Goal: Task Accomplishment & Management: Complete application form

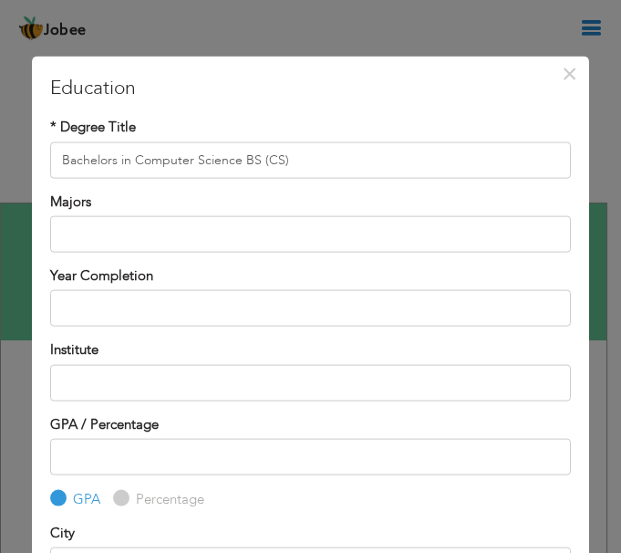
click at [274, 231] on input "text" at bounding box center [310, 234] width 521 height 36
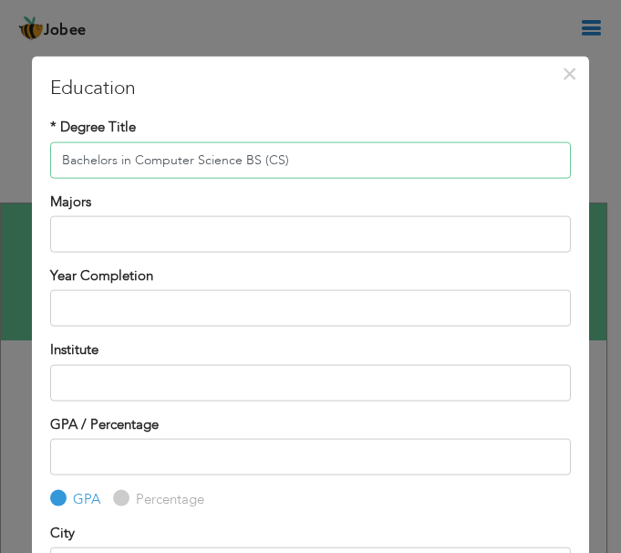
click at [303, 160] on input "Bachelors in Computer Science BS (CS)" at bounding box center [310, 159] width 521 height 36
drag, startPoint x: 300, startPoint y: 162, endPoint x: 243, endPoint y: 165, distance: 56.6
click at [243, 165] on input "Bachelors in Computer Science BS (CS)" at bounding box center [310, 159] width 521 height 36
click at [322, 161] on input "Bachelors in Computer Science BS (CS)" at bounding box center [310, 159] width 521 height 36
drag, startPoint x: 328, startPoint y: 166, endPoint x: 243, endPoint y: 157, distance: 85.3
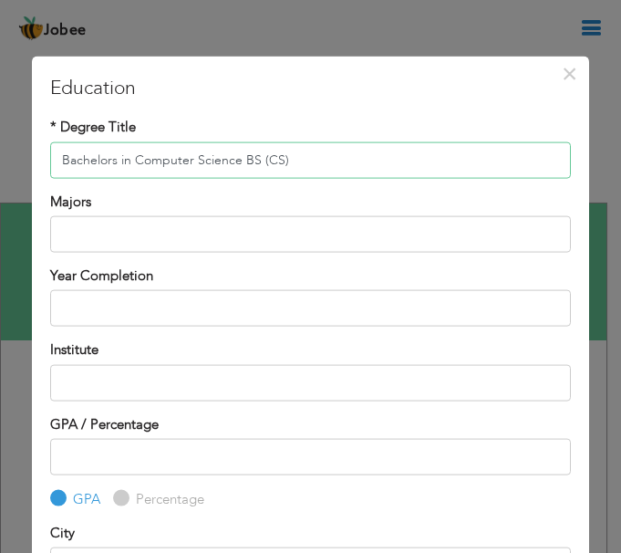
click at [243, 157] on input "Bachelors in Computer Science BS (CS)" at bounding box center [310, 159] width 521 height 36
click at [330, 155] on input "Bachelors in Computer Science BS (CS)" at bounding box center [310, 159] width 521 height 36
click at [371, 160] on input "Bachelors in Computer Science BS (CS)" at bounding box center [310, 159] width 521 height 36
click at [242, 158] on input "Bachelors in Computer Science BS (CS)" at bounding box center [310, 159] width 521 height 36
drag, startPoint x: 242, startPoint y: 158, endPoint x: 295, endPoint y: 166, distance: 54.4
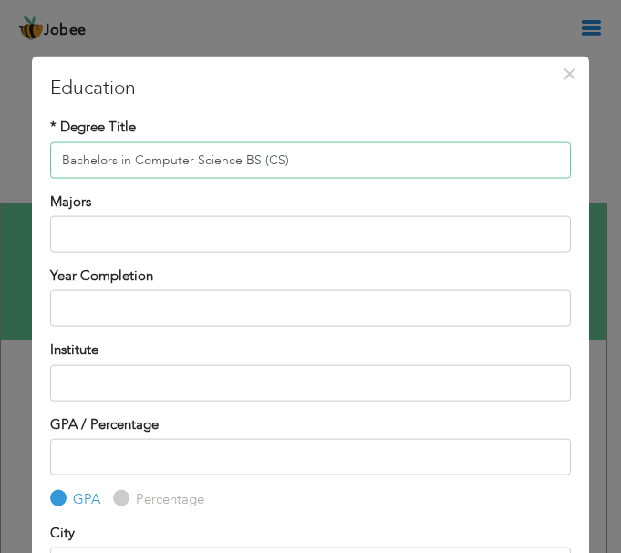
click at [295, 166] on input "Bachelors in Computer Science BS (CS)" at bounding box center [310, 159] width 521 height 36
click at [314, 150] on input "Bachelors in Computer Science BS (CS)" at bounding box center [310, 159] width 521 height 36
click at [287, 158] on input "Bachelors in Computer Science BS (CS)" at bounding box center [310, 159] width 521 height 36
type input "Bachelors in Computer Science"
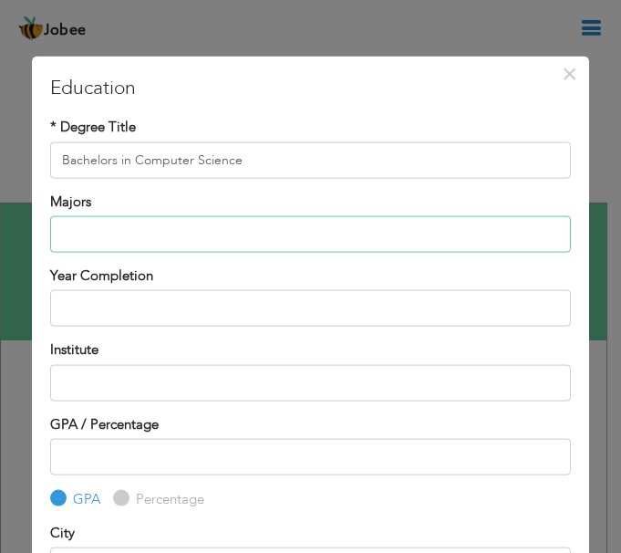
click at [275, 228] on input "text" at bounding box center [310, 234] width 521 height 36
type input "S"
type input "BSCS"
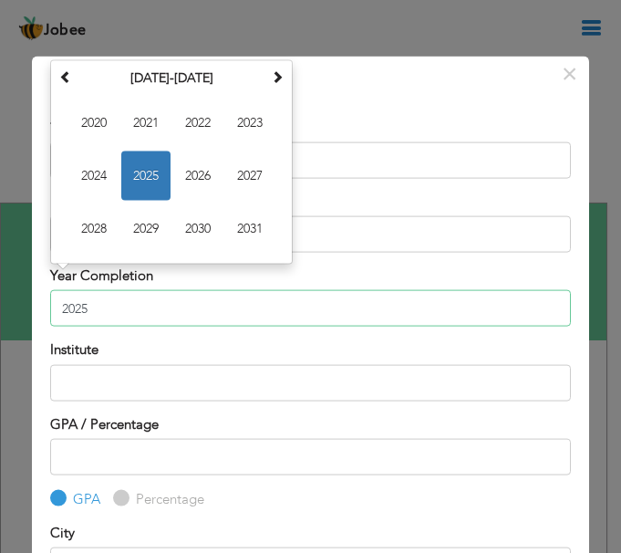
click at [115, 316] on input "2025" at bounding box center [310, 308] width 521 height 36
type input "2024"
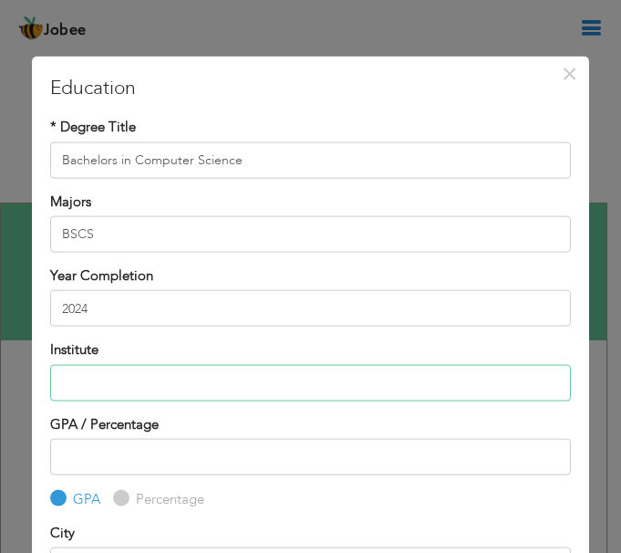
click at [144, 377] on input "text" at bounding box center [310, 382] width 521 height 36
click at [209, 383] on input "text" at bounding box center [310, 382] width 521 height 36
paste input "[GEOGRAPHIC_DATA]"
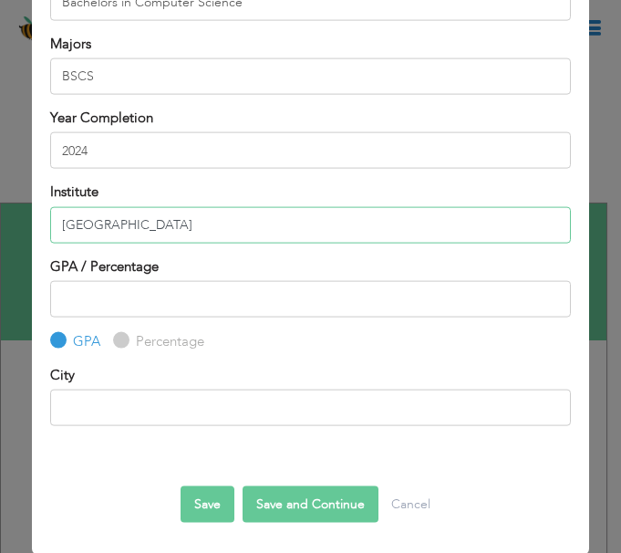
scroll to position [160, 0]
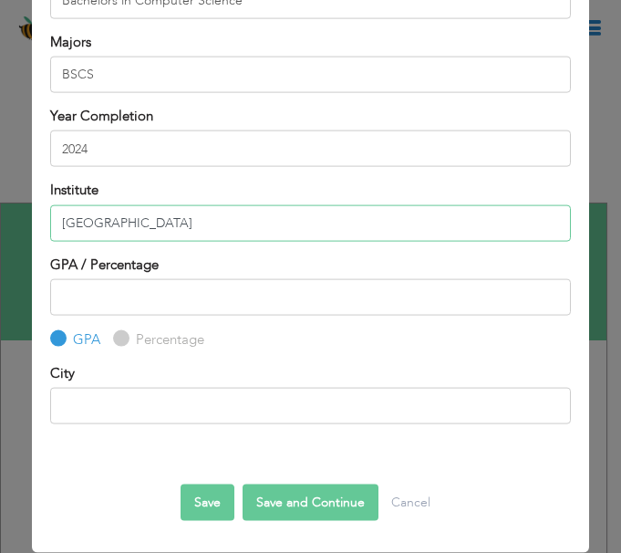
type input "[GEOGRAPHIC_DATA]"
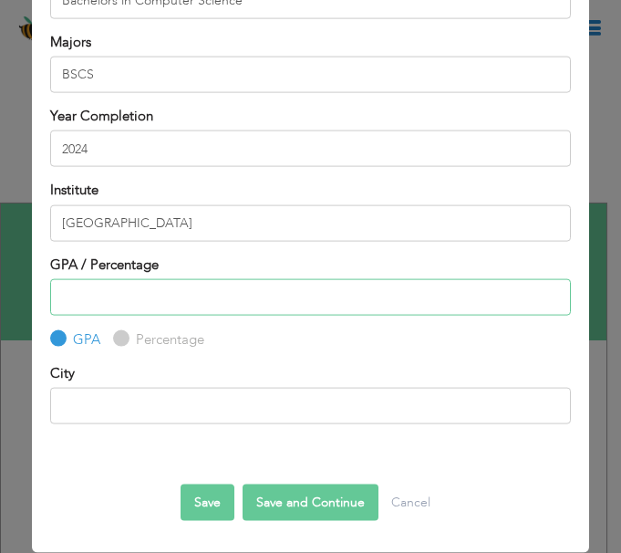
click at [361, 299] on input "number" at bounding box center [310, 297] width 521 height 36
type input "3.1"
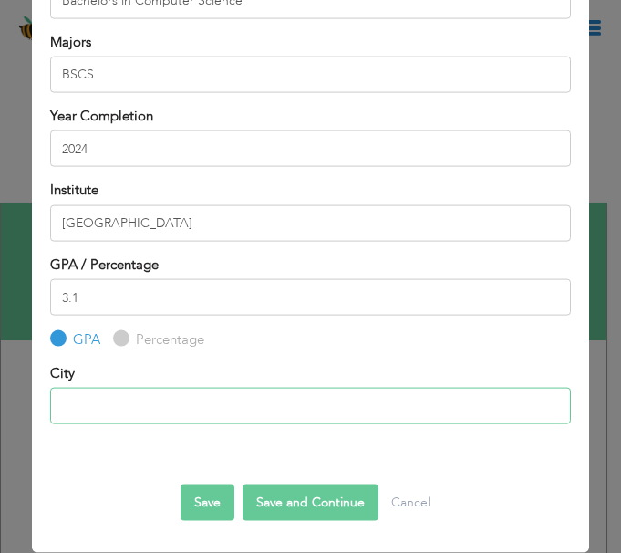
click at [153, 413] on input "text" at bounding box center [310, 406] width 521 height 36
type input "Karachi / کراچی"
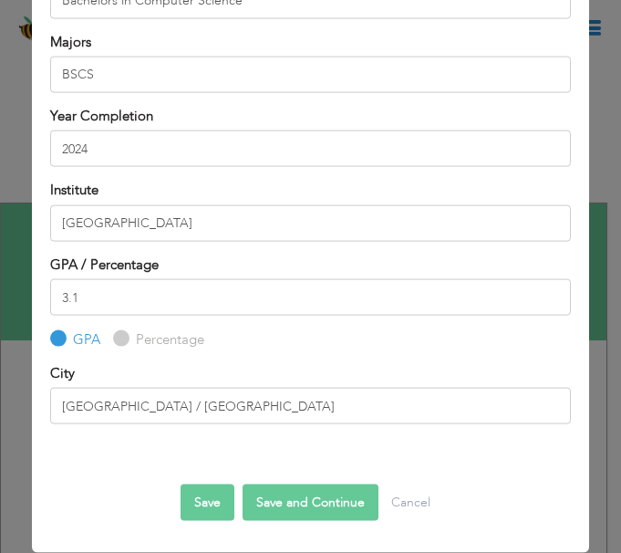
click at [296, 512] on button "Save and Continue" at bounding box center [311, 502] width 136 height 36
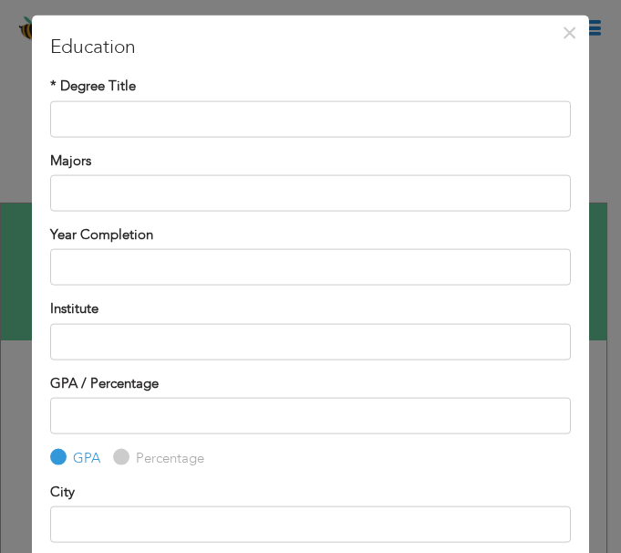
scroll to position [0, 0]
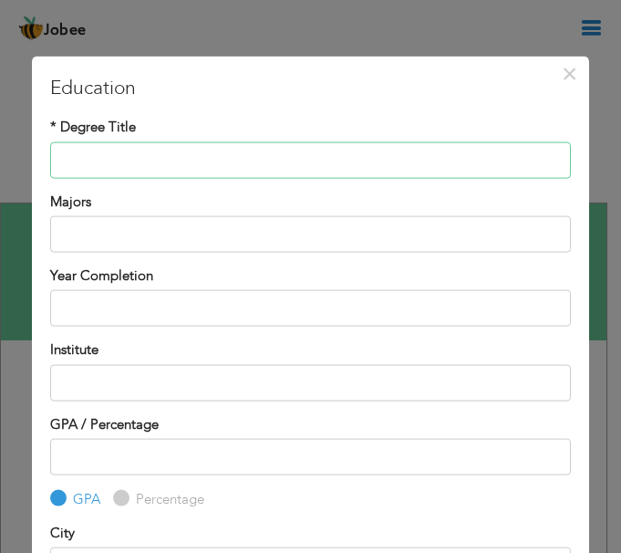
click at [158, 174] on input "text" at bounding box center [310, 159] width 521 height 36
click at [150, 163] on input "text" at bounding box center [310, 159] width 521 height 36
click at [435, 154] on input "text" at bounding box center [310, 159] width 521 height 36
click at [287, 151] on input "text" at bounding box center [310, 159] width 521 height 36
paste input "Intermediate"
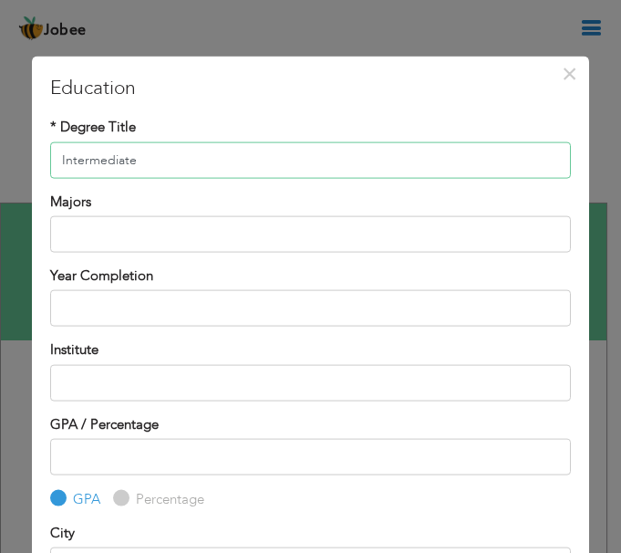
type input "Intermediate"
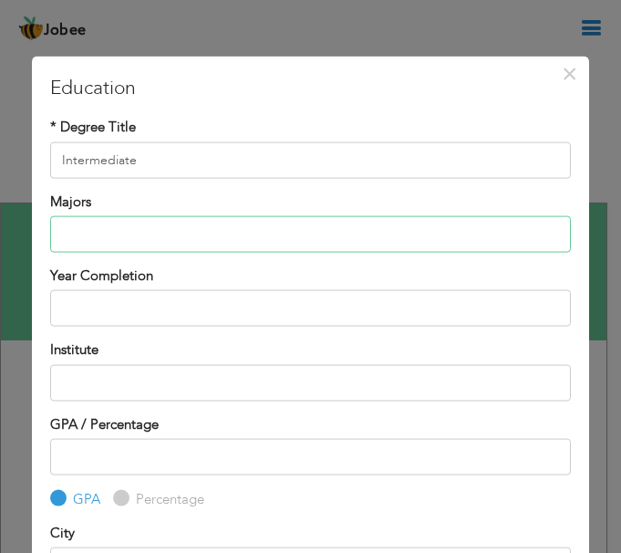
click at [113, 243] on input "text" at bounding box center [310, 234] width 521 height 36
paste input "Computer Science"
type input "Computer Science"
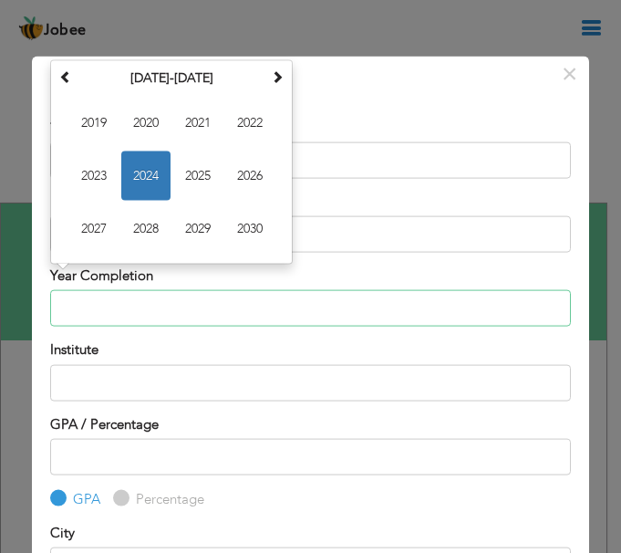
click at [183, 310] on input "text" at bounding box center [310, 308] width 521 height 36
click at [76, 129] on span "2019" at bounding box center [93, 122] width 49 height 49
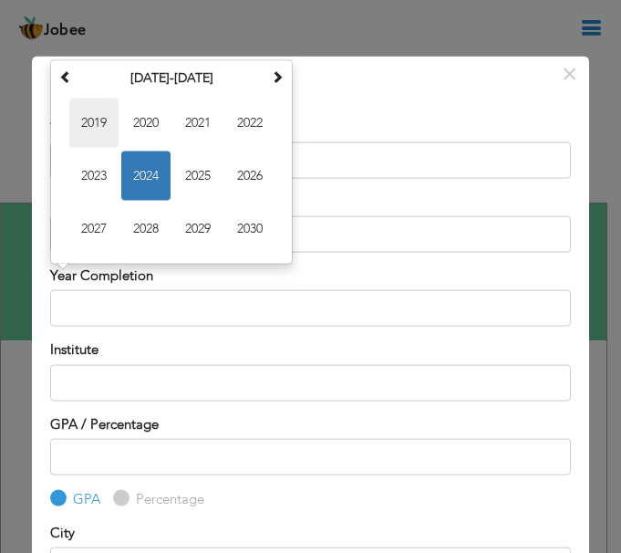
type input "2019"
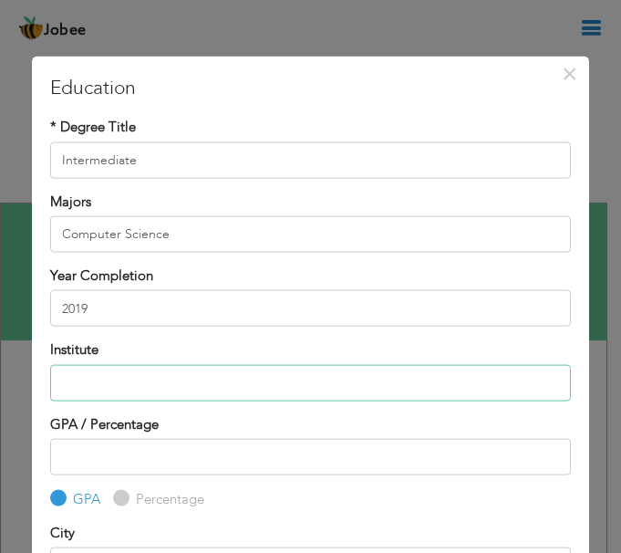
click at [152, 378] on input "text" at bounding box center [310, 382] width 521 height 36
click at [109, 393] on input "text" at bounding box center [310, 382] width 521 height 36
paste input "[GEOGRAPHIC_DATA]"
click at [57, 379] on input "[GEOGRAPHIC_DATA]" at bounding box center [310, 382] width 521 height 36
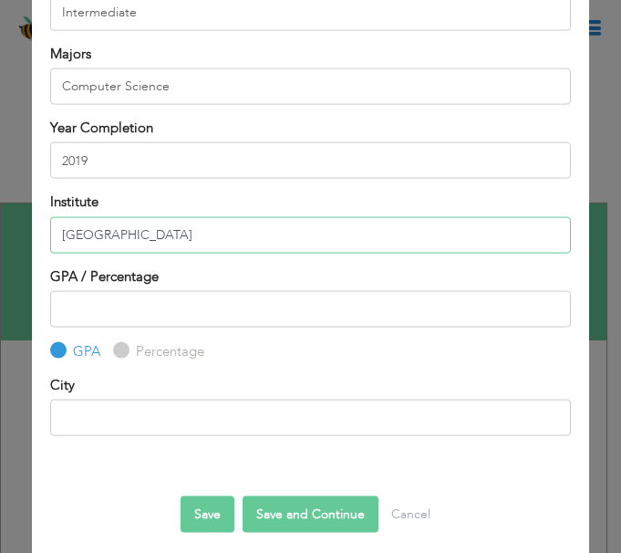
scroll to position [160, 0]
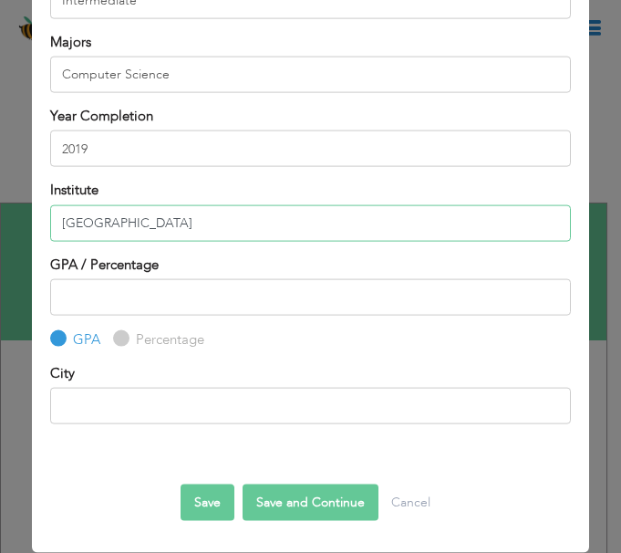
type input "[GEOGRAPHIC_DATA]"
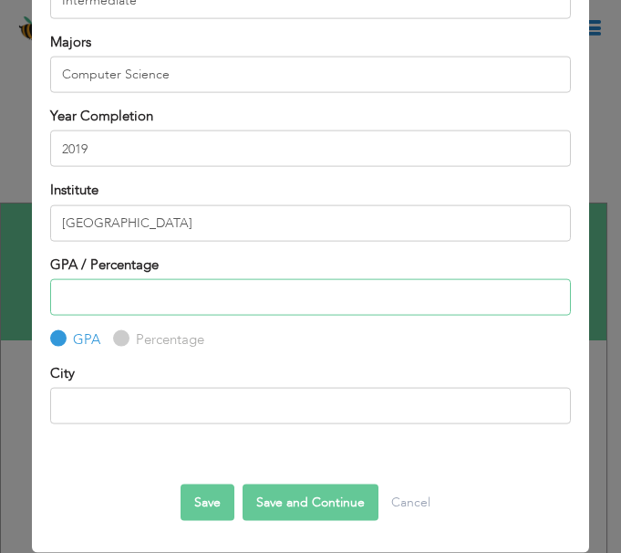
click at [295, 307] on input "number" at bounding box center [310, 297] width 521 height 36
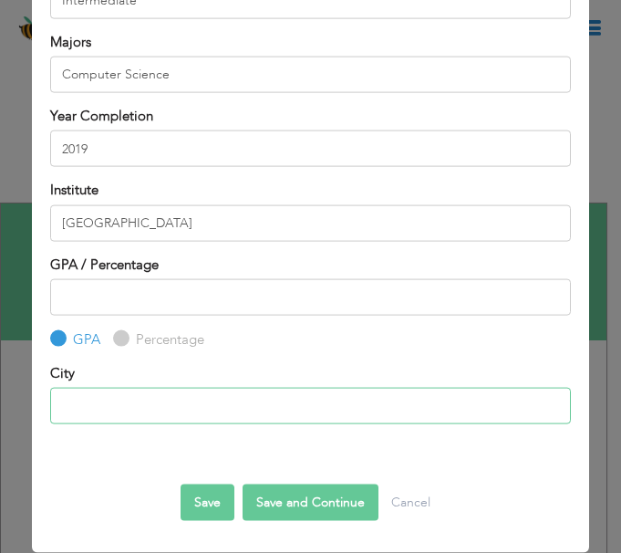
click at [184, 415] on input "text" at bounding box center [310, 406] width 521 height 36
click at [337, 464] on div at bounding box center [310, 468] width 521 height 32
click at [343, 504] on button "Save and Continue" at bounding box center [311, 502] width 136 height 36
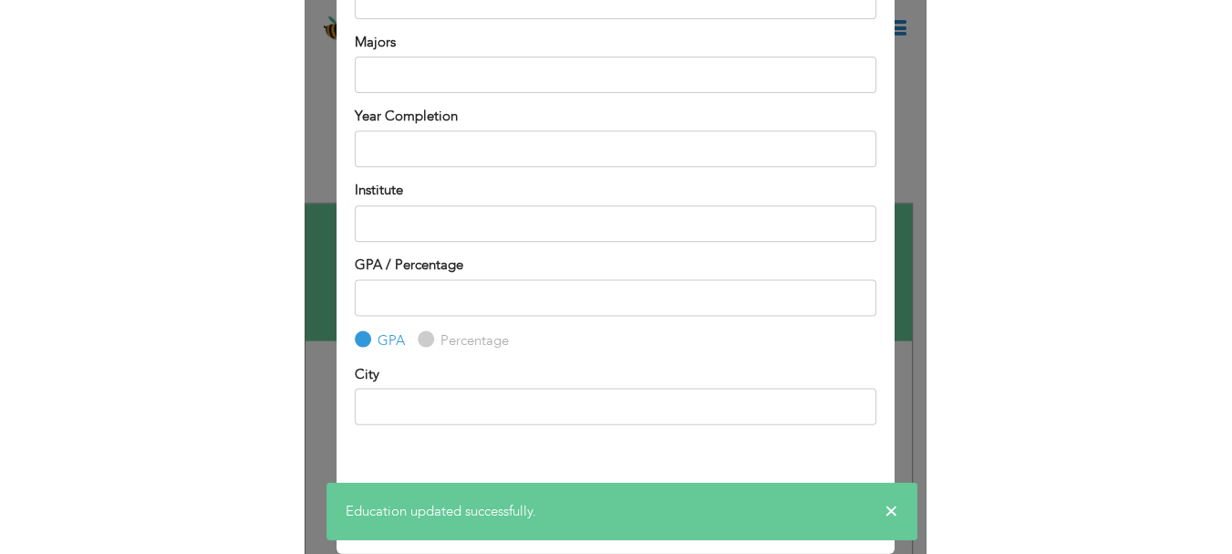
scroll to position [0, 0]
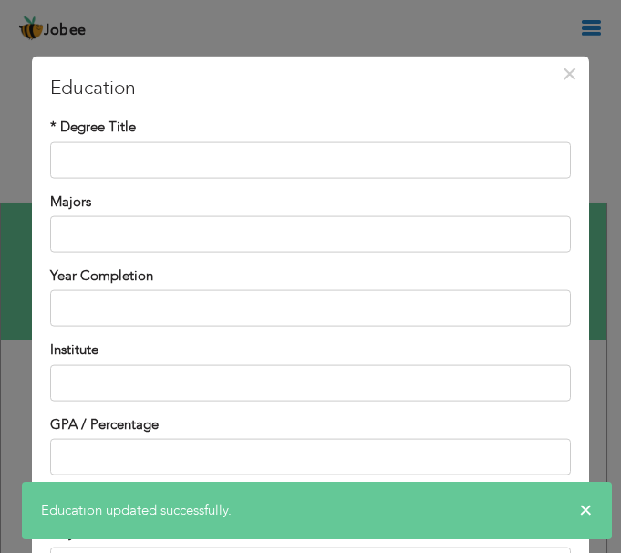
click at [553, 92] on div "× Education" at bounding box center [310, 88] width 521 height 27
click at [562, 78] on span "×" at bounding box center [570, 73] width 16 height 33
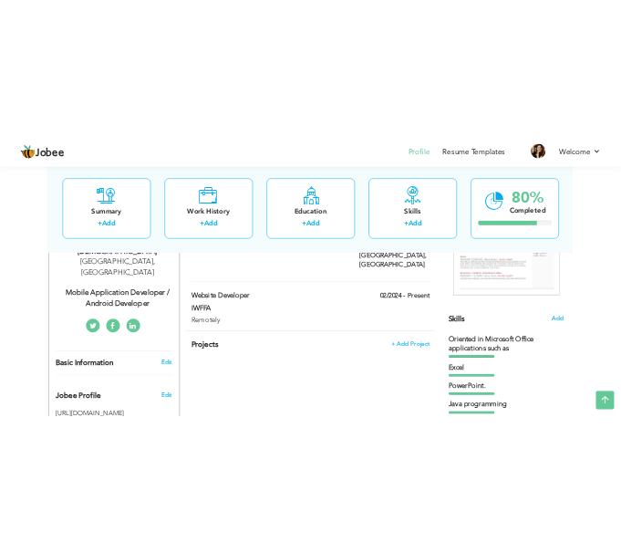
scroll to position [274, 0]
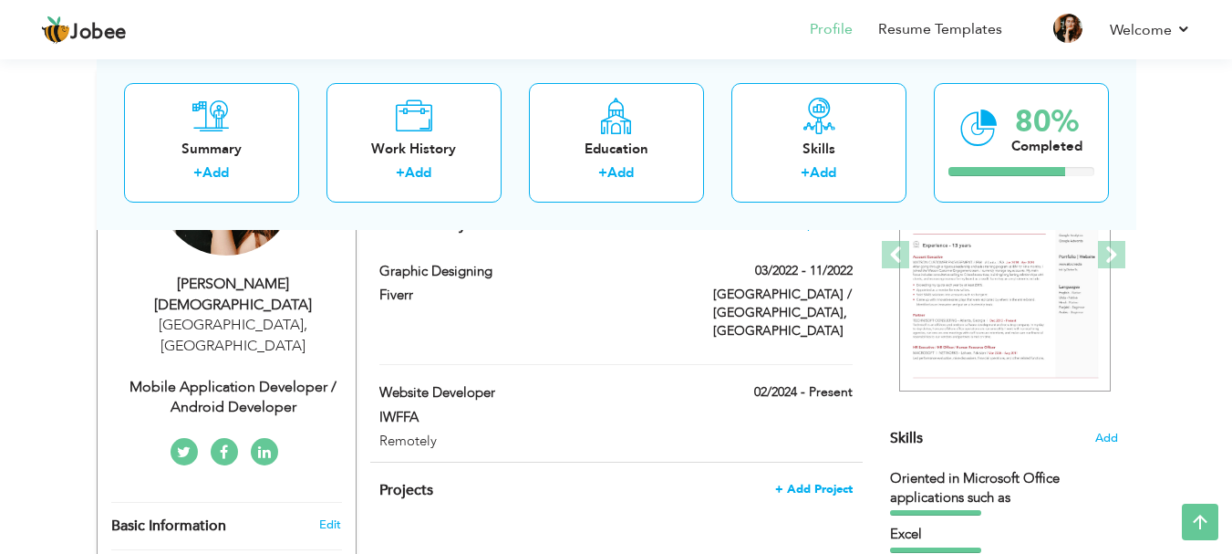
click at [620, 482] on span "+ Add Project" at bounding box center [814, 488] width 78 height 13
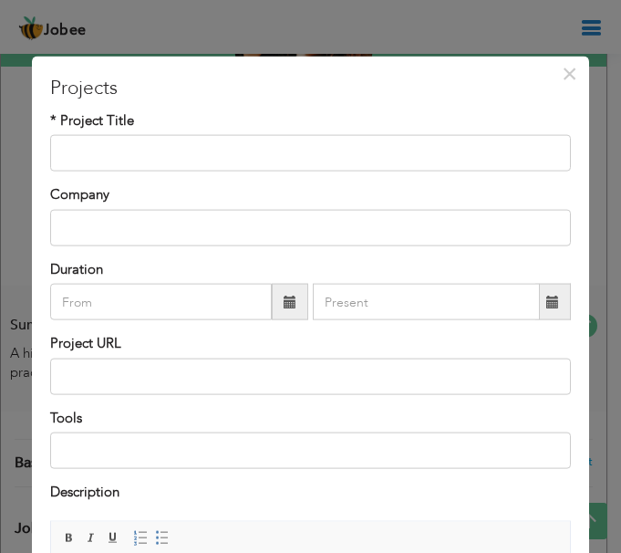
click at [461, 133] on div "* Project Title" at bounding box center [310, 141] width 521 height 60
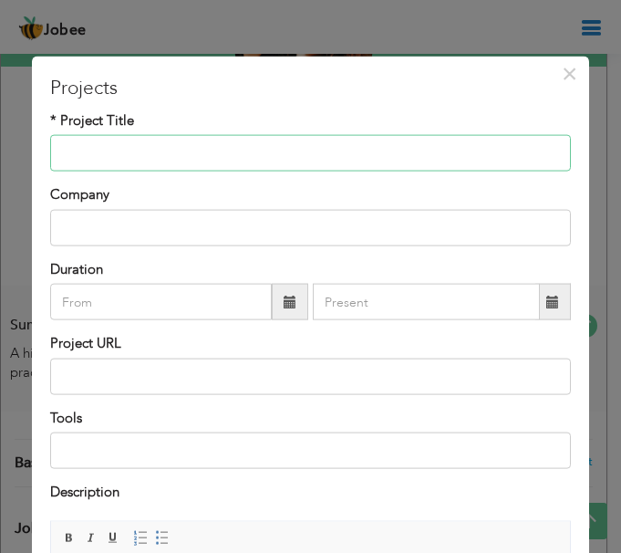
click at [464, 145] on input "text" at bounding box center [310, 153] width 521 height 36
paste input "Hotel and Restaurant Management System"
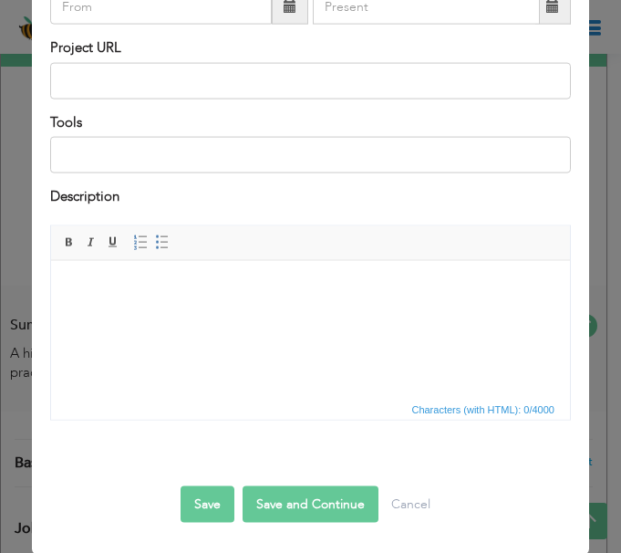
scroll to position [296, 0]
type input "Hotel and Restaurant Management System"
drag, startPoint x: 247, startPoint y: 313, endPoint x: 170, endPoint y: 300, distance: 78.6
drag, startPoint x: 170, startPoint y: 300, endPoint x: 109, endPoint y: 289, distance: 62.1
click at [109, 289] on body at bounding box center [310, 286] width 482 height 19
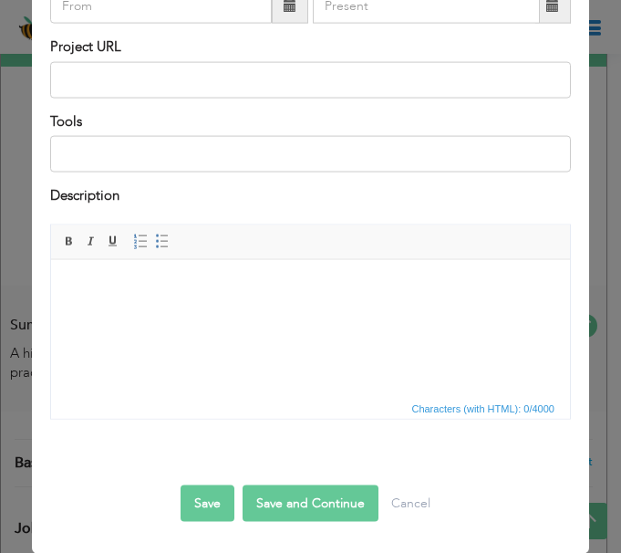
scroll to position [0, 0]
drag, startPoint x: 170, startPoint y: 301, endPoint x: 129, endPoint y: 278, distance: 46.9
click at [129, 278] on body at bounding box center [310, 286] width 482 height 19
click at [137, 285] on body at bounding box center [310, 286] width 482 height 19
click at [67, 291] on html "JavaFX reservation system" at bounding box center [310, 287] width 519 height 56
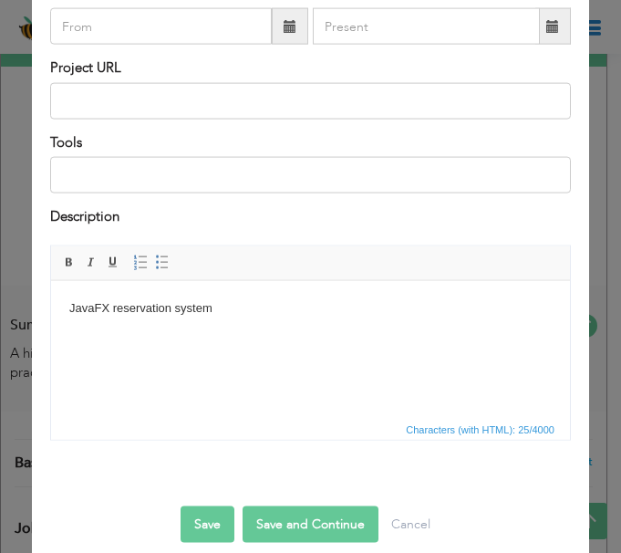
scroll to position [296, 0]
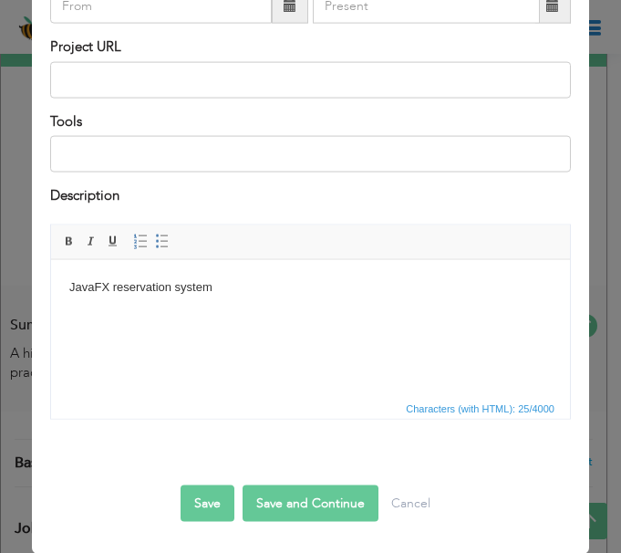
click at [264, 511] on button "Save and Continue" at bounding box center [311, 502] width 136 height 36
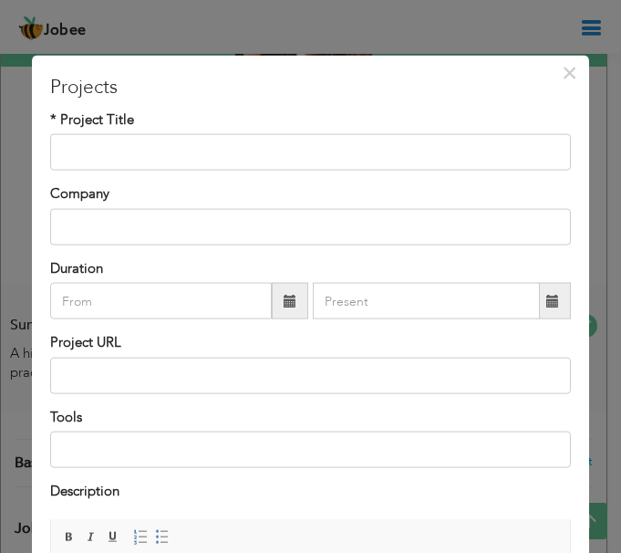
scroll to position [0, 0]
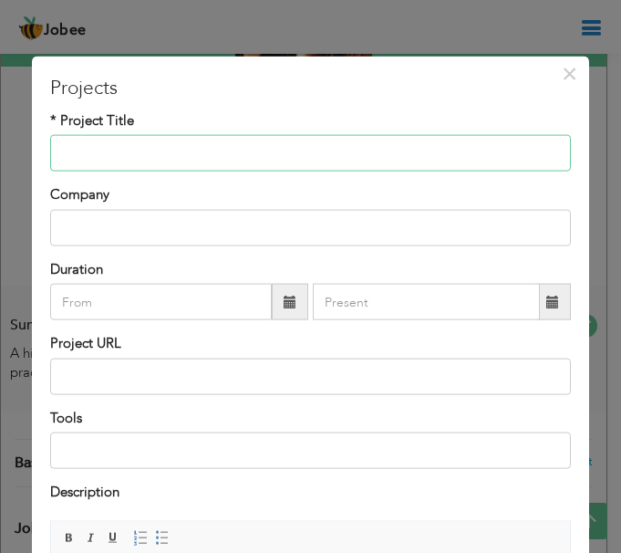
click at [219, 164] on input "text" at bounding box center [310, 153] width 521 height 36
paste input "Blood Saver Android Application"
type input "Blood Saver Android Application"
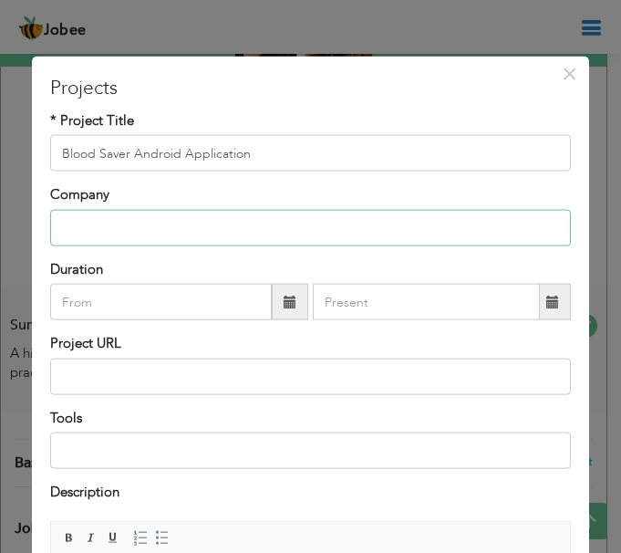
paste input "Firebase/Java blood bank system"
type input "Firebase/Java blood bank system"
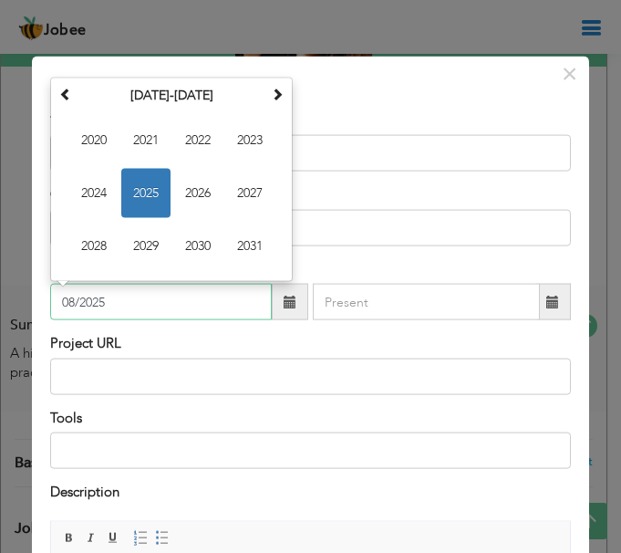
click at [183, 304] on input "08/2025" at bounding box center [161, 302] width 222 height 36
click at [298, 334] on div "Project URL" at bounding box center [310, 364] width 521 height 60
click at [190, 308] on input "08/2025" at bounding box center [161, 302] width 222 height 36
type input "0"
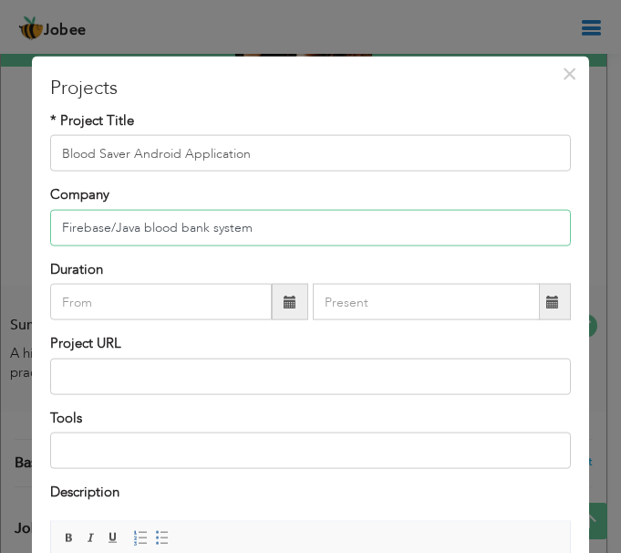
click at [236, 223] on input "Firebase/Java blood bank system" at bounding box center [310, 227] width 521 height 36
drag, startPoint x: 262, startPoint y: 227, endPoint x: 53, endPoint y: 222, distance: 208.9
click at [53, 222] on input "Firebase/Java blood bank system" at bounding box center [310, 227] width 521 height 36
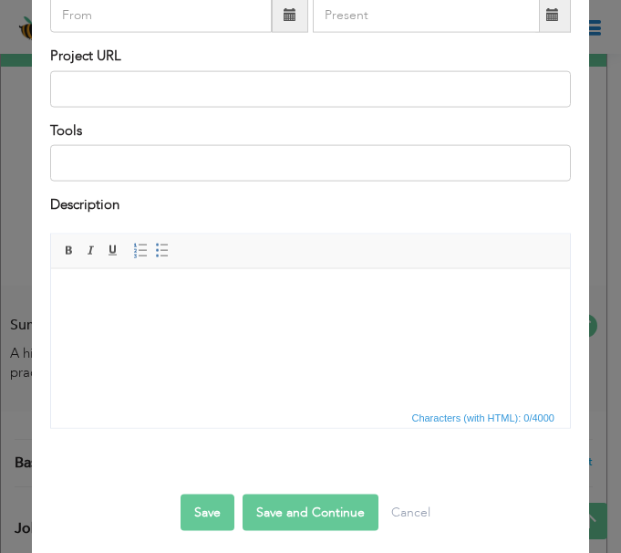
scroll to position [296, 0]
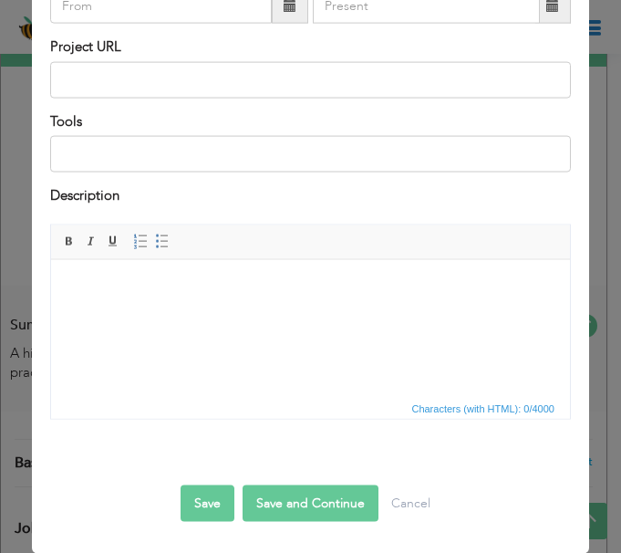
click at [140, 306] on html at bounding box center [310, 287] width 519 height 56
drag, startPoint x: 140, startPoint y: 306, endPoint x: 81, endPoint y: 294, distance: 60.5
click at [81, 294] on body at bounding box center [310, 286] width 482 height 19
click at [313, 502] on button "Save and Continue" at bounding box center [311, 502] width 136 height 36
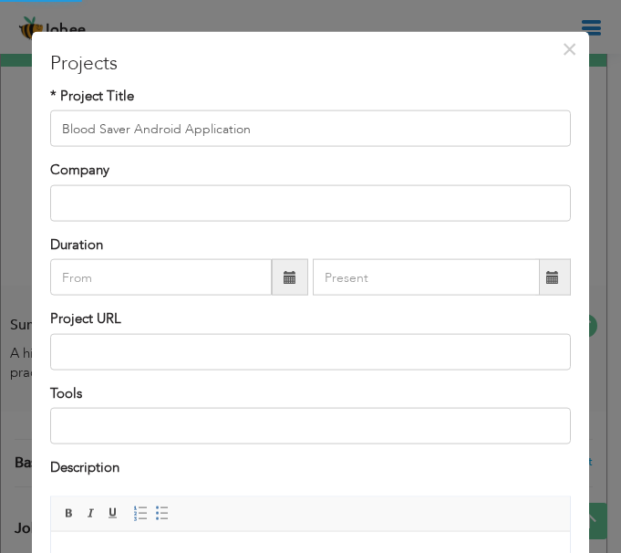
scroll to position [23, 0]
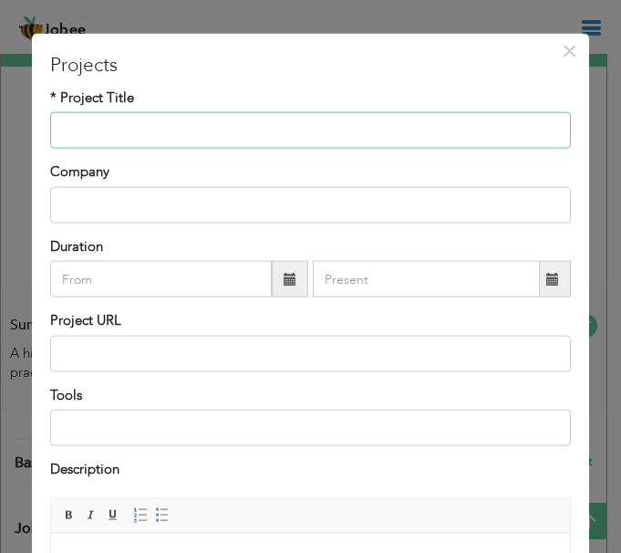
click at [209, 121] on input "text" at bounding box center [310, 130] width 521 height 36
paste input "NFC Based Parking System"
type input "NFC Based Parking System"
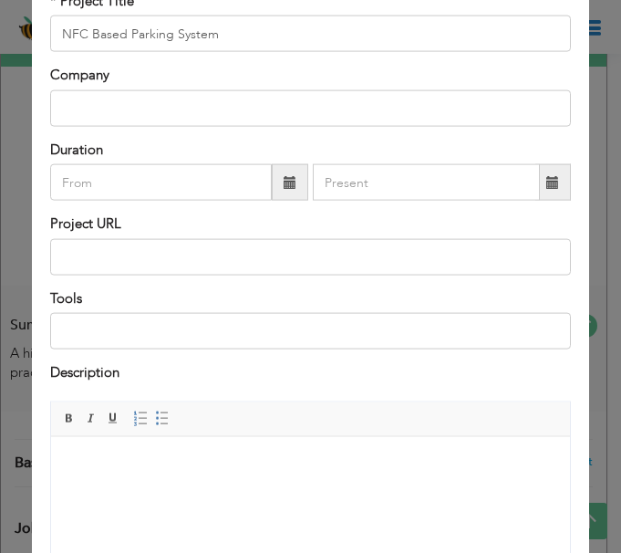
scroll to position [296, 0]
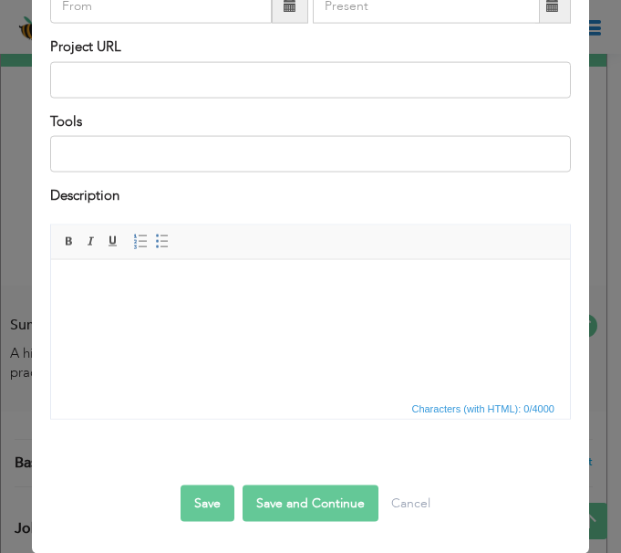
click at [171, 315] on html at bounding box center [310, 287] width 519 height 56
drag, startPoint x: 171, startPoint y: 324, endPoint x: 68, endPoint y: 297, distance: 106.4
click at [68, 297] on html at bounding box center [310, 287] width 519 height 56
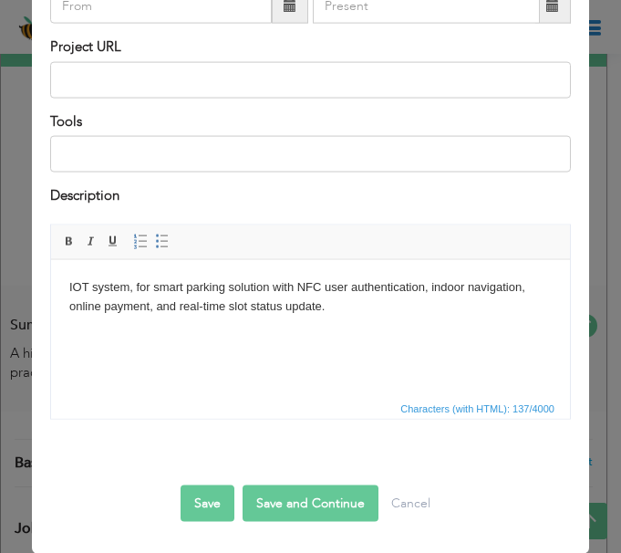
click at [326, 498] on button "Save and Continue" at bounding box center [311, 502] width 136 height 36
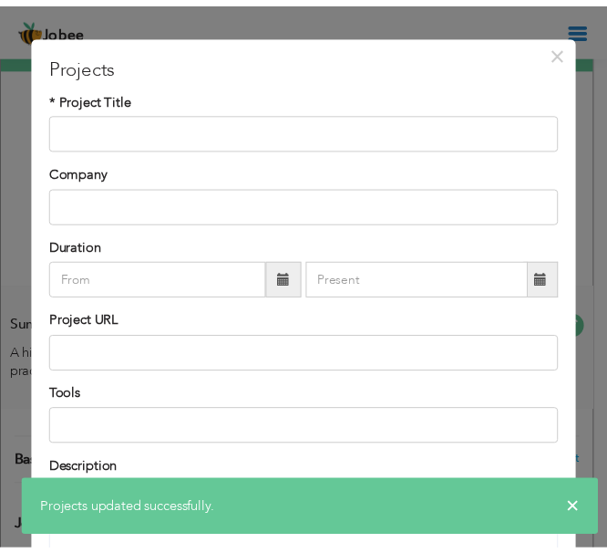
scroll to position [0, 0]
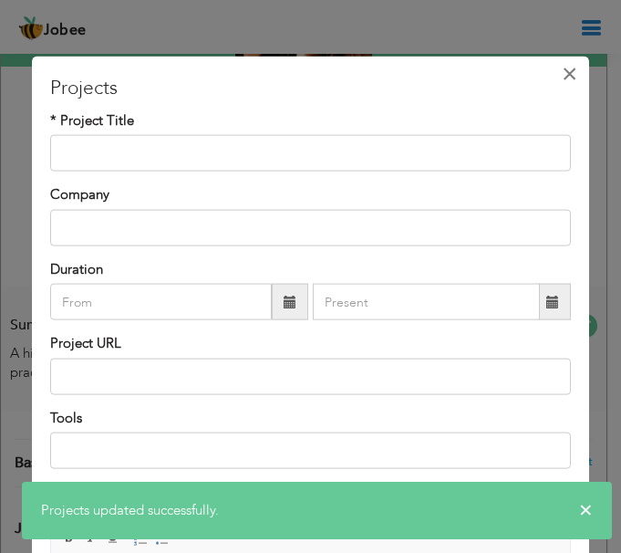
click at [564, 70] on span "×" at bounding box center [570, 73] width 16 height 33
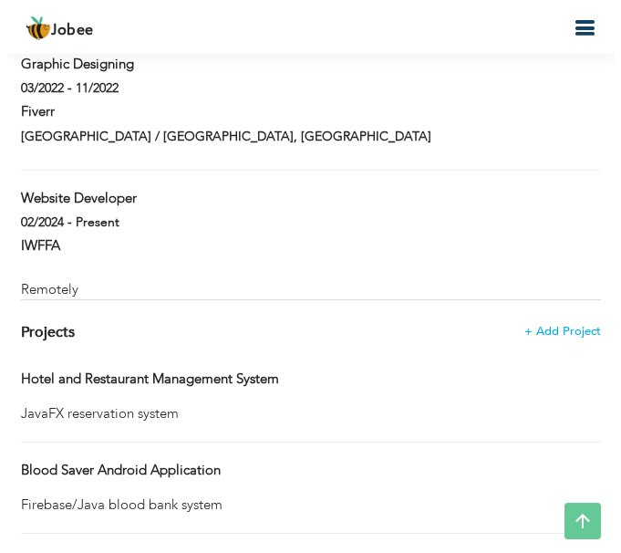
scroll to position [1277, 0]
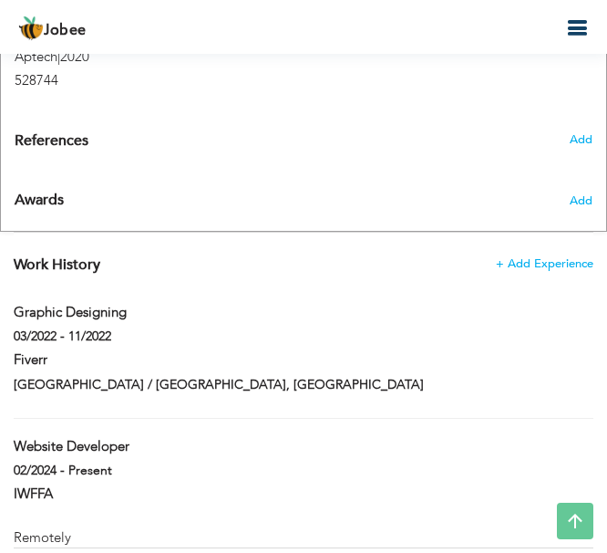
click at [157, 350] on div "Fiverr" at bounding box center [303, 362] width 607 height 24
type input "Graphic Designing"
type input "Fiverr"
type input "03/2022"
type input "11/2022"
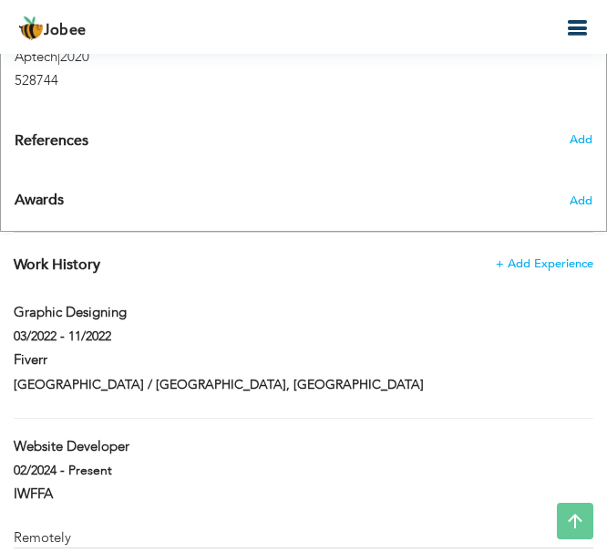
type input "[GEOGRAPHIC_DATA]"
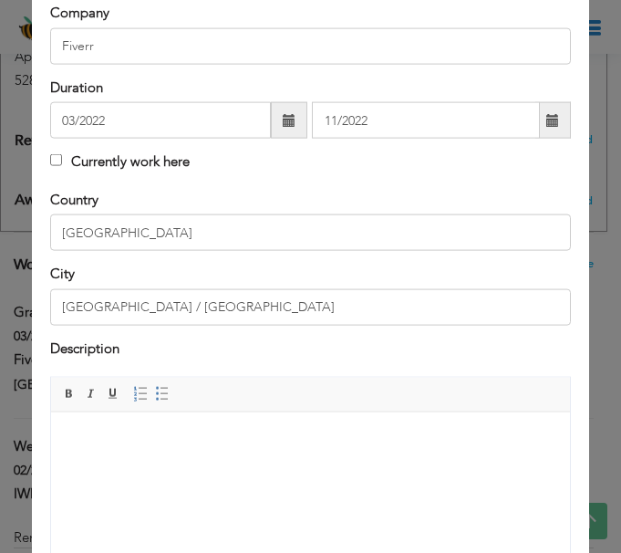
scroll to position [182, 0]
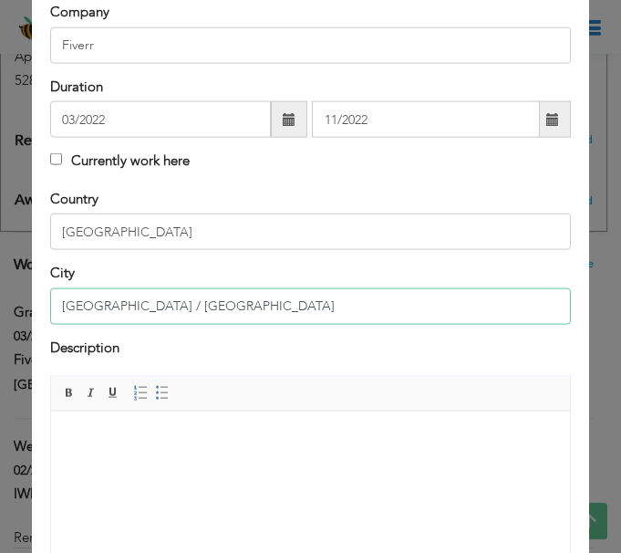
click at [178, 318] on input "Karachi / کراچی" at bounding box center [310, 305] width 521 height 36
type input "K"
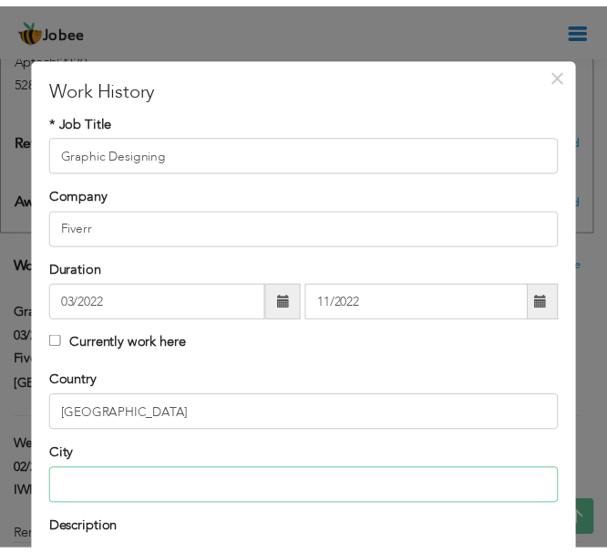
scroll to position [335, 0]
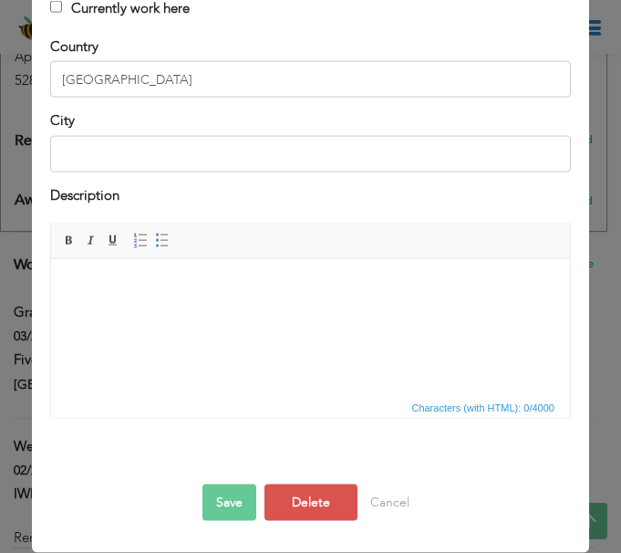
click at [228, 500] on button "Save" at bounding box center [229, 502] width 54 height 36
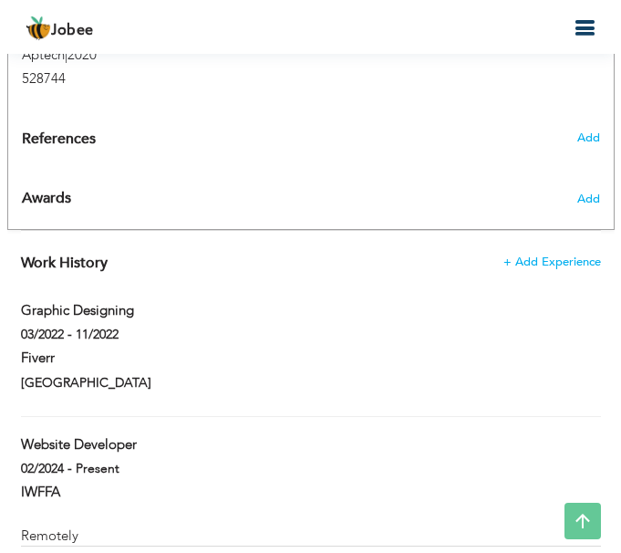
scroll to position [1277, 0]
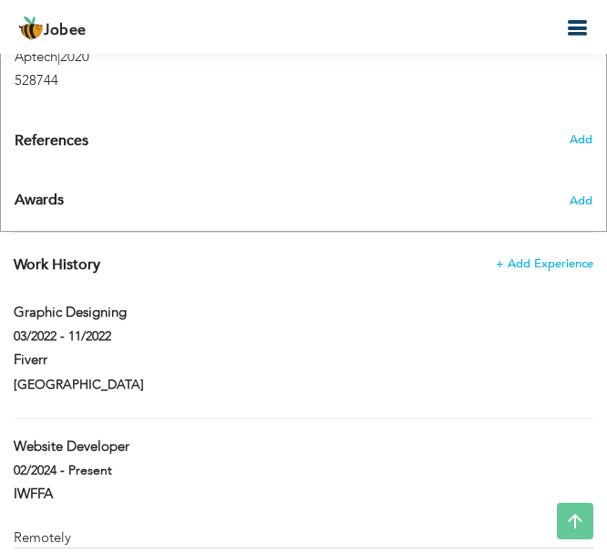
click at [344, 350] on div "Fiverr" at bounding box center [303, 362] width 607 height 24
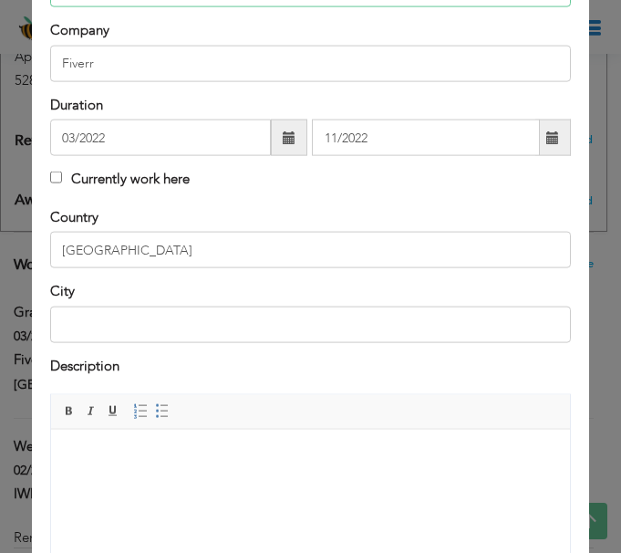
scroll to position [182, 0]
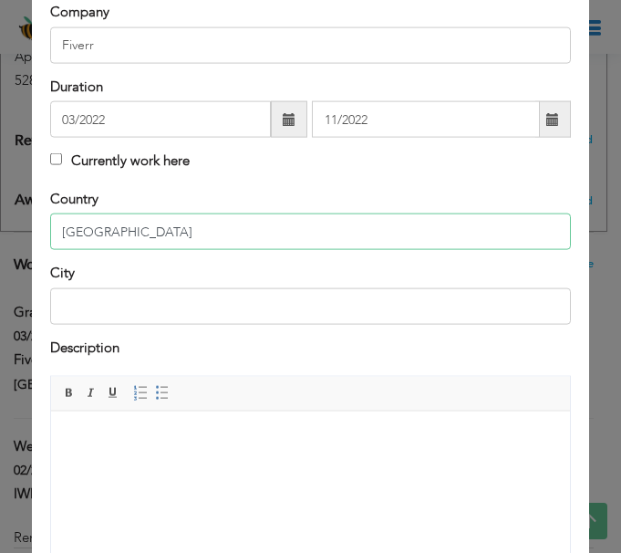
click at [212, 246] on input "[GEOGRAPHIC_DATA]" at bounding box center [310, 231] width 521 height 36
type input "P"
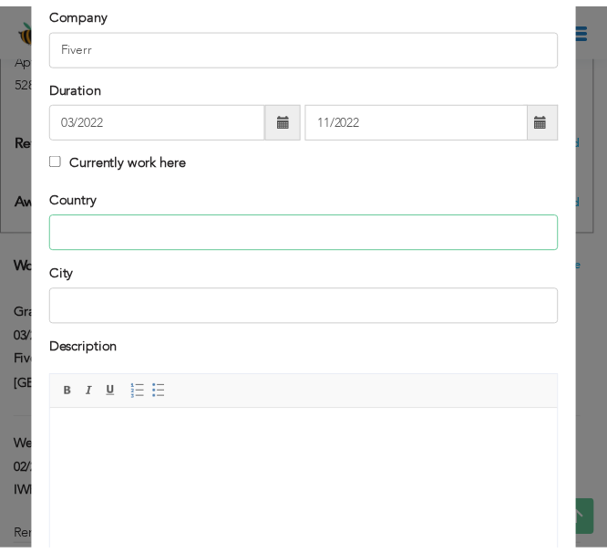
scroll to position [335, 0]
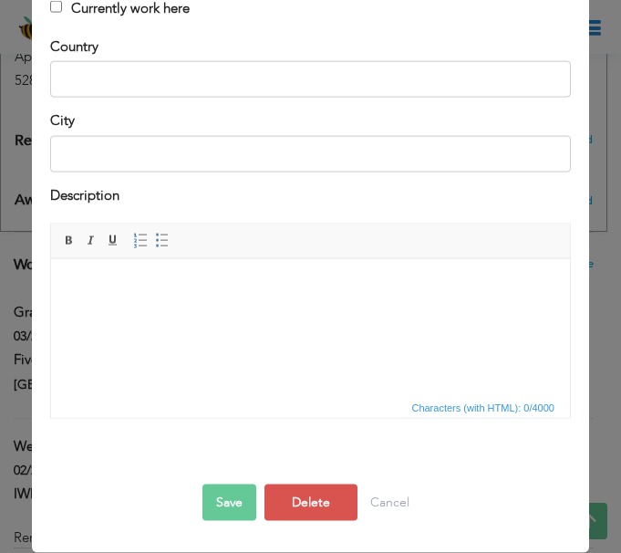
click at [209, 505] on button "Save" at bounding box center [229, 502] width 54 height 36
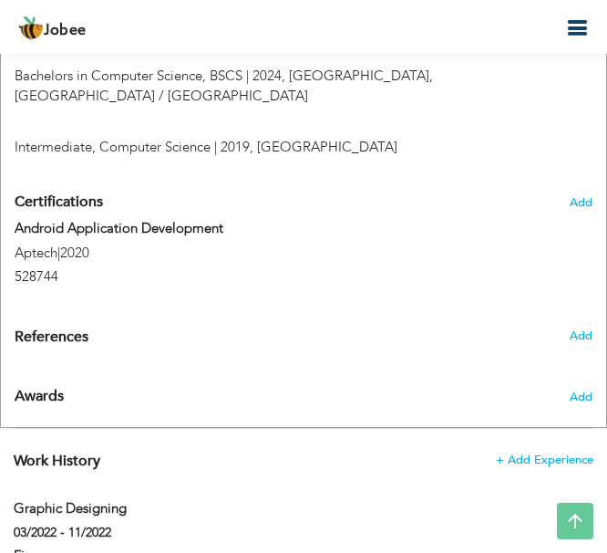
scroll to position [1034, 0]
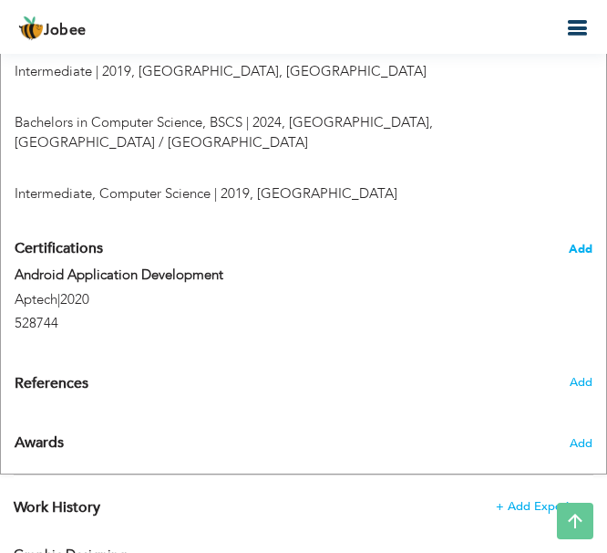
click at [591, 243] on span "Add" at bounding box center [581, 249] width 24 height 13
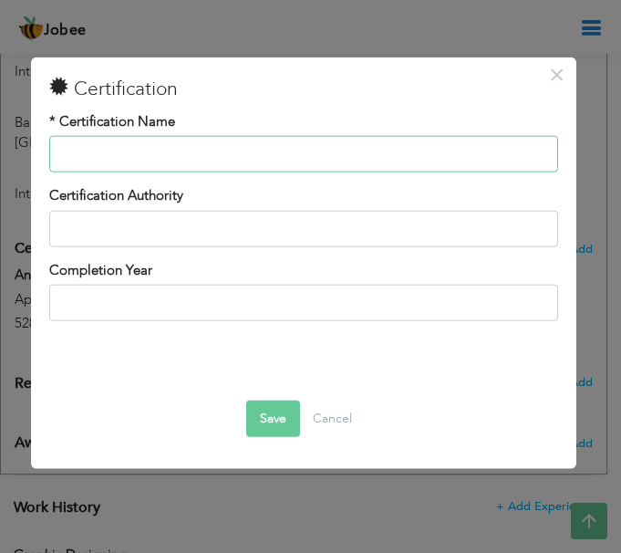
click at [215, 147] on input "text" at bounding box center [303, 154] width 508 height 36
paste input "Scrum Fundamentals Certified"
type input "Scrum Fundamentals Certified"
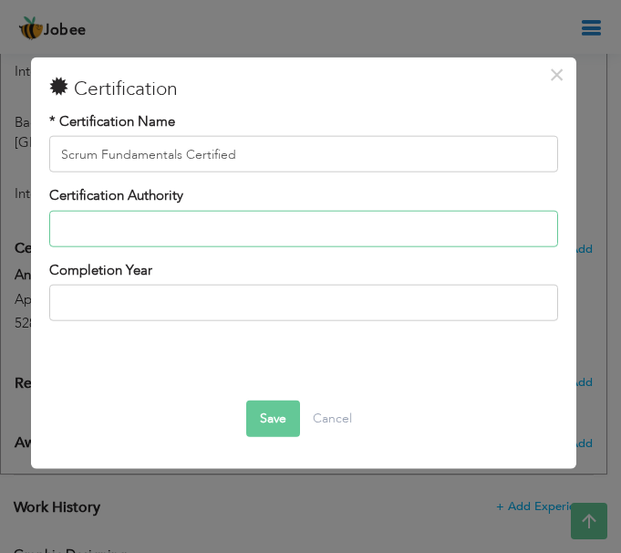
click at [269, 238] on input "text" at bounding box center [303, 229] width 508 height 36
click at [182, 223] on input "text" at bounding box center [303, 229] width 508 height 36
paste input "SCRUMstudy"
type input "SCRUMstudy"
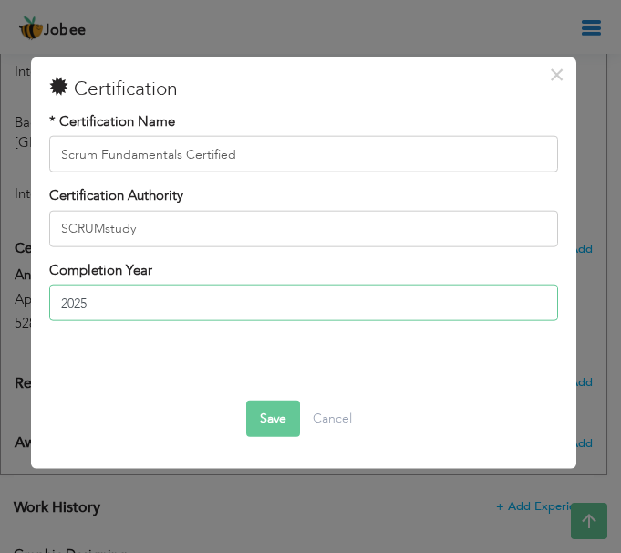
click at [233, 298] on input "2025" at bounding box center [303, 303] width 508 height 36
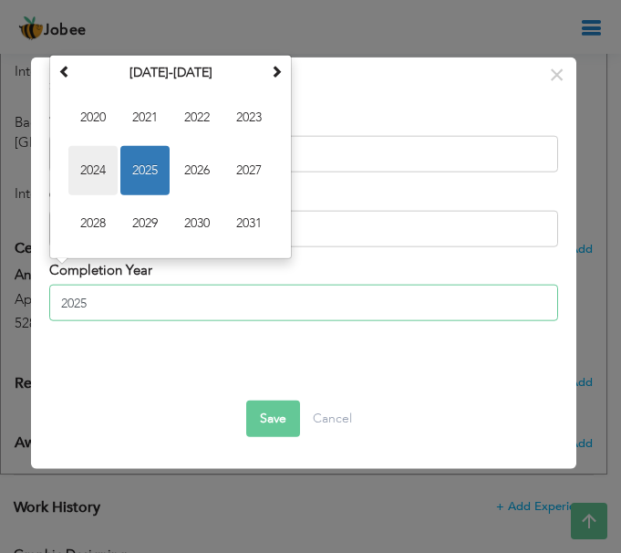
click at [111, 174] on span "2024" at bounding box center [92, 170] width 49 height 49
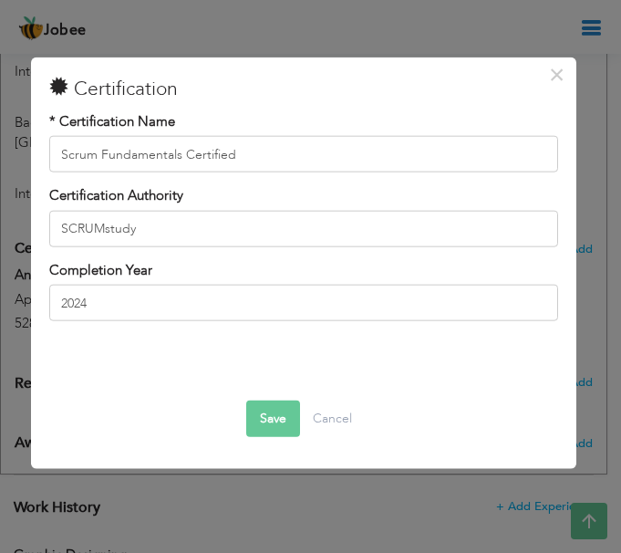
click at [271, 442] on div "Save Delete Cancel" at bounding box center [303, 392] width 508 height 115
click at [268, 425] on button "Save" at bounding box center [273, 417] width 54 height 36
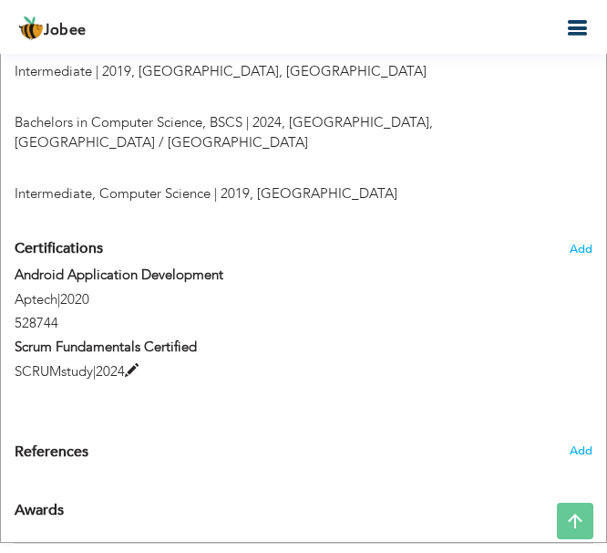
click at [134, 362] on label "SCRUMstudy | 2024" at bounding box center [304, 371] width 578 height 19
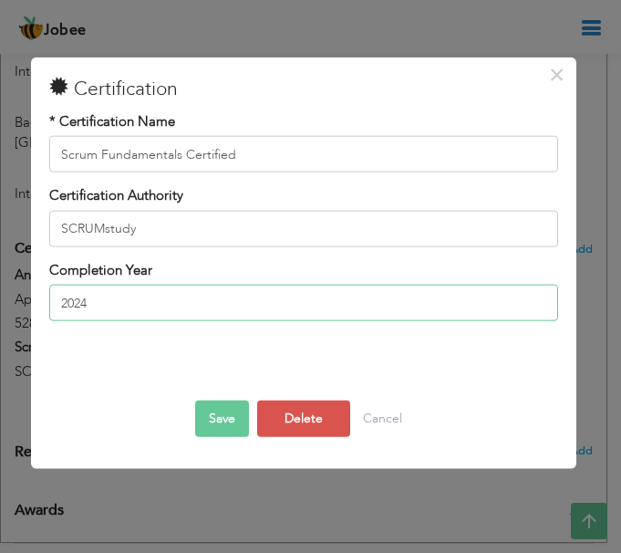
click at [145, 301] on input "2024" at bounding box center [303, 303] width 508 height 36
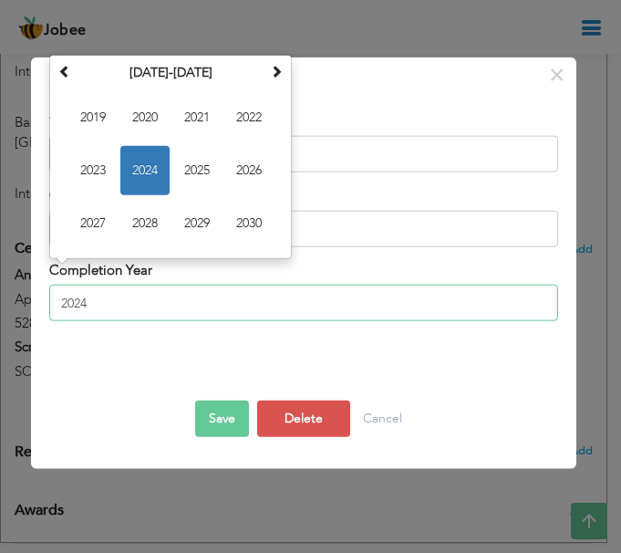
click at [193, 180] on span "2025" at bounding box center [196, 170] width 49 height 49
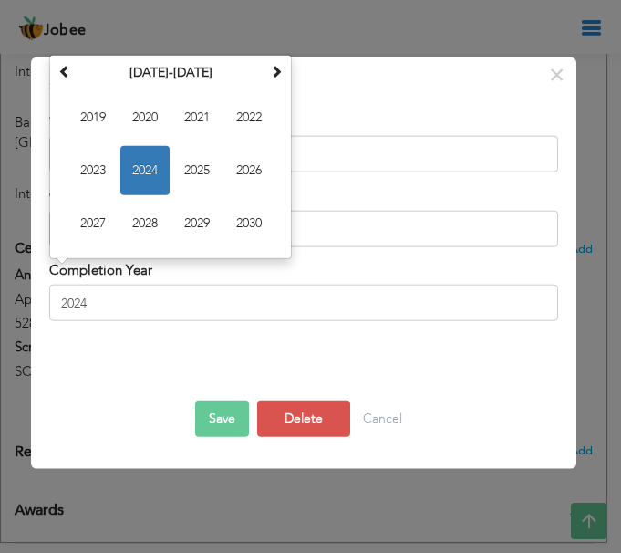
type input "2025"
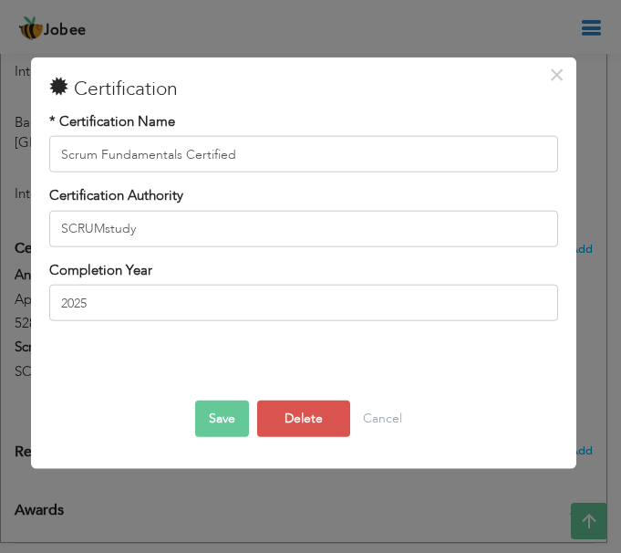
click at [227, 430] on button "Save" at bounding box center [222, 417] width 54 height 36
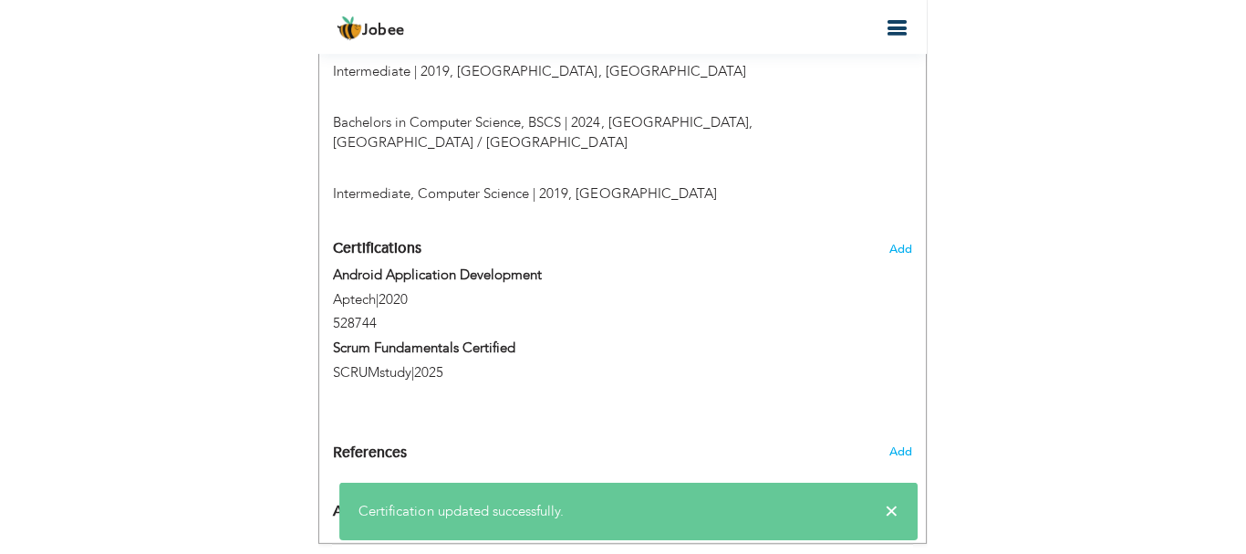
scroll to position [1125, 0]
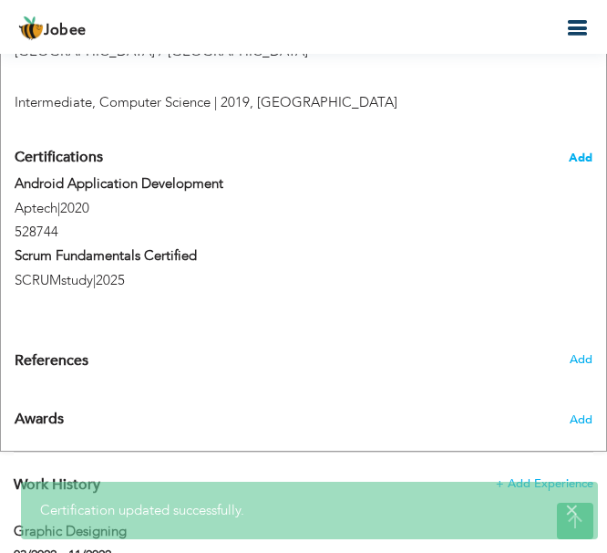
click at [590, 151] on span "Add" at bounding box center [581, 157] width 24 height 13
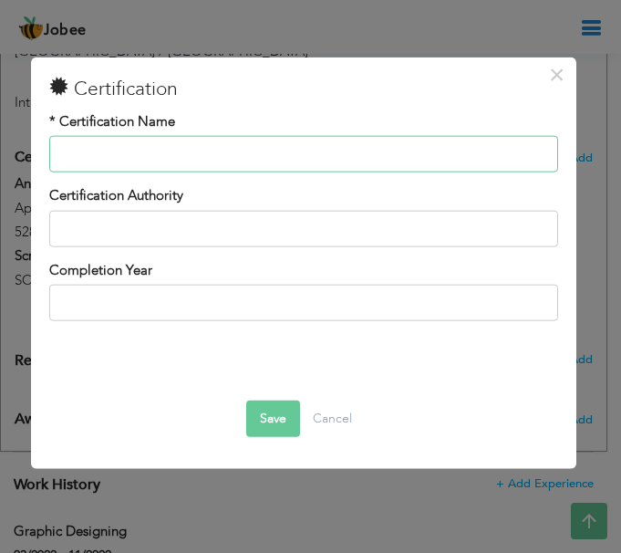
click at [123, 167] on input "text" at bounding box center [303, 154] width 508 height 36
click at [272, 151] on input "text" at bounding box center [303, 154] width 508 height 36
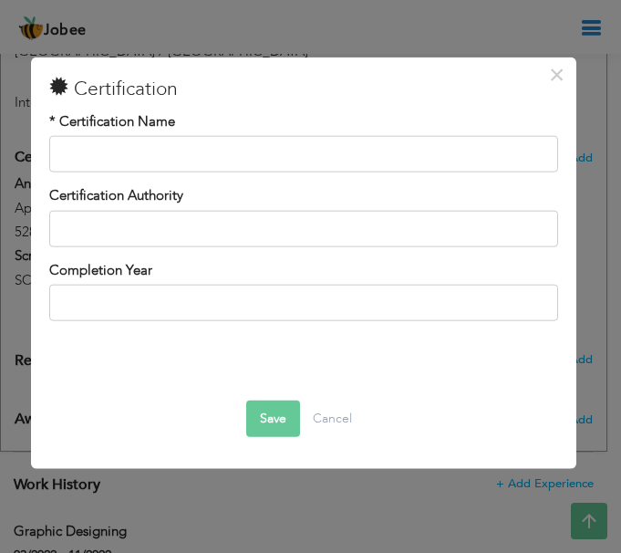
click at [411, 201] on div "Certification Authority" at bounding box center [303, 216] width 508 height 60
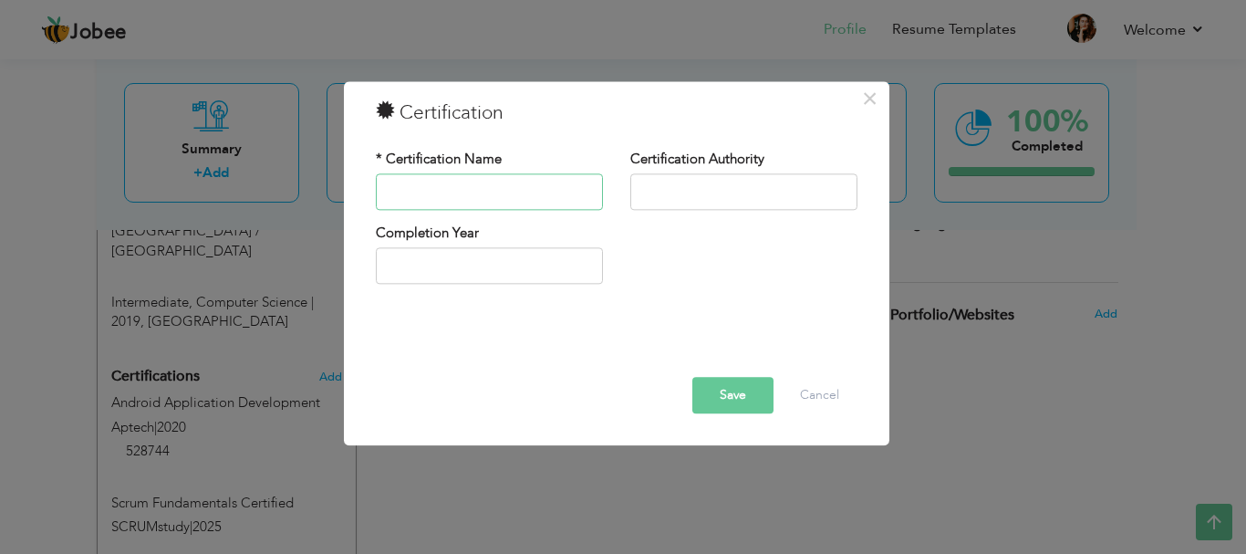
click at [468, 190] on input "text" at bounding box center [489, 191] width 227 height 36
paste input "Agile Project Management 17% Complete LAST ACTIVE: 13 DAYS AGO"
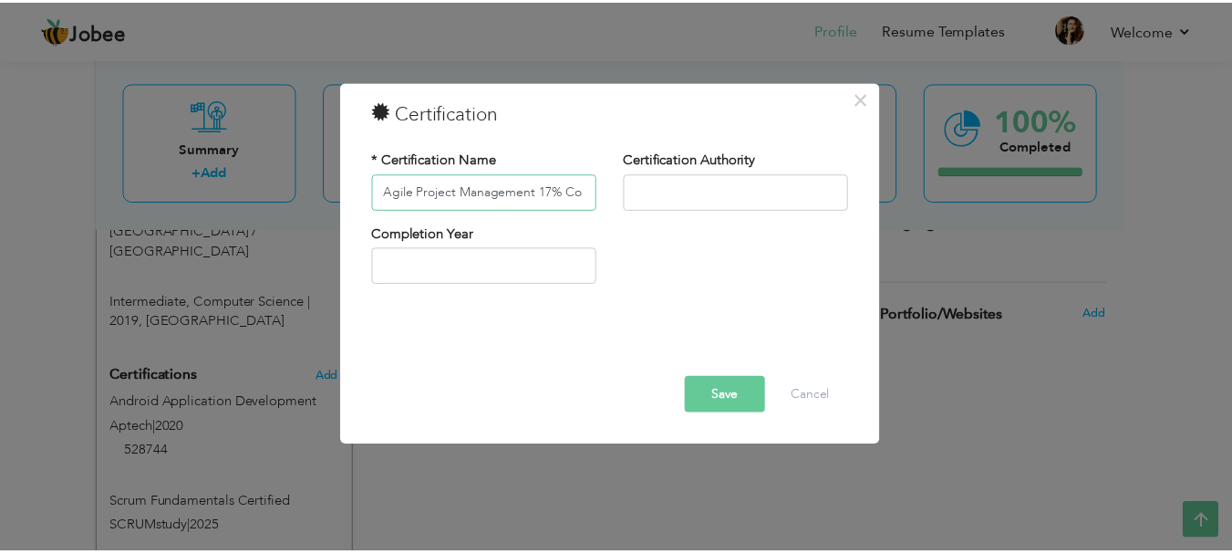
scroll to position [0, 0]
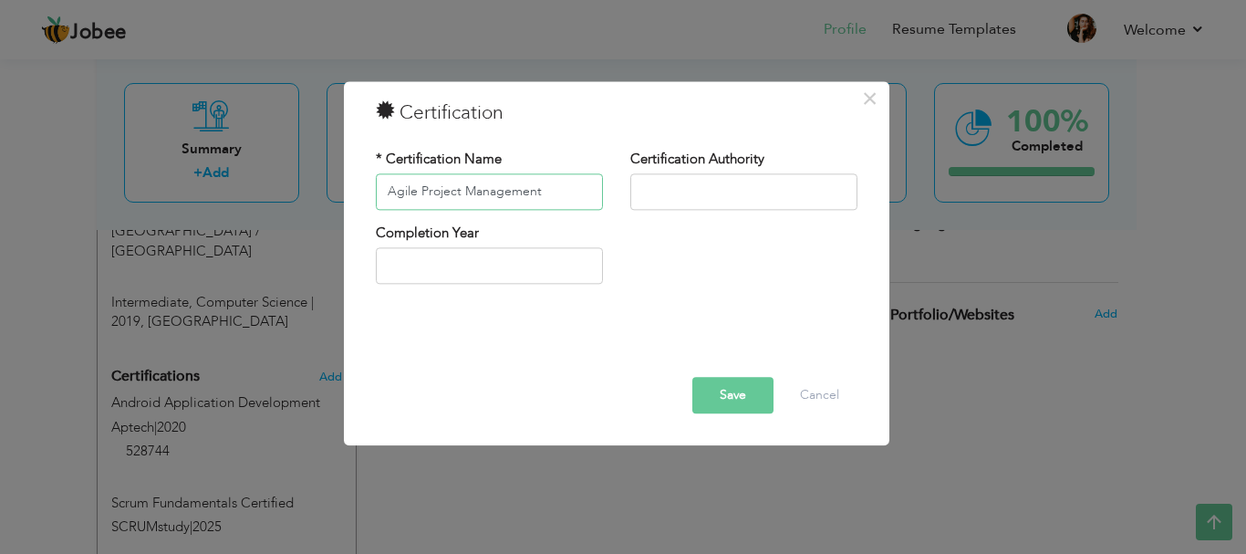
type input "Agile Project Management"
click at [620, 216] on div "Certification Authority" at bounding box center [743, 187] width 254 height 74
click at [620, 210] on div "Certification Authority" at bounding box center [743, 180] width 227 height 60
click at [620, 199] on input "text" at bounding box center [743, 191] width 227 height 36
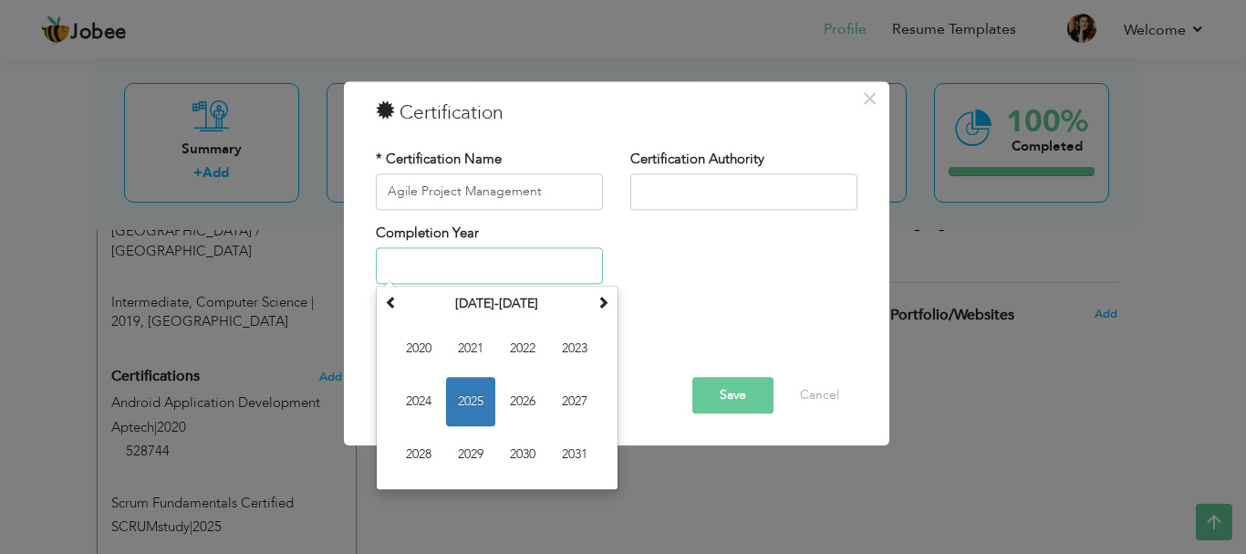
click at [424, 264] on input "text" at bounding box center [489, 266] width 227 height 36
click at [480, 401] on span "2025" at bounding box center [470, 402] width 49 height 49
type input "2025"
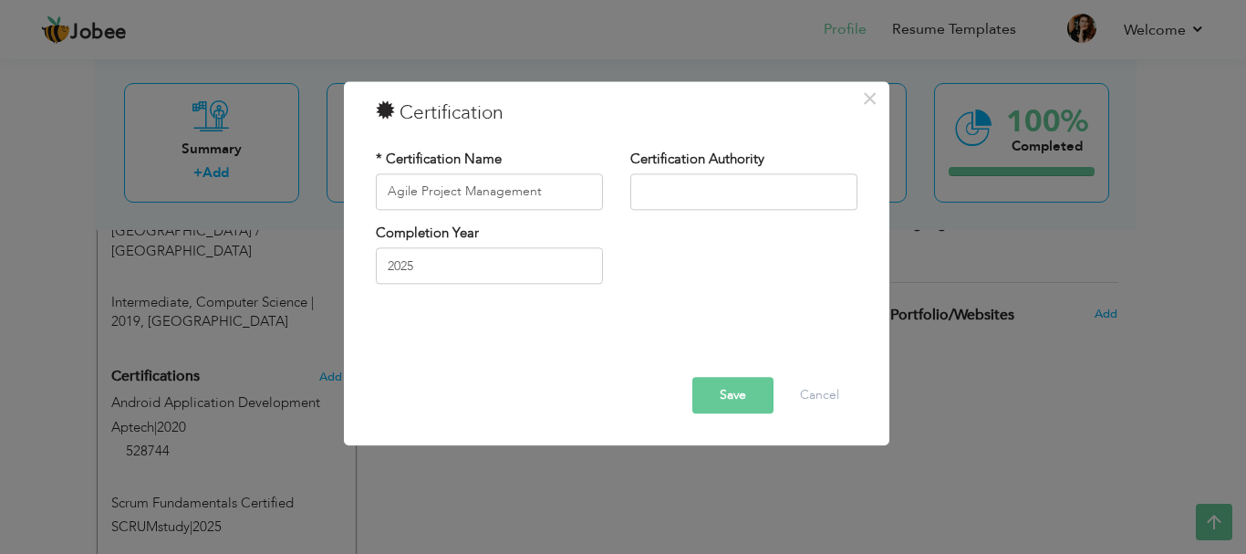
click at [620, 410] on button "Save" at bounding box center [732, 395] width 81 height 36
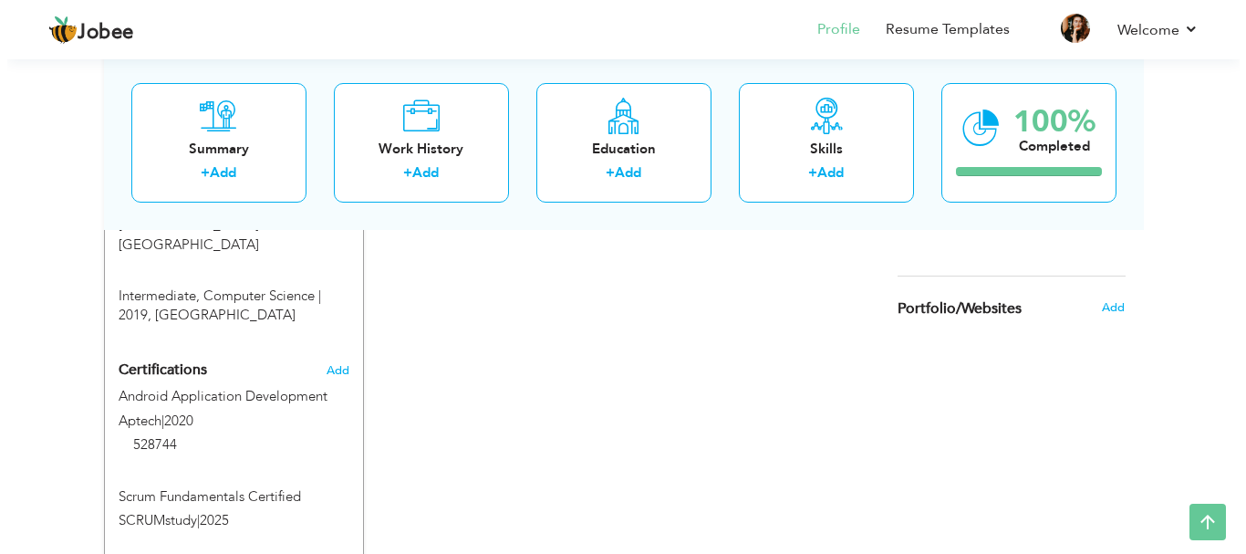
scroll to position [1081, 0]
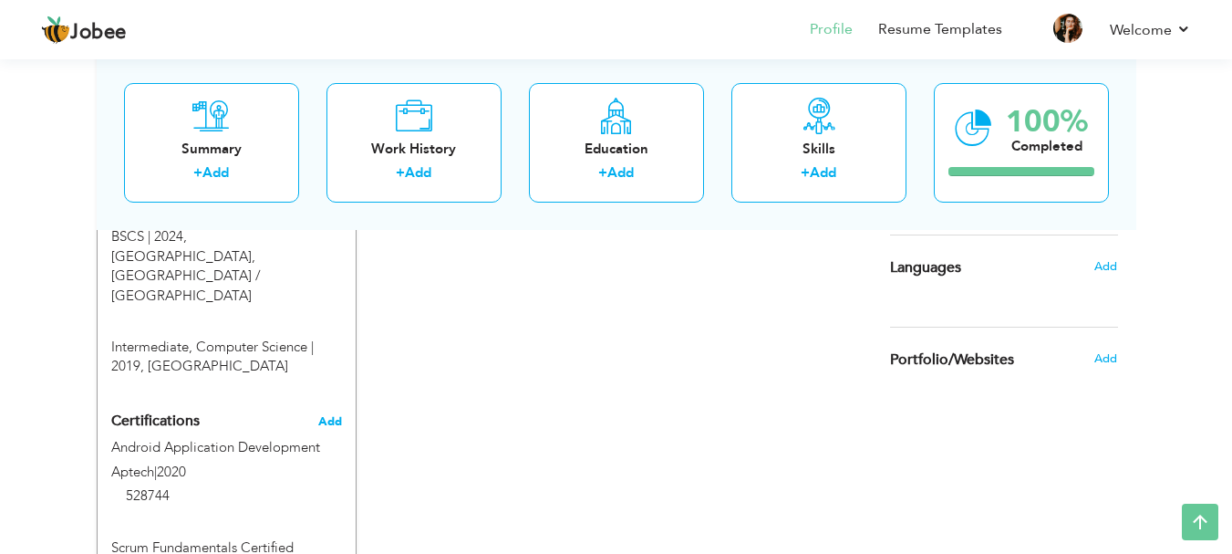
click at [319, 415] on span "Add" at bounding box center [330, 421] width 24 height 13
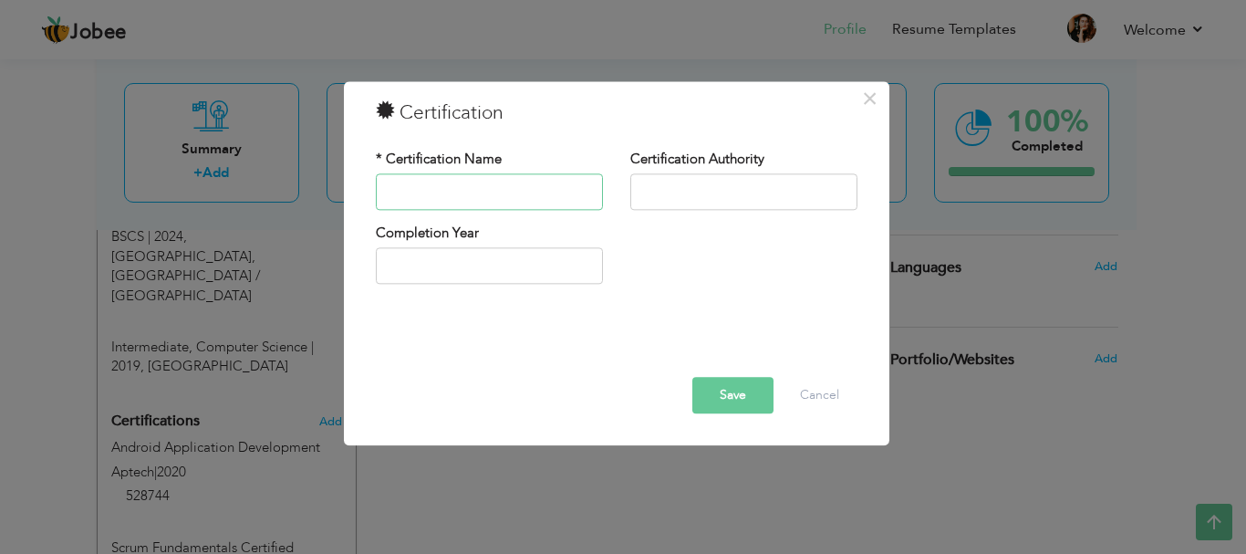
click at [516, 198] on input "text" at bounding box center [489, 191] width 227 height 36
paste input "Quality Assurance (QA) - Techniques and Methodologies"
type input "Quality Assurance (QA) - Techniques and Methodologies"
click at [424, 271] on input "text" at bounding box center [489, 266] width 227 height 36
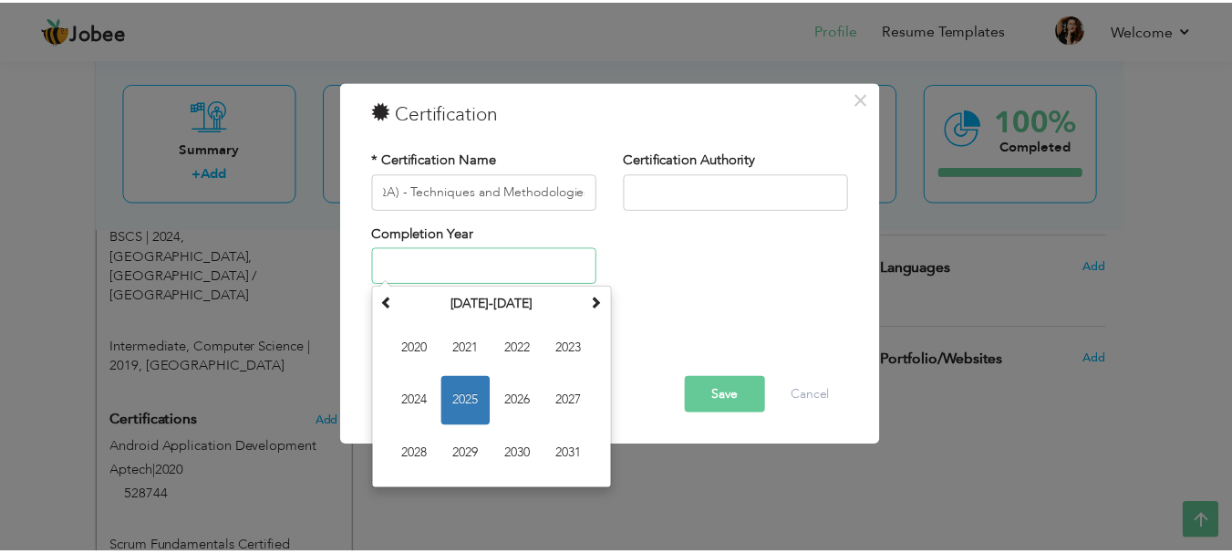
scroll to position [0, 0]
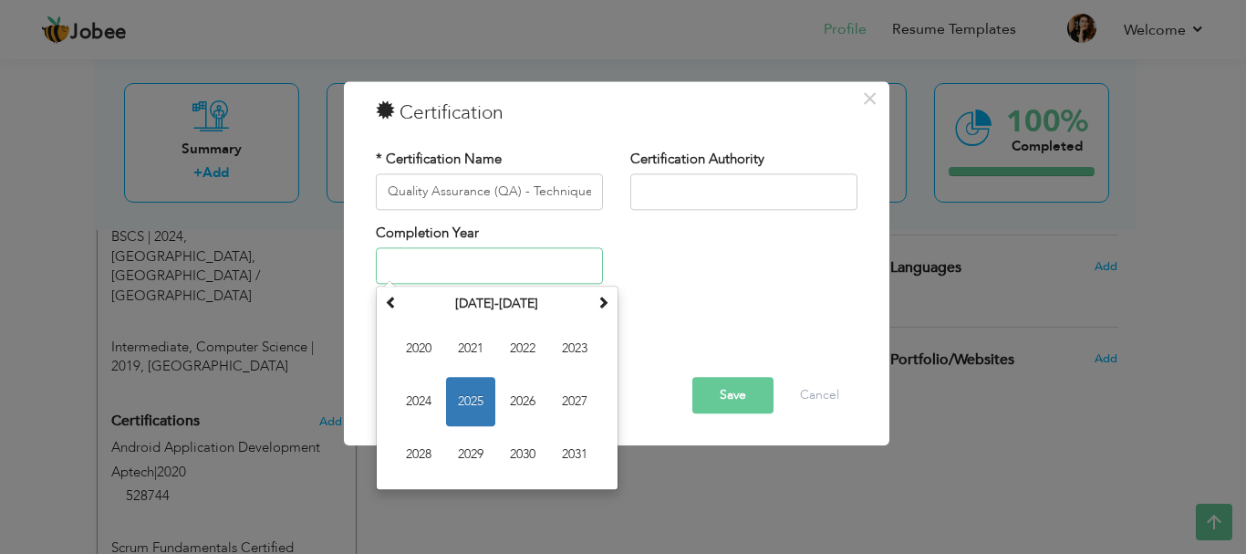
click at [478, 398] on span "2025" at bounding box center [470, 402] width 49 height 49
type input "2025"
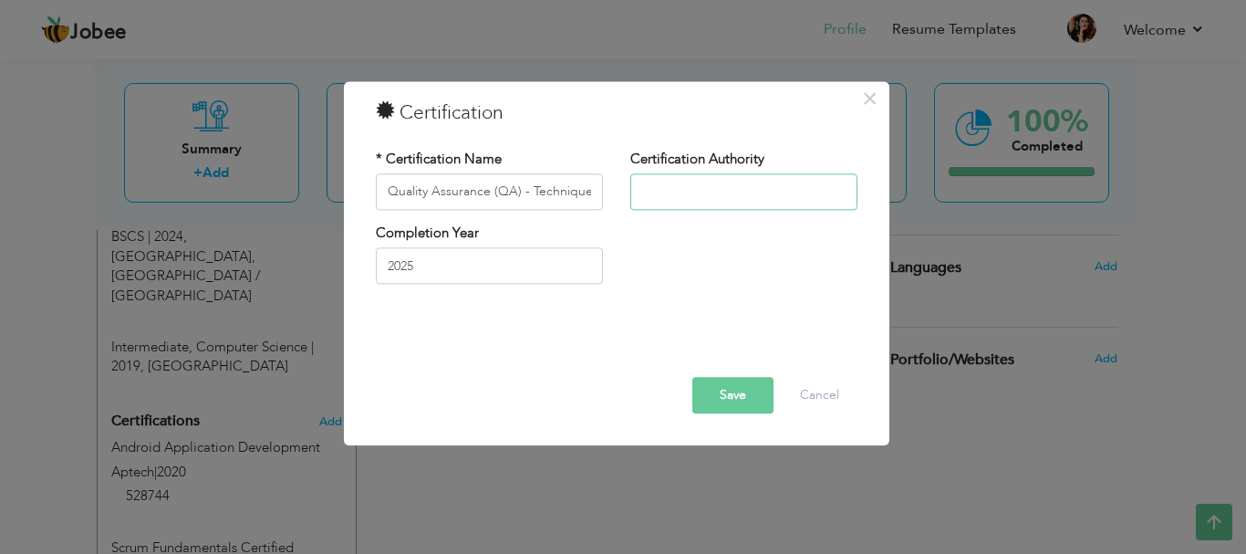
click at [620, 186] on input "text" at bounding box center [743, 191] width 227 height 36
click at [620, 193] on input "text" at bounding box center [743, 191] width 227 height 36
paste input "[PERSON_NAME]"
type input "[PERSON_NAME]"
click at [620, 401] on button "Save" at bounding box center [732, 395] width 81 height 36
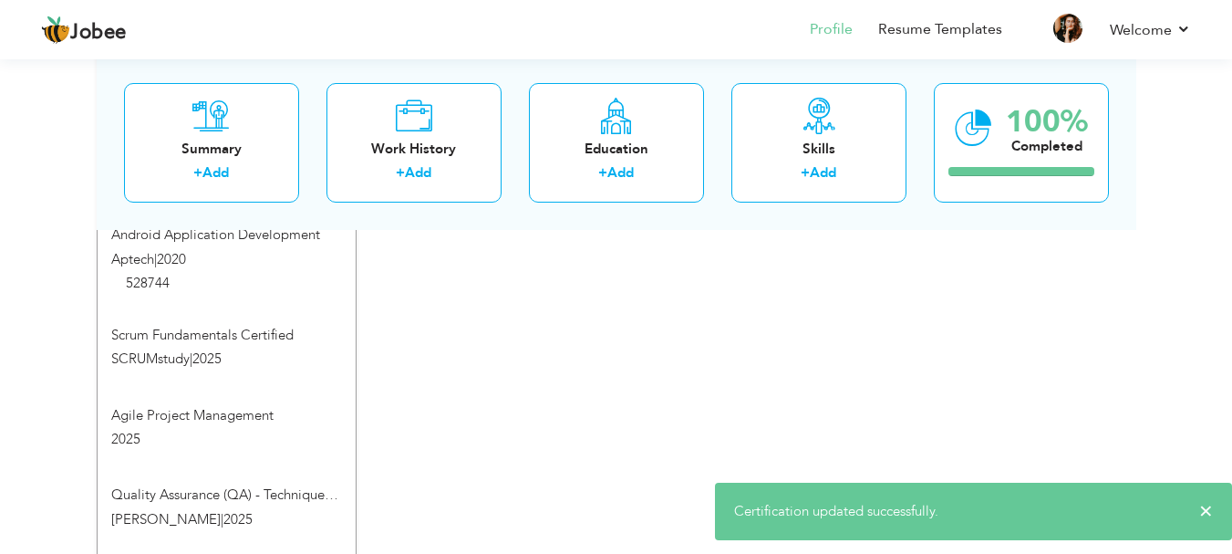
scroll to position [1252, 0]
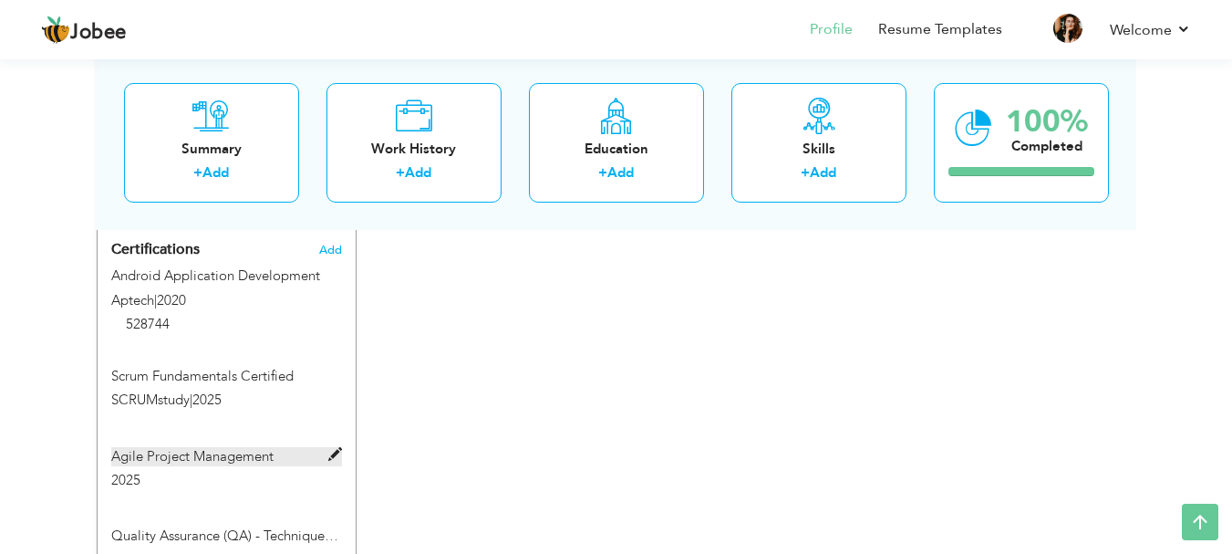
click at [337, 448] on span at bounding box center [335, 455] width 14 height 14
type input "Agile Project Management"
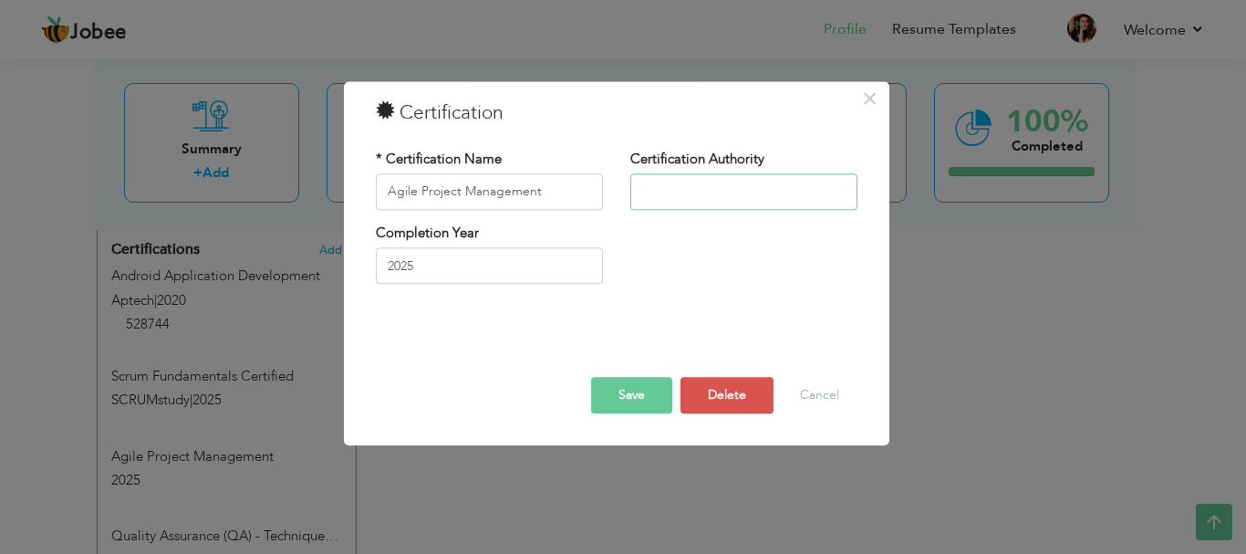
click at [620, 184] on input "text" at bounding box center [743, 191] width 227 height 36
type input "[PERSON_NAME]"
click at [613, 396] on button "Save" at bounding box center [631, 395] width 81 height 36
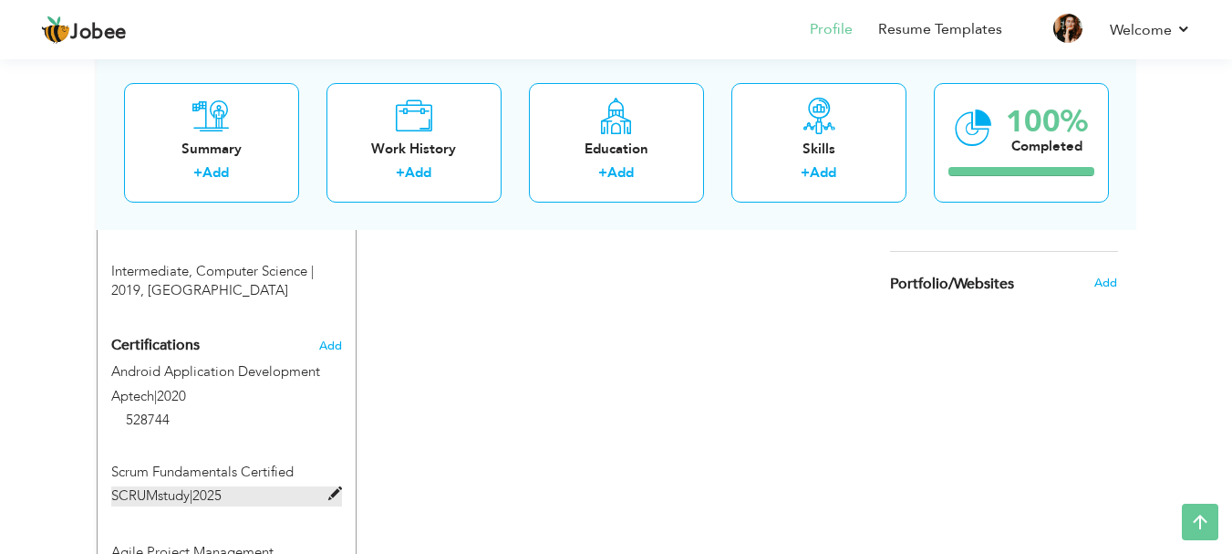
scroll to position [1070, 0]
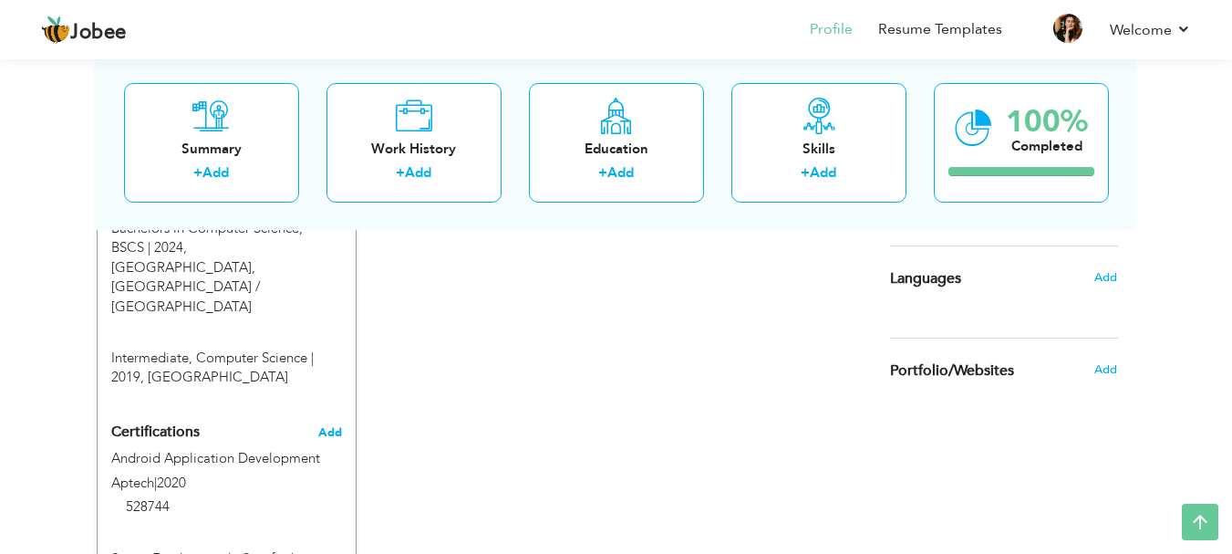
click at [321, 426] on span "Add" at bounding box center [330, 432] width 24 height 13
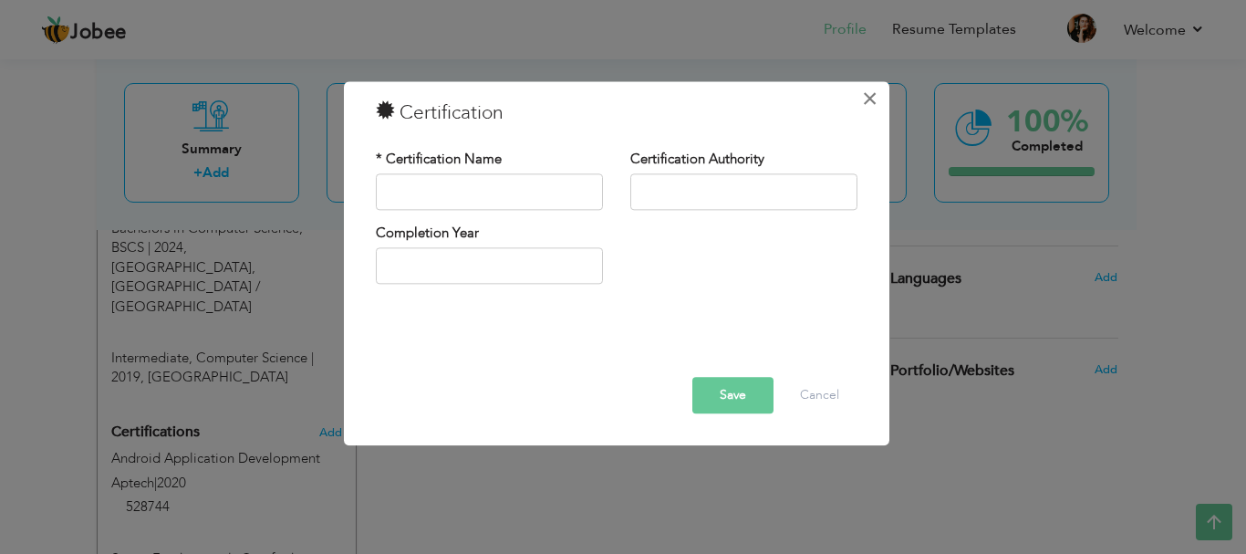
click at [620, 105] on span "×" at bounding box center [870, 98] width 16 height 33
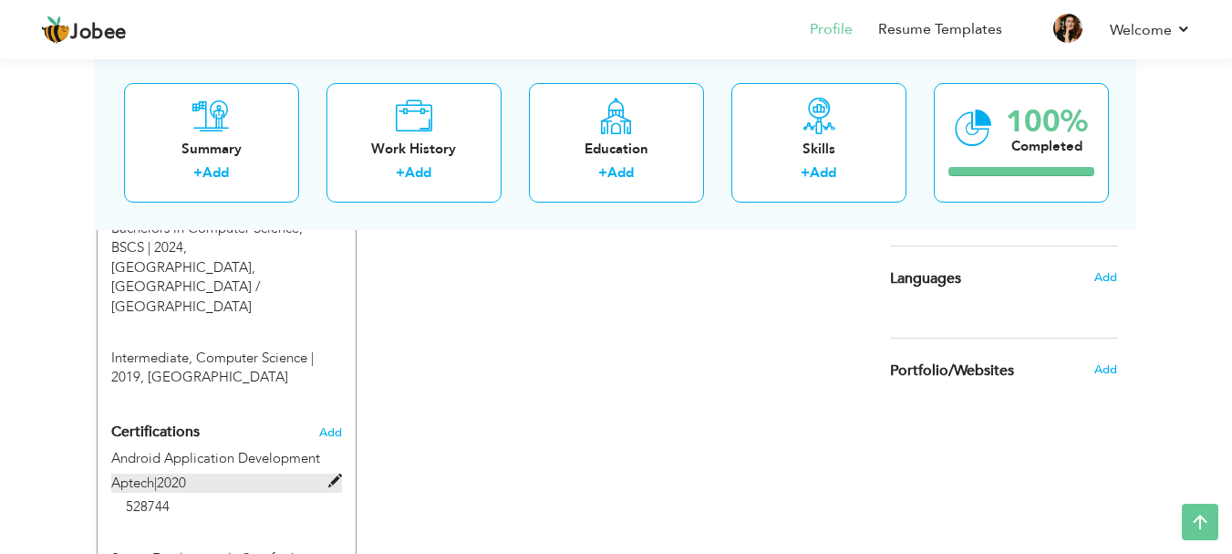
click at [207, 473] on label "Aptech | 2020" at bounding box center [226, 482] width 231 height 19
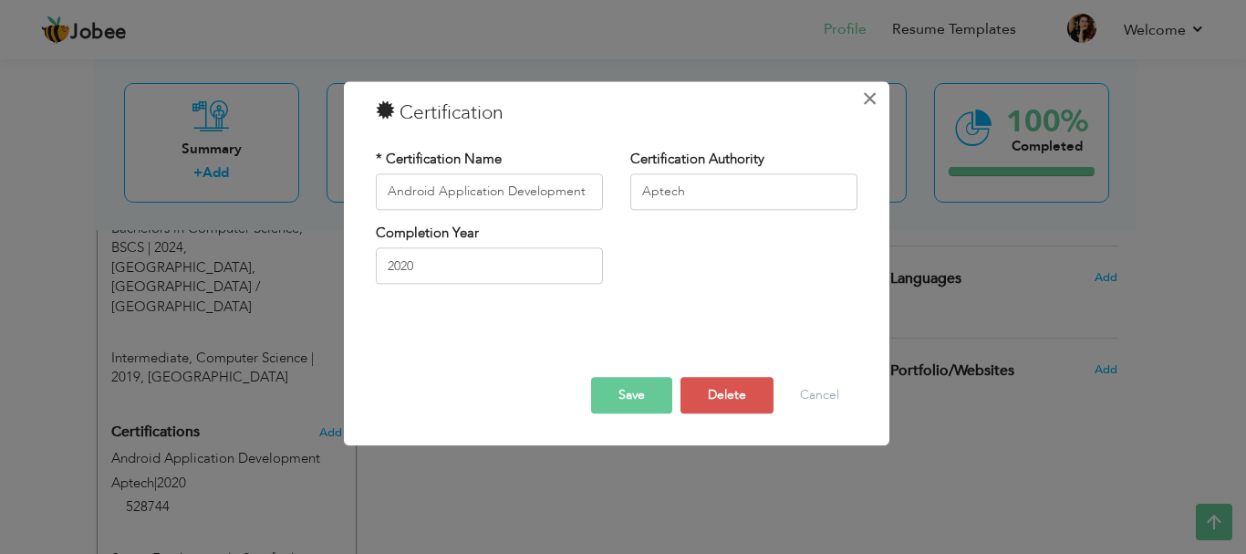
click at [620, 106] on span "×" at bounding box center [870, 98] width 16 height 33
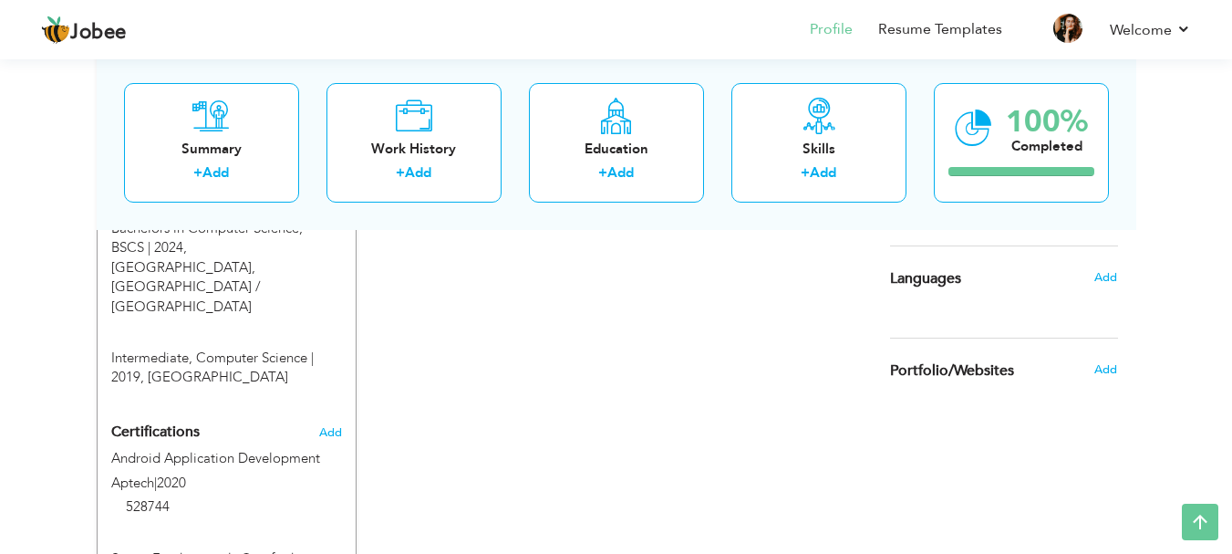
click at [260, 449] on div "Android Application Development Aptech | 2020 Android Application Development A…" at bounding box center [227, 485] width 258 height 72
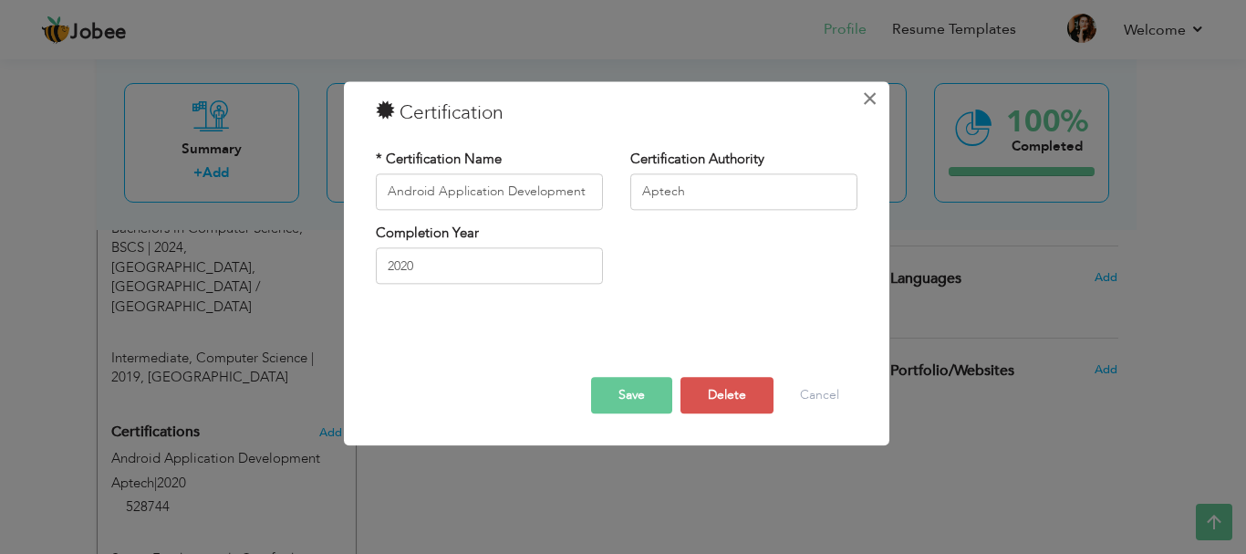
click at [620, 90] on button "×" at bounding box center [869, 98] width 29 height 29
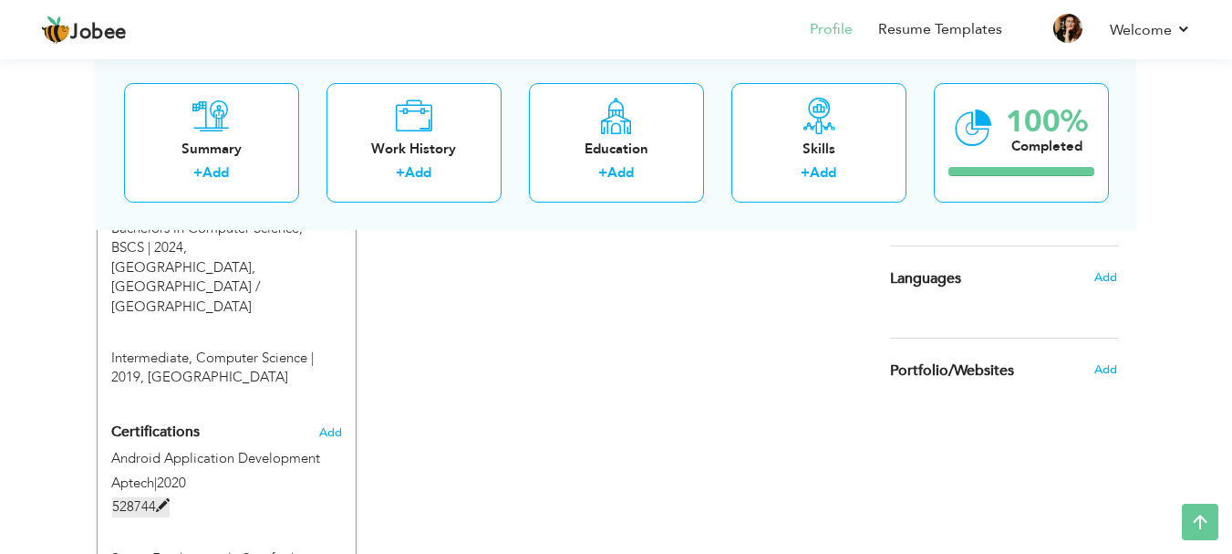
click at [156, 499] on span at bounding box center [163, 506] width 14 height 14
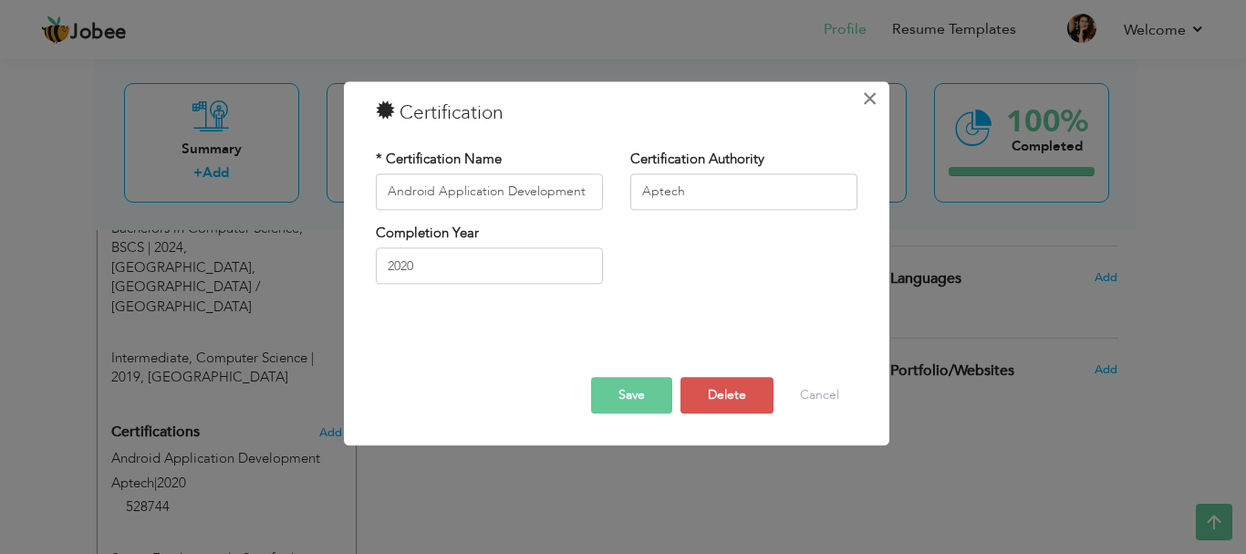
click at [620, 101] on span "×" at bounding box center [870, 98] width 16 height 33
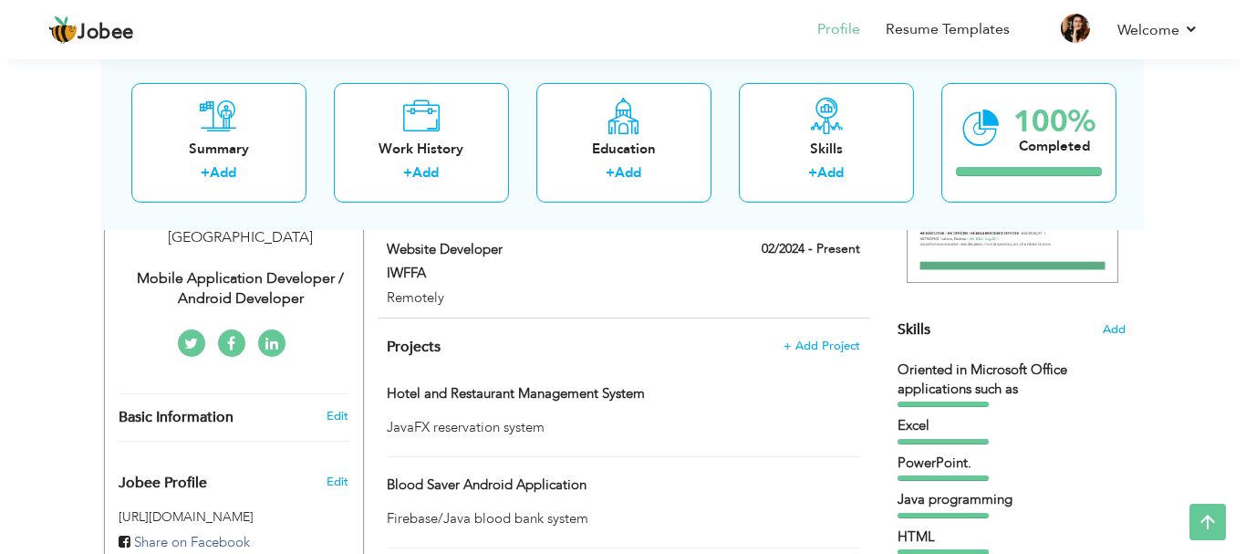
scroll to position [340, 0]
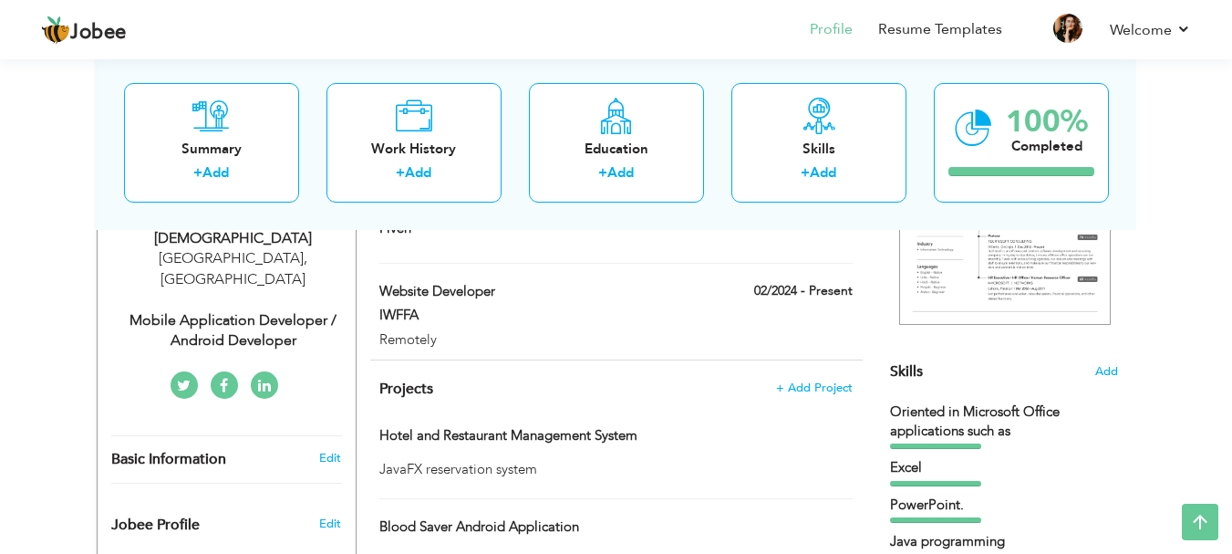
click at [575, 210] on div "Summary + Add Work History + Add Education + Add Skills + Add 100% Completed" at bounding box center [617, 142] width 1040 height 174
click at [620, 139] on div "Skills" at bounding box center [819, 148] width 146 height 19
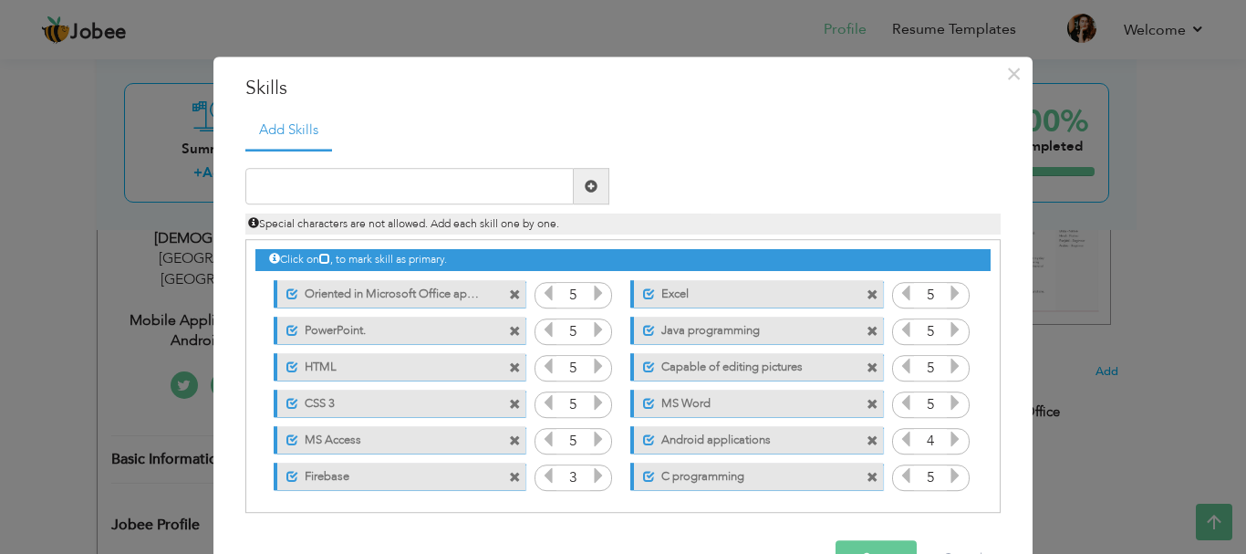
click at [451, 301] on label "Oriented in Microsoft Office applications such as" at bounding box center [388, 291] width 181 height 23
click at [451, 301] on label "Oriented in Microsoft Office applications such as" at bounding box center [387, 291] width 184 height 23
click at [446, 291] on label "Oriented in Microsoft Office applications such as" at bounding box center [388, 291] width 181 height 23
click at [435, 288] on label "Oriented in Microsoft Office applications such as" at bounding box center [387, 291] width 184 height 23
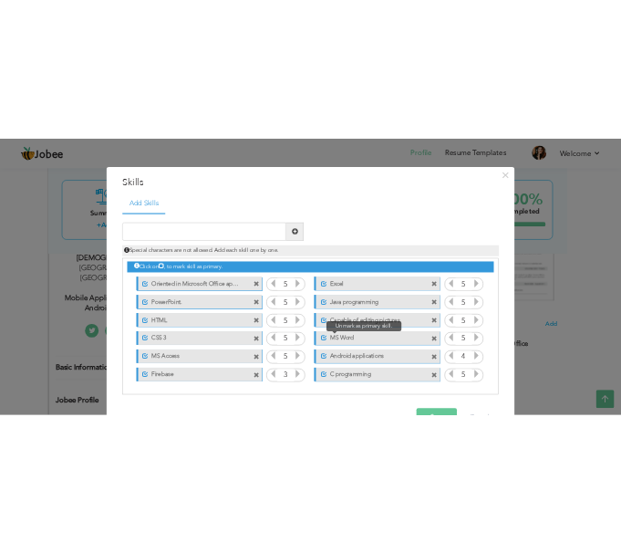
scroll to position [5, 0]
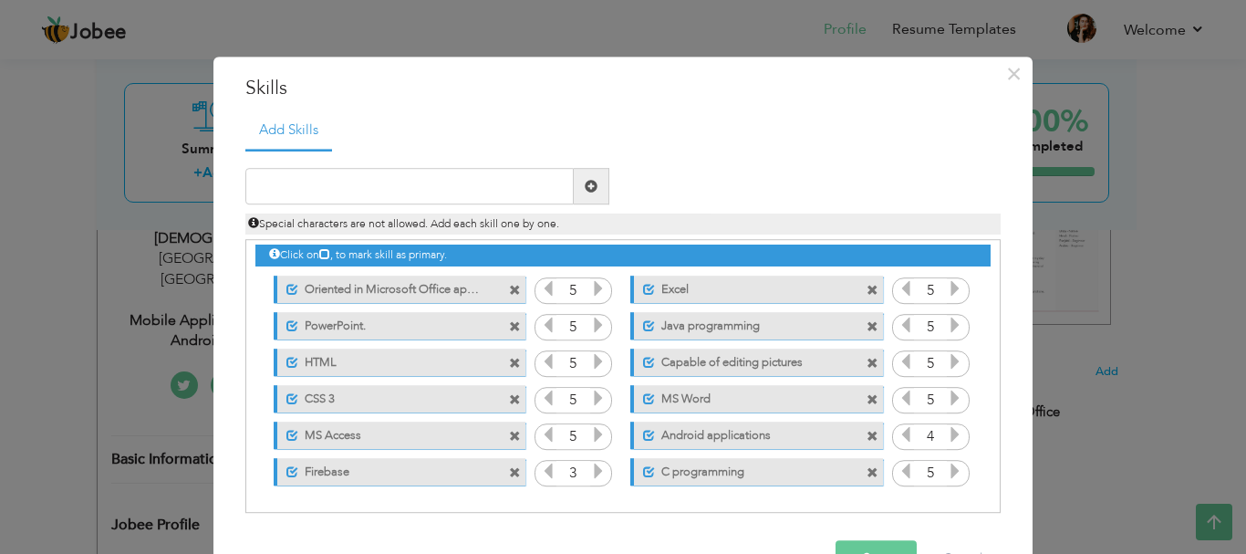
click at [620, 365] on span at bounding box center [872, 363] width 12 height 12
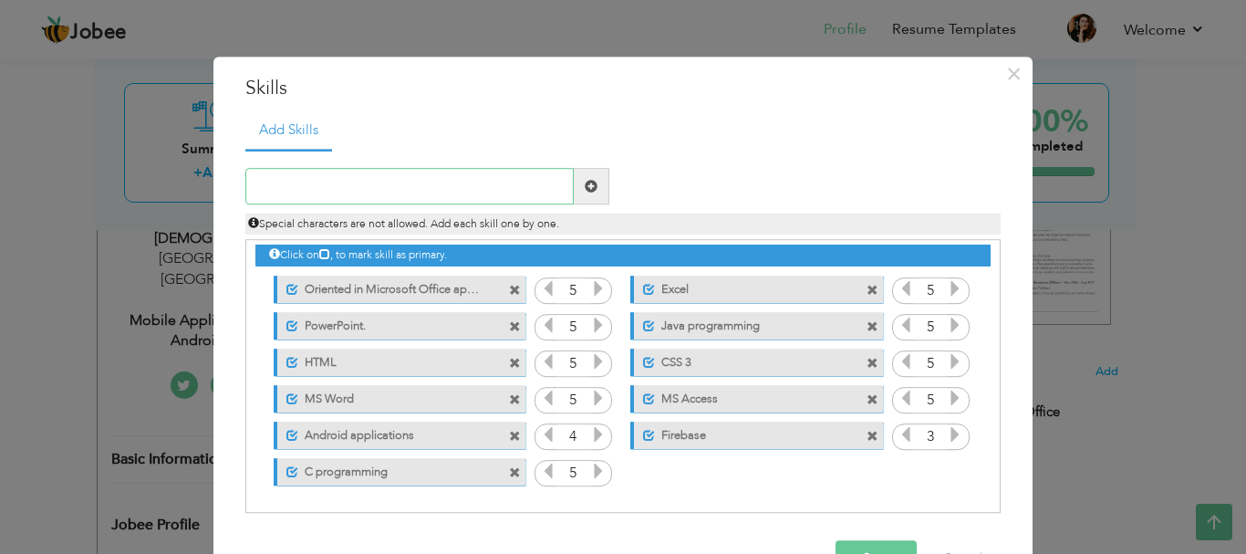
click at [469, 176] on input "text" at bounding box center [409, 187] width 328 height 36
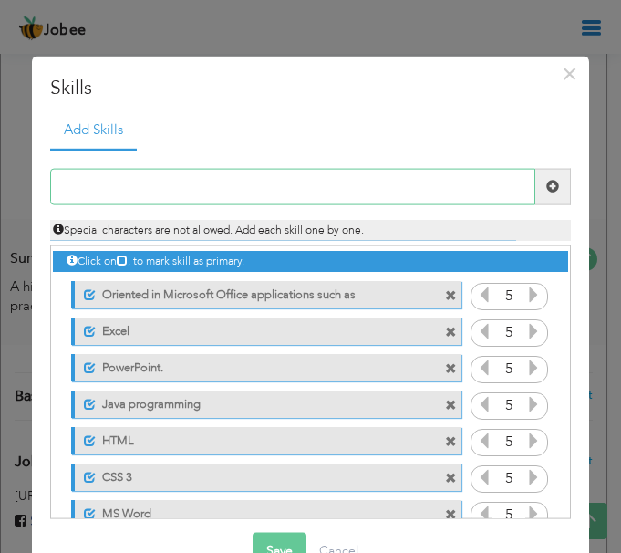
click at [265, 202] on input "text" at bounding box center [292, 186] width 485 height 36
type input "Python"
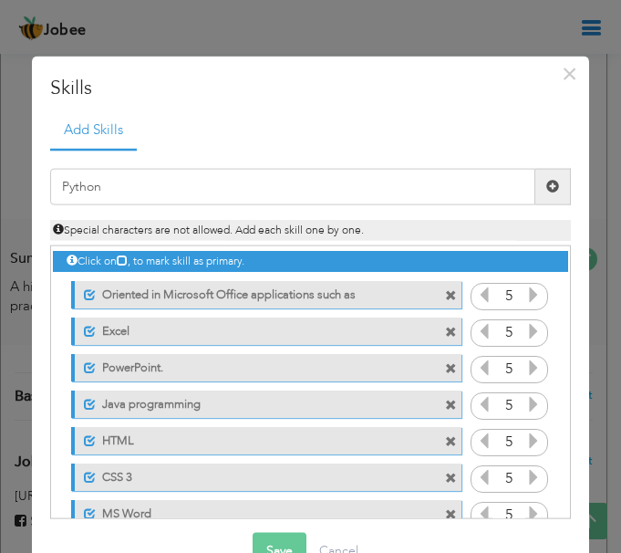
click at [546, 190] on span at bounding box center [552, 186] width 13 height 13
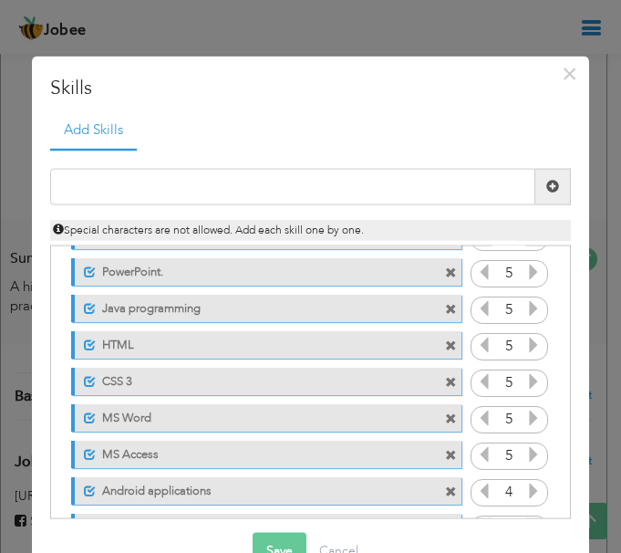
scroll to position [0, 0]
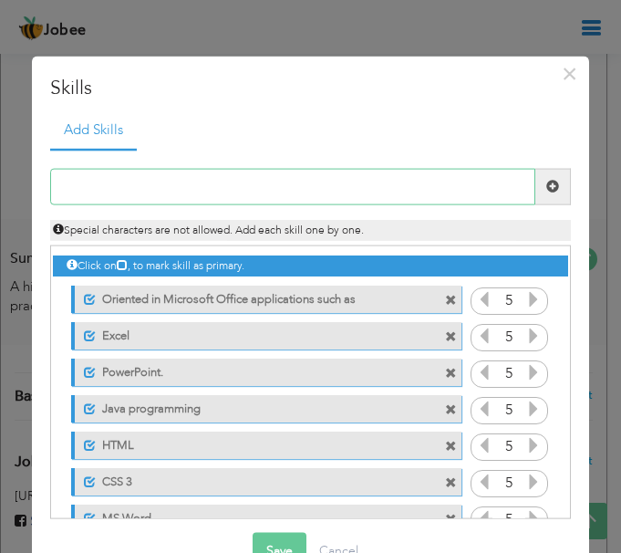
click at [287, 190] on input "text" at bounding box center [292, 186] width 485 height 36
click at [195, 185] on input "text" at bounding box center [292, 186] width 485 height 36
click at [185, 192] on input "text" at bounding box center [292, 186] width 485 height 36
type input "Adobe Illustrator"
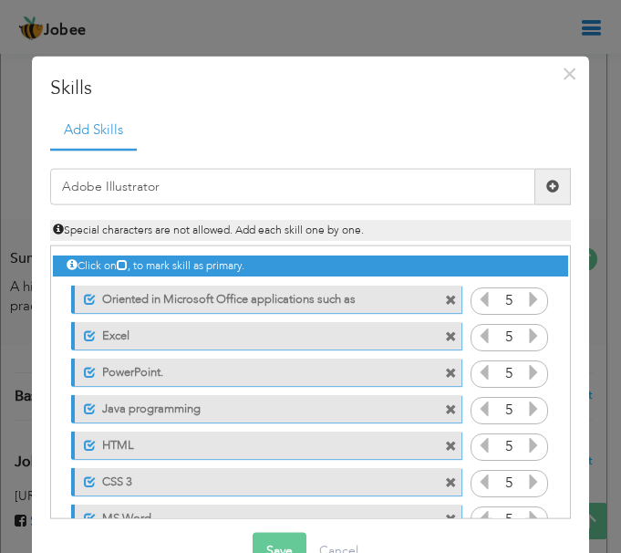
click at [547, 188] on span at bounding box center [553, 186] width 36 height 36
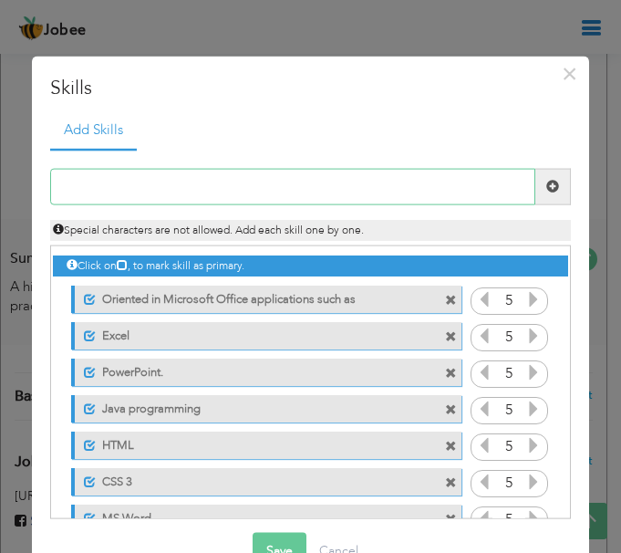
click at [435, 190] on input "text" at bounding box center [292, 186] width 485 height 36
click at [348, 187] on input "Android" at bounding box center [292, 186] width 485 height 36
type input "Android App"
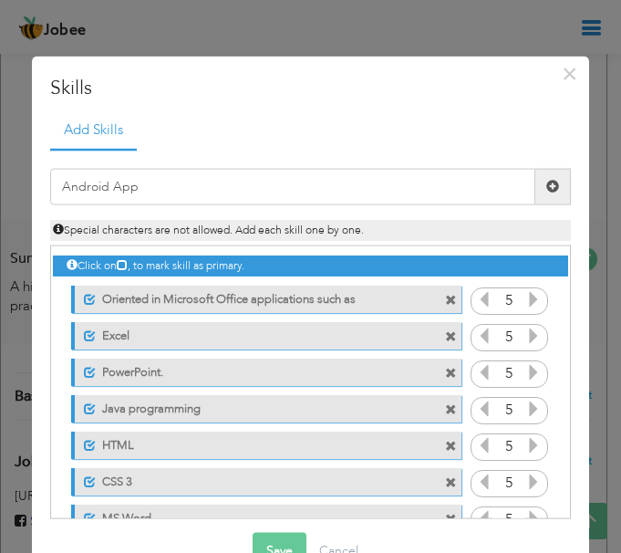
click at [546, 192] on span at bounding box center [552, 186] width 13 height 13
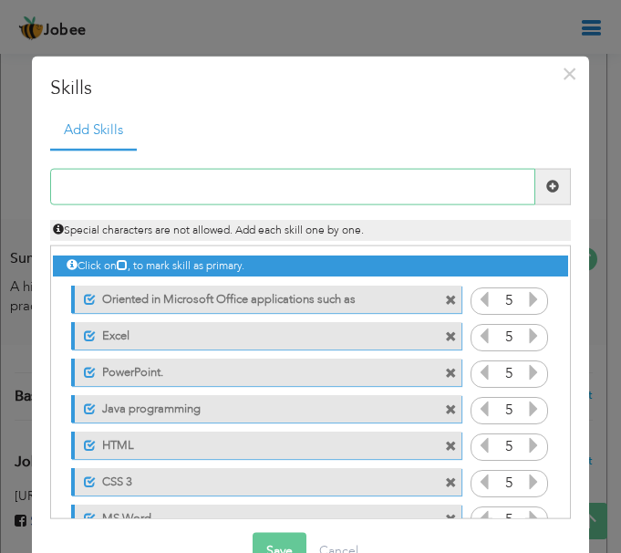
click at [496, 195] on input "text" at bounding box center [292, 186] width 485 height 36
type input "Html"
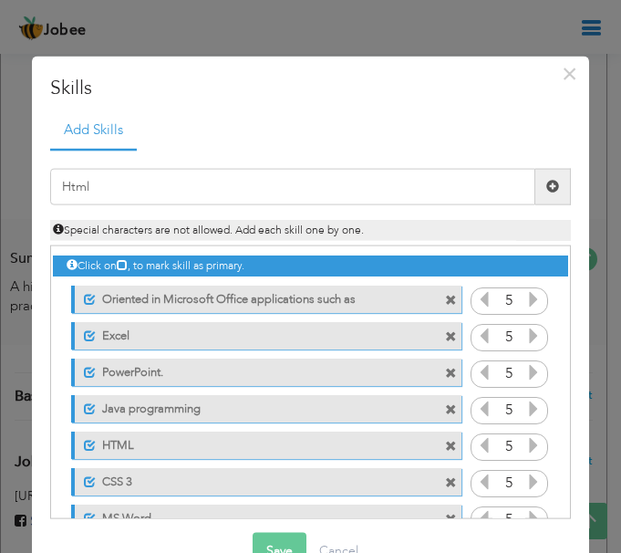
click at [546, 182] on span at bounding box center [552, 186] width 13 height 13
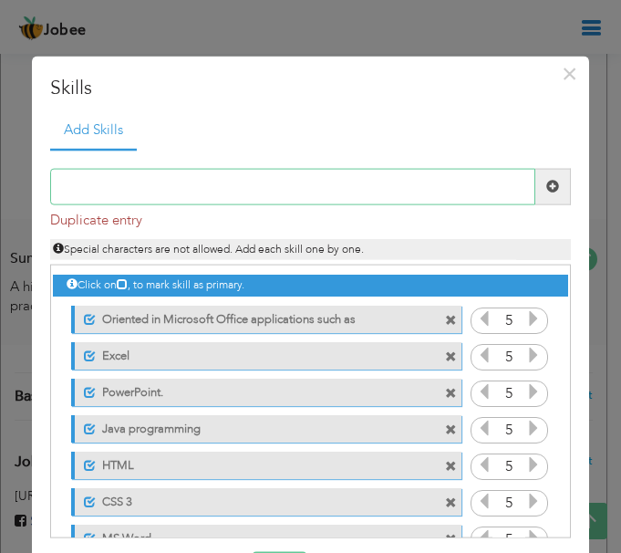
click at [412, 196] on input "text" at bounding box center [292, 186] width 485 height 36
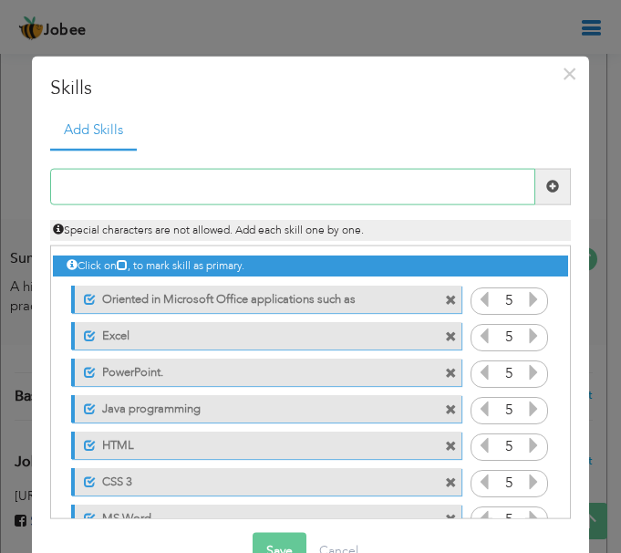
click at [354, 188] on input "text" at bounding box center [292, 186] width 485 height 36
click at [283, 192] on input "text" at bounding box center [292, 186] width 485 height 36
type input "Database"
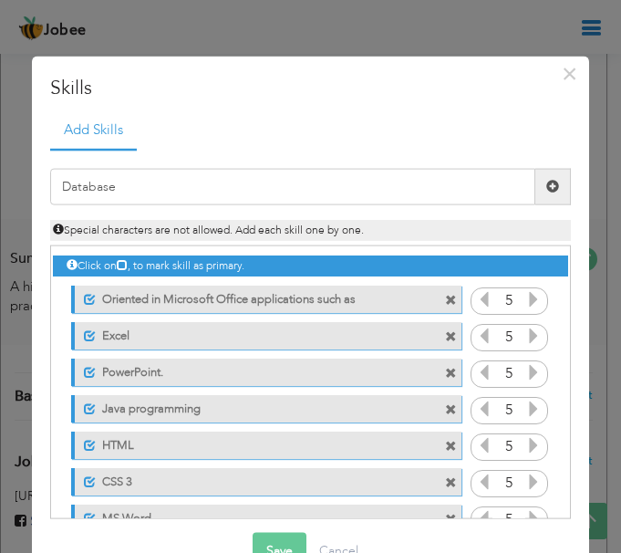
click at [546, 187] on span at bounding box center [552, 186] width 13 height 13
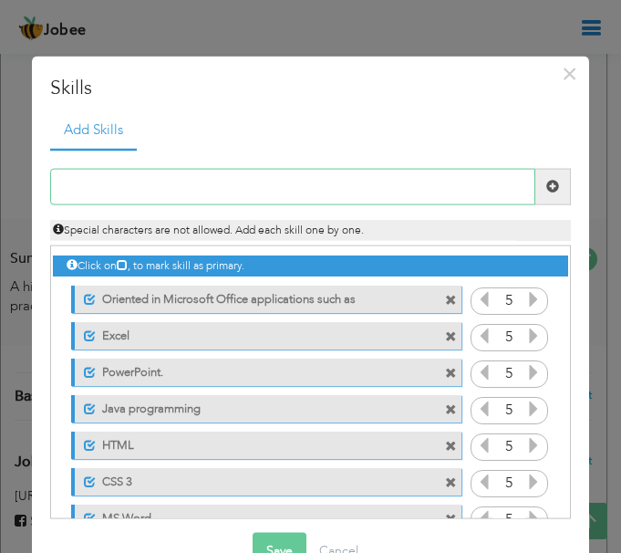
click at [326, 183] on input "text" at bounding box center [292, 186] width 485 height 36
type input "SQL"
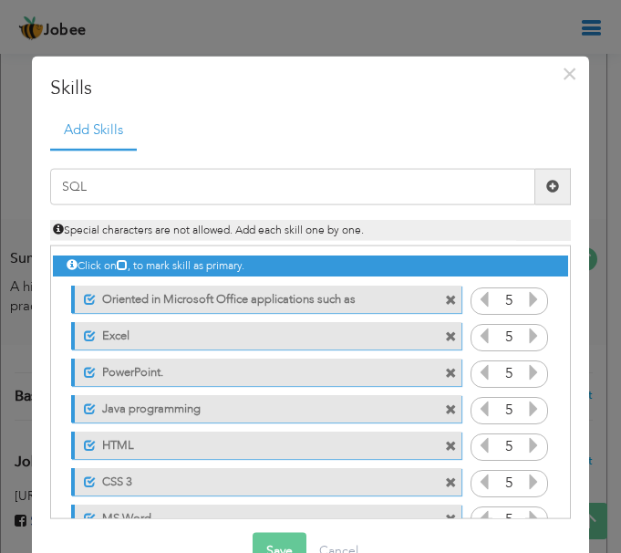
click at [546, 191] on span at bounding box center [552, 186] width 13 height 13
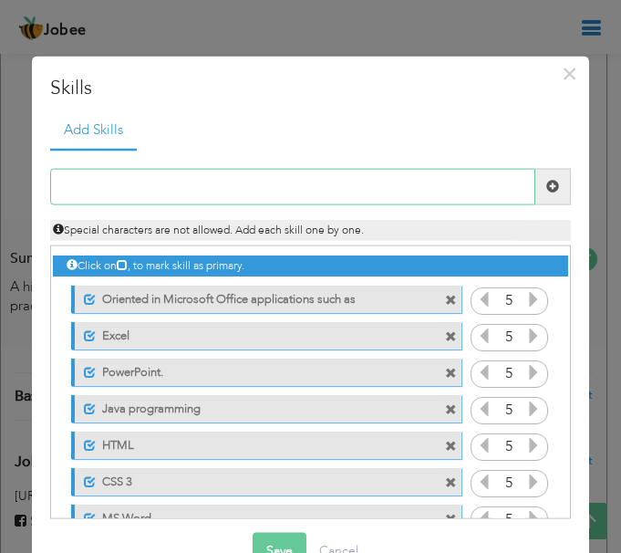
click at [262, 186] on input "text" at bounding box center [292, 186] width 485 height 36
type input "Adobe Photoshop"
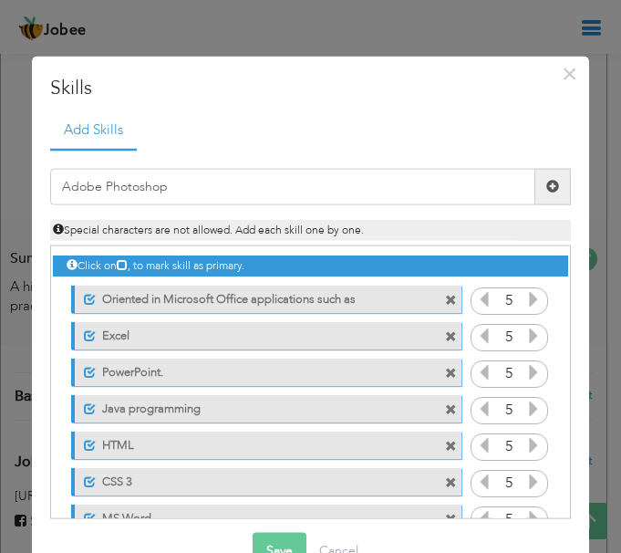
click at [546, 189] on span at bounding box center [552, 186] width 13 height 13
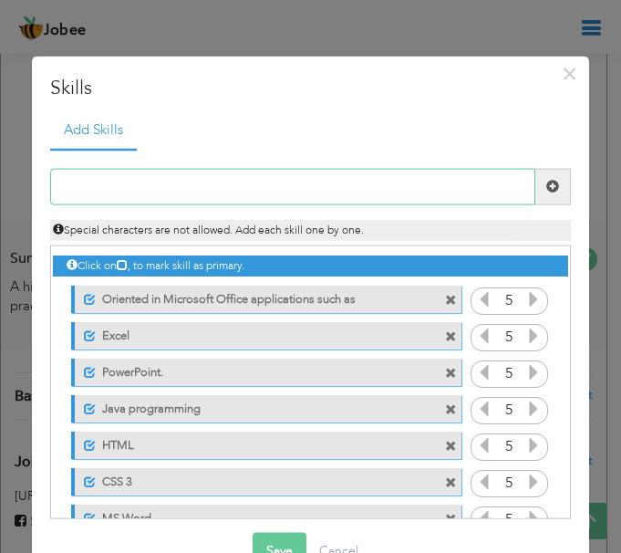
click at [345, 196] on input "text" at bounding box center [292, 186] width 485 height 36
type input "Arduino IDE"
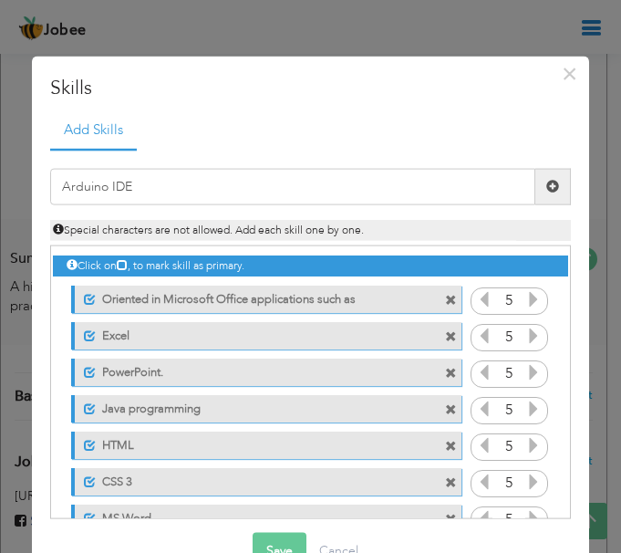
click at [545, 177] on span at bounding box center [553, 186] width 36 height 36
click at [356, 163] on div "Duplicate entry" at bounding box center [310, 334] width 521 height 370
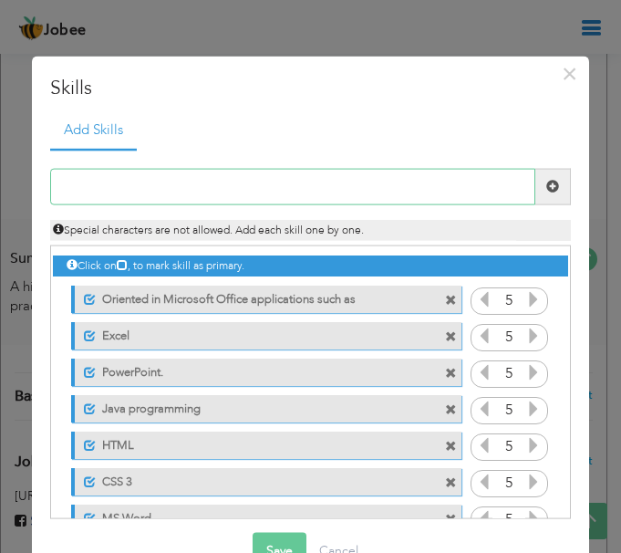
click at [355, 186] on input "text" at bounding box center [292, 186] width 485 height 36
type input "WordPress"
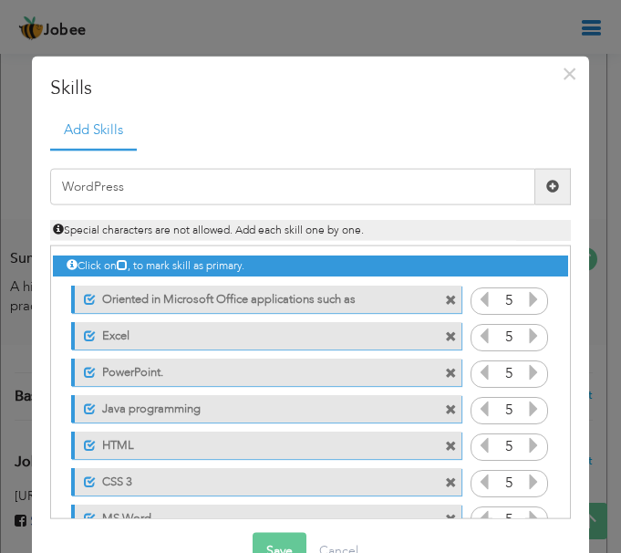
click at [546, 180] on span at bounding box center [552, 186] width 13 height 13
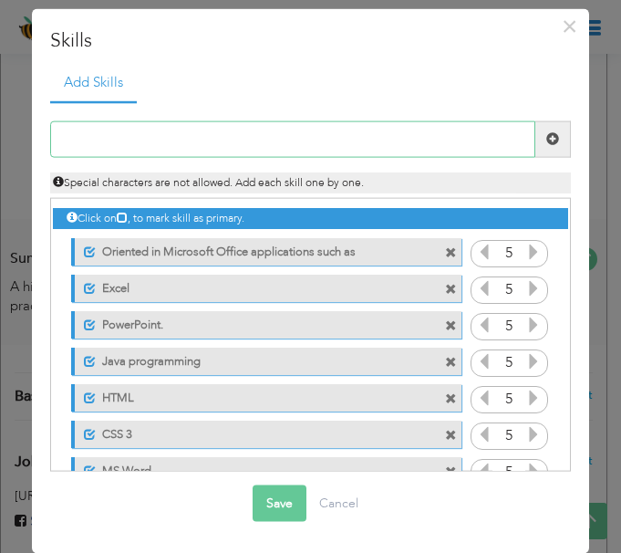
click at [369, 140] on input "text" at bounding box center [292, 138] width 485 height 36
type input "R"
type input "t"
type input "[PERSON_NAME]"
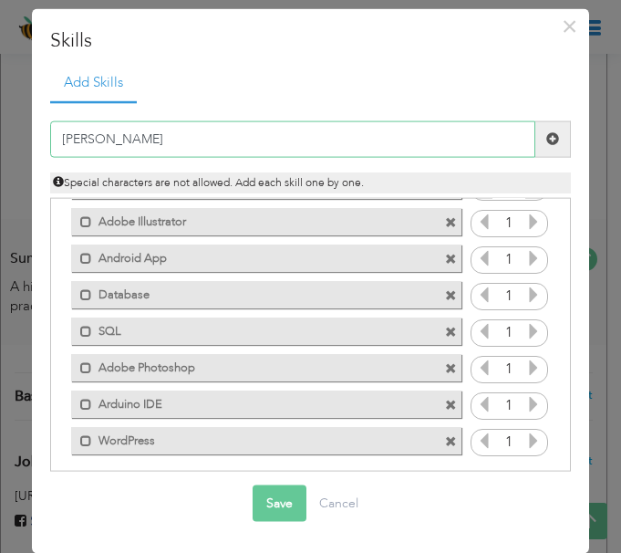
scroll to position [471, 0]
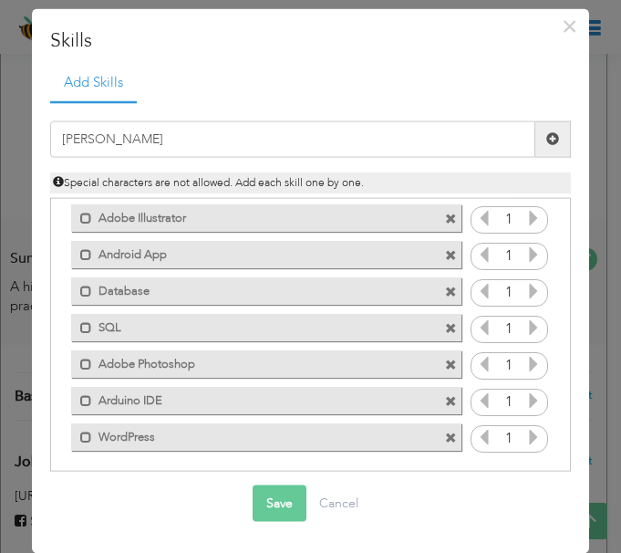
click at [540, 148] on span at bounding box center [553, 138] width 36 height 36
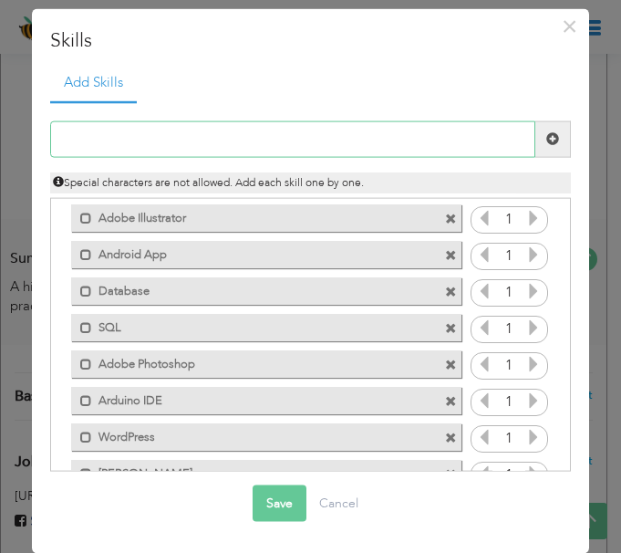
click at [436, 135] on input "text" at bounding box center [292, 138] width 485 height 36
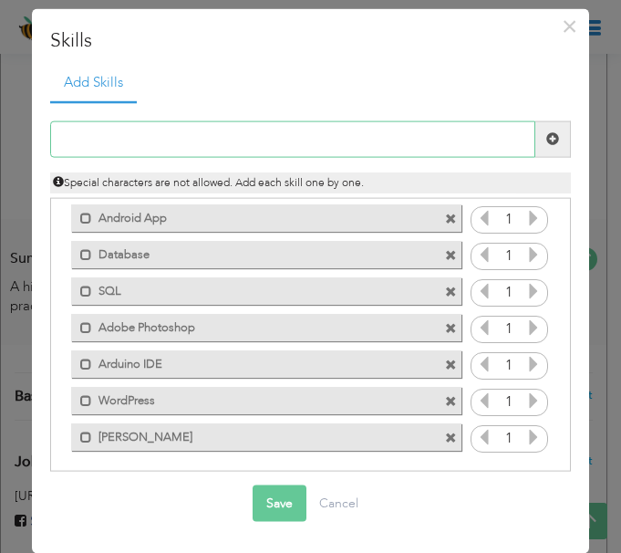
click at [353, 131] on input "text" at bounding box center [292, 138] width 485 height 36
click at [220, 133] on input "text" at bounding box center [292, 138] width 485 height 36
click at [326, 147] on input "Asana" at bounding box center [292, 138] width 485 height 36
type input "Asana"
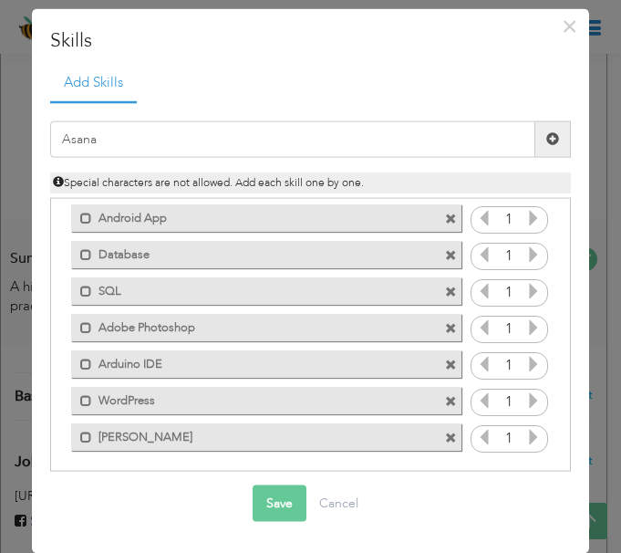
click at [547, 133] on span at bounding box center [553, 138] width 36 height 36
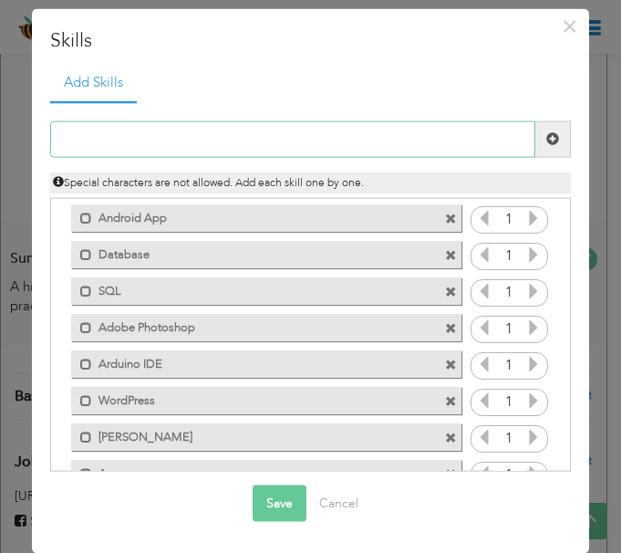
click at [429, 140] on input "text" at bounding box center [292, 138] width 485 height 36
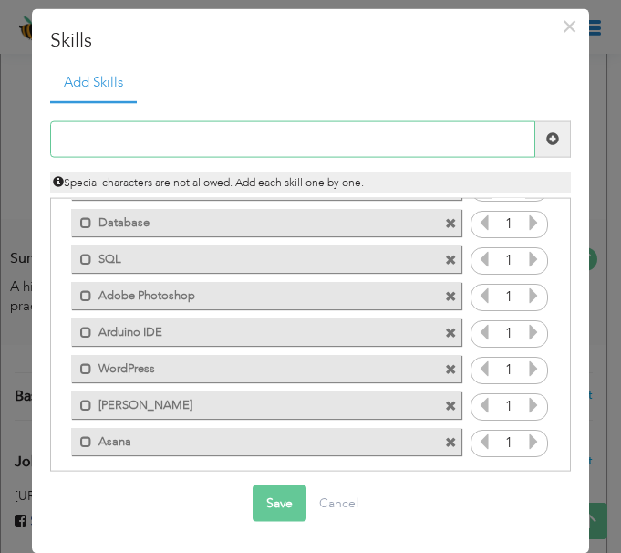
scroll to position [544, 0]
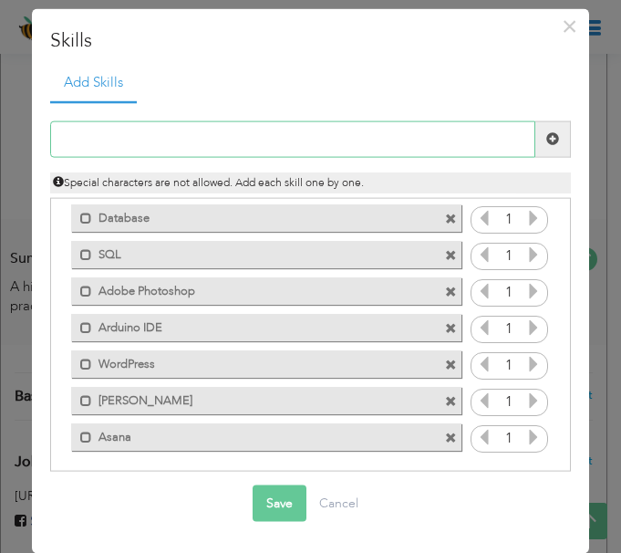
click at [271, 141] on input "text" at bounding box center [292, 138] width 485 height 36
click at [158, 132] on input "sel" at bounding box center [292, 138] width 485 height 36
type input "s"
paste input "Selenium"
type input "Selenium"
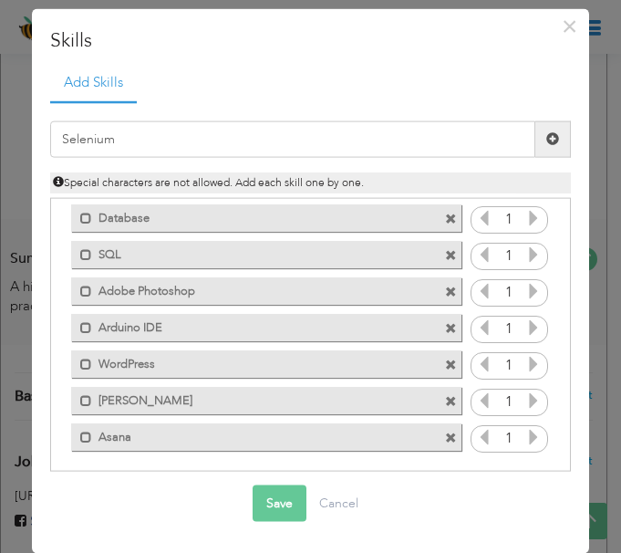
click at [546, 135] on span at bounding box center [552, 138] width 13 height 13
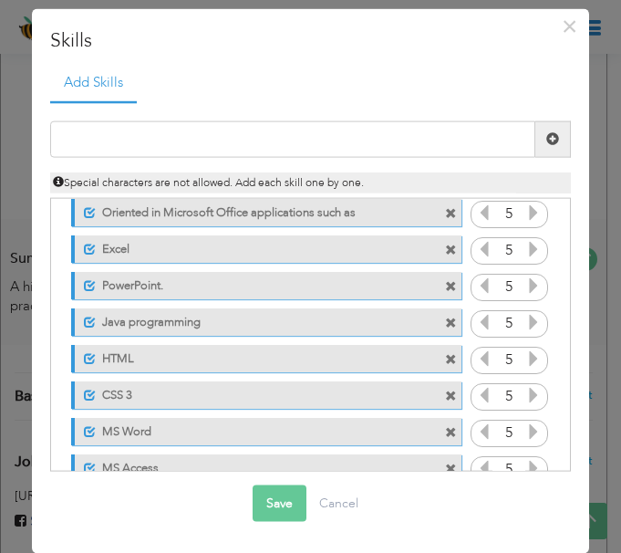
scroll to position [0, 0]
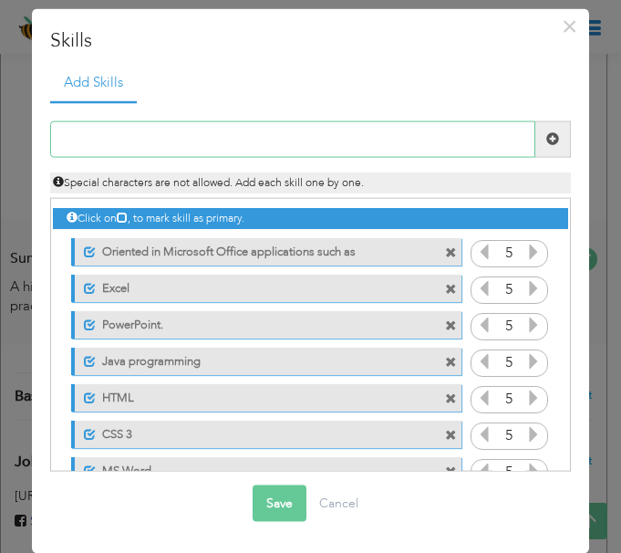
click at [237, 142] on input "text" at bounding box center [292, 138] width 485 height 36
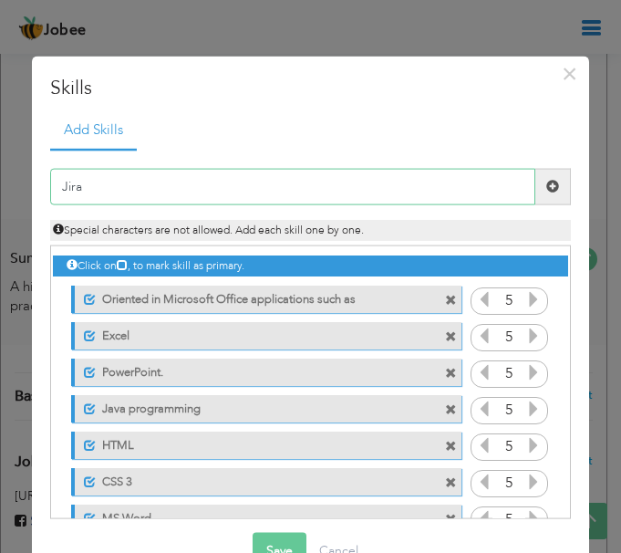
type input "Jira"
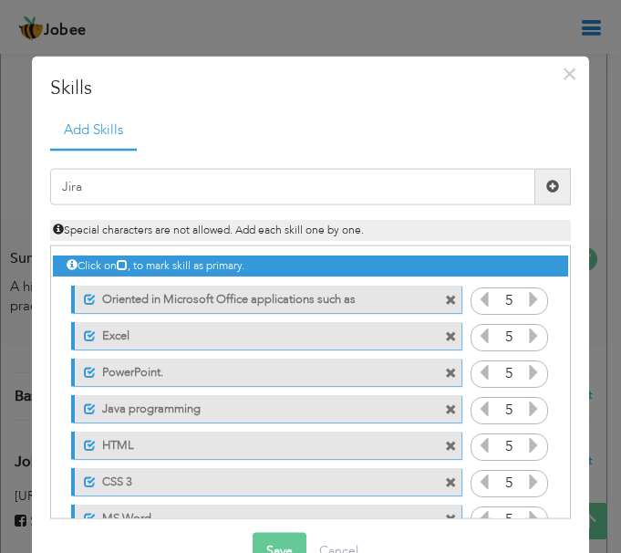
click at [544, 202] on span at bounding box center [553, 186] width 36 height 36
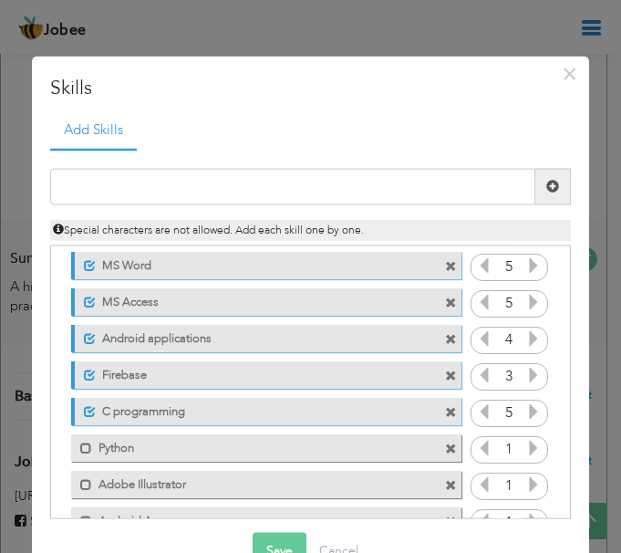
scroll to position [344, 0]
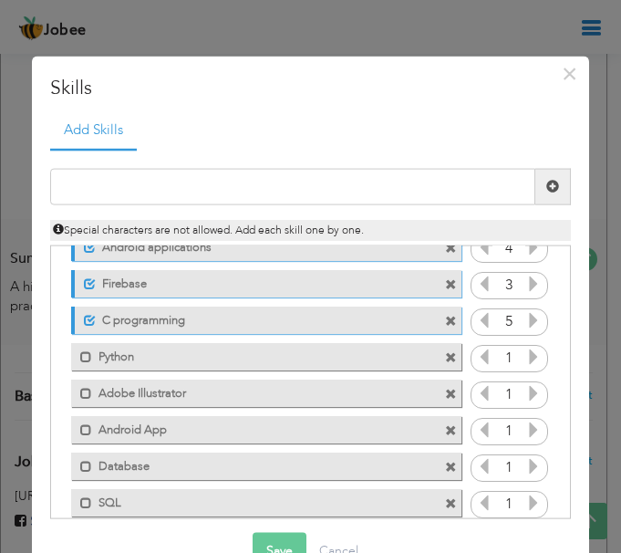
click at [429, 430] on div "Mark as primary skill. Android App" at bounding box center [265, 429] width 389 height 27
click at [445, 430] on span at bounding box center [451, 431] width 12 height 12
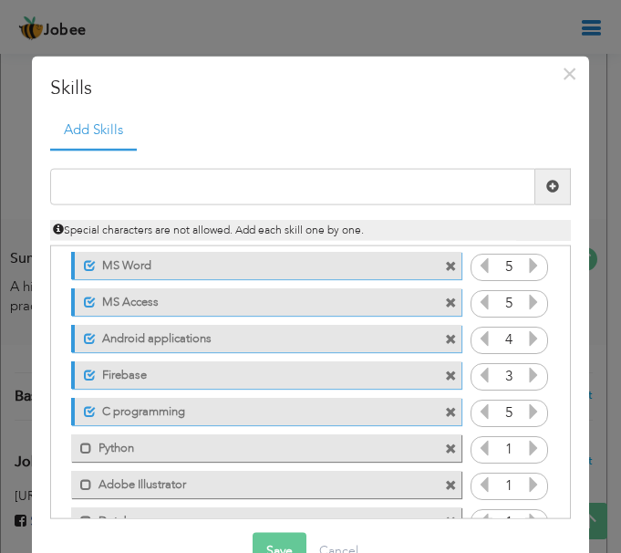
scroll to position [161, 0]
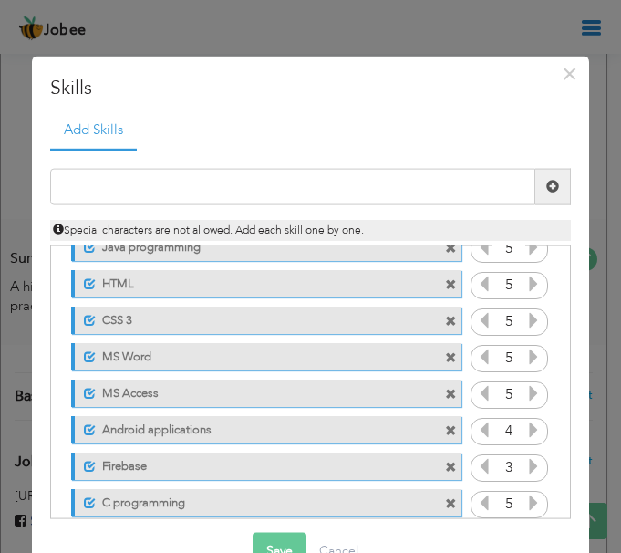
click at [445, 391] on span at bounding box center [451, 395] width 12 height 12
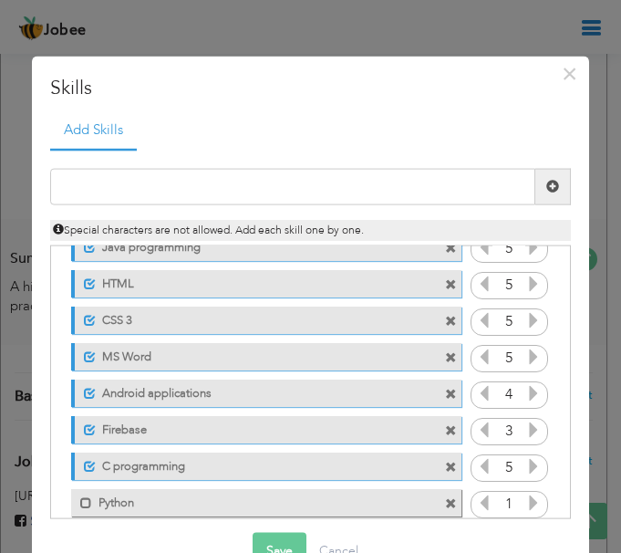
click at [445, 356] on span at bounding box center [451, 358] width 12 height 12
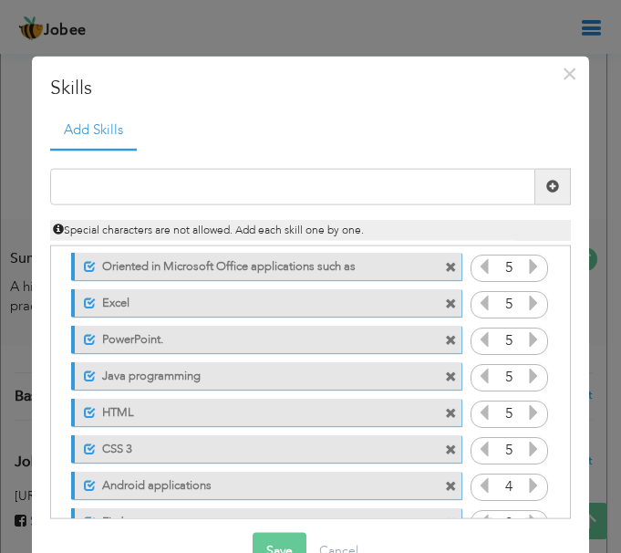
scroll to position [0, 0]
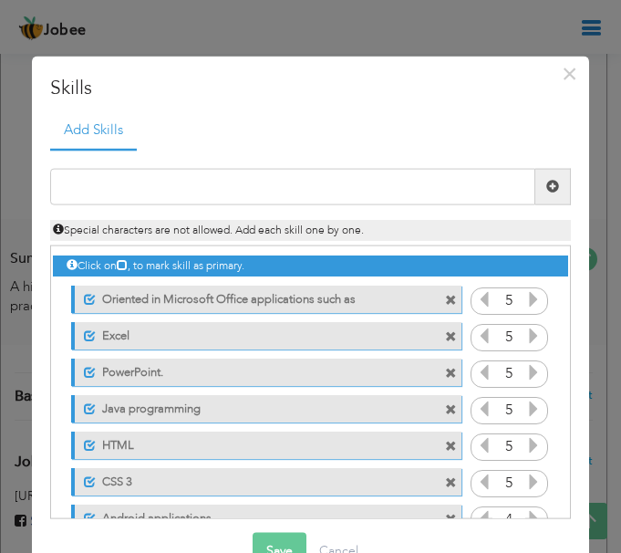
click at [445, 371] on span at bounding box center [451, 374] width 12 height 12
click at [445, 337] on span at bounding box center [451, 337] width 12 height 12
click at [445, 296] on span at bounding box center [451, 301] width 12 height 12
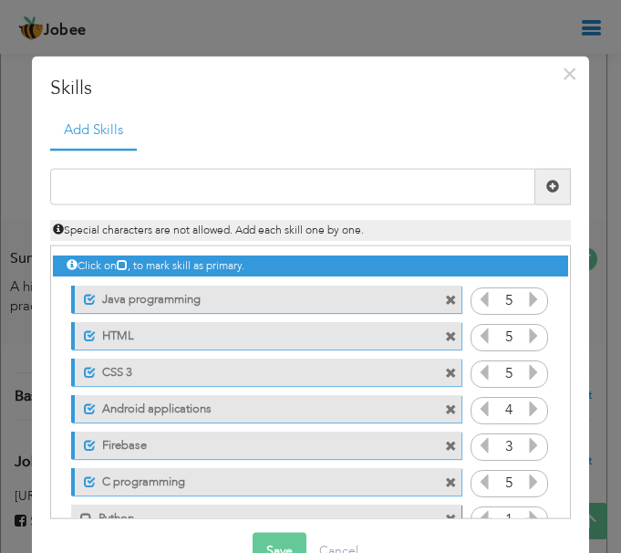
click at [445, 298] on span at bounding box center [451, 301] width 12 height 12
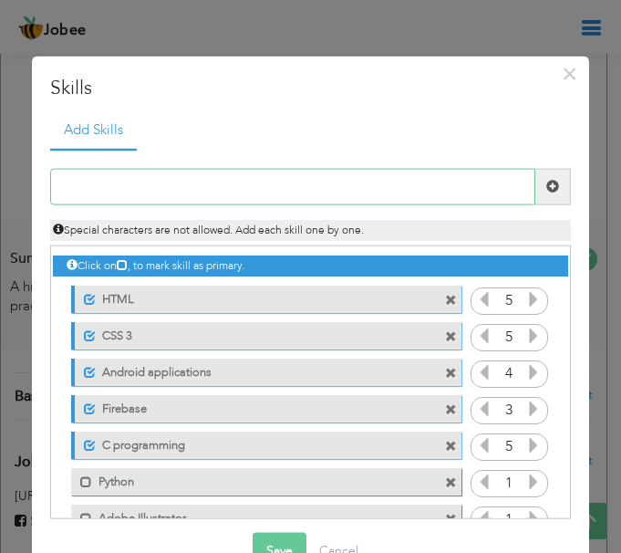
click at [396, 195] on input "text" at bounding box center [292, 186] width 485 height 36
type input "Java"
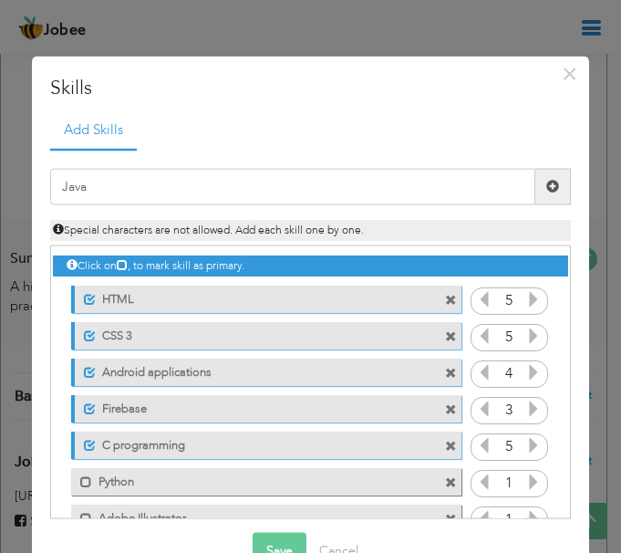
click at [546, 189] on span at bounding box center [552, 186] width 13 height 13
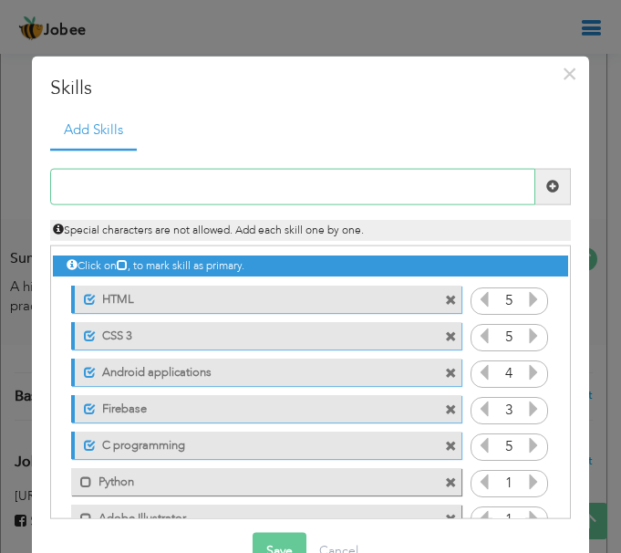
click at [359, 171] on input "text" at bounding box center [292, 186] width 485 height 36
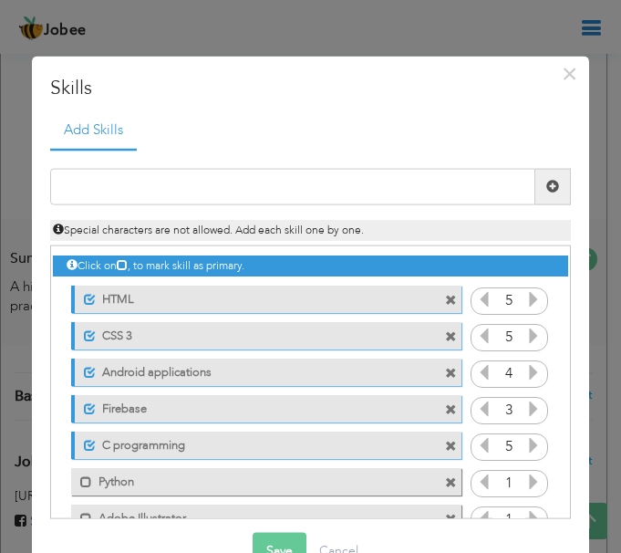
click at [445, 441] on span at bounding box center [451, 446] width 12 height 12
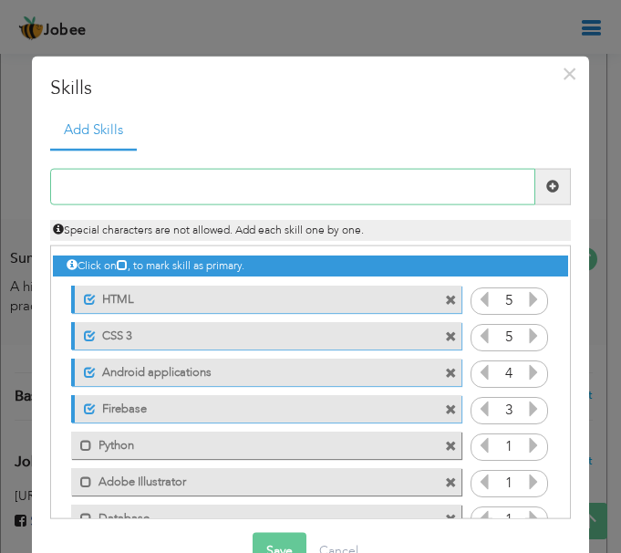
click at [385, 203] on input "text" at bounding box center [292, 186] width 485 height 36
type input "C"
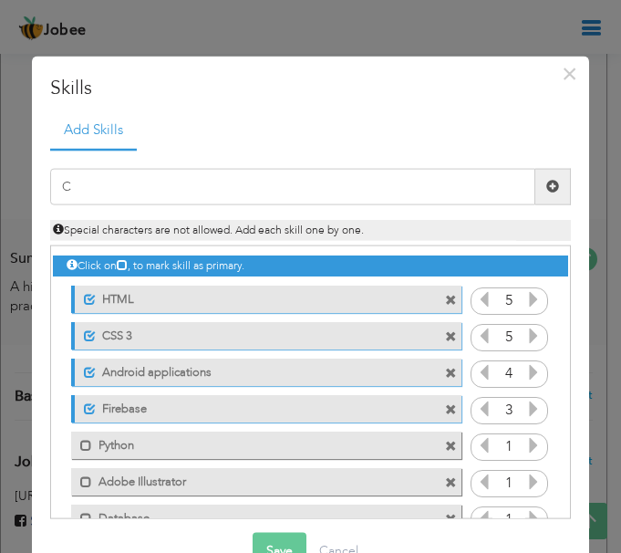
click at [546, 191] on span at bounding box center [552, 186] width 13 height 13
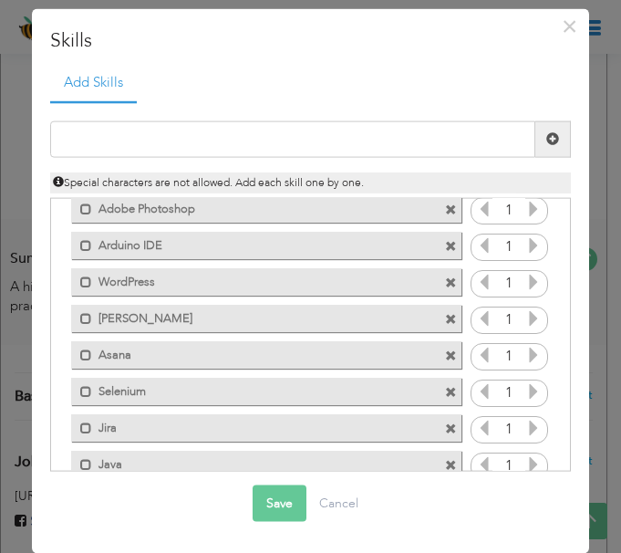
scroll to position [399, 0]
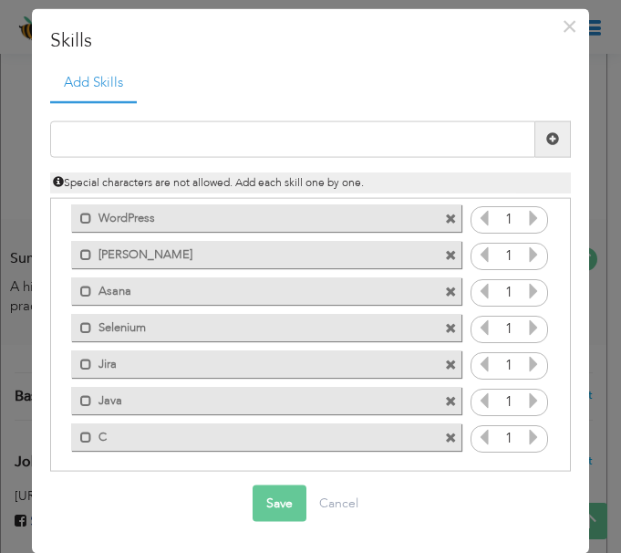
drag, startPoint x: 236, startPoint y: 434, endPoint x: 233, endPoint y: 411, distance: 23.1
click at [228, 409] on div "Click on , to mark skill as primary. Unmark as primary skill. 5 Excel 5 PowerPo…" at bounding box center [310, 127] width 515 height 655
drag, startPoint x: 258, startPoint y: 430, endPoint x: 252, endPoint y: 386, distance: 44.2
click at [252, 386] on div "Click on , to mark skill as primary. Unmark as primary skill. 5 Excel 5 PowerPo…" at bounding box center [310, 127] width 515 height 655
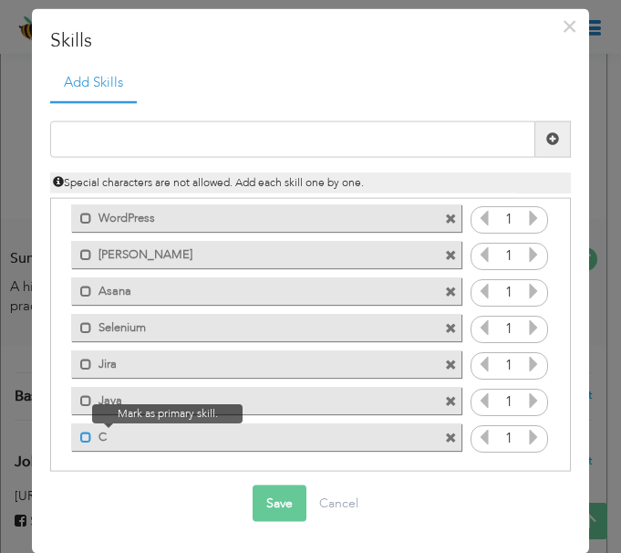
click at [85, 434] on span at bounding box center [86, 437] width 12 height 12
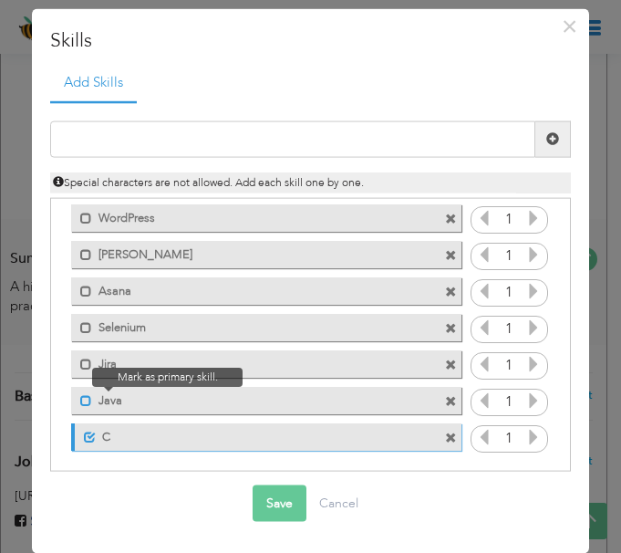
click at [80, 397] on span at bounding box center [86, 401] width 12 height 12
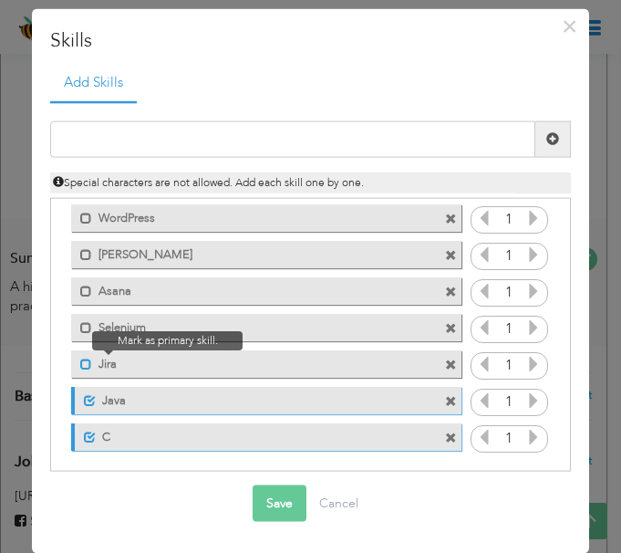
click at [85, 362] on span at bounding box center [86, 364] width 12 height 12
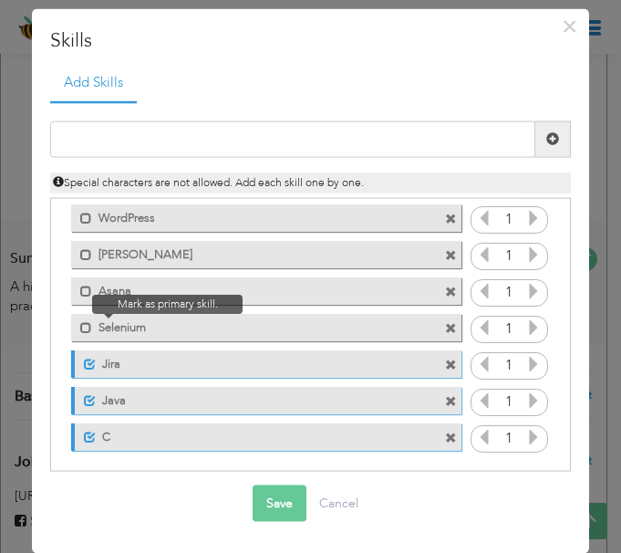
click at [83, 315] on span at bounding box center [81, 323] width 21 height 18
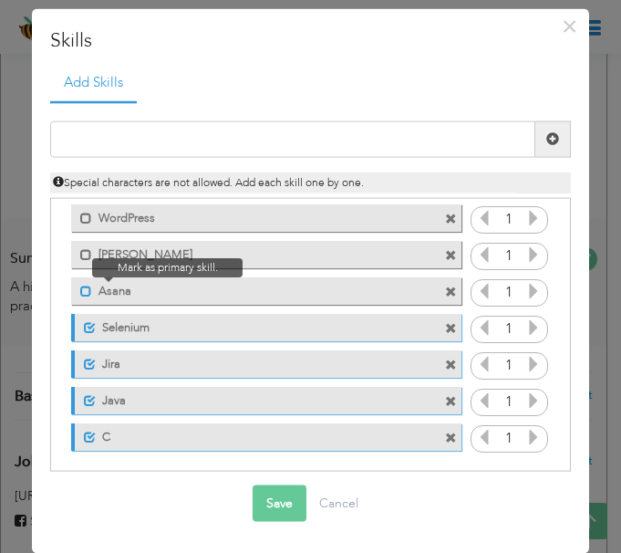
click at [83, 295] on span at bounding box center [86, 291] width 12 height 12
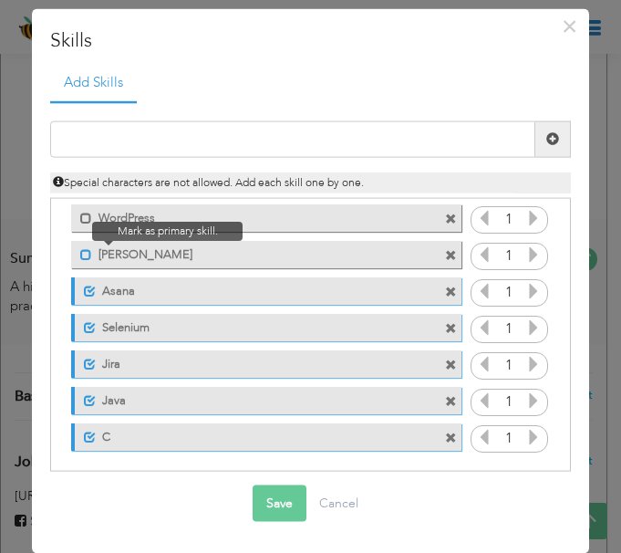
click at [90, 249] on span at bounding box center [86, 255] width 12 height 12
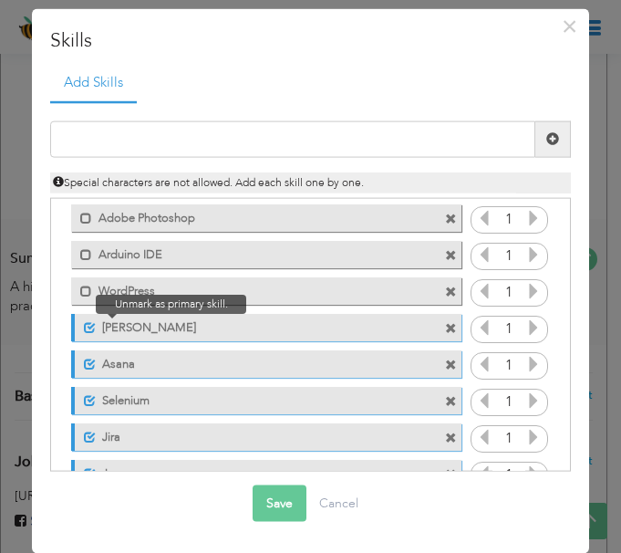
scroll to position [216, 0]
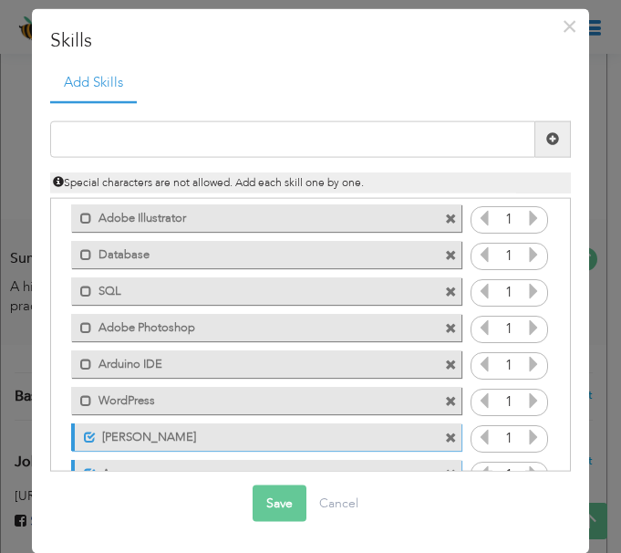
click at [89, 414] on div "Mark as primary skill. WordPress" at bounding box center [261, 400] width 417 height 36
click at [87, 396] on span at bounding box center [86, 401] width 12 height 12
click at [88, 370] on div "Mark as primary skill. Arduino IDE" at bounding box center [265, 363] width 389 height 27
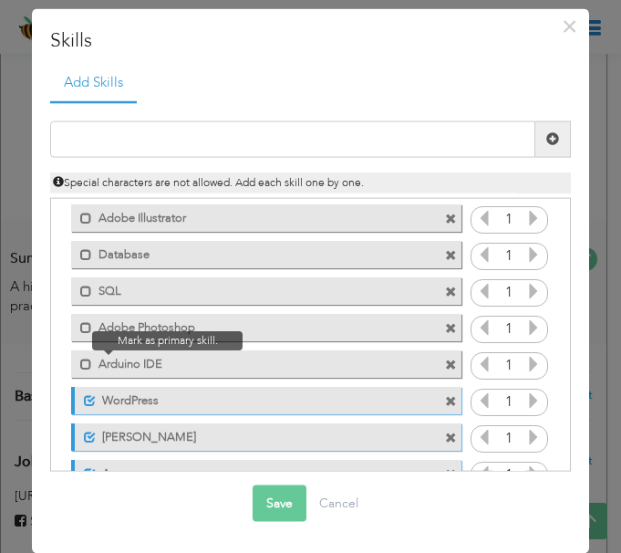
click at [76, 358] on span at bounding box center [81, 359] width 21 height 18
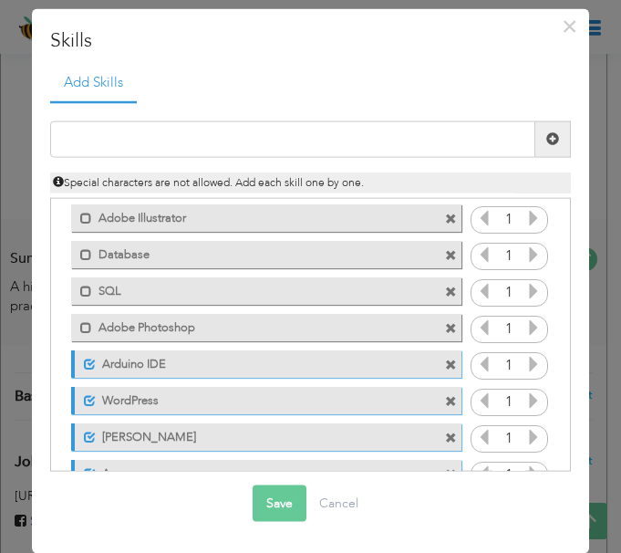
click at [82, 334] on div "Mark as primary skill. Adobe Photoshop" at bounding box center [265, 327] width 389 height 27
click at [88, 329] on span at bounding box center [86, 328] width 12 height 12
click at [92, 297] on label "SQL" at bounding box center [234, 288] width 285 height 23
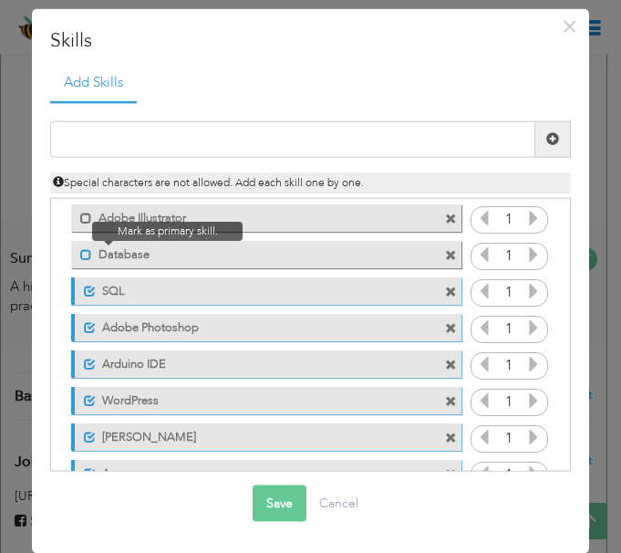
click at [84, 254] on span at bounding box center [86, 255] width 12 height 12
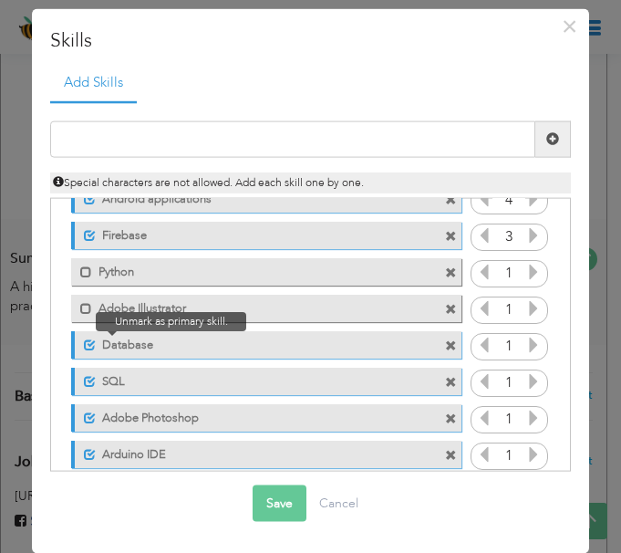
scroll to position [125, 0]
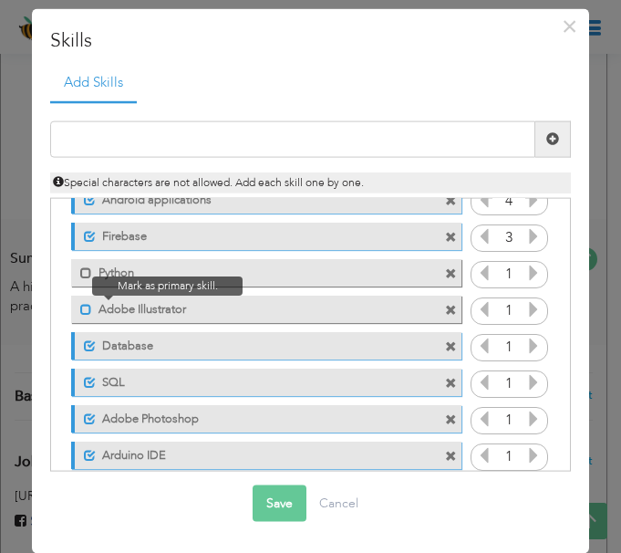
click at [88, 310] on span at bounding box center [86, 310] width 12 height 12
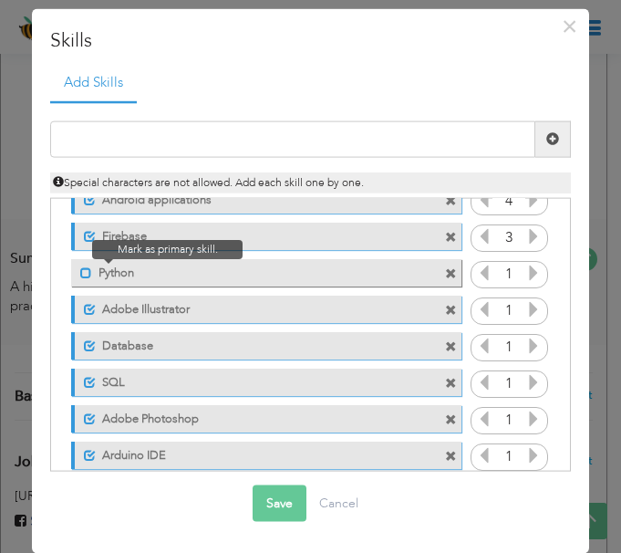
click at [84, 277] on span at bounding box center [86, 273] width 12 height 12
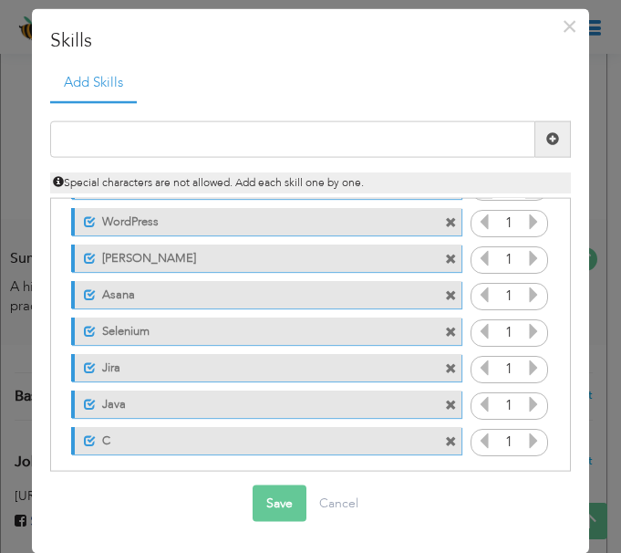
scroll to position [399, 0]
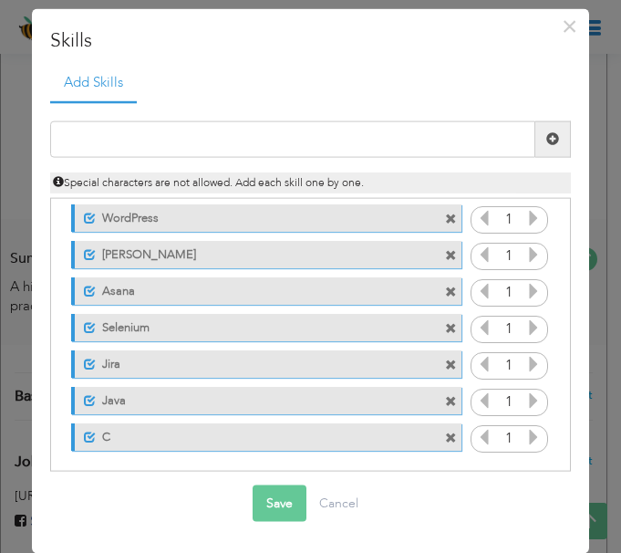
drag, startPoint x: 189, startPoint y: 433, endPoint x: 171, endPoint y: 294, distance: 140.6
click at [171, 294] on div "Click on , to mark skill as primary. Unmark as primary skill. 5 Excel 5 PowerPo…" at bounding box center [310, 127] width 515 height 655
drag, startPoint x: 257, startPoint y: 436, endPoint x: 259, endPoint y: 235, distance: 200.6
click at [259, 235] on div "Click on , to mark skill as primary. Unmark as primary skill. 5 Excel 5 PowerPo…" at bounding box center [310, 127] width 515 height 655
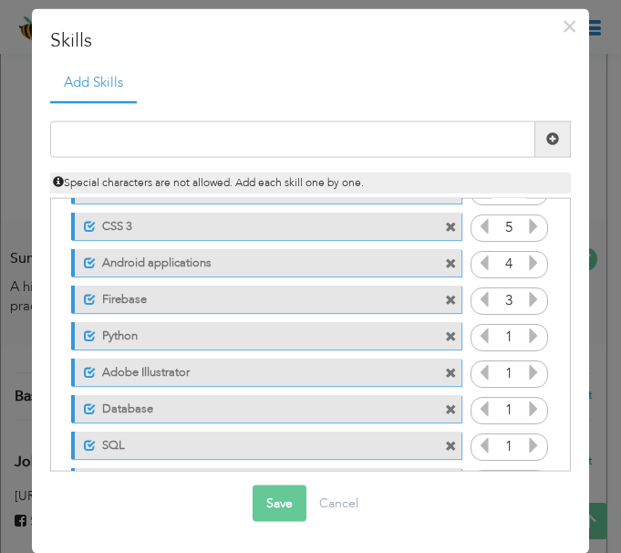
scroll to position [91, 0]
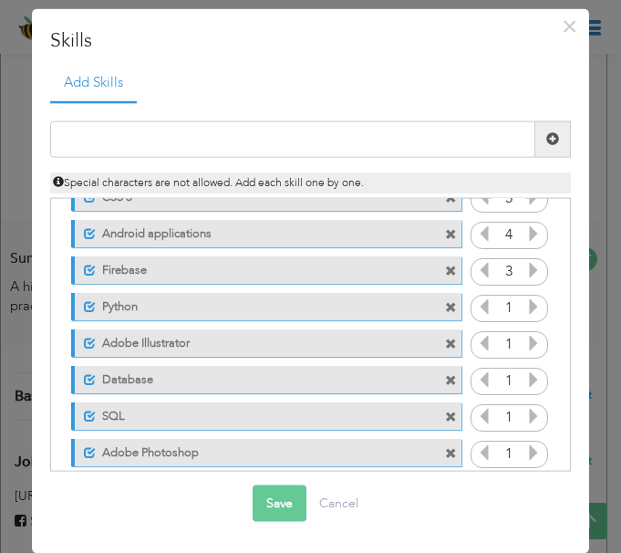
click at [525, 308] on icon at bounding box center [533, 306] width 16 height 16
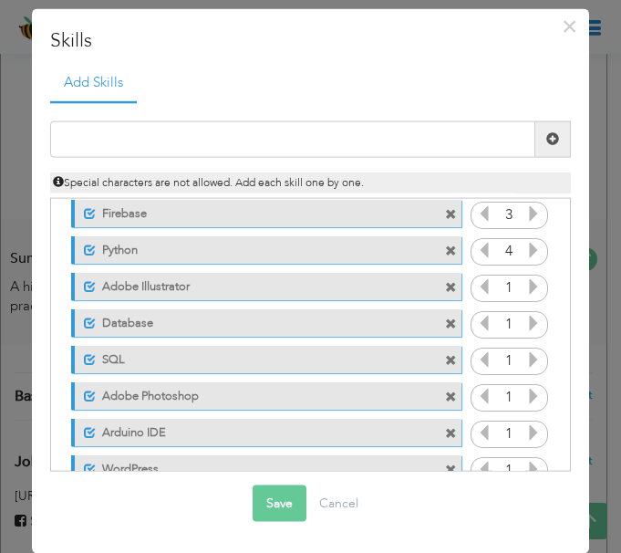
scroll to position [182, 0]
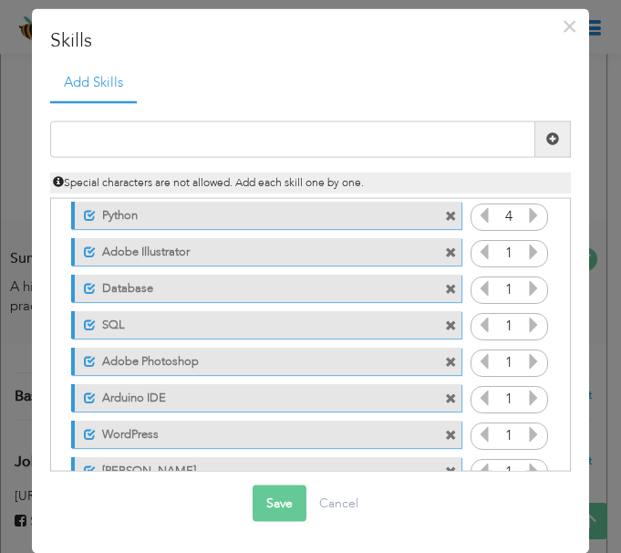
click at [525, 251] on icon at bounding box center [533, 251] width 16 height 16
click at [525, 291] on icon at bounding box center [533, 288] width 16 height 16
click at [525, 249] on icon at bounding box center [533, 251] width 16 height 16
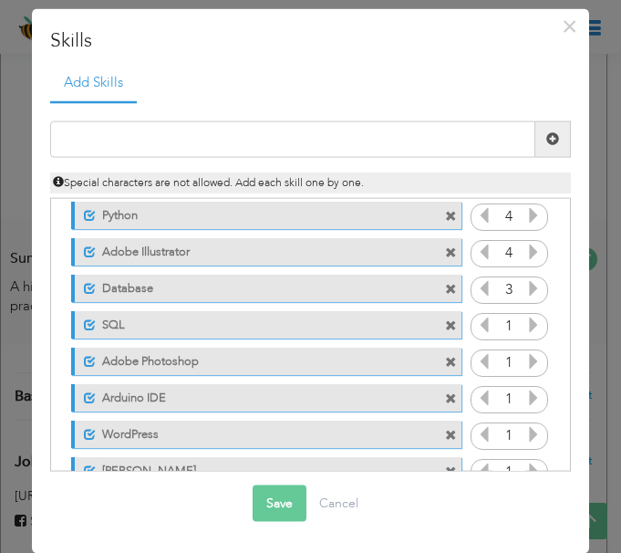
click at [525, 326] on icon at bounding box center [533, 324] width 16 height 16
click at [476, 291] on icon at bounding box center [484, 288] width 16 height 16
click at [525, 294] on icon at bounding box center [533, 288] width 16 height 16
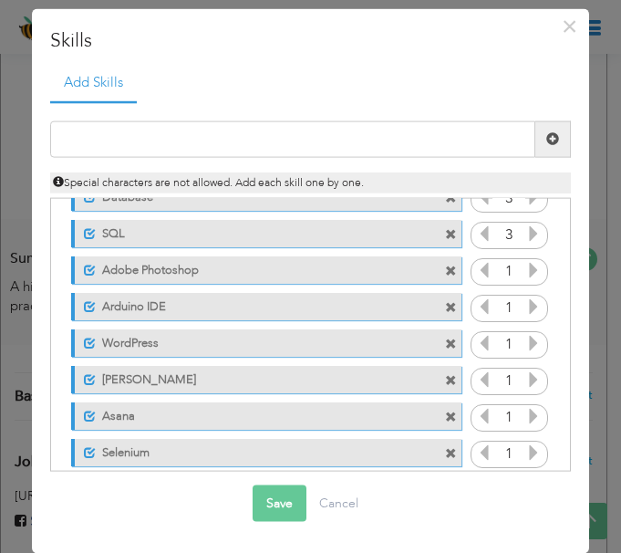
click at [525, 272] on icon at bounding box center [533, 270] width 16 height 16
click at [525, 306] on icon at bounding box center [533, 306] width 16 height 16
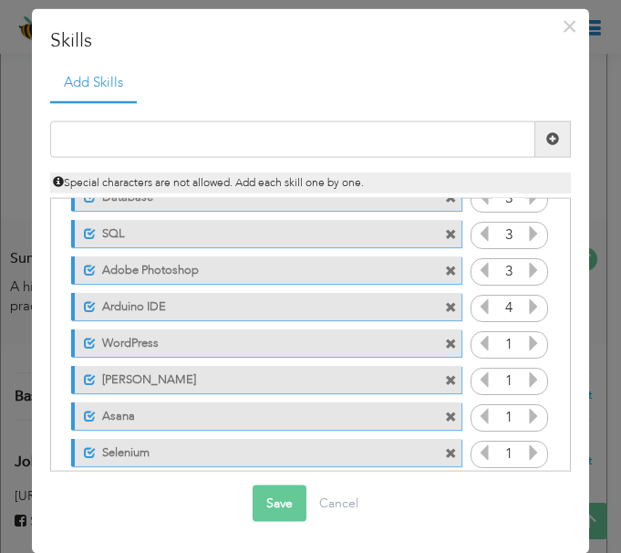
click at [525, 306] on icon at bounding box center [533, 306] width 16 height 16
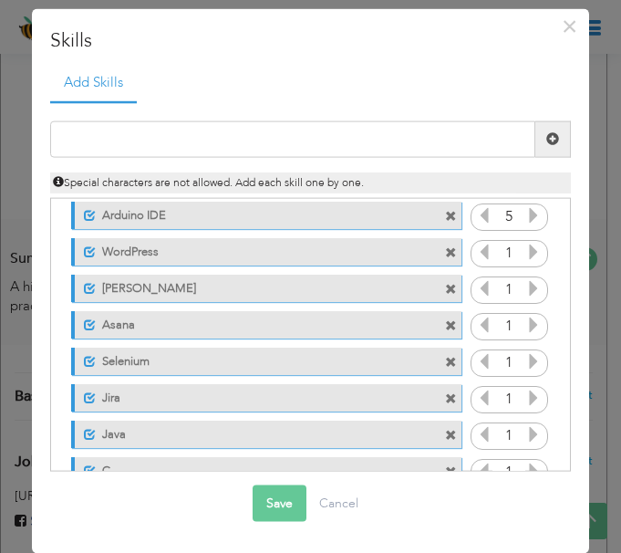
click at [525, 246] on icon at bounding box center [533, 251] width 16 height 16
click at [525, 291] on icon at bounding box center [533, 288] width 16 height 16
click at [525, 322] on icon at bounding box center [533, 324] width 16 height 16
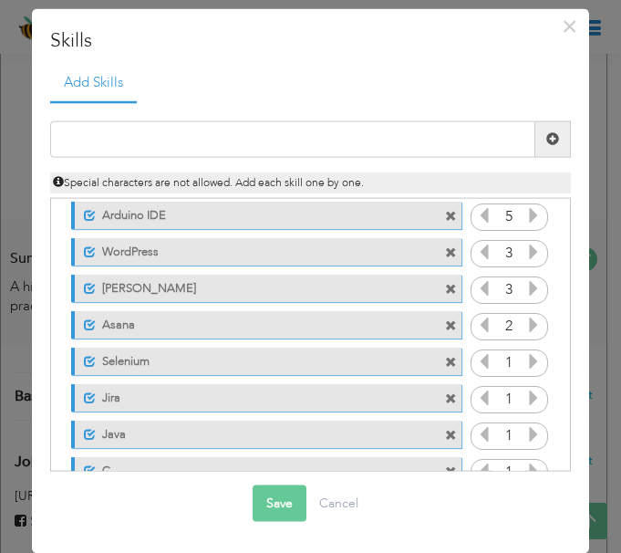
click at [525, 322] on icon at bounding box center [533, 324] width 16 height 16
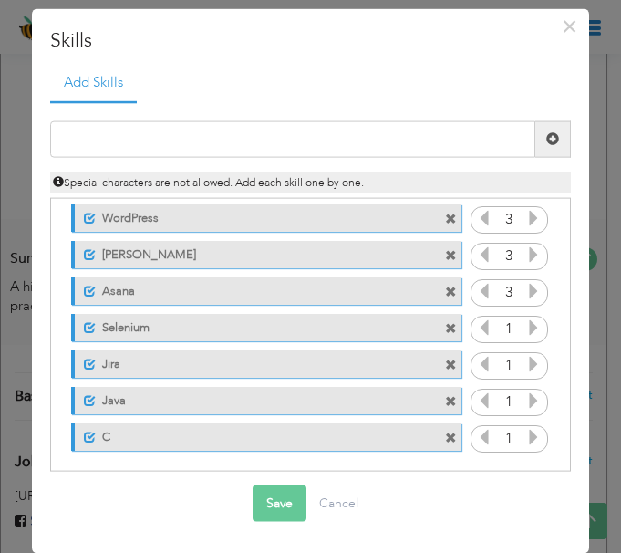
click at [525, 322] on icon at bounding box center [533, 327] width 16 height 16
click at [525, 364] on icon at bounding box center [533, 364] width 16 height 16
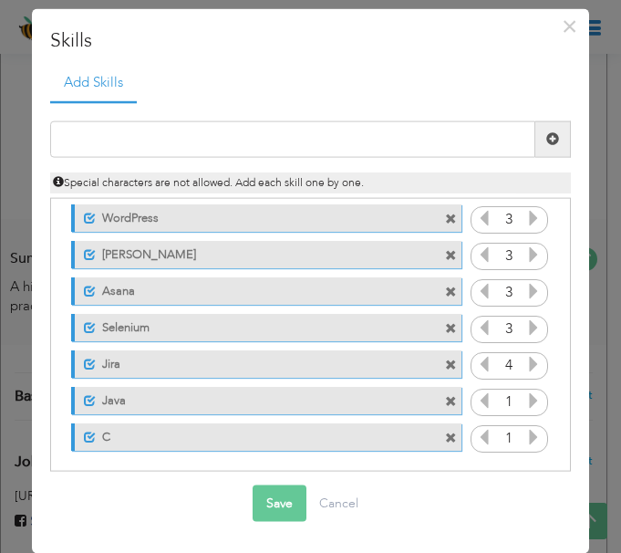
click at [476, 361] on icon at bounding box center [484, 364] width 16 height 16
click at [525, 399] on icon at bounding box center [533, 400] width 16 height 16
click at [476, 399] on icon at bounding box center [484, 400] width 16 height 16
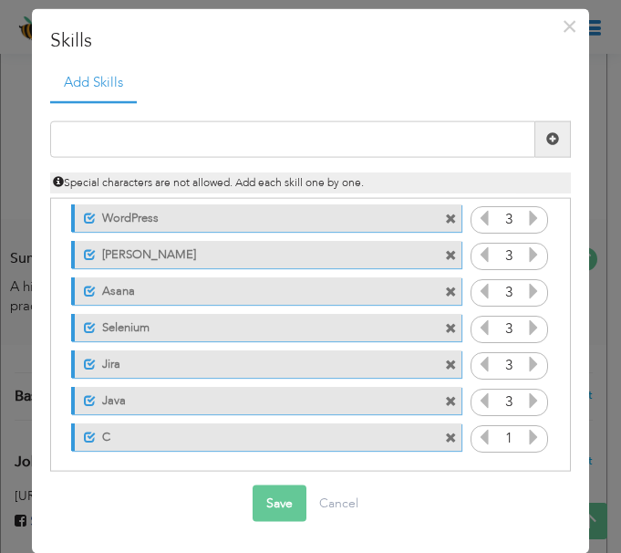
click at [527, 432] on div "1" at bounding box center [510, 438] width 78 height 27
click at [525, 433] on icon at bounding box center [533, 437] width 16 height 16
click at [270, 505] on button "Save" at bounding box center [280, 503] width 54 height 36
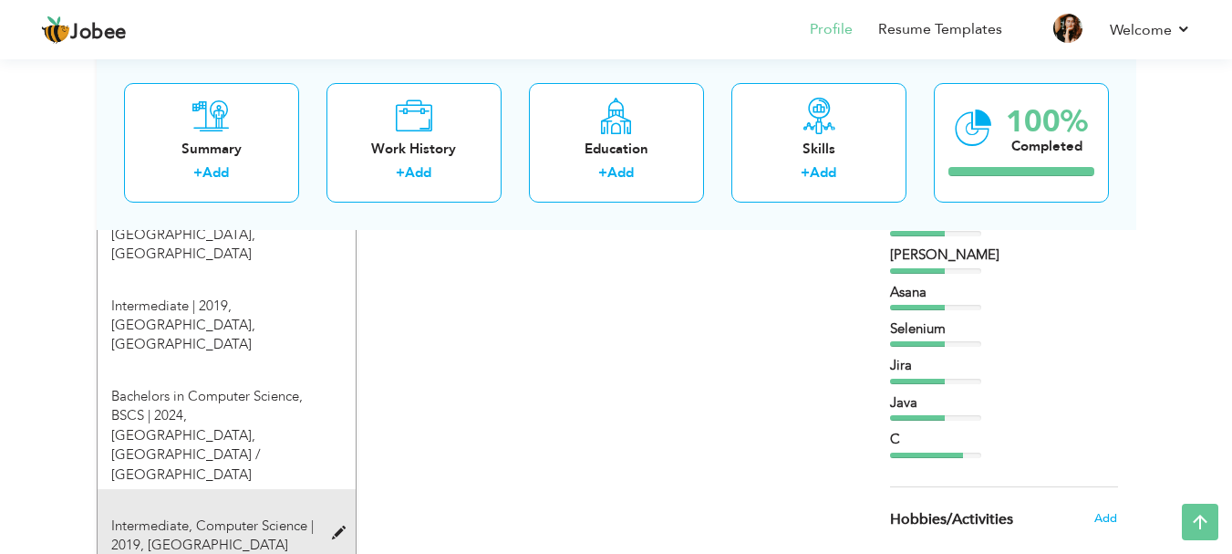
scroll to position [862, 0]
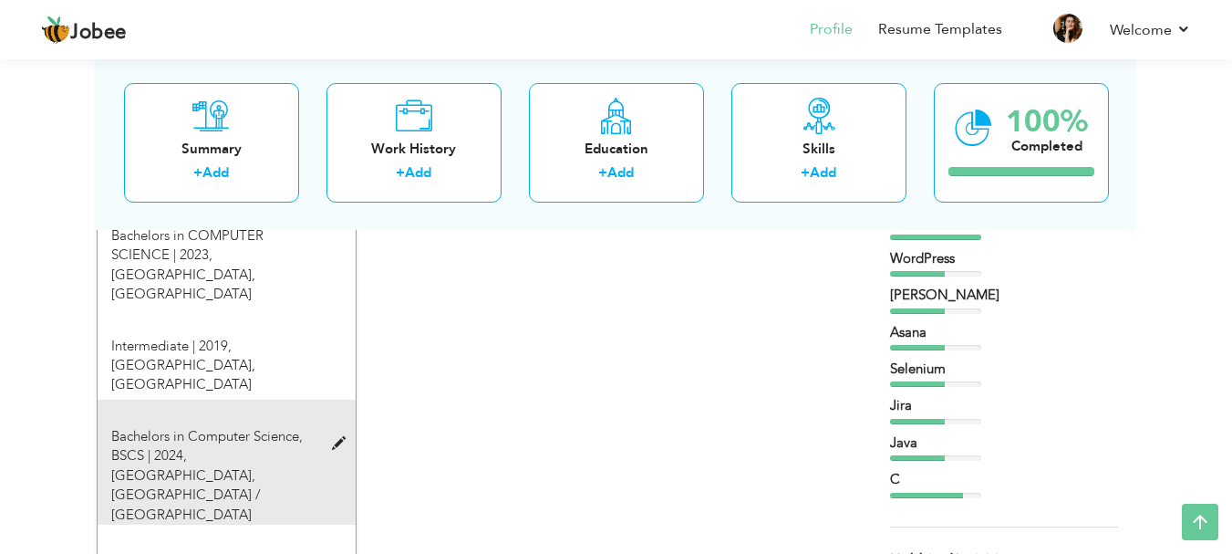
click at [298, 427] on div "Bachelors in Computer Science, BSCS | 2024, Iqra University, Karachi / کراچی" at bounding box center [216, 476] width 236 height 98
type input "Bachelors in Computer Science"
type input "BSCS"
type input "2024"
type input "[GEOGRAPHIC_DATA]"
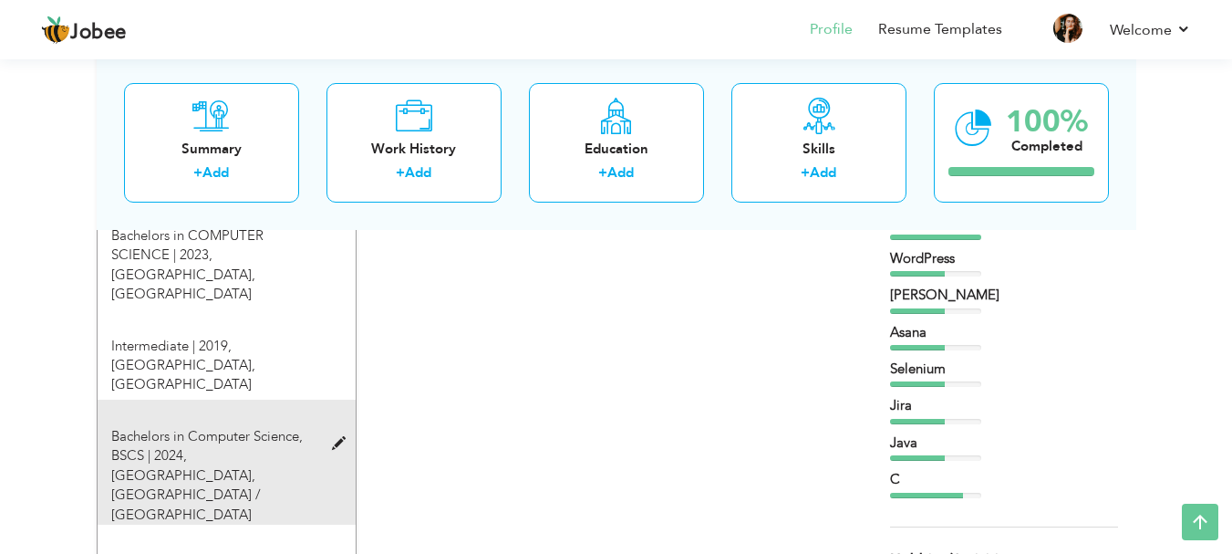
type input "3.1"
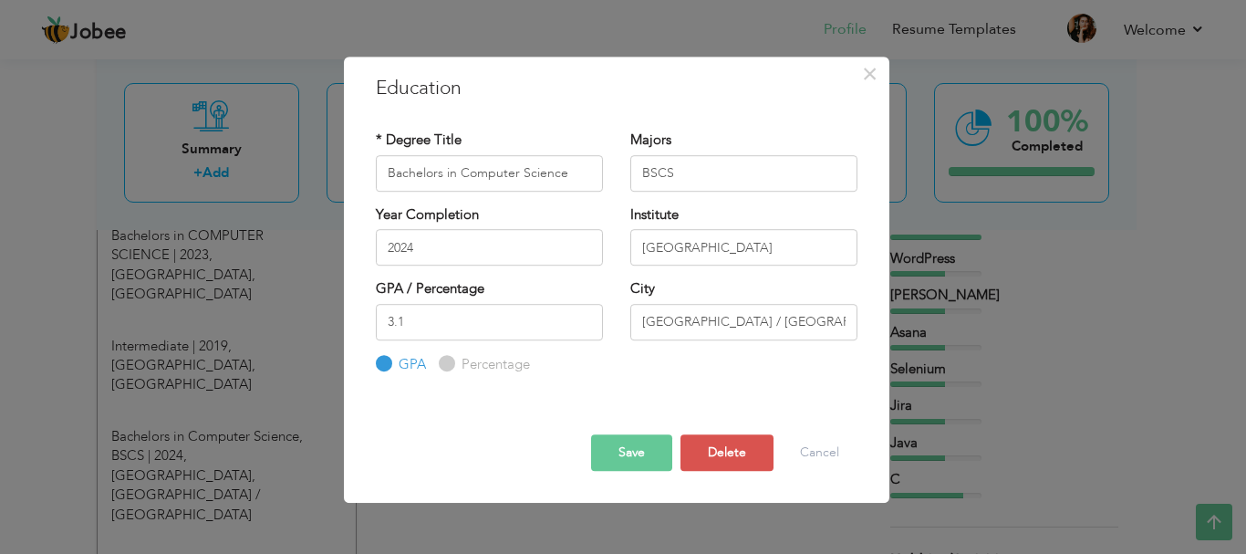
click at [620, 299] on div "City Karachi / کراچی" at bounding box center [743, 309] width 227 height 60
drag, startPoint x: 812, startPoint y: 316, endPoint x: 801, endPoint y: 311, distance: 12.2
click at [620, 316] on input "Karachi / کراچی" at bounding box center [743, 322] width 227 height 36
type input "K"
click at [620, 434] on button "Save" at bounding box center [631, 452] width 81 height 36
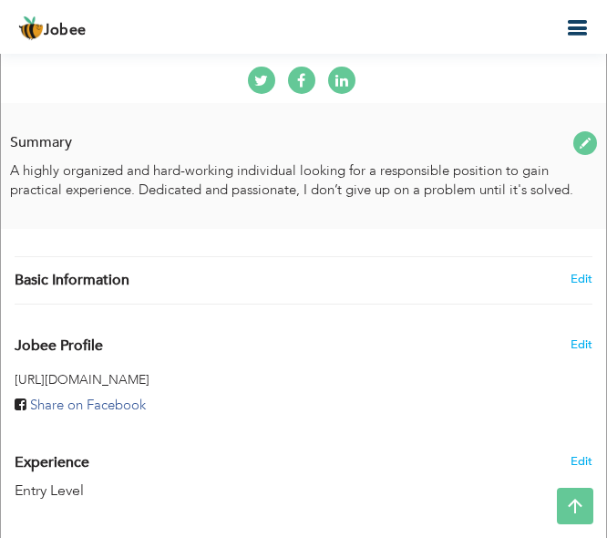
scroll to position [547, 0]
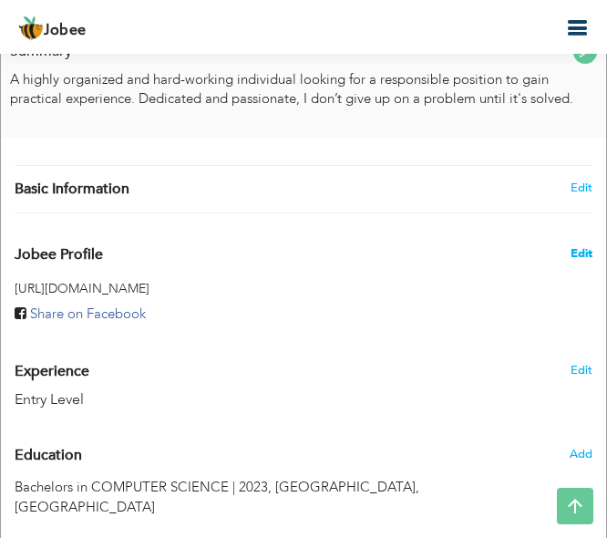
click at [587, 256] on span "Edit" at bounding box center [582, 253] width 22 height 16
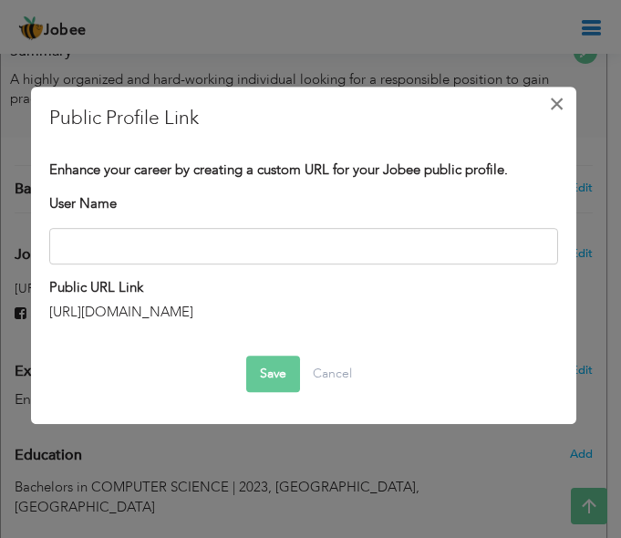
click at [565, 100] on span "×" at bounding box center [557, 104] width 16 height 33
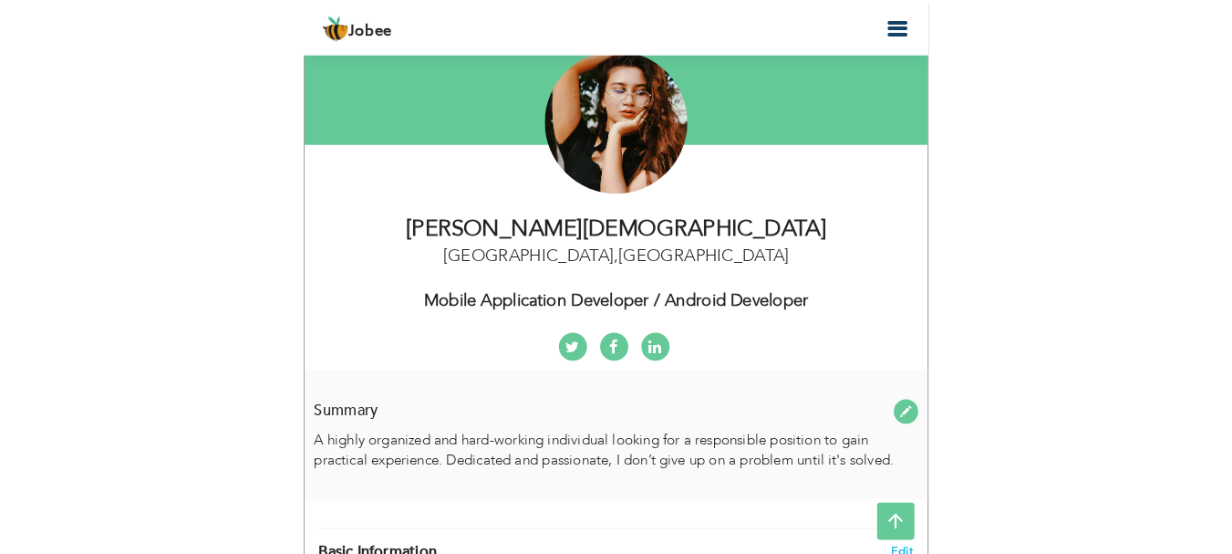
scroll to position [91, 0]
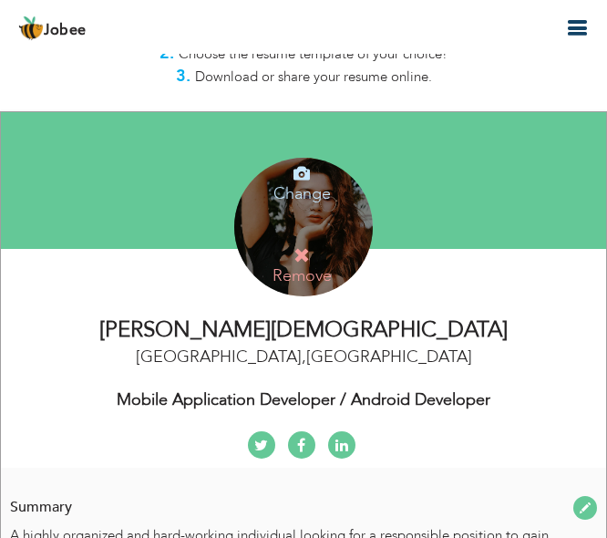
click at [313, 234] on div "Change Remove" at bounding box center [303, 227] width 139 height 139
click at [326, 264] on h4 "Remove" at bounding box center [302, 265] width 130 height 39
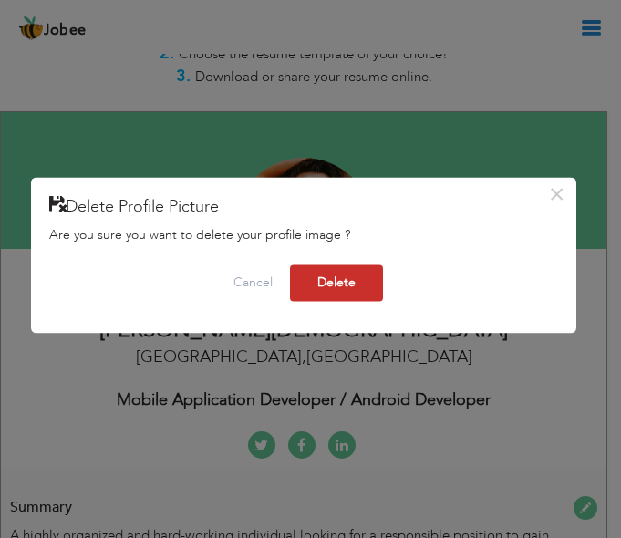
click at [347, 279] on button "Delete" at bounding box center [336, 283] width 93 height 36
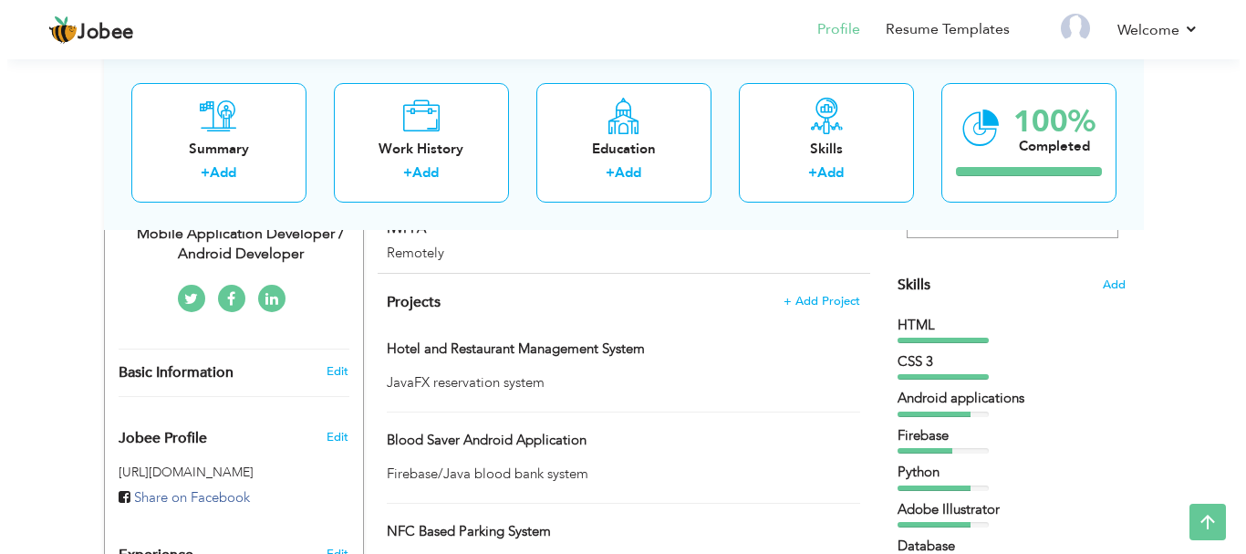
scroll to position [365, 0]
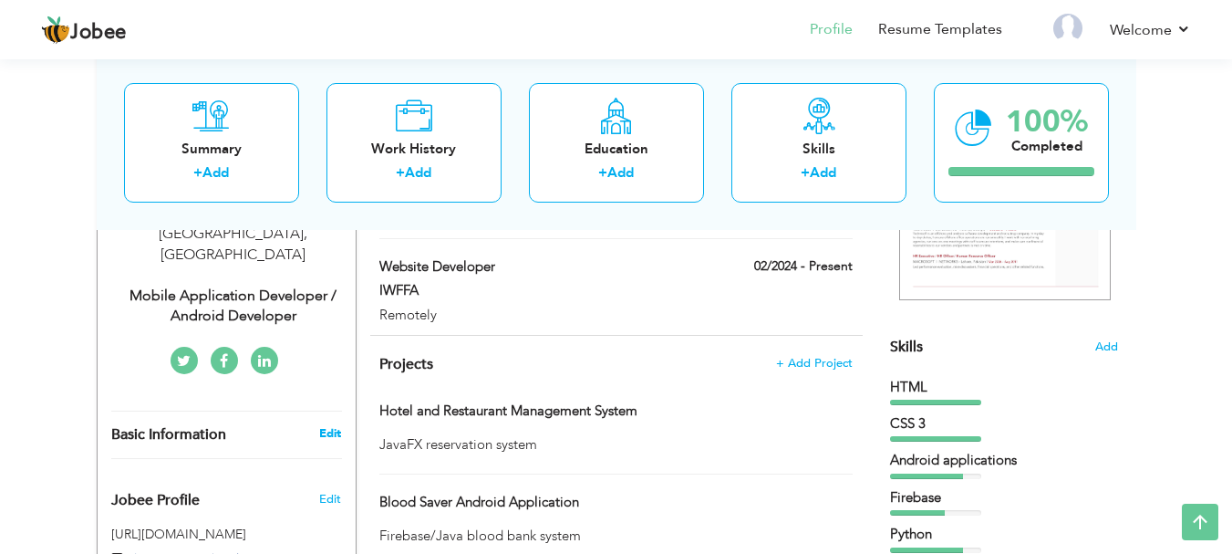
click at [326, 425] on link "Edit" at bounding box center [330, 433] width 22 height 16
type input "Sharmeen"
type input "[DEMOGRAPHIC_DATA]"
type input "03322247803"
select select "number:166"
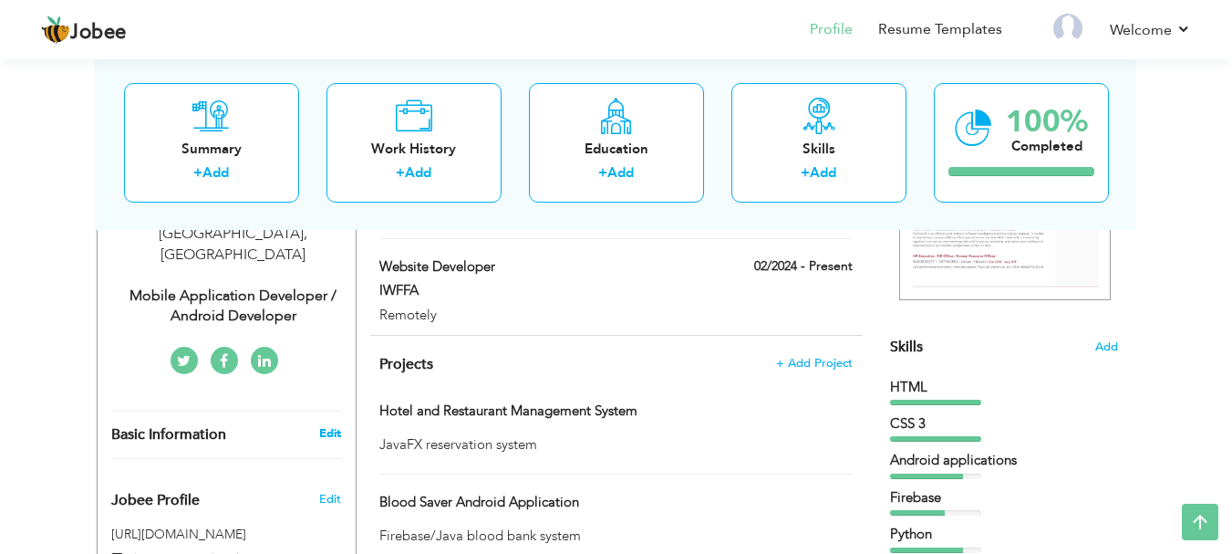
type input "[GEOGRAPHIC_DATA]"
select select "number:1"
type input "Mobile Application Developer / Android Developer"
type input "https://www.linkedin.com/in/sharmeen-shalim-201a6b192/"
type input "https://www.facebook.com/sharmeenshalim/"
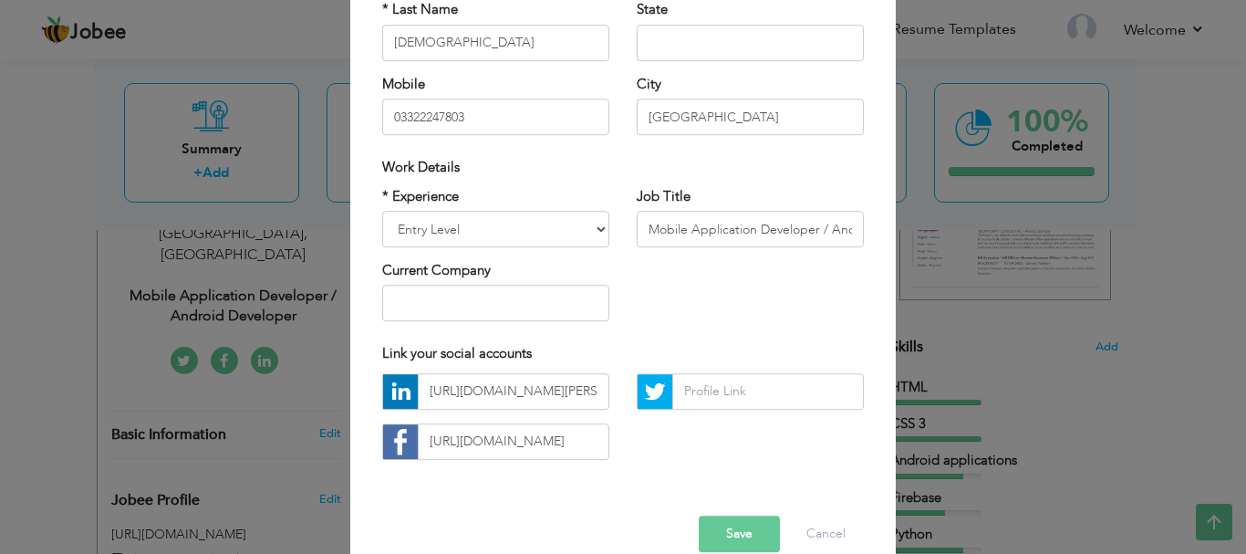
scroll to position [266, 0]
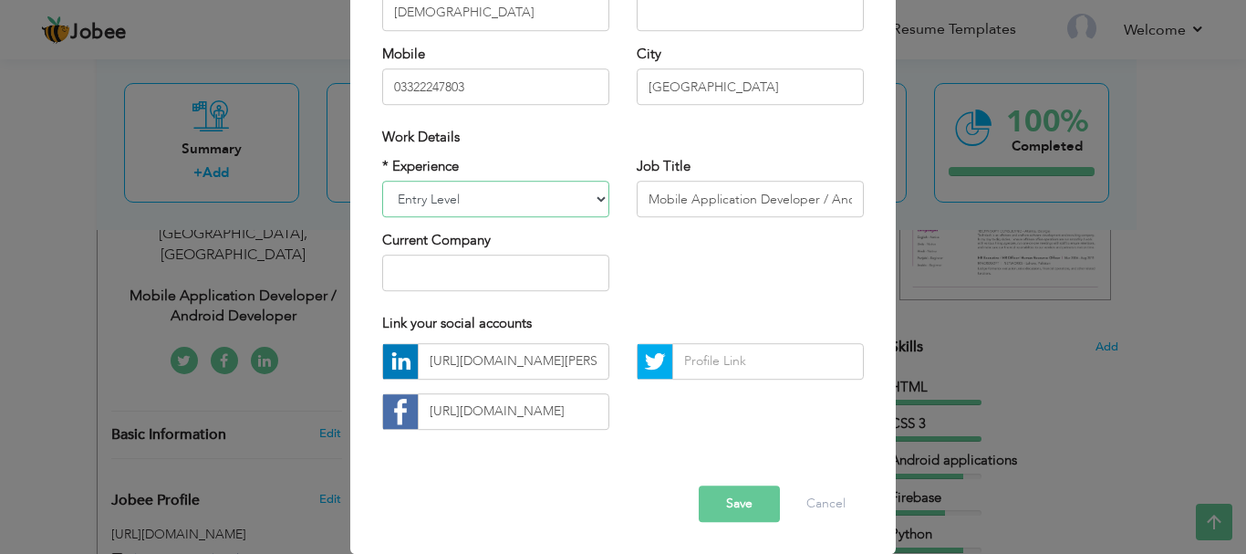
click at [584, 204] on select "Entry Level Less than 1 Year 1 Year 2 Years 3 Years 4 Years 5 Years 6 Years 7 Y…" at bounding box center [495, 199] width 227 height 36
click at [583, 204] on select "Entry Level Less than 1 Year 1 Year 2 Years 3 Years 4 Years 5 Years 6 Years 7 Y…" at bounding box center [495, 199] width 227 height 36
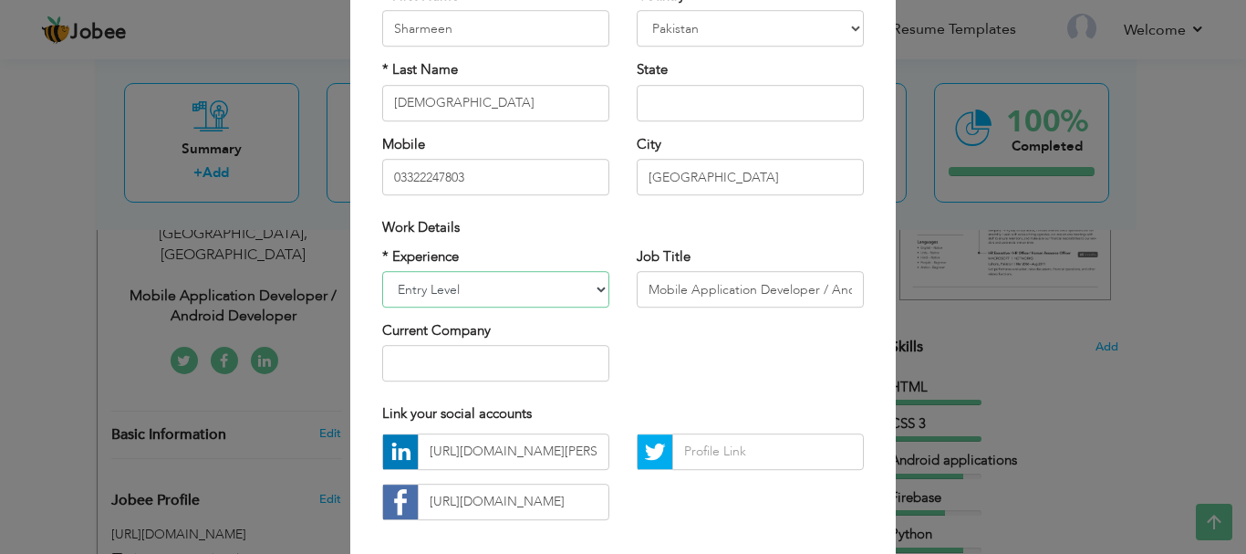
scroll to position [175, 0]
click at [620, 292] on input "Mobile Application Developer / Android Developer" at bounding box center [750, 290] width 227 height 36
click at [620, 282] on input "Mobile Application Developer / Android Developer" at bounding box center [750, 290] width 227 height 36
drag, startPoint x: 637, startPoint y: 294, endPoint x: 928, endPoint y: 320, distance: 292.1
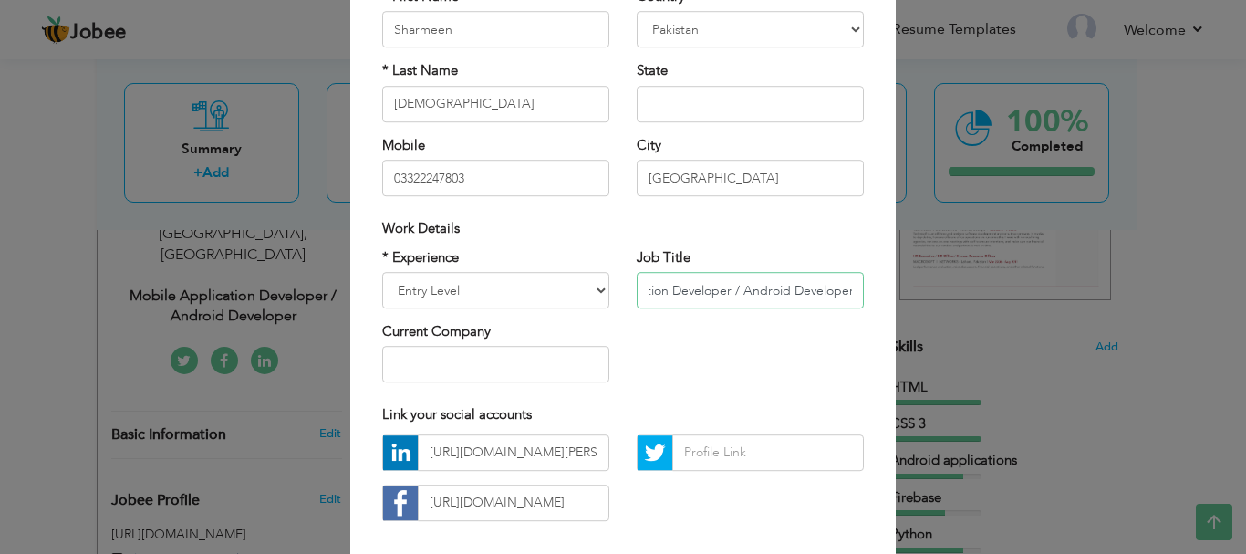
click at [620, 320] on div "× Profile Contact Information * First Name Sharmeen * Last Name Aruba" at bounding box center [623, 277] width 1246 height 554
click at [620, 353] on div "* Experience Entry Level Less than 1 Year 1 Year 2 Years 3 Years 4 Years 5 Year…" at bounding box center [622, 322] width 509 height 149
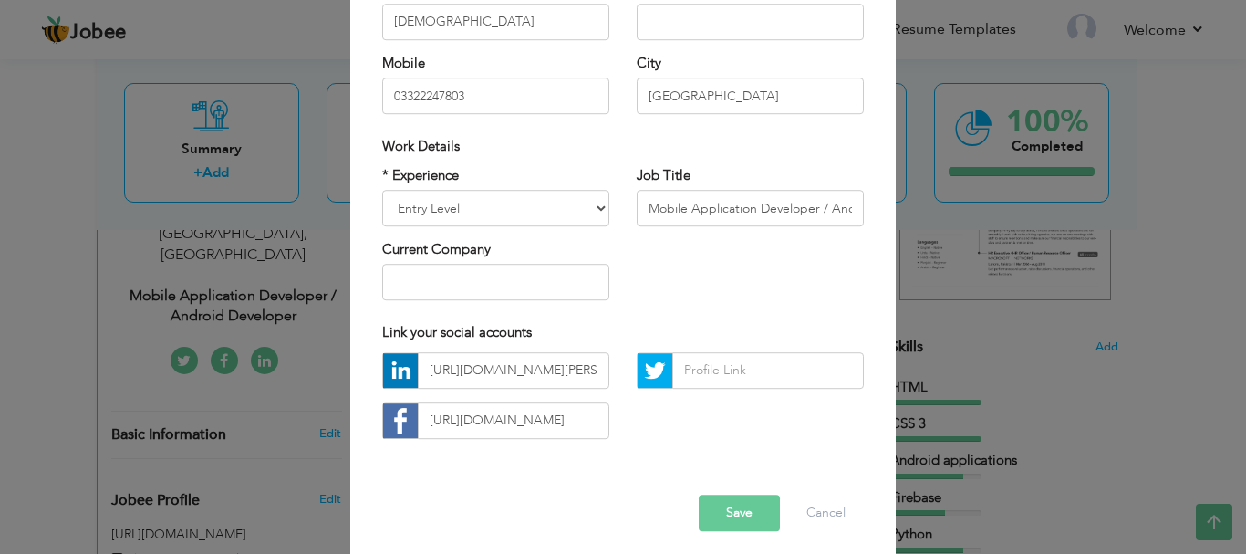
scroll to position [266, 0]
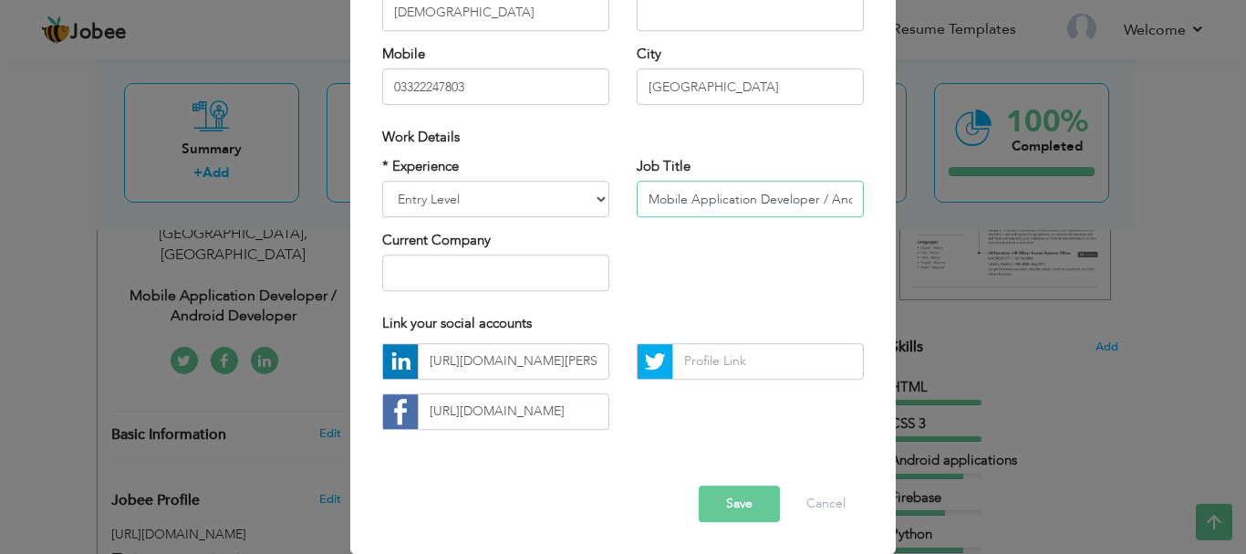
click at [620, 215] on input "Mobile Application Developer / Android Developer" at bounding box center [750, 199] width 227 height 36
paste input "Aspiring Junior IT Project Manager | Customer Service & Freelance Experience"
type input "Aspiring Junior IT Project Manager | Customer Service & Freelance Experience"
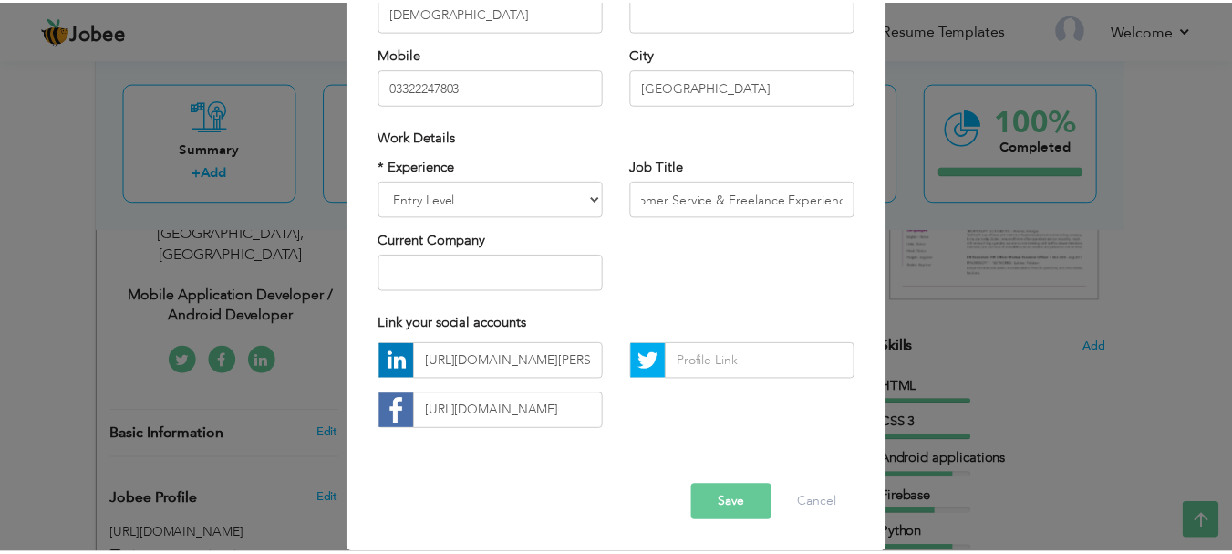
scroll to position [0, 0]
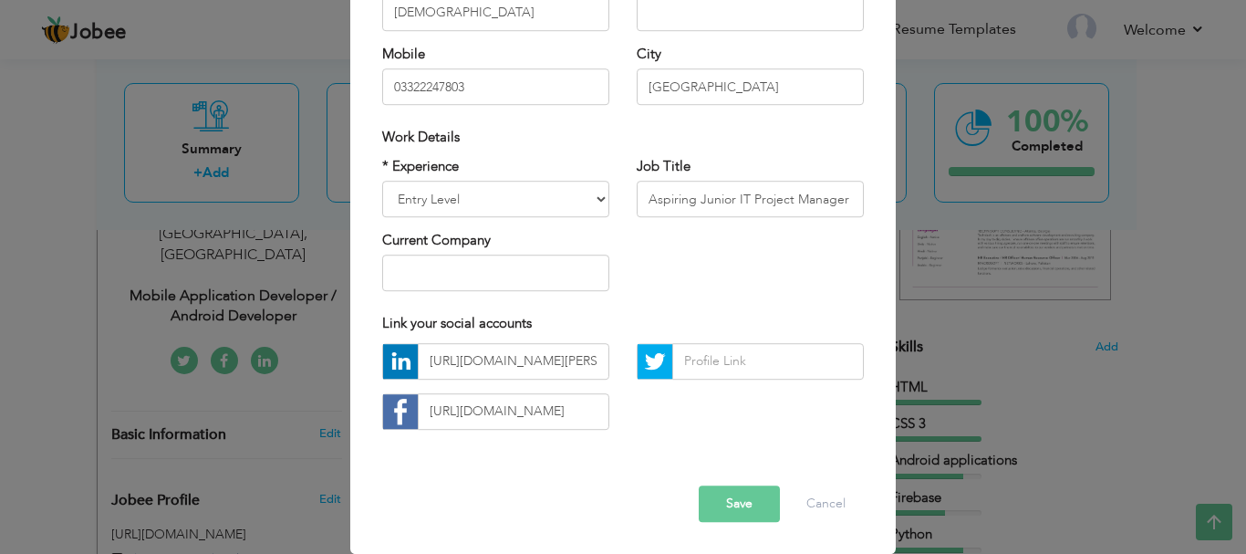
click at [620, 503] on button "Save" at bounding box center [739, 503] width 81 height 36
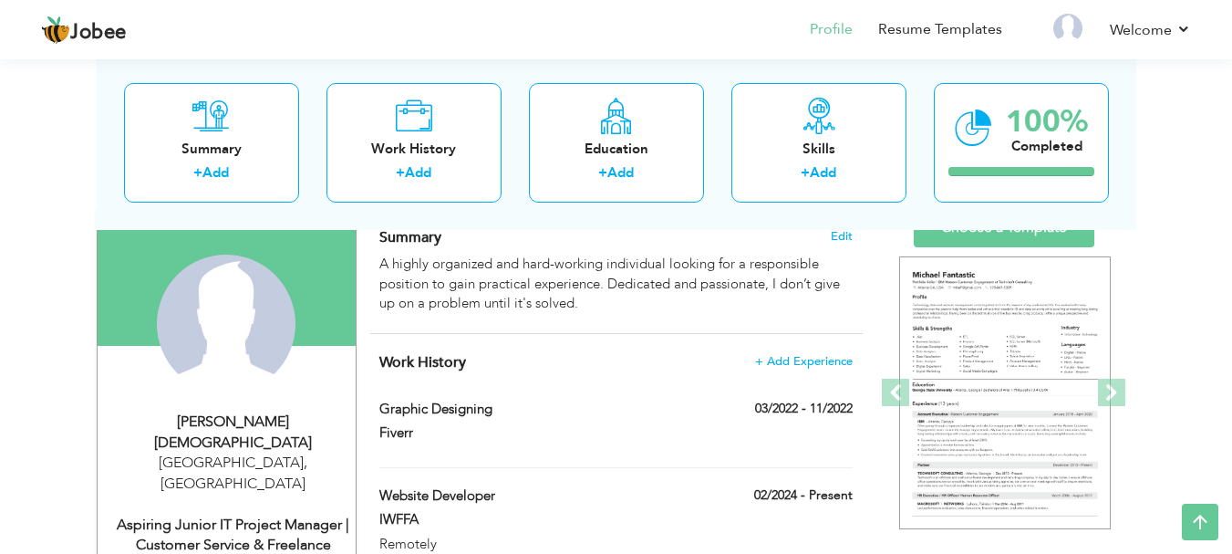
scroll to position [91, 0]
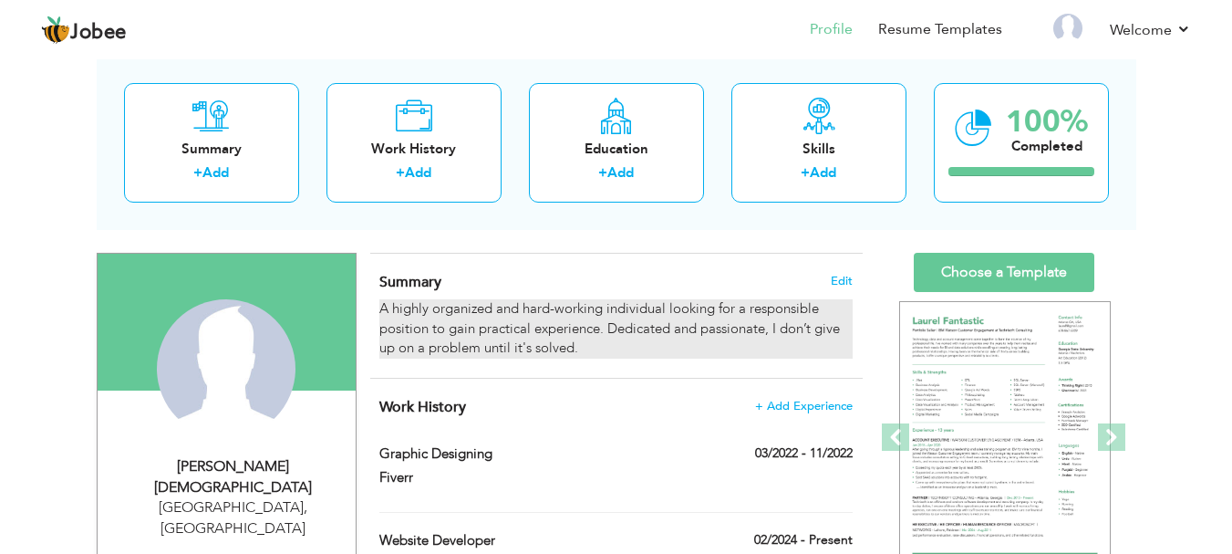
click at [534, 306] on div "A highly organized and hard-working individual looking for a responsible positi…" at bounding box center [615, 328] width 472 height 58
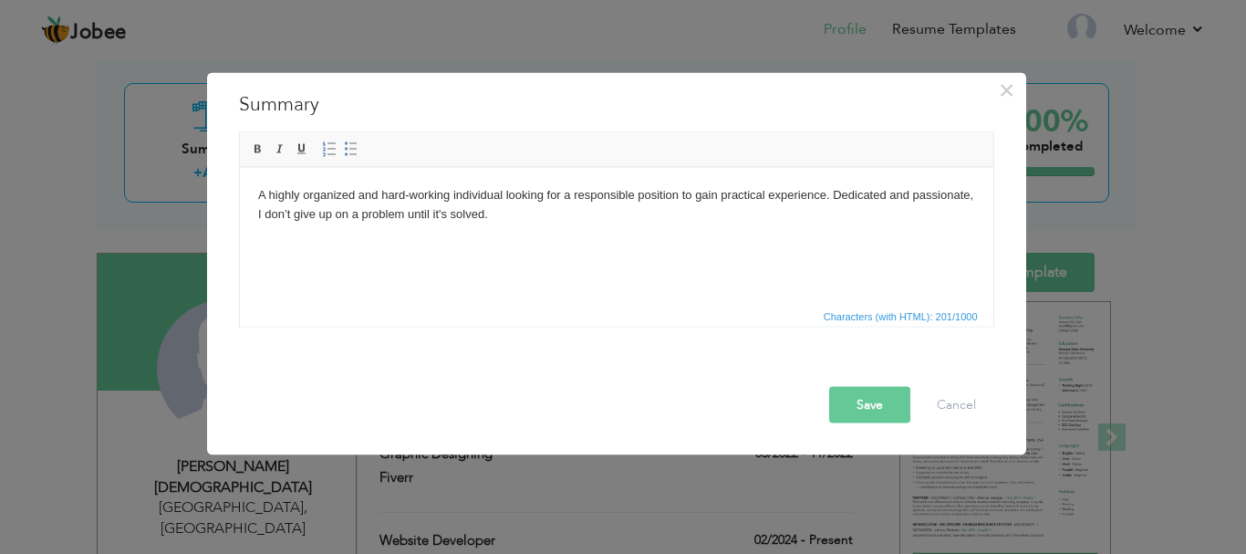
click at [508, 242] on html "A highly organized and hard-working individual looking for a responsible positi…" at bounding box center [615, 204] width 753 height 75
click at [578, 242] on html "A highly organized and hard-working individual looking for a responsible positi…" at bounding box center [615, 204] width 753 height 75
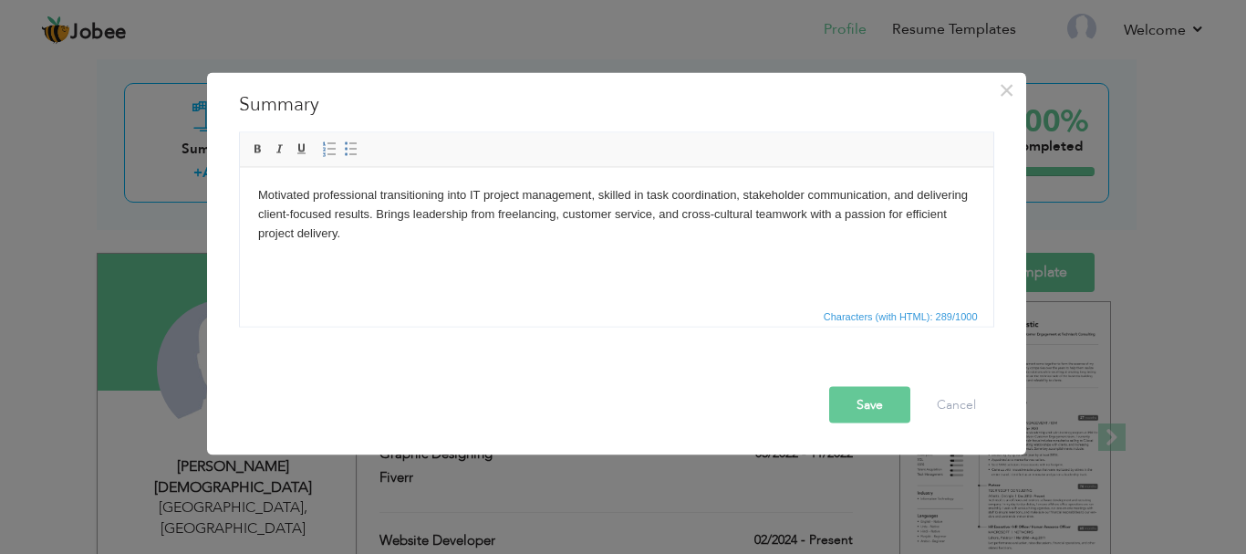
click at [620, 395] on button "Save" at bounding box center [869, 404] width 81 height 36
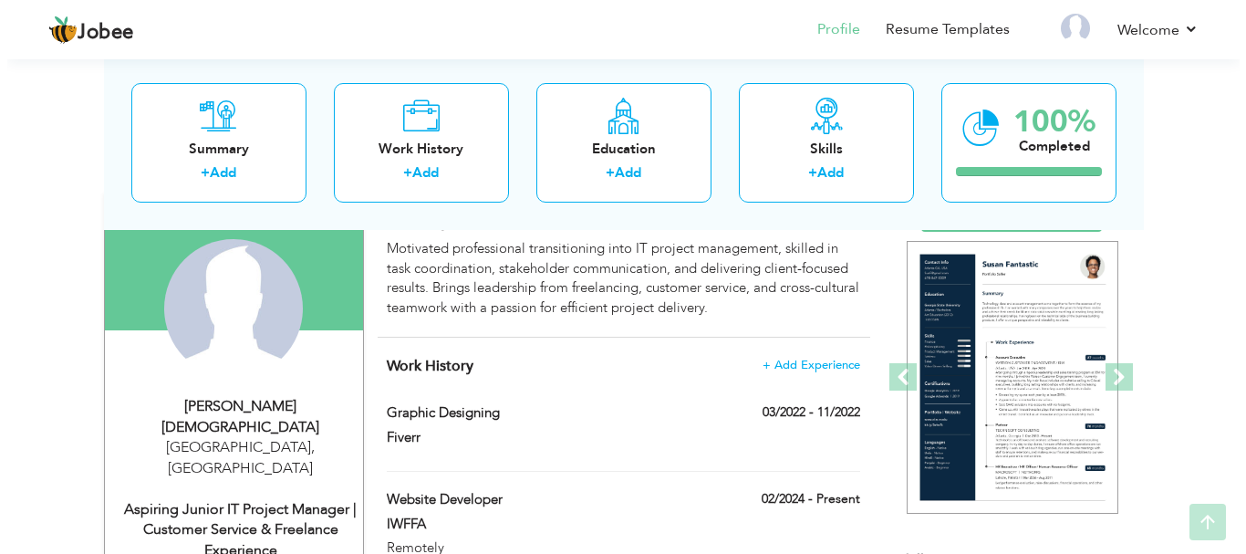
scroll to position [182, 0]
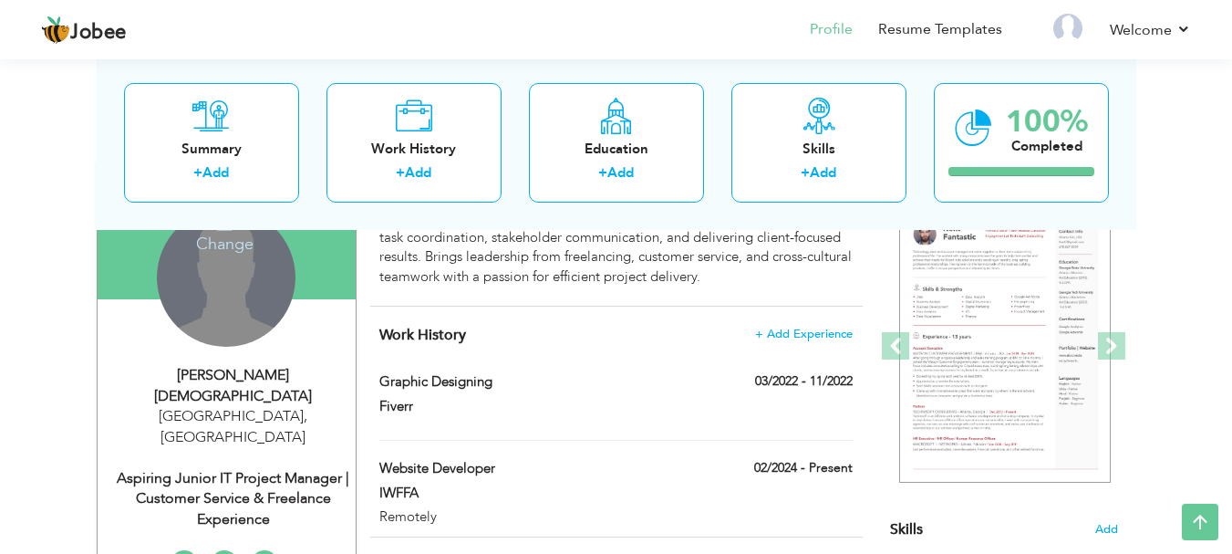
click at [238, 303] on div "Change Remove" at bounding box center [226, 277] width 139 height 139
click at [226, 254] on div "Change Remove" at bounding box center [226, 277] width 139 height 139
click at [224, 242] on h4 "Change" at bounding box center [225, 232] width 130 height 44
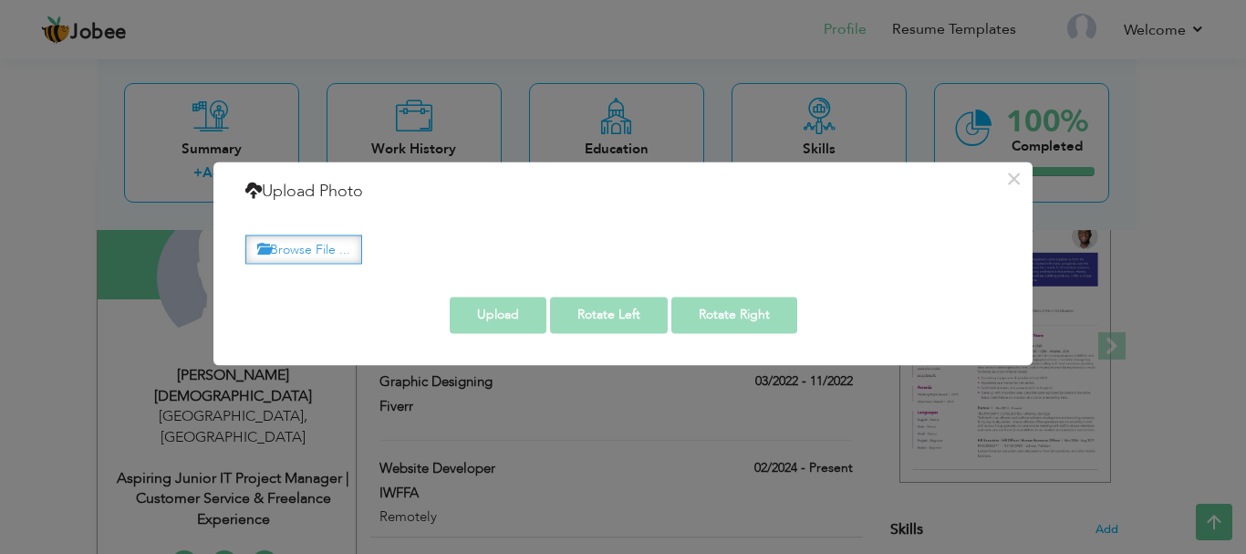
click at [304, 254] on label "Browse File ..." at bounding box center [303, 249] width 117 height 28
click at [0, 0] on input "Browse File ..." at bounding box center [0, 0] width 0 height 0
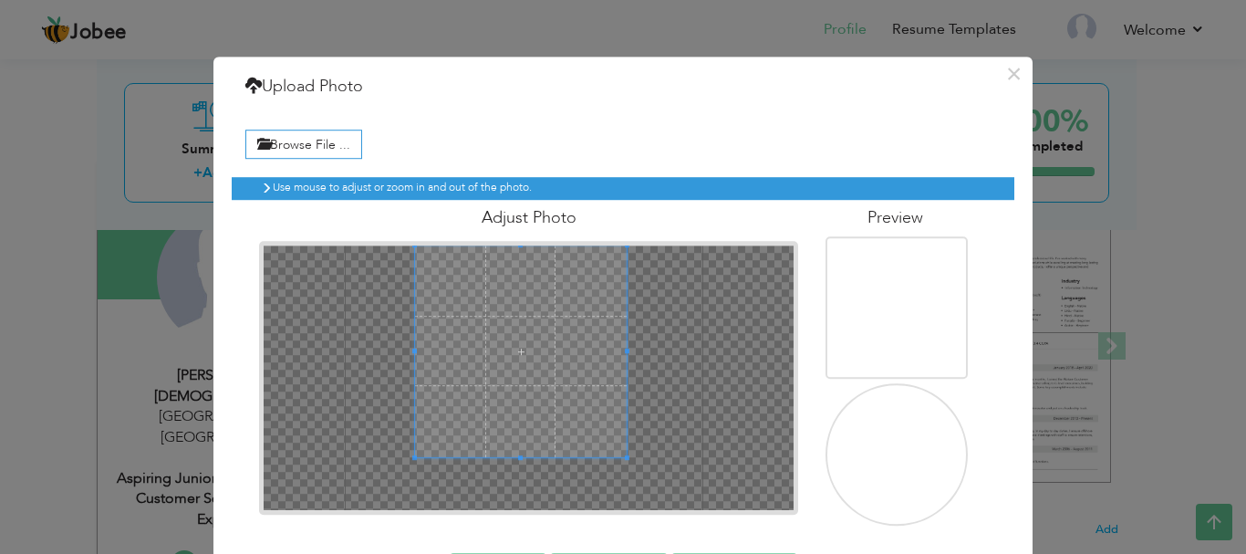
click at [532, 318] on span at bounding box center [521, 351] width 212 height 212
click at [531, 307] on span at bounding box center [518, 351] width 212 height 212
click at [496, 219] on h4 "Adjust Photo" at bounding box center [528, 218] width 539 height 18
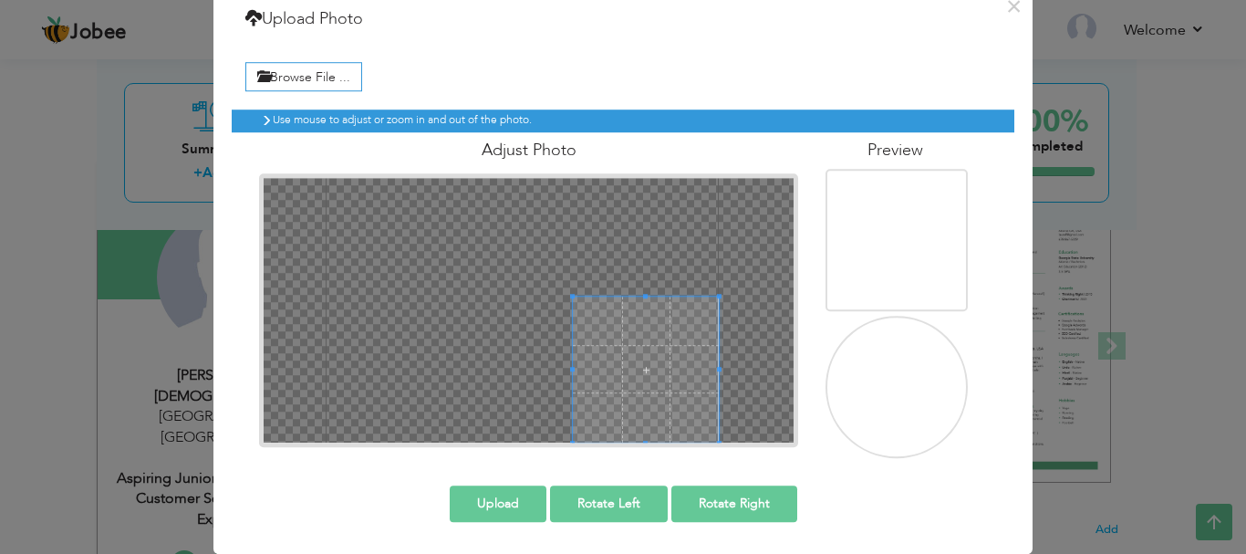
click at [620, 350] on div at bounding box center [529, 310] width 530 height 264
click at [476, 225] on div at bounding box center [529, 310] width 530 height 264
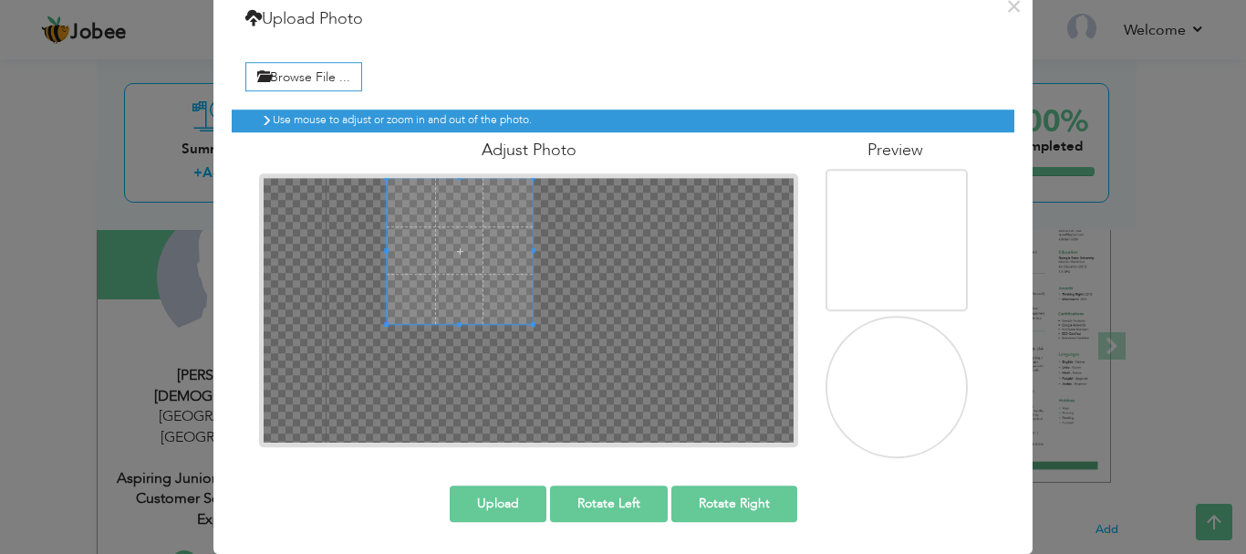
click at [525, 242] on div at bounding box center [529, 310] width 530 height 264
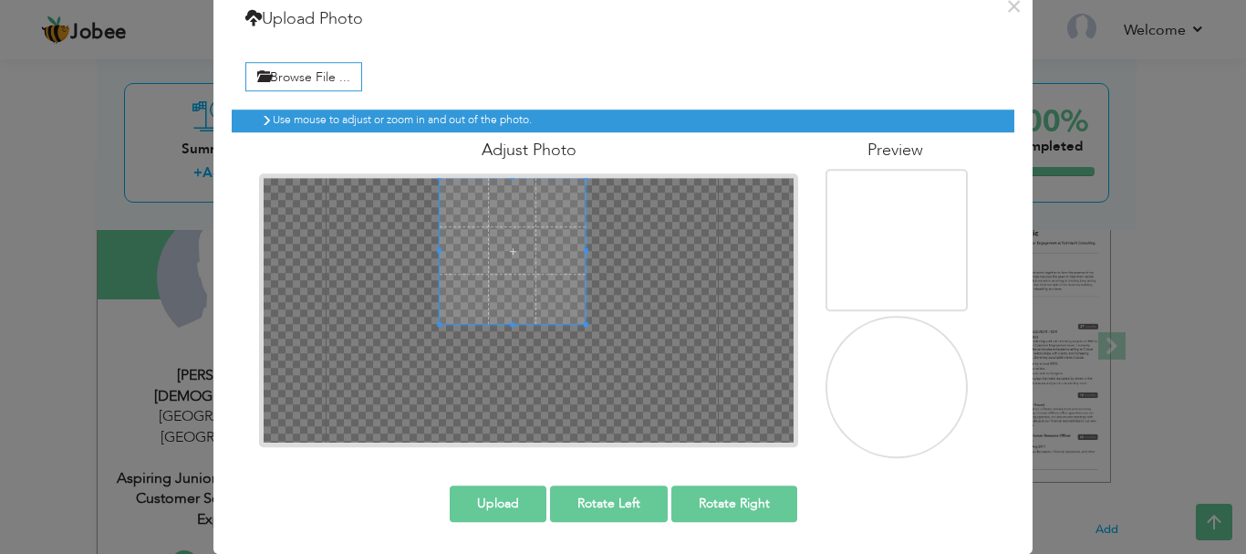
click at [522, 202] on span at bounding box center [513, 251] width 146 height 146
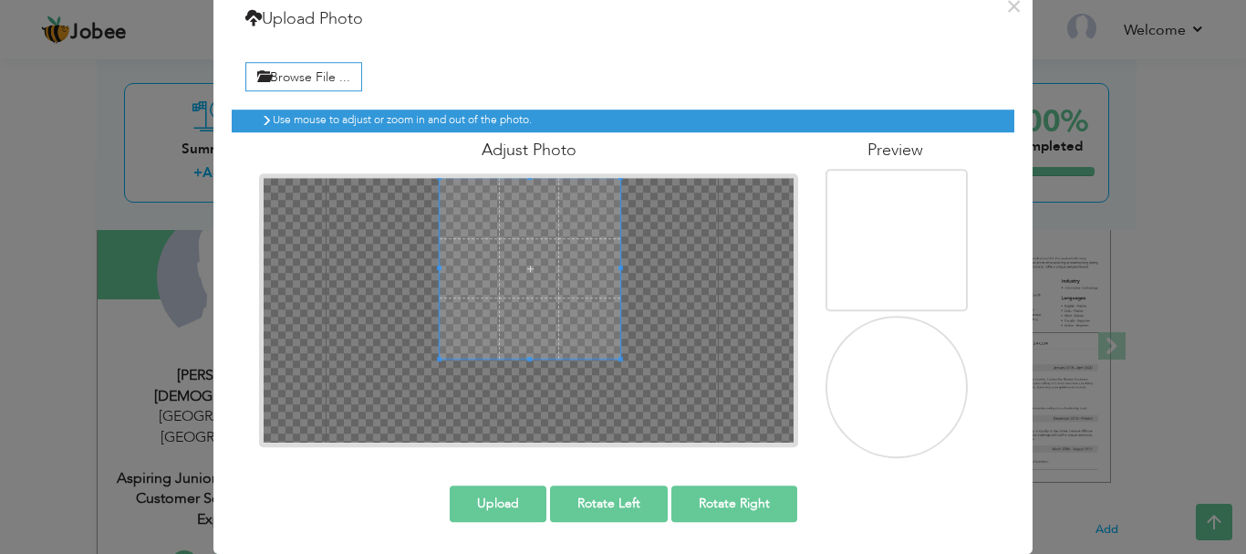
click at [611, 414] on div at bounding box center [529, 310] width 530 height 264
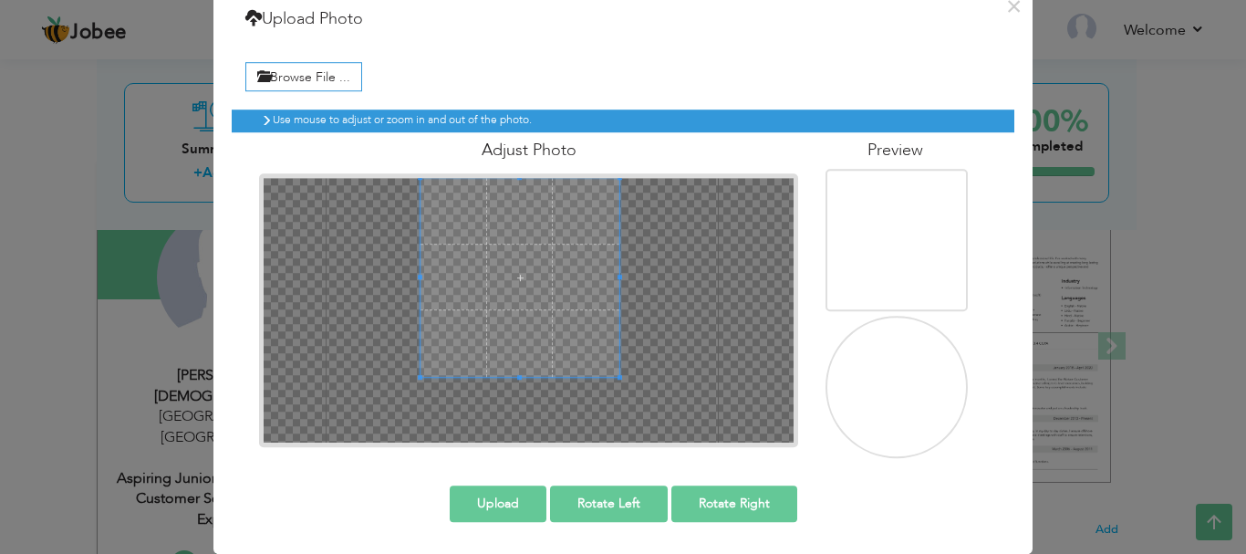
click at [420, 359] on div at bounding box center [519, 277] width 199 height 199
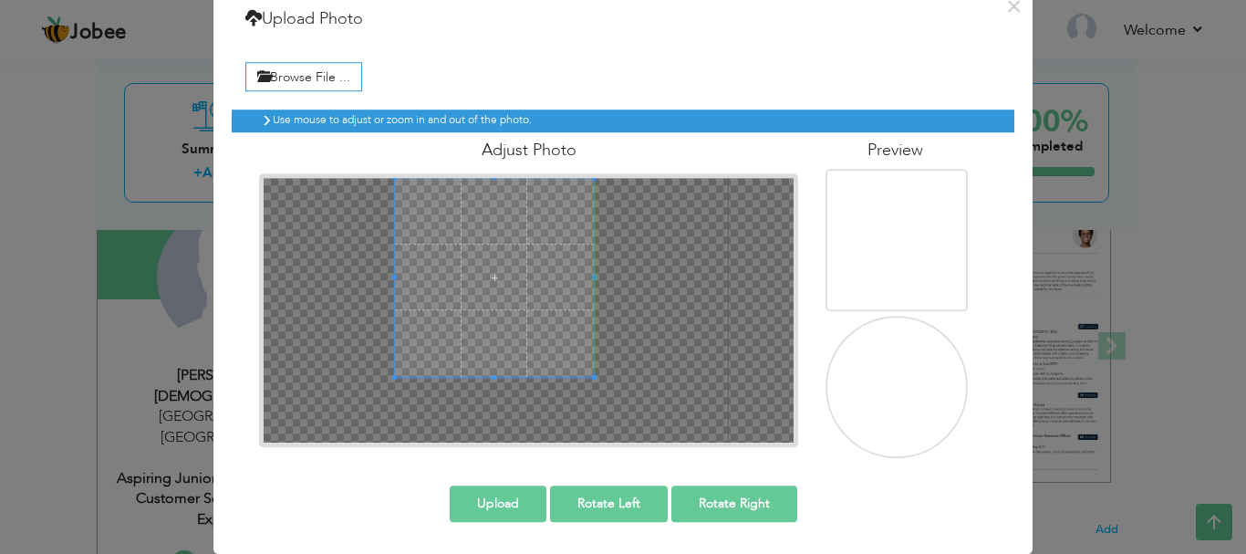
click at [470, 126] on div "Use mouse to adjust or zoom in and out of the photo. Adjust Photo" at bounding box center [623, 277] width 782 height 362
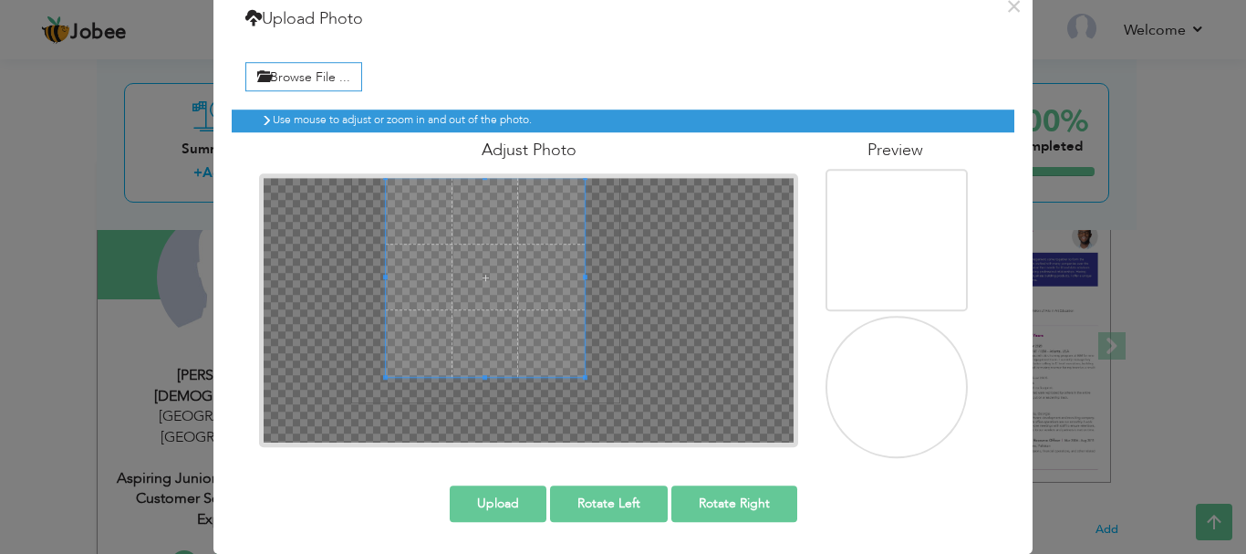
click at [485, 279] on span at bounding box center [485, 277] width 199 height 199
click at [512, 506] on button "Upload" at bounding box center [498, 503] width 97 height 36
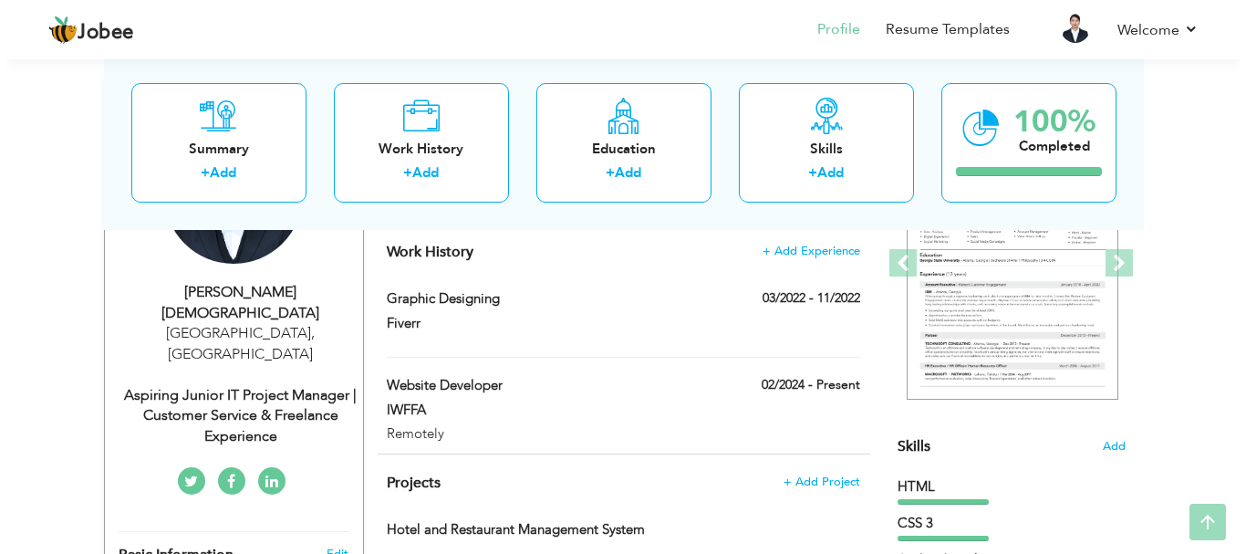
scroll to position [274, 0]
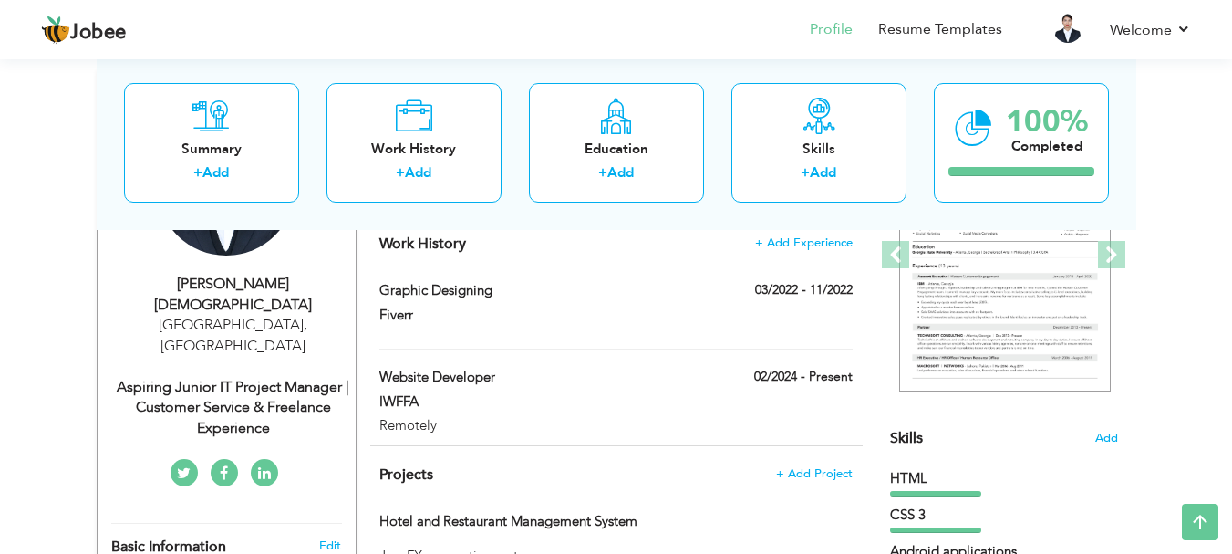
click at [183, 459] on link at bounding box center [184, 472] width 27 height 27
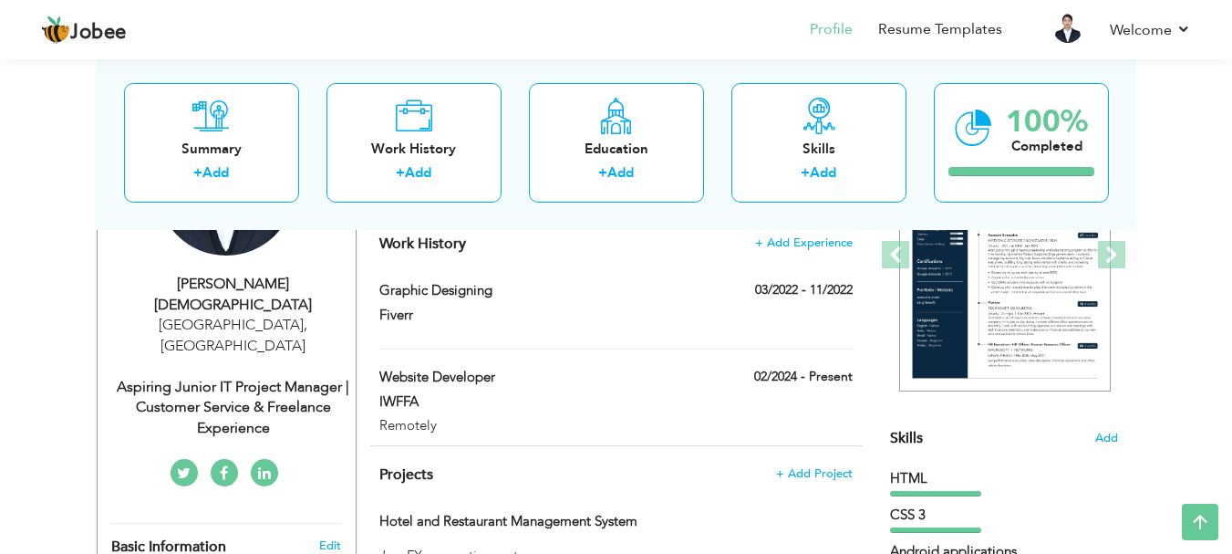
click at [296, 377] on div "Aspiring Junior IT Project Manager | Customer Service & Freelance Experience" at bounding box center [233, 408] width 244 height 63
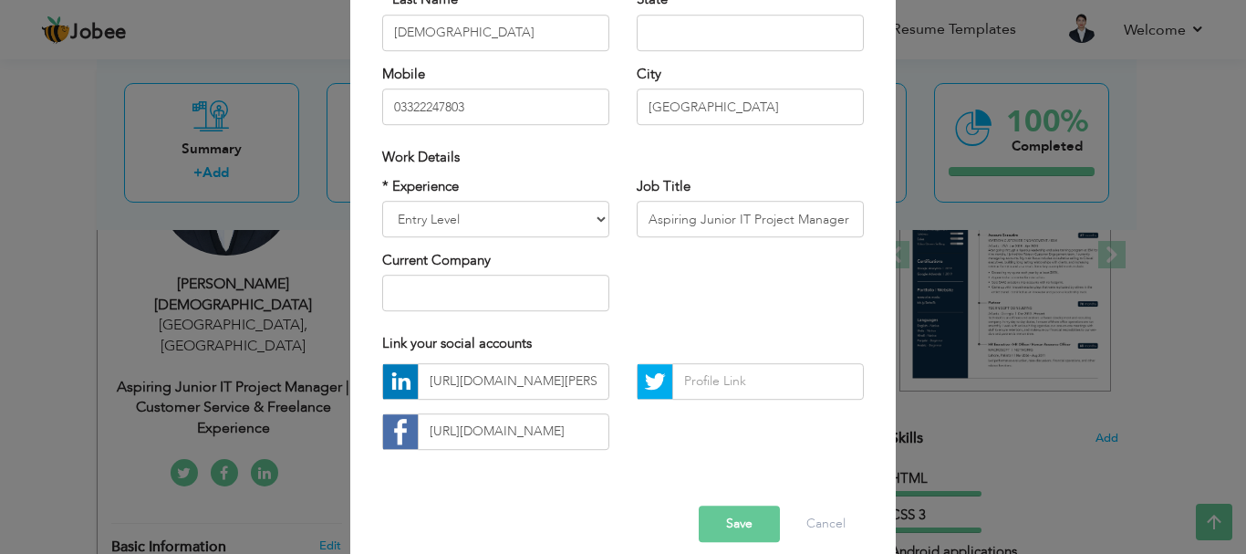
scroll to position [266, 0]
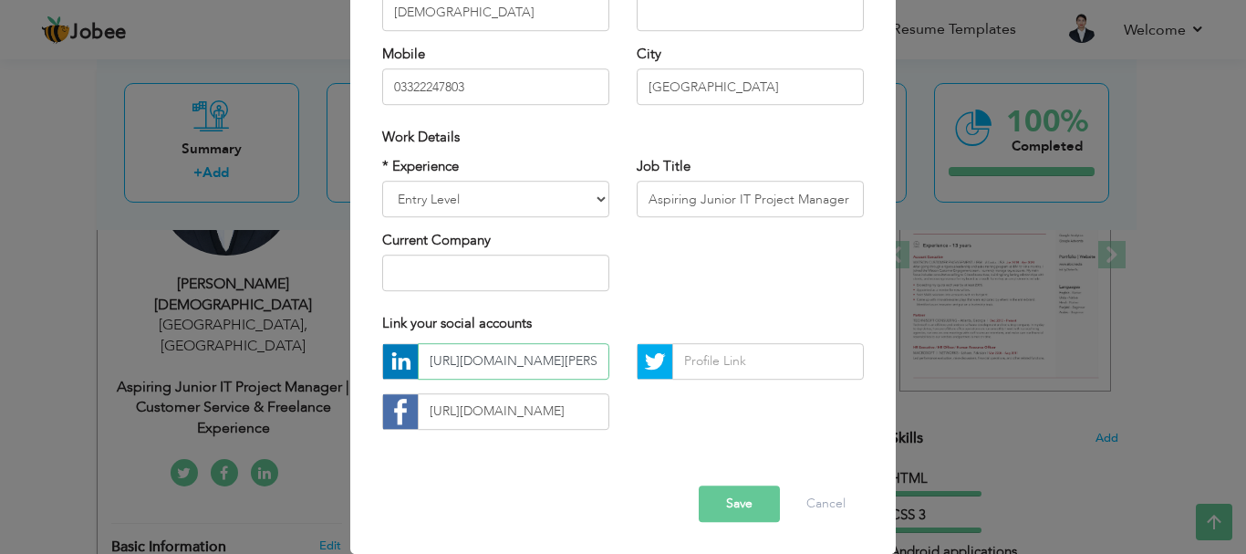
click at [562, 357] on input "https://www.linkedin.com/in/sharmeen-shalim-201a6b192/" at bounding box center [514, 361] width 192 height 36
click at [580, 419] on input "https://www.facebook.com/sharmeenshalim/" at bounding box center [514, 411] width 192 height 36
click at [564, 355] on input "https://www.linkedin.com/in/sharmeen-shalim-201a6b192/" at bounding box center [514, 361] width 192 height 36
click at [620, 498] on button "Save" at bounding box center [739, 503] width 81 height 36
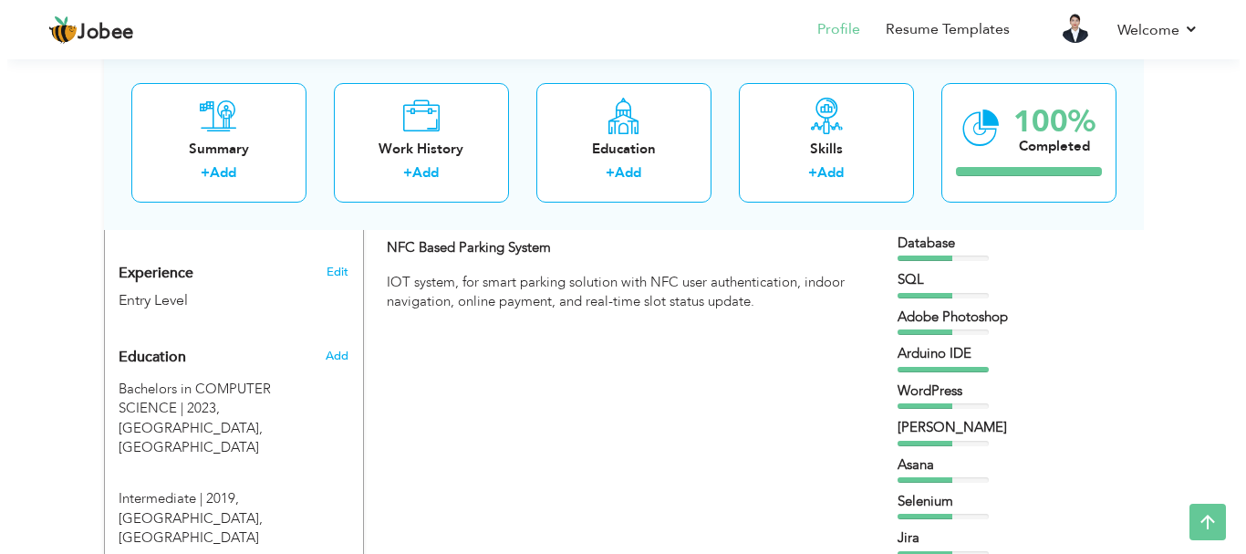
scroll to position [638, 0]
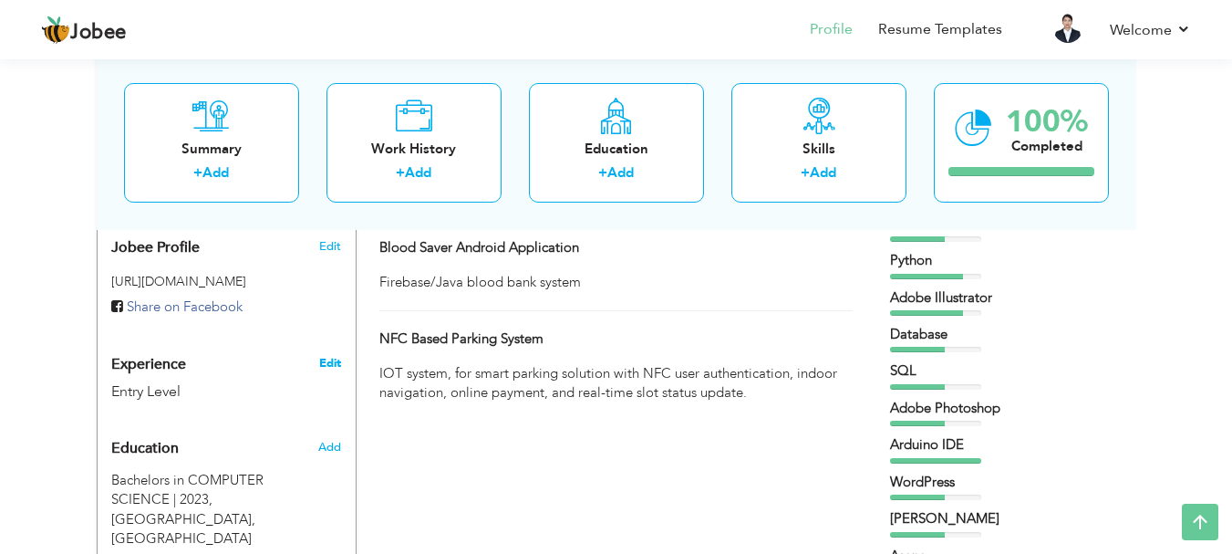
click at [328, 355] on link "Edit" at bounding box center [330, 363] width 22 height 16
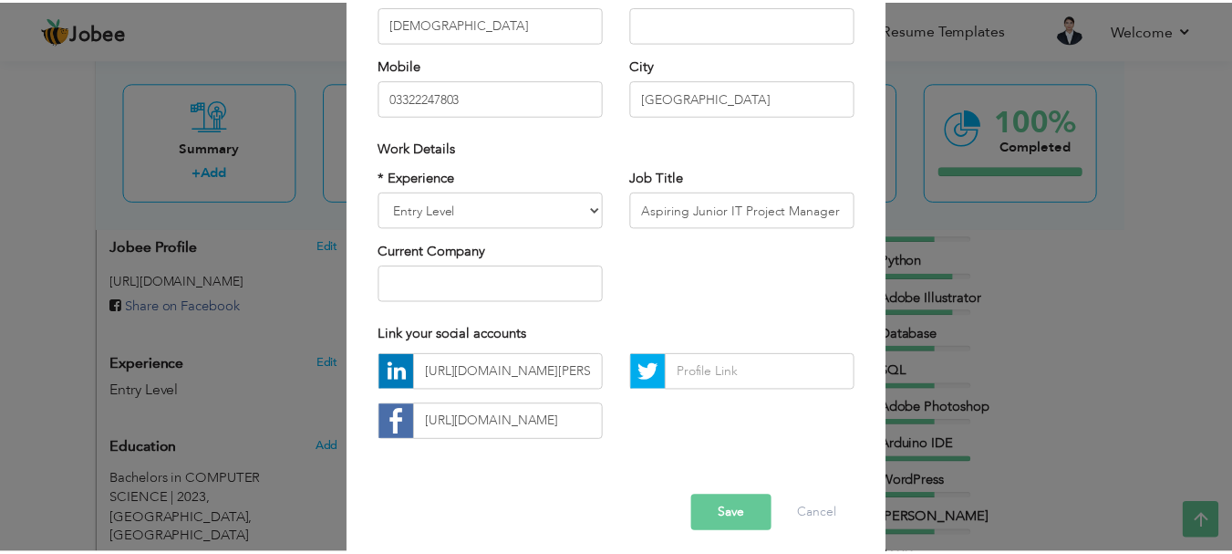
scroll to position [266, 0]
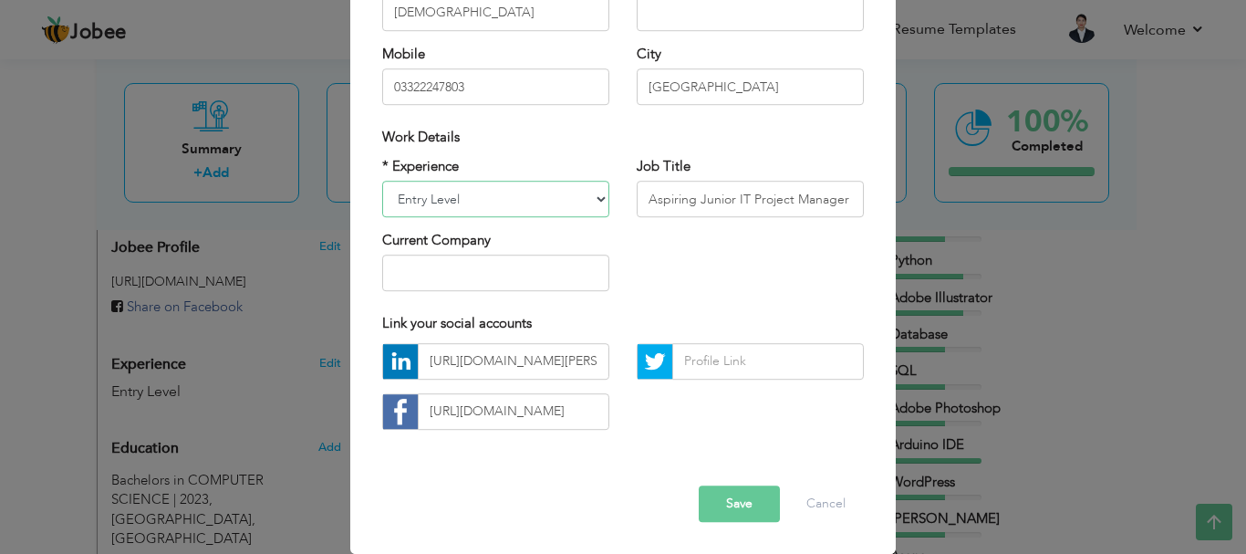
click at [585, 192] on select "Entry Level Less than 1 Year 1 Year 2 Years 3 Years 4 Years 5 Years 6 Years 7 Y…" at bounding box center [495, 199] width 227 height 36
click at [502, 212] on select "Entry Level Less than 1 Year 1 Year 2 Years 3 Years 4 Years 5 Years 6 Years 7 Y…" at bounding box center [495, 199] width 227 height 36
click at [620, 510] on button "Cancel" at bounding box center [826, 503] width 76 height 36
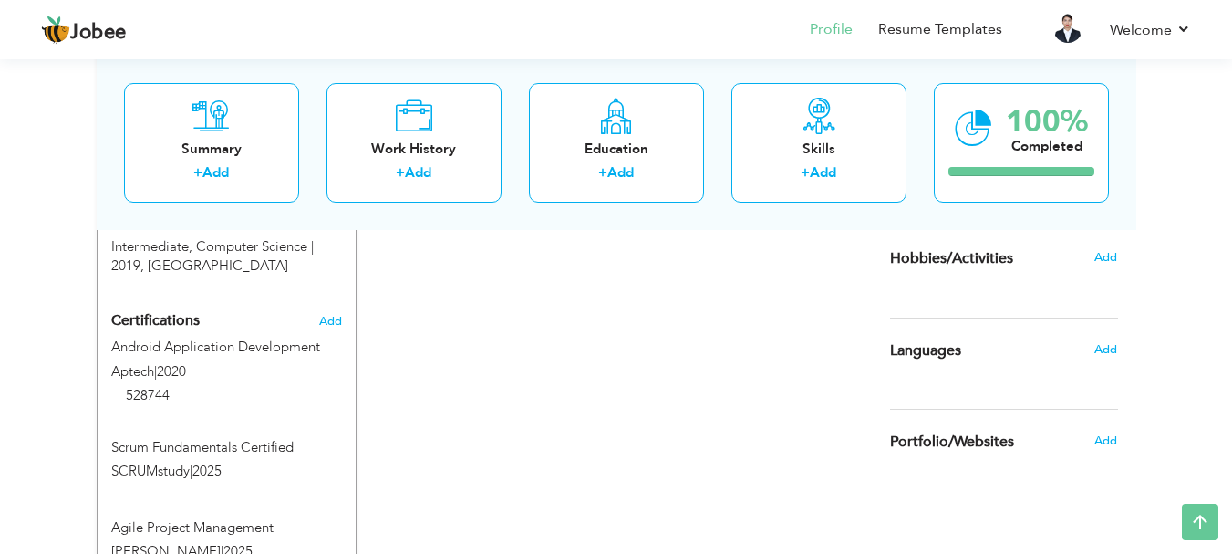
scroll to position [1072, 0]
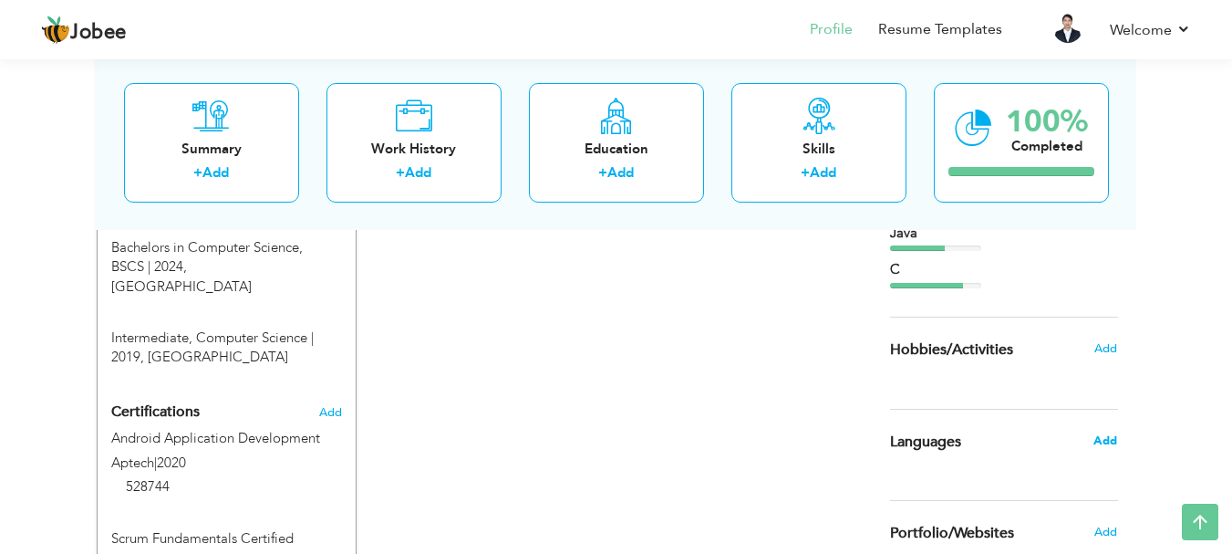
click at [620, 435] on span "Add" at bounding box center [1105, 440] width 24 height 16
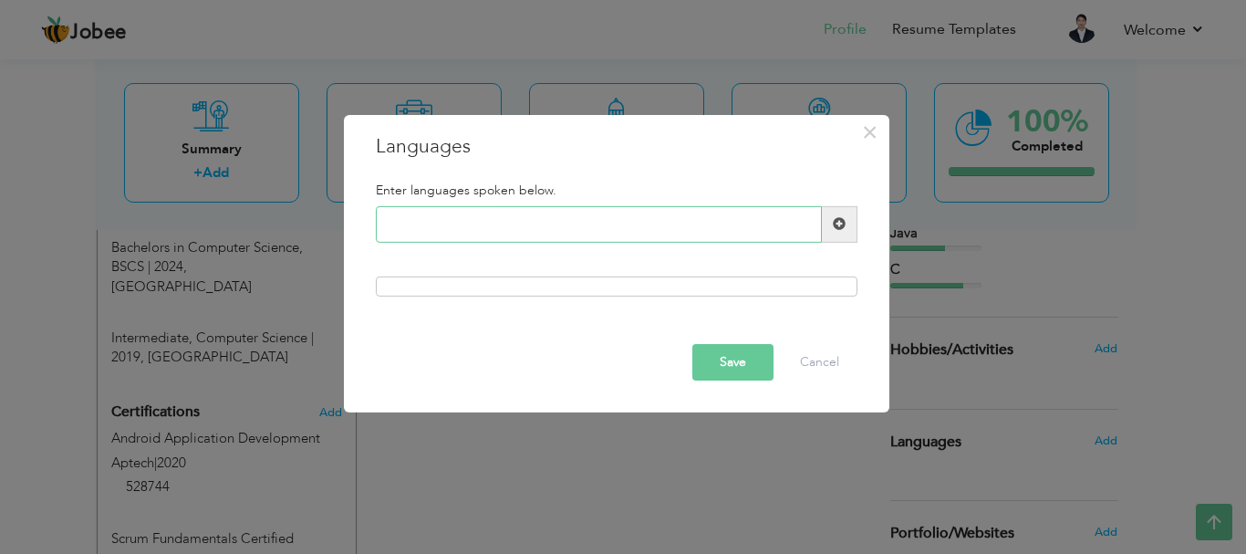
click at [514, 222] on input "text" at bounding box center [599, 224] width 446 height 36
type input "English"
click at [620, 213] on span at bounding box center [840, 224] width 36 height 36
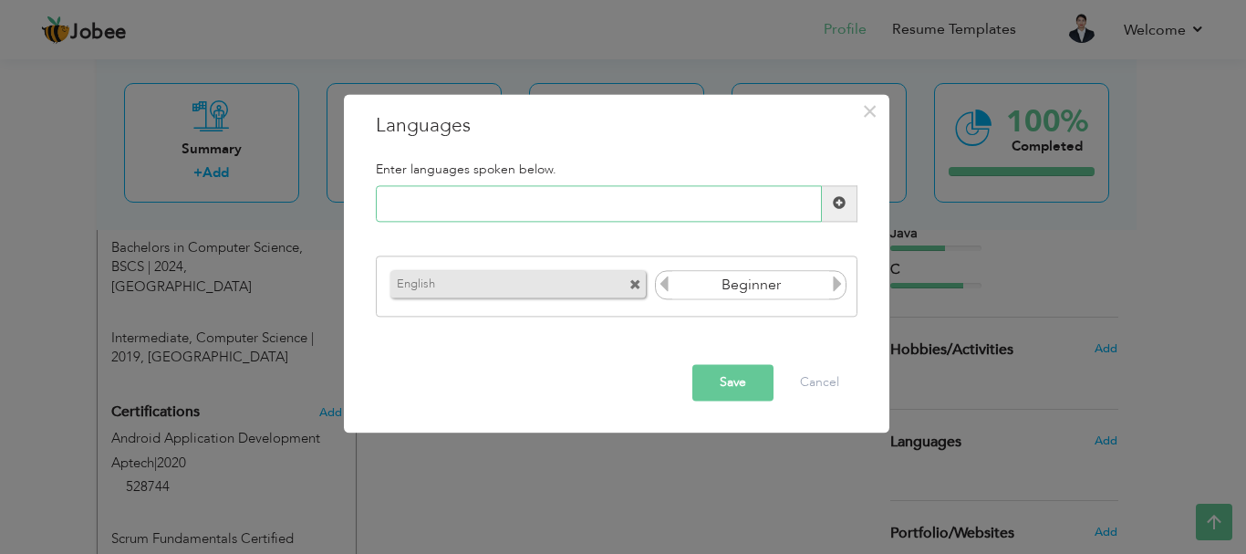
click at [620, 211] on input "text" at bounding box center [599, 203] width 446 height 36
type input "Urdu"
click at [620, 211] on span at bounding box center [840, 203] width 36 height 36
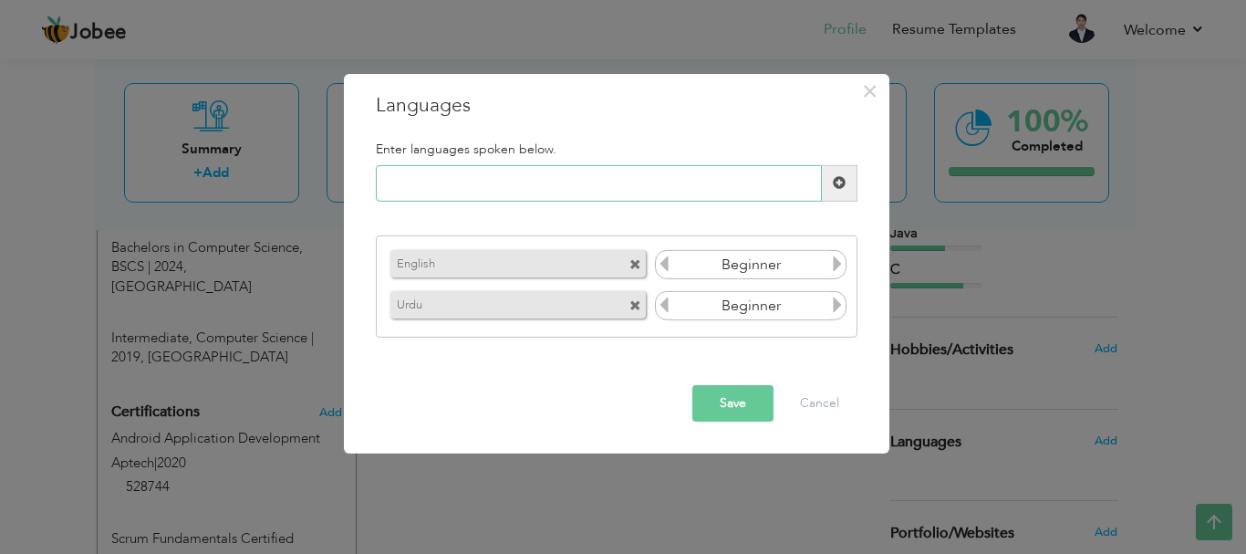
click at [620, 193] on input "text" at bounding box center [599, 183] width 446 height 36
type input "Pujabi"
click at [620, 172] on span at bounding box center [840, 183] width 36 height 36
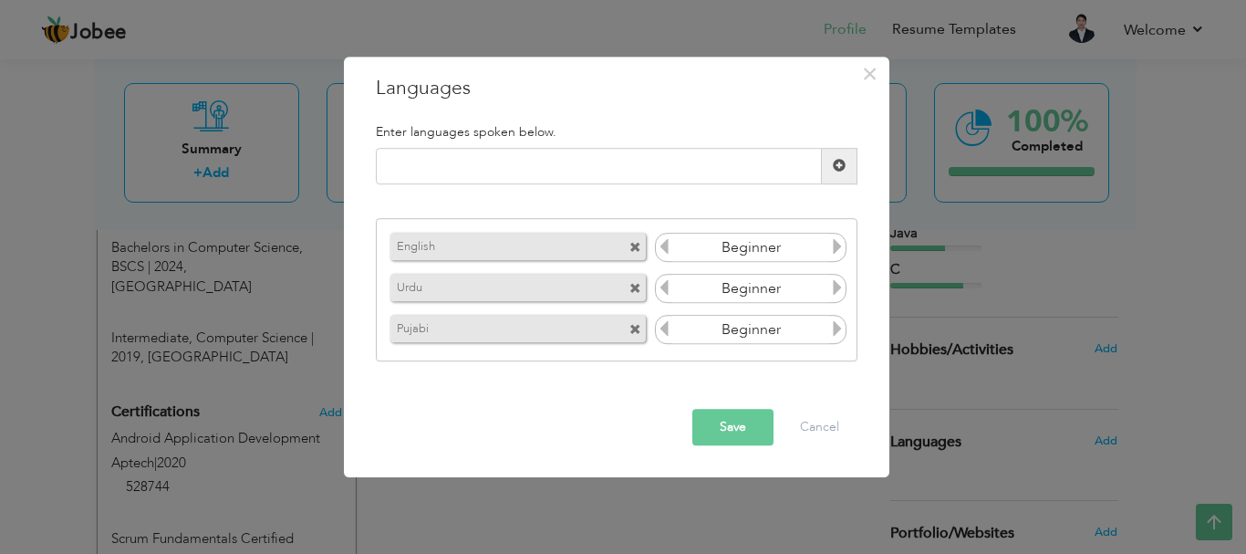
click at [620, 249] on icon at bounding box center [837, 247] width 16 height 16
click at [620, 291] on icon at bounding box center [837, 288] width 16 height 16
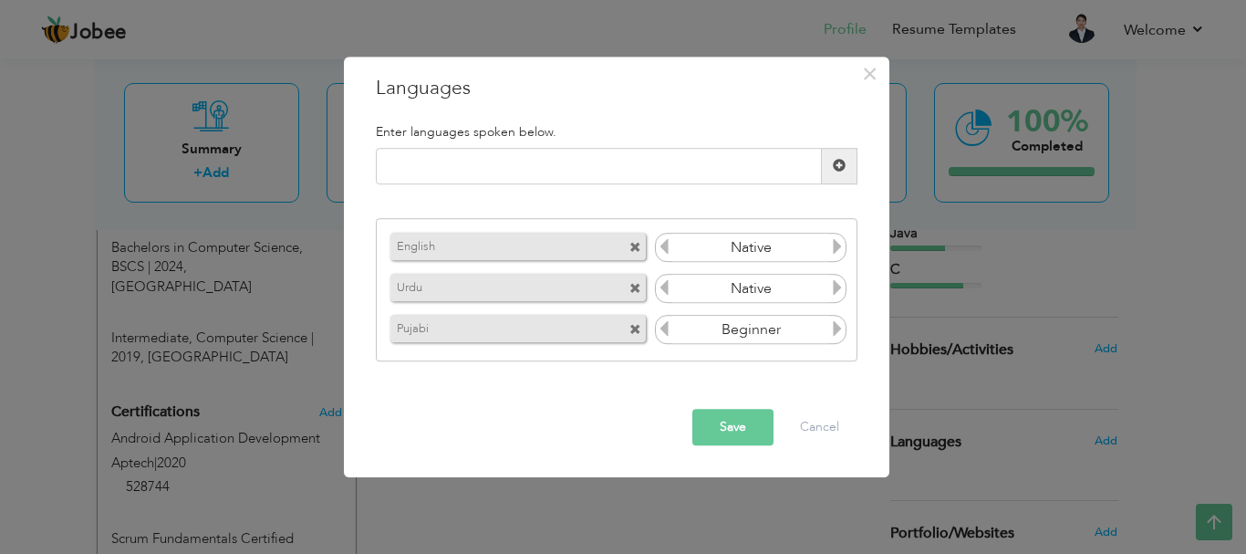
click at [620, 249] on icon at bounding box center [664, 247] width 16 height 16
click at [620, 430] on button "Save" at bounding box center [732, 427] width 81 height 36
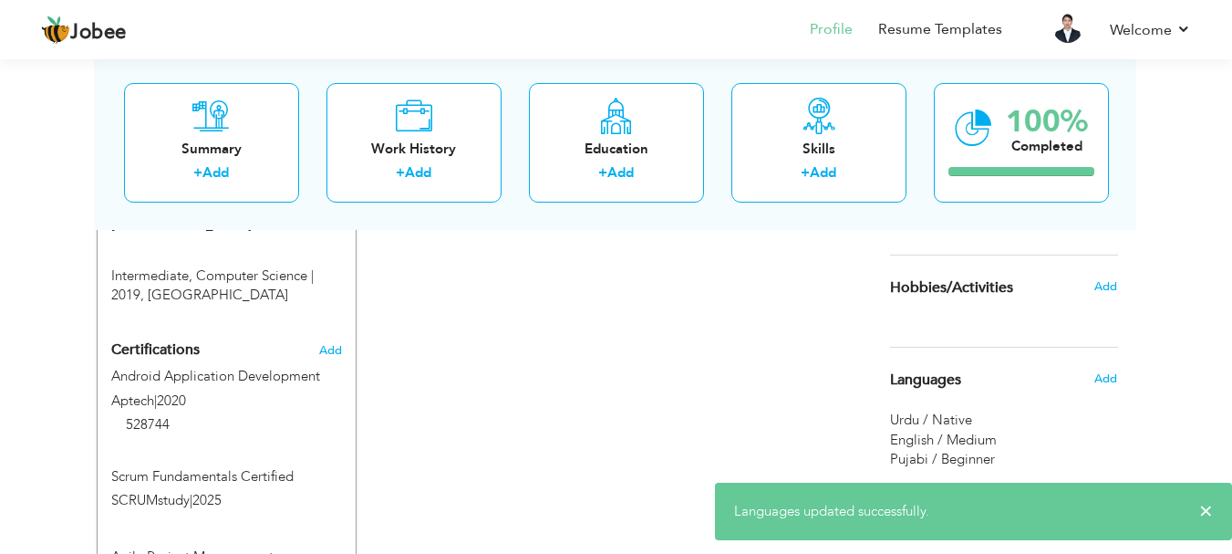
scroll to position [1163, 0]
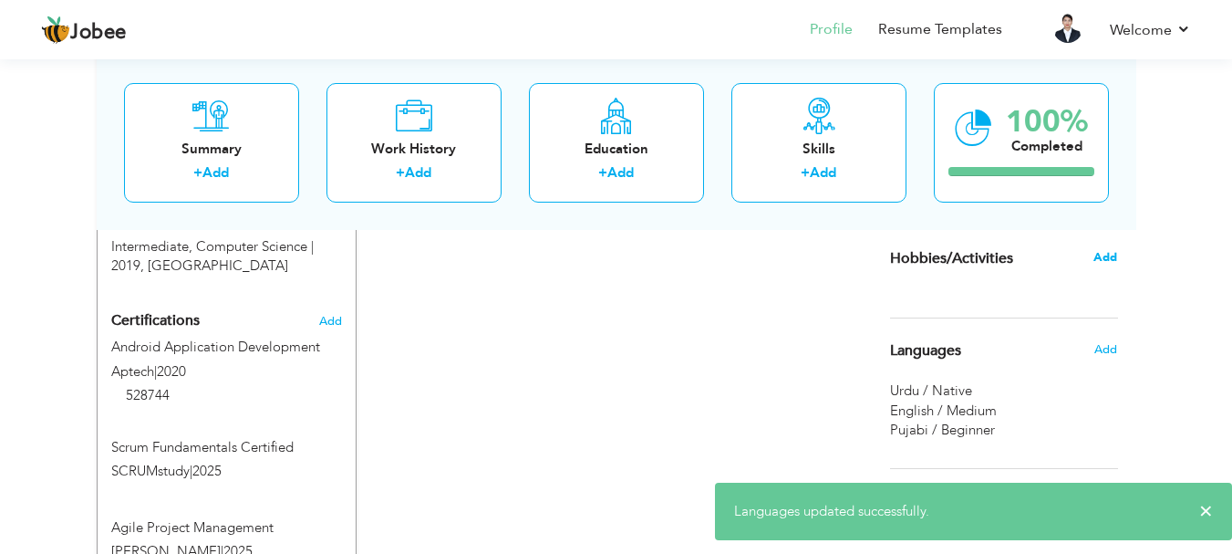
click at [620, 256] on span "Add" at bounding box center [1105, 257] width 24 height 16
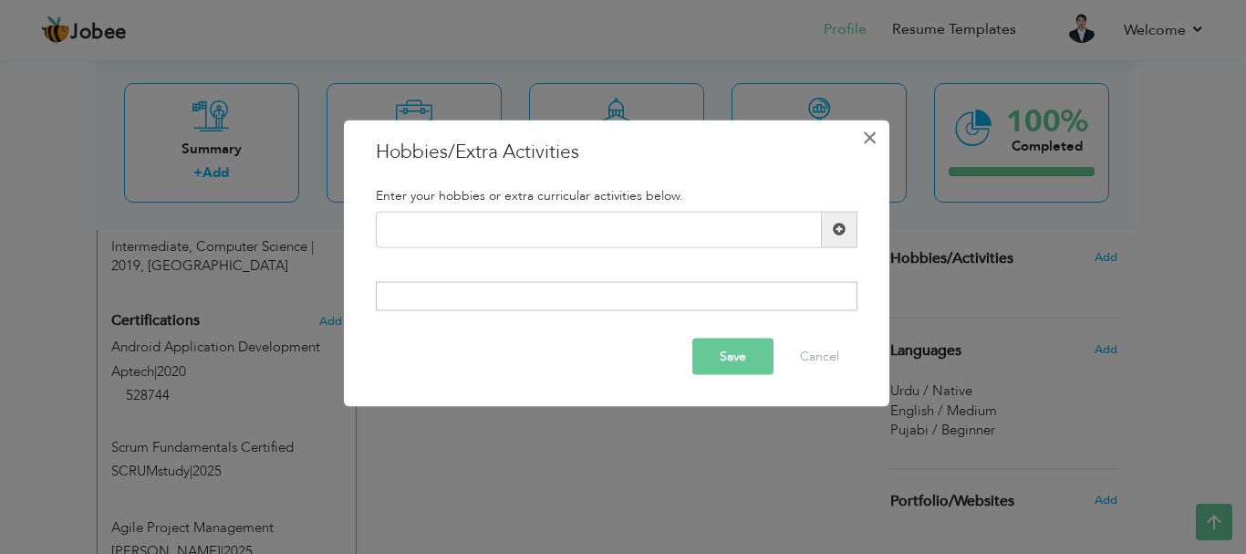
click at [620, 133] on span "×" at bounding box center [870, 136] width 16 height 33
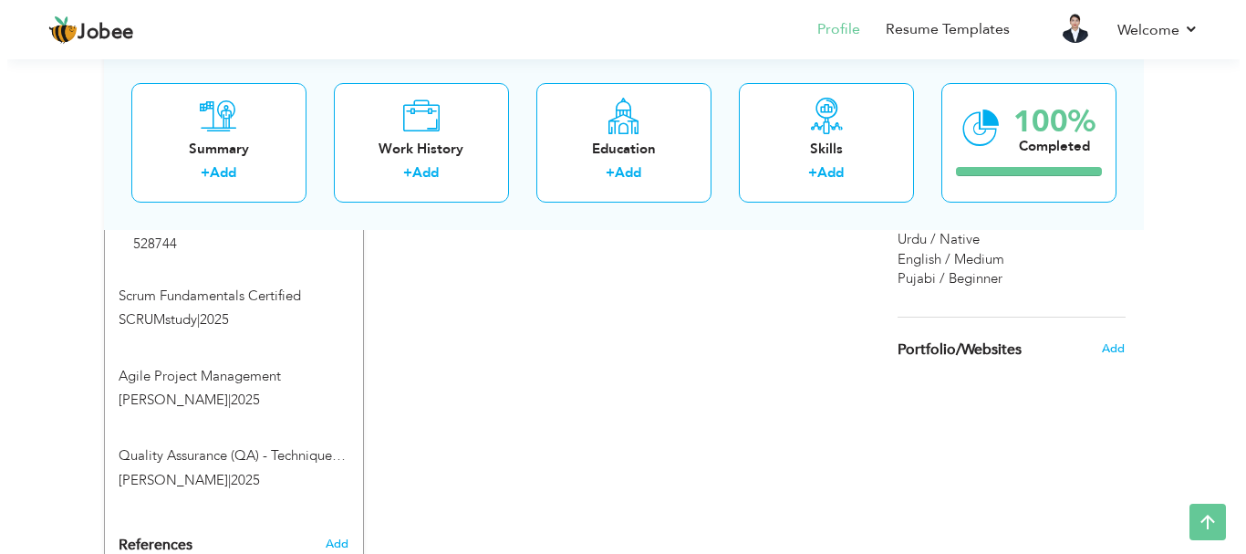
scroll to position [1345, 0]
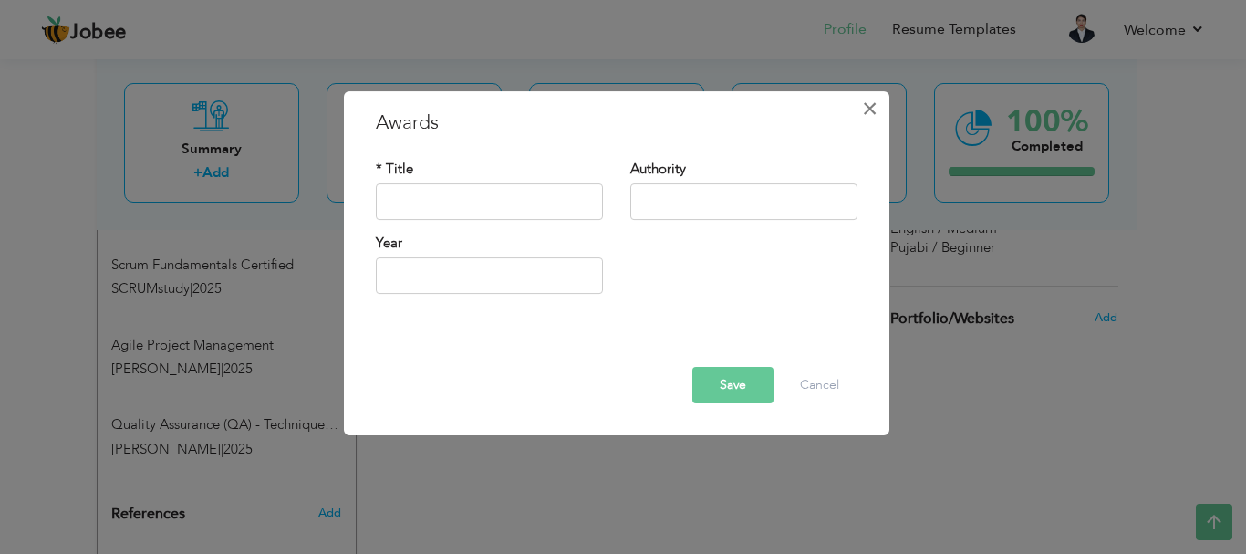
click at [620, 103] on span "×" at bounding box center [870, 108] width 16 height 33
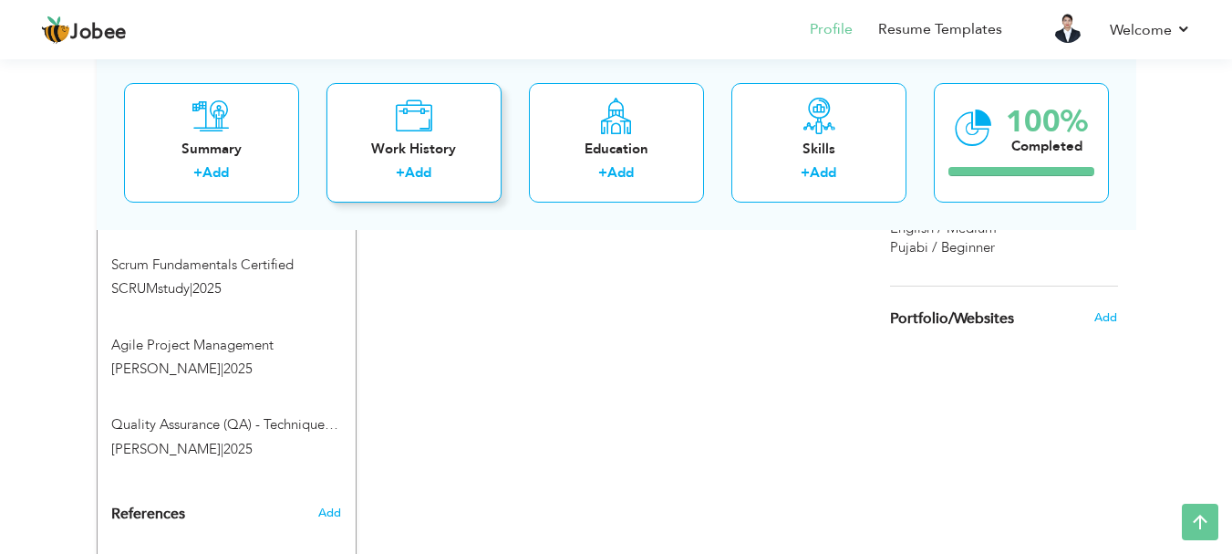
click at [457, 126] on div "Work History + Add" at bounding box center [413, 141] width 175 height 119
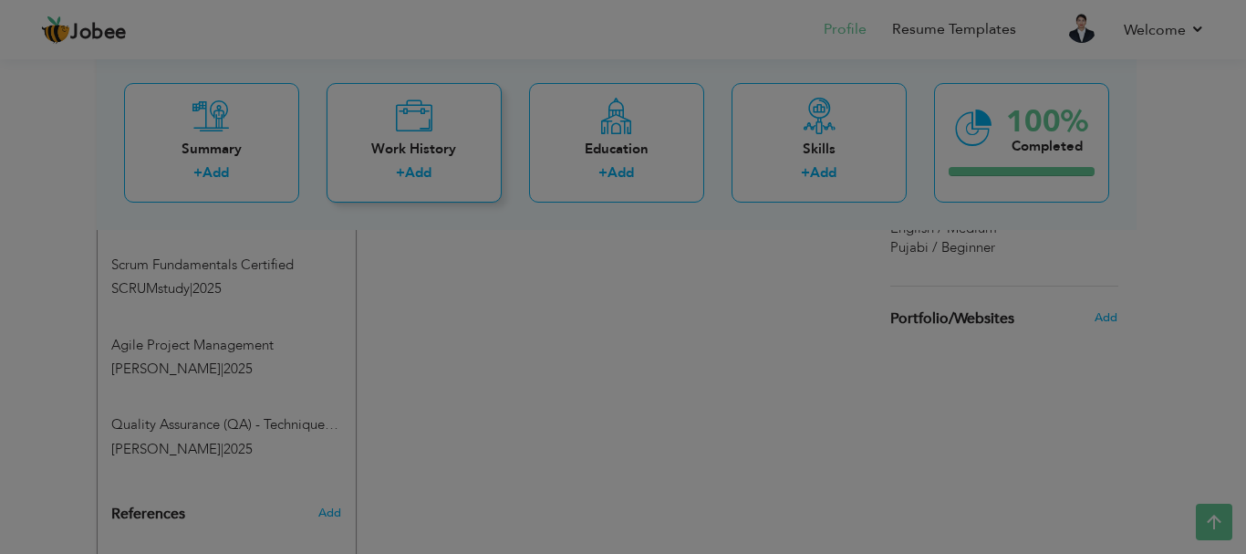
scroll to position [0, 0]
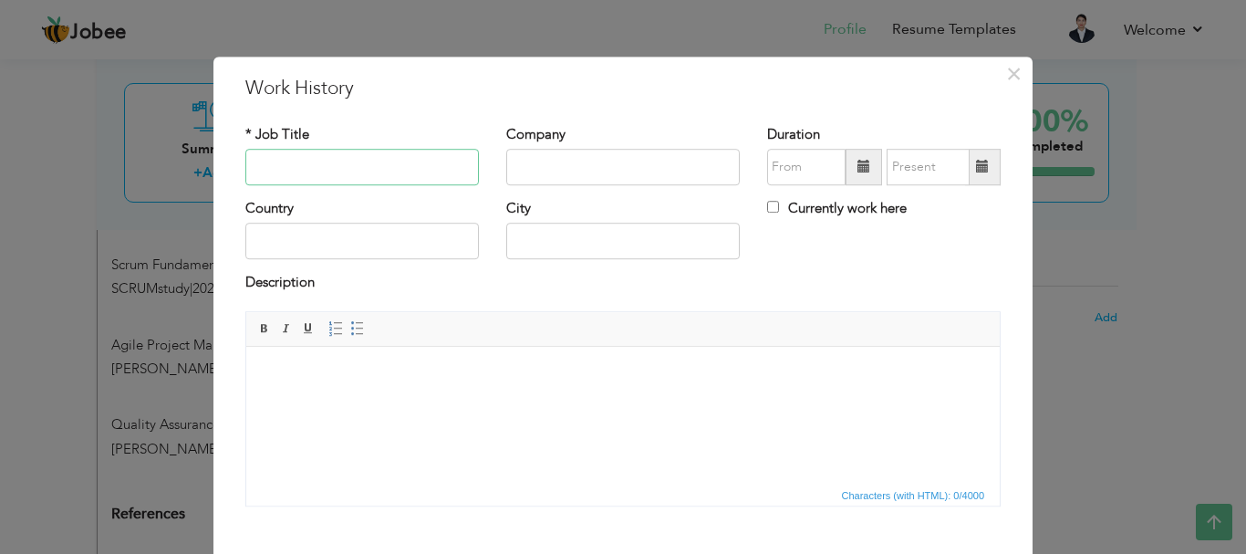
click at [339, 174] on input "text" at bounding box center [361, 167] width 233 height 36
type input "Customer Service"
click at [578, 175] on input "text" at bounding box center [622, 167] width 233 height 36
type input "Tekscrum"
click at [435, 247] on input "text" at bounding box center [361, 241] width 233 height 36
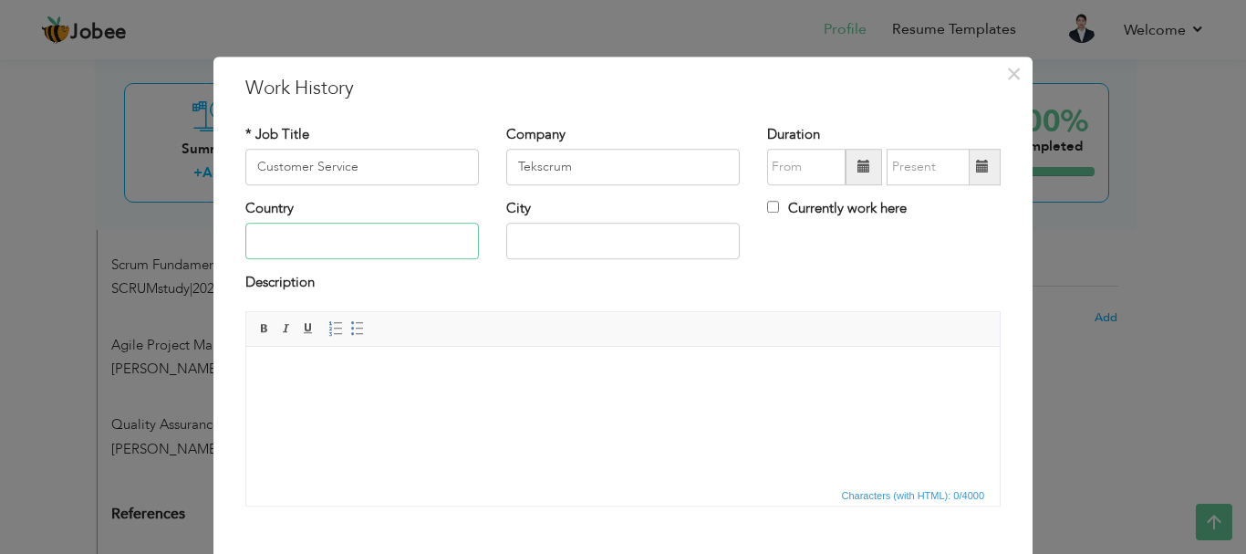
type input "[GEOGRAPHIC_DATA]"
click at [620, 247] on input "Karachi / کراچی" at bounding box center [622, 241] width 233 height 36
type input "[GEOGRAPHIC_DATA]"
click at [620, 171] on input "text" at bounding box center [806, 167] width 78 height 36
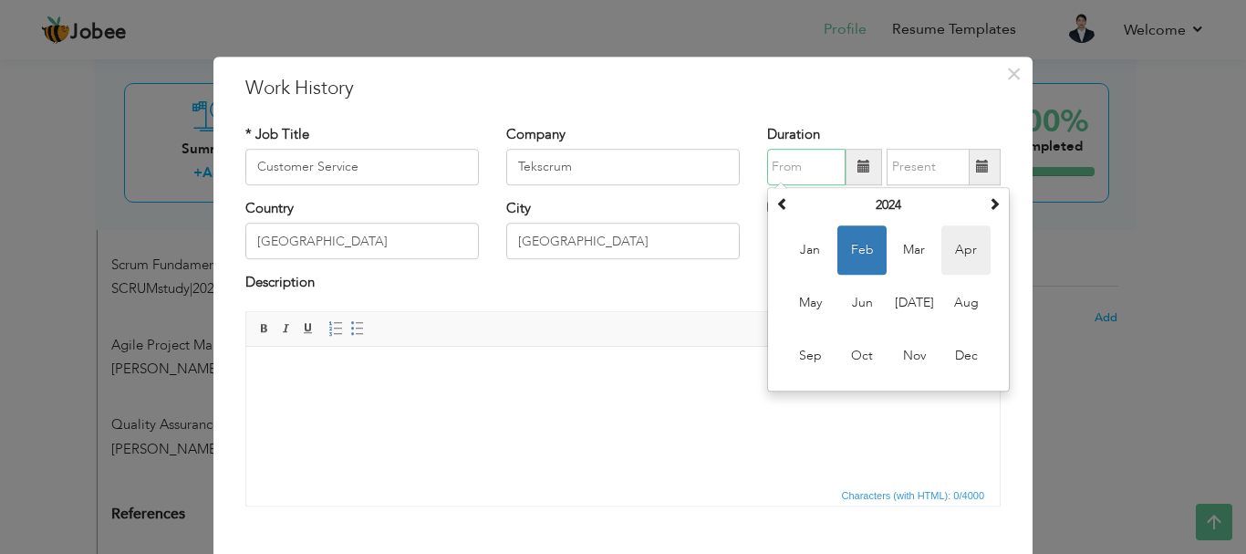
click at [620, 261] on span "Apr" at bounding box center [965, 249] width 49 height 49
type input "04/2024"
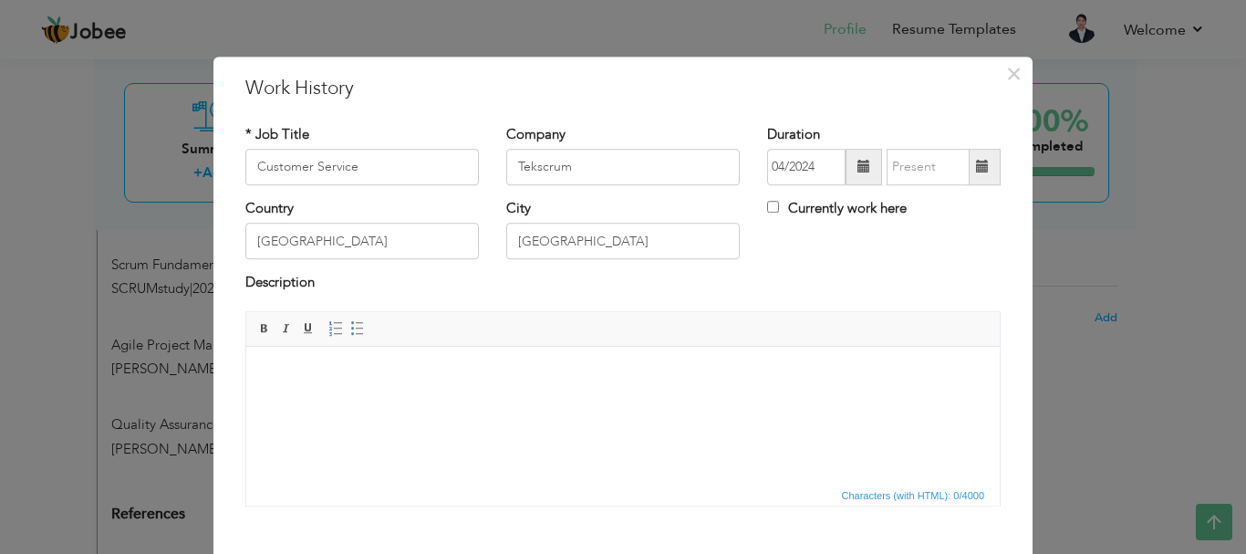
click at [620, 166] on span at bounding box center [982, 167] width 13 height 13
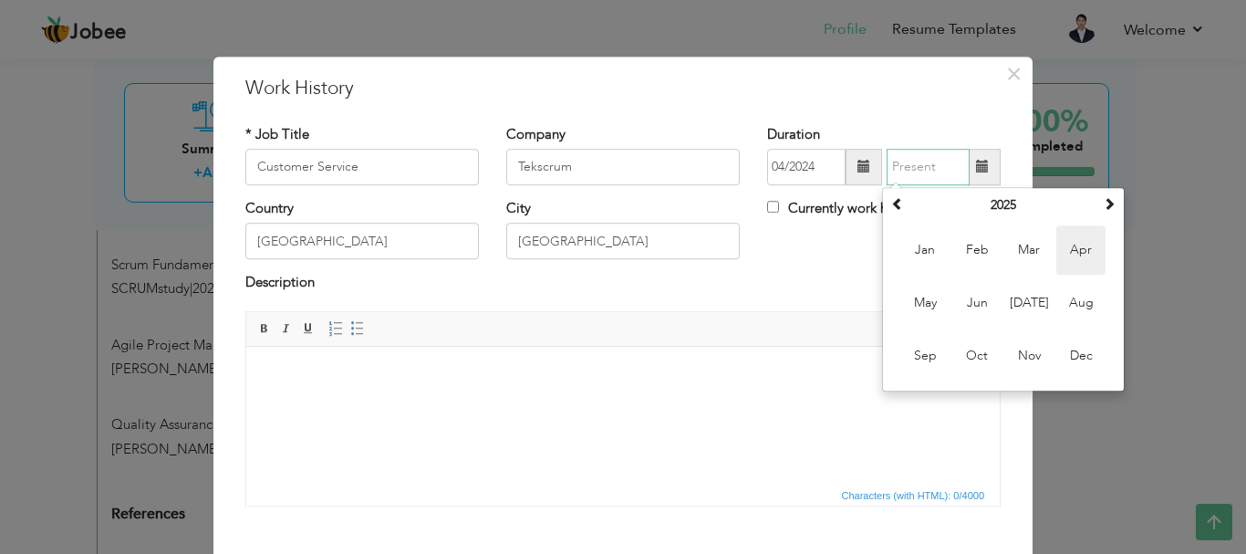
click at [620, 262] on span "Apr" at bounding box center [1080, 249] width 49 height 49
type input "04/2025"
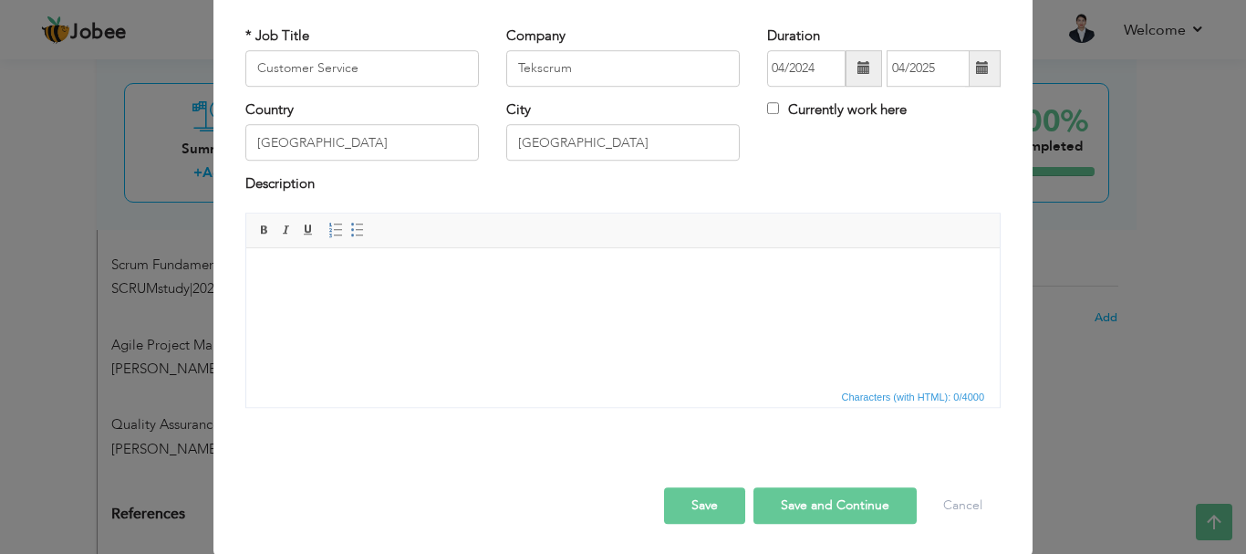
scroll to position [100, 0]
click at [620, 494] on button "Save and Continue" at bounding box center [834, 503] width 163 height 36
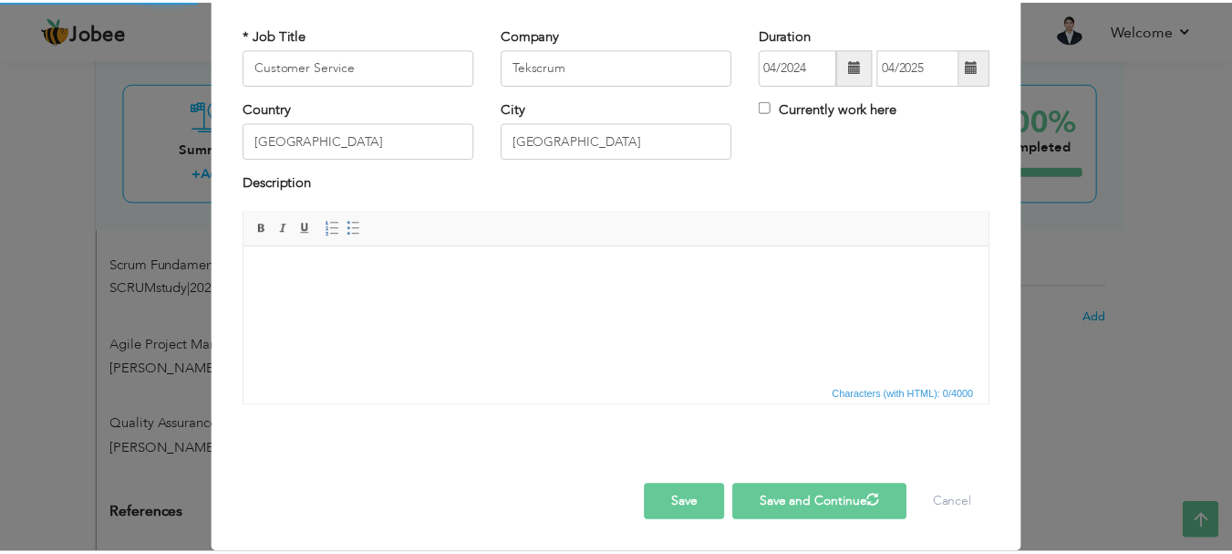
scroll to position [0, 0]
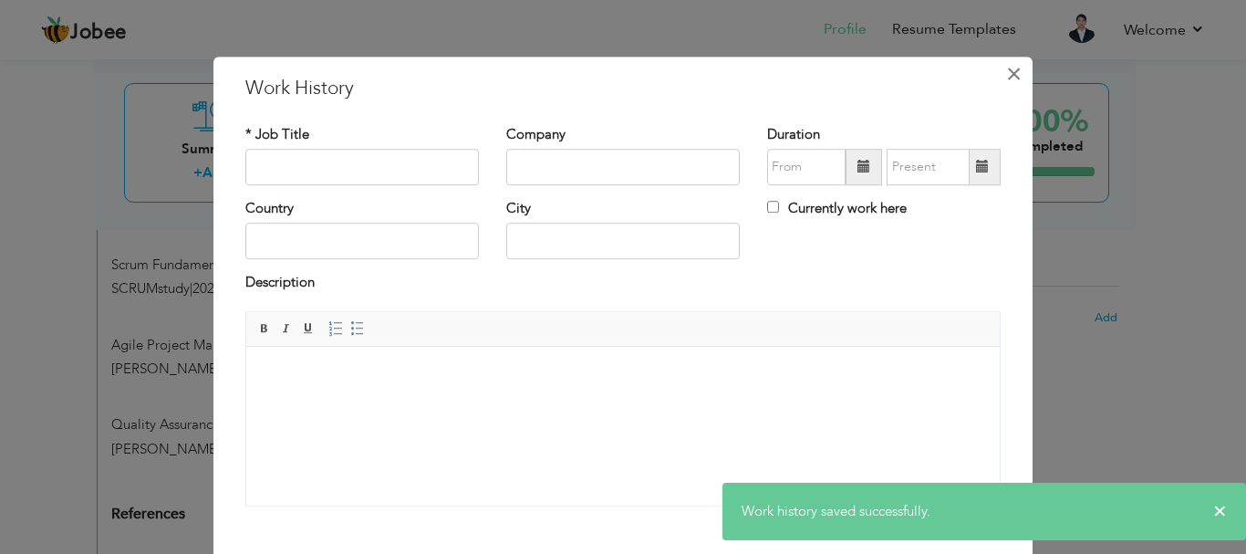
click at [620, 78] on span "×" at bounding box center [1014, 73] width 16 height 33
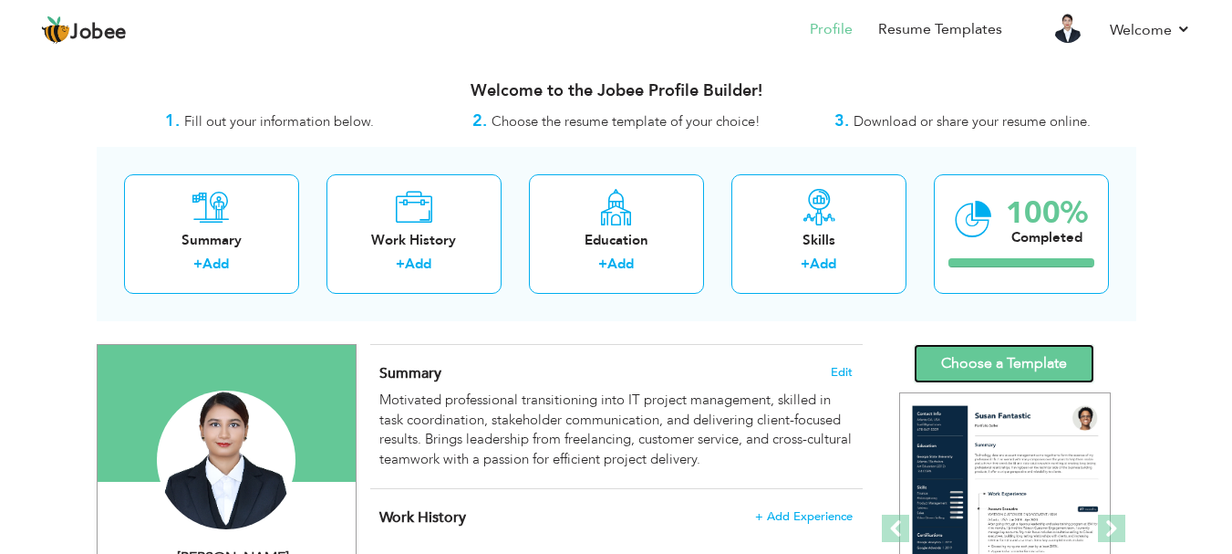
click at [620, 353] on link "Choose a Template" at bounding box center [1004, 363] width 181 height 39
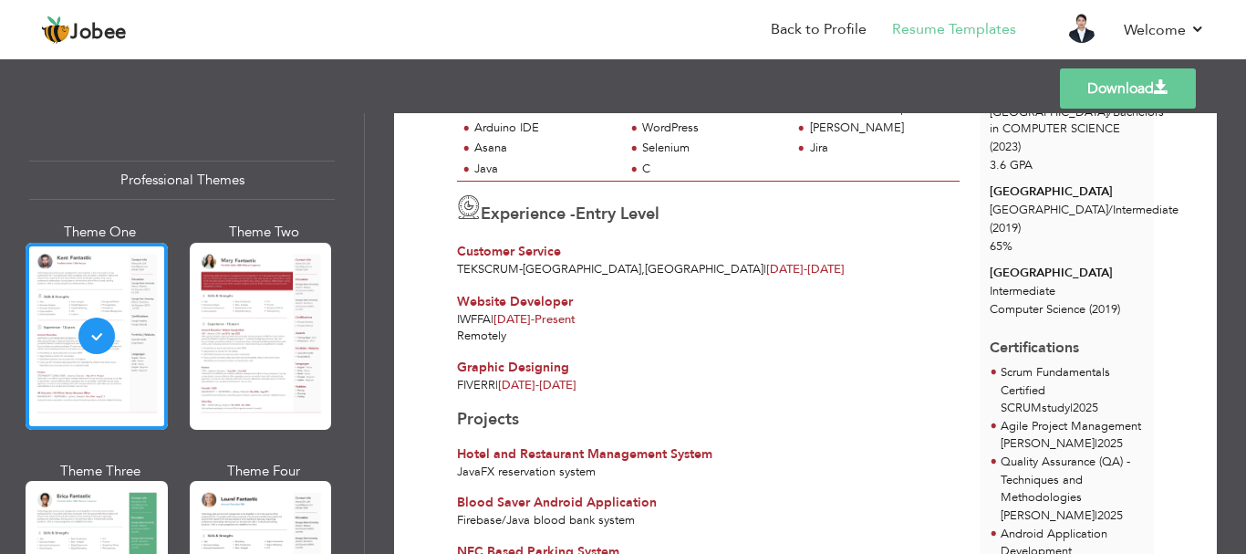
scroll to position [306, 0]
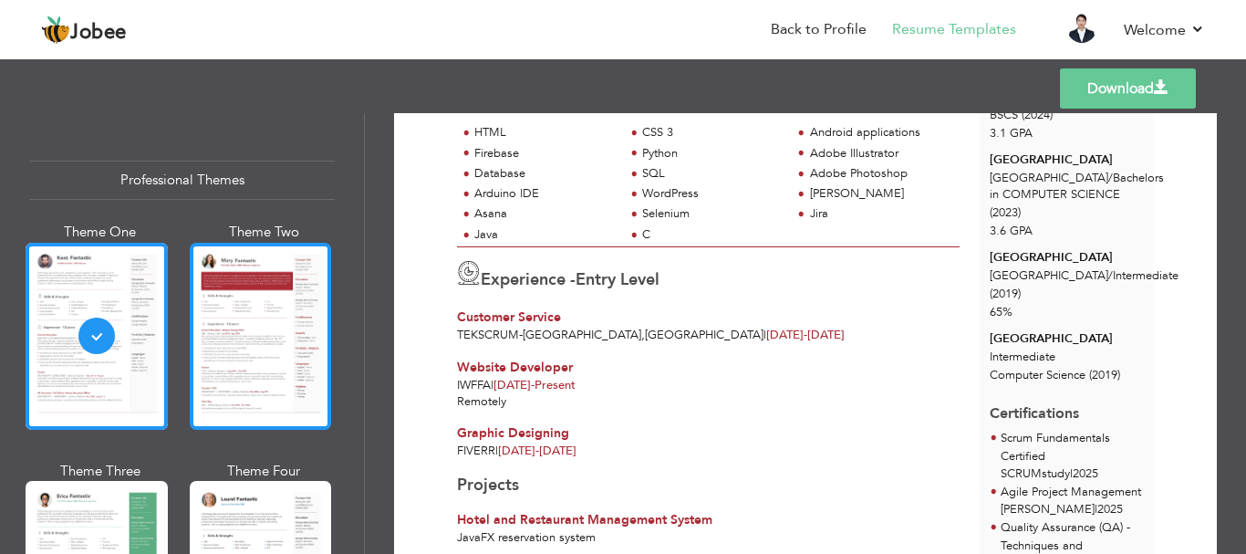
click at [219, 349] on div at bounding box center [261, 336] width 142 height 187
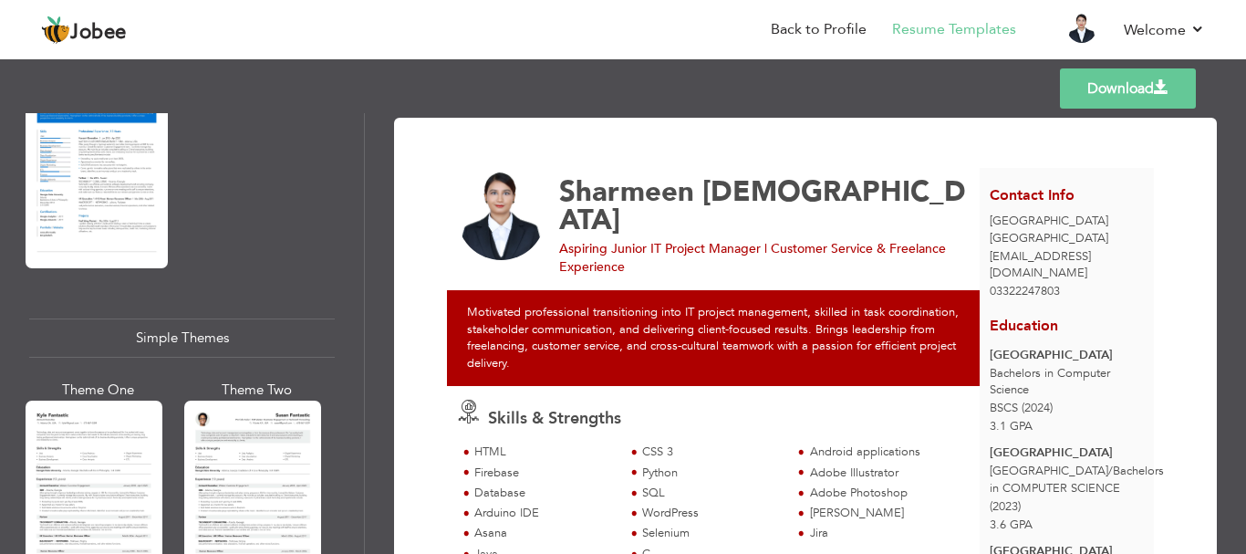
scroll to position [3010, 0]
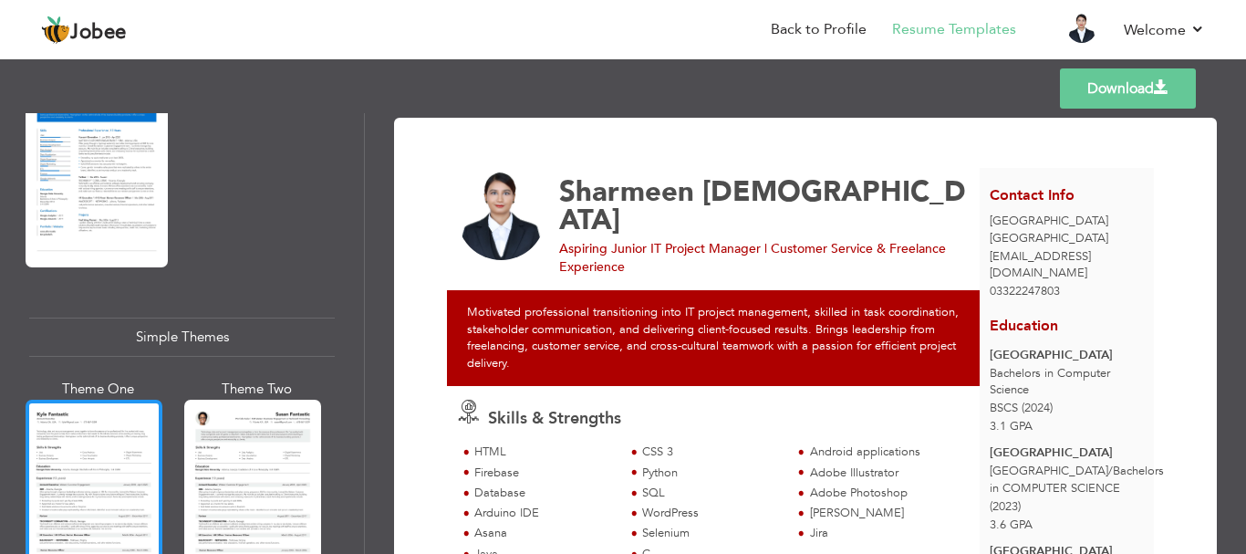
click at [88, 469] on div at bounding box center [94, 489] width 137 height 181
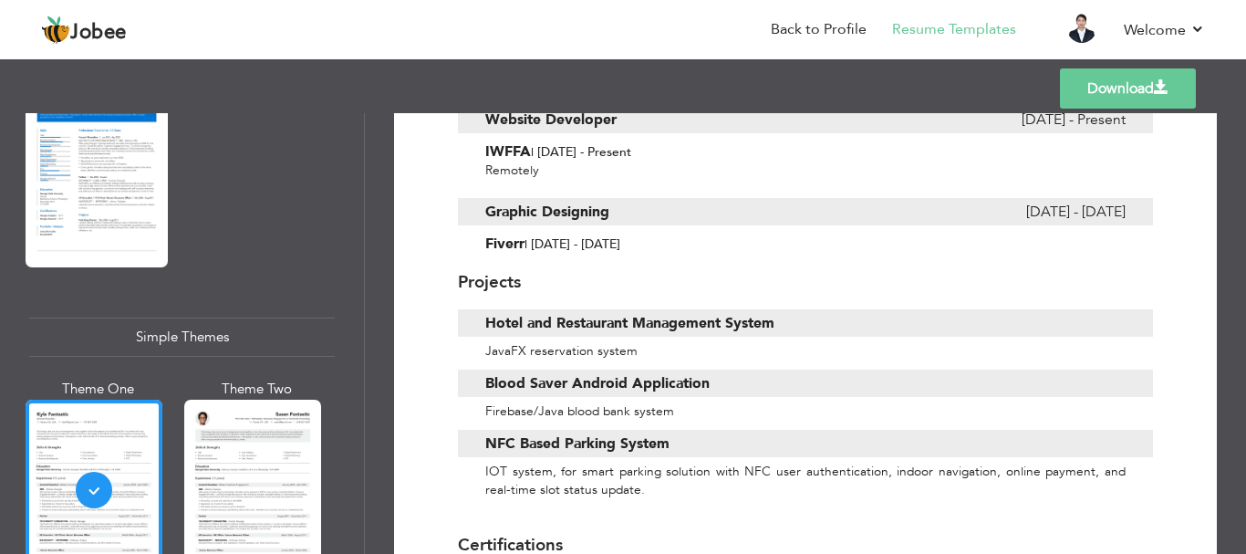
scroll to position [821, 0]
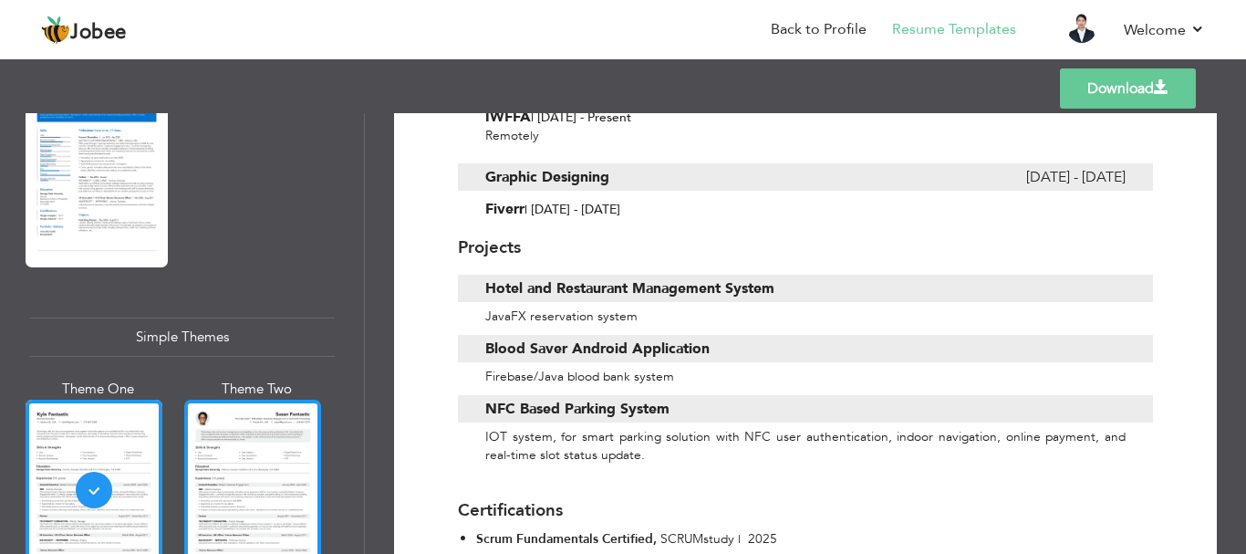
click at [251, 437] on div at bounding box center [252, 489] width 137 height 181
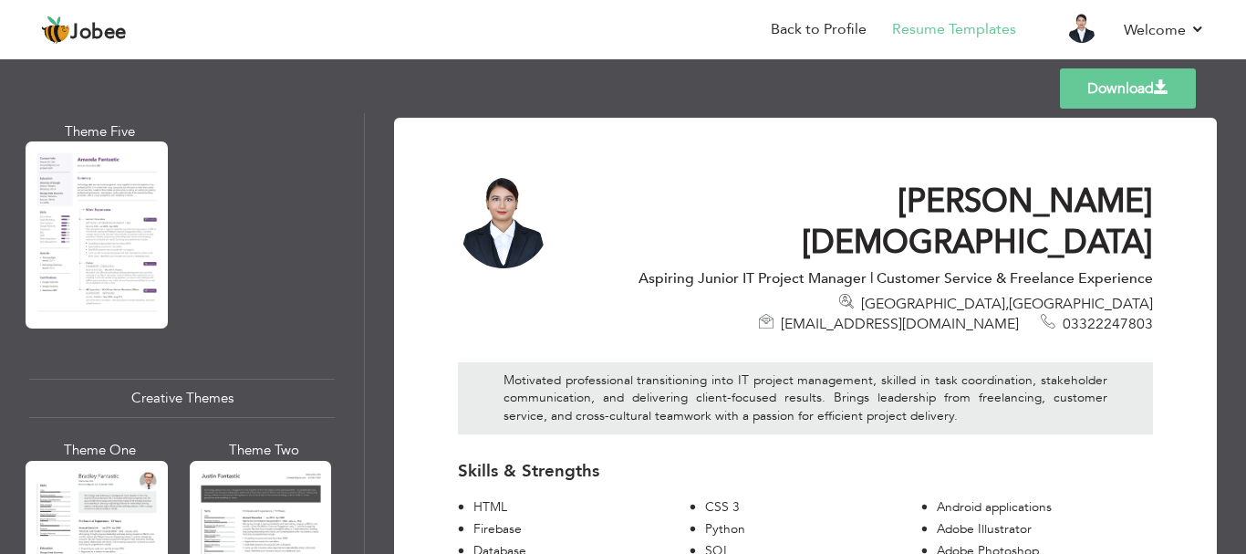
scroll to position [1642, 0]
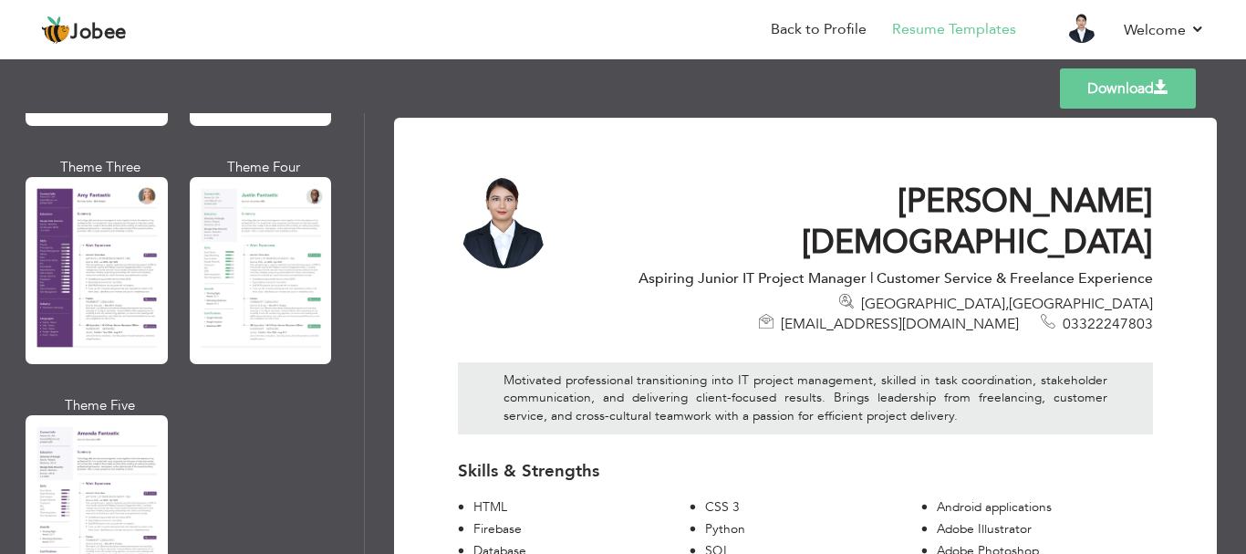
drag, startPoint x: 537, startPoint y: 144, endPoint x: 437, endPoint y: 108, distance: 106.7
click at [437, 108] on div "Templates Download" at bounding box center [623, 88] width 1246 height 58
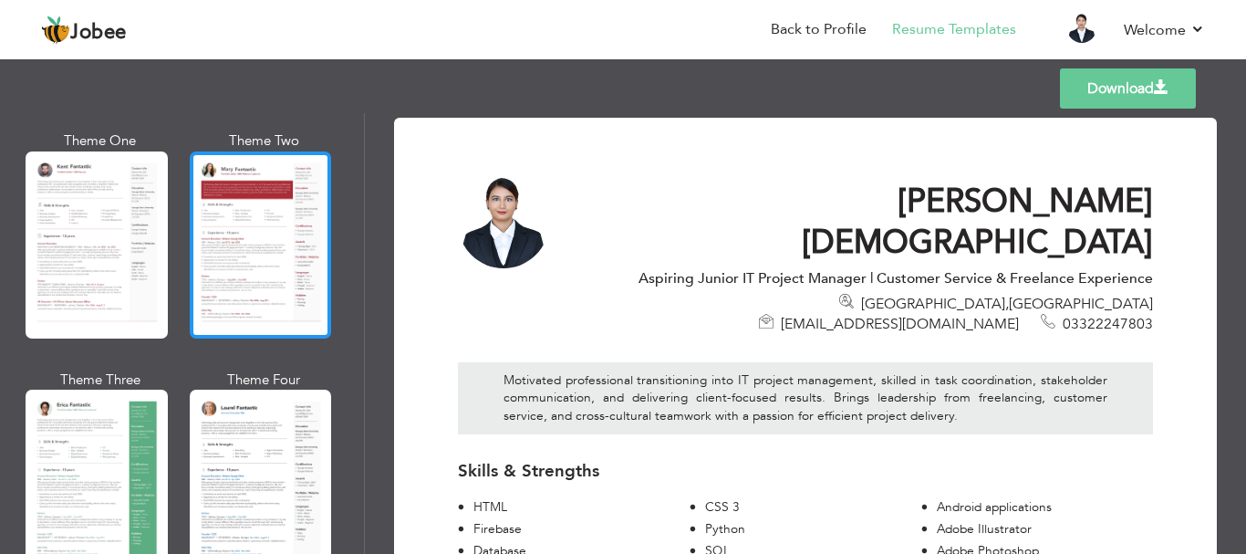
scroll to position [0, 0]
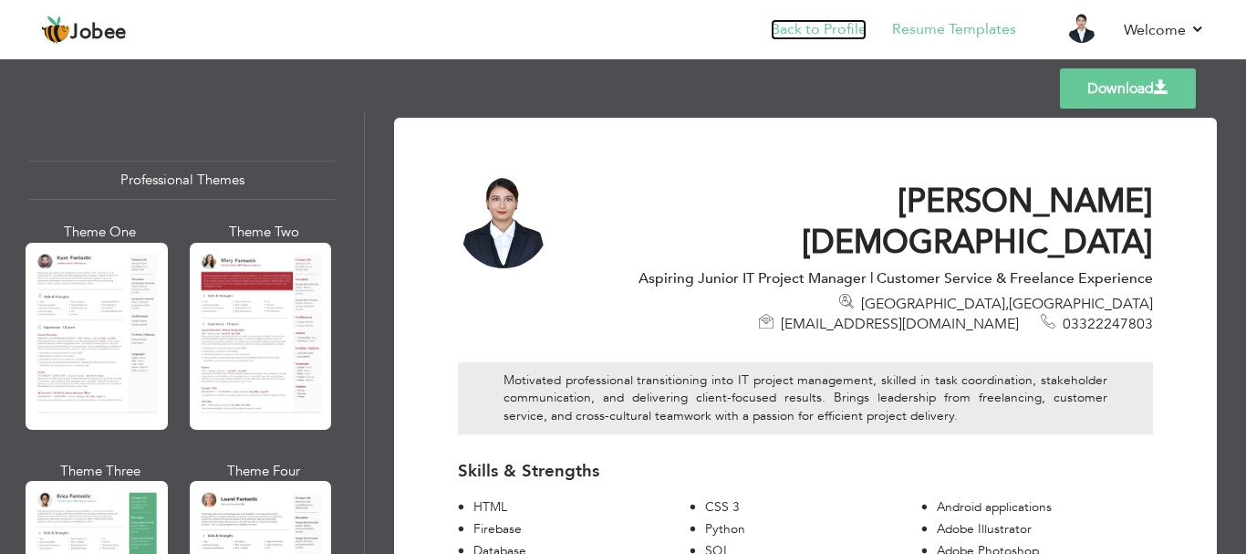
click at [822, 36] on link "Back to Profile" at bounding box center [819, 29] width 96 height 21
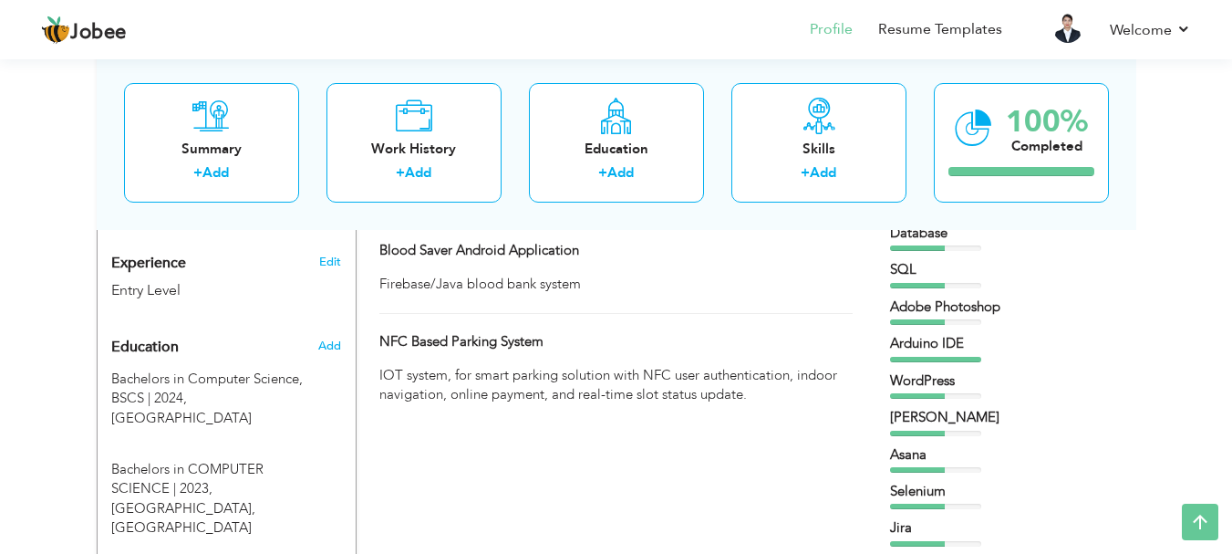
scroll to position [707, 0]
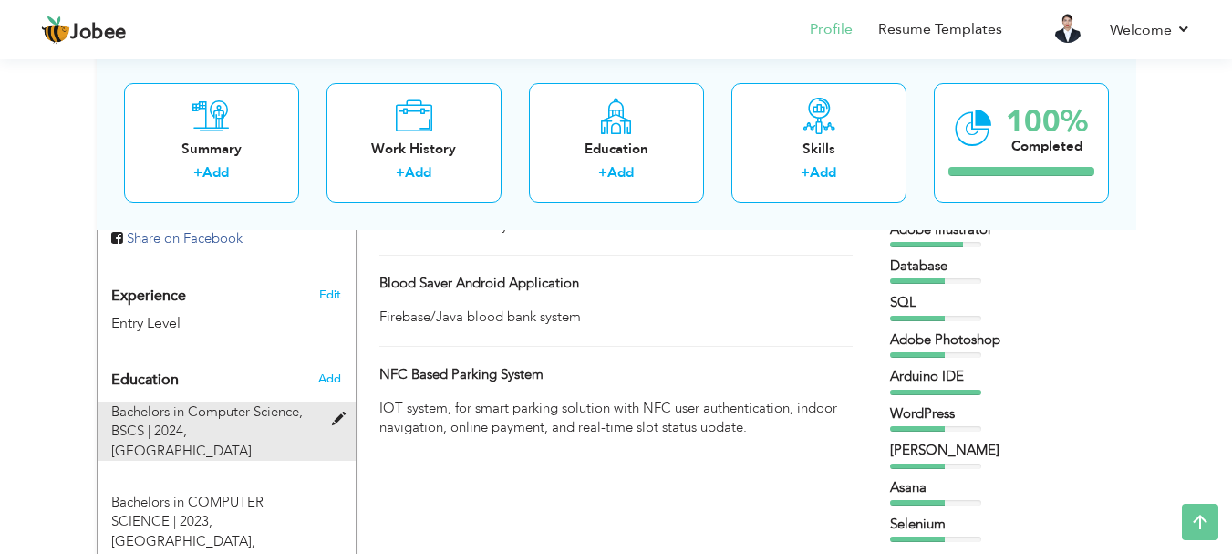
click at [326, 402] on div "Bachelors in Computer Science, BSCS | 2024, Iqra University" at bounding box center [216, 431] width 236 height 58
type input "Bachelors in Computer Science"
type input "BSCS"
type input "2024"
type input "[GEOGRAPHIC_DATA]"
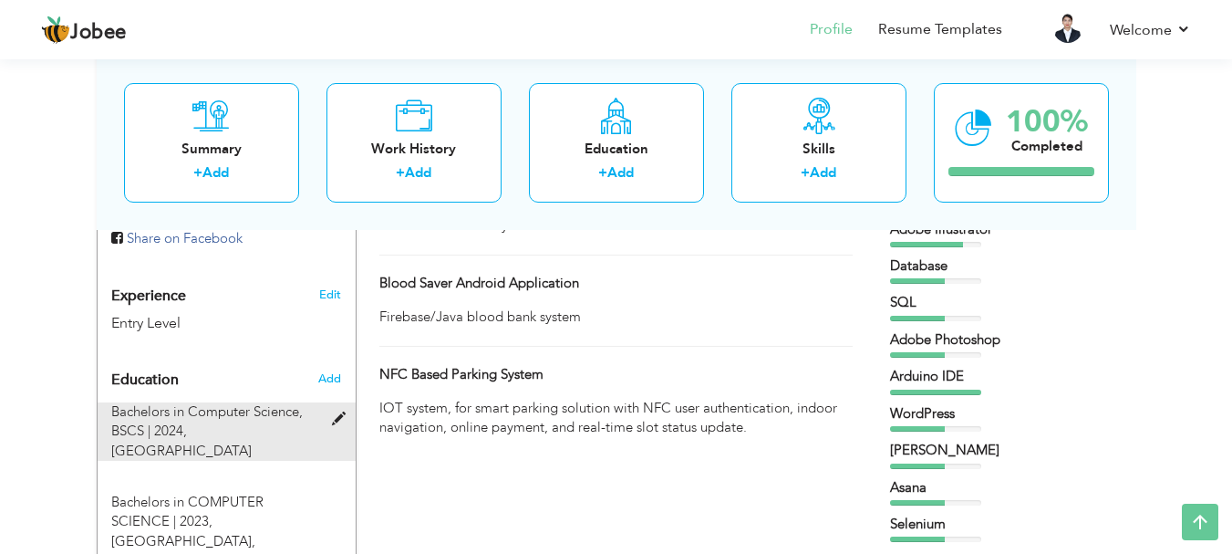
type input "3.1"
radio input "true"
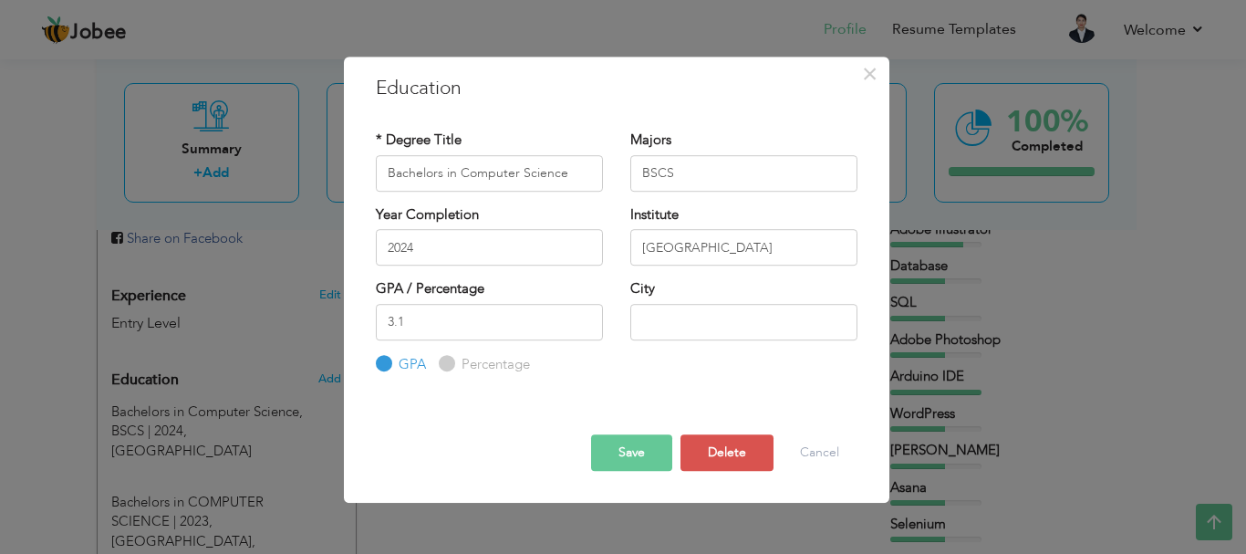
click at [211, 459] on div "× Education * Degree Title Bachelors in Computer Science Majors BSCS" at bounding box center [623, 277] width 1246 height 554
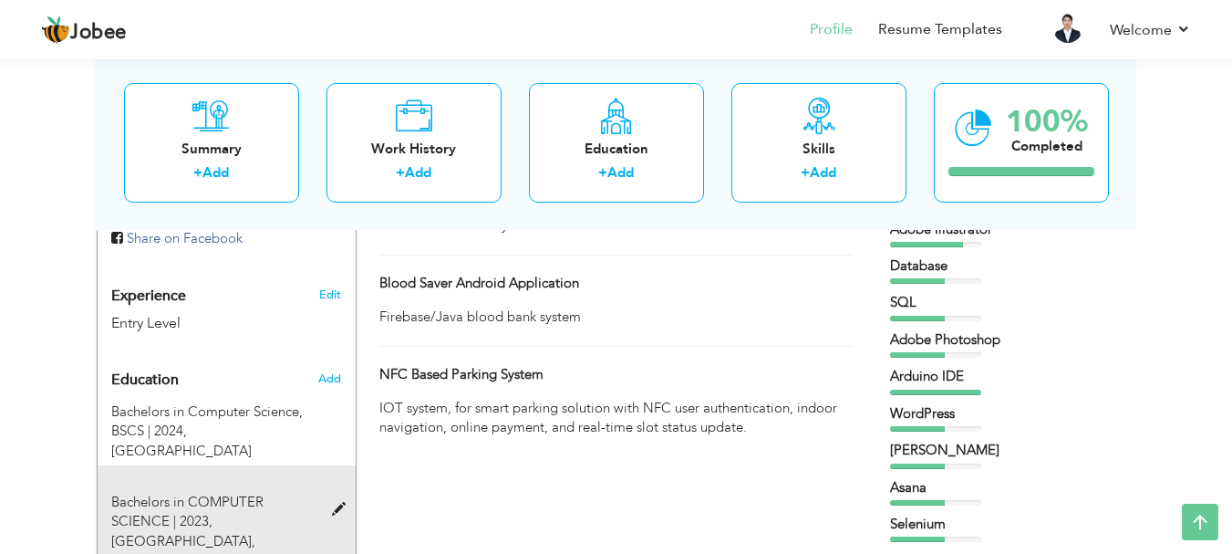
click at [337, 502] on span at bounding box center [343, 509] width 23 height 14
type input "Bachelors in COMPUTER SCIENCE"
type input "2023"
type input "3.64"
type input "[GEOGRAPHIC_DATA]"
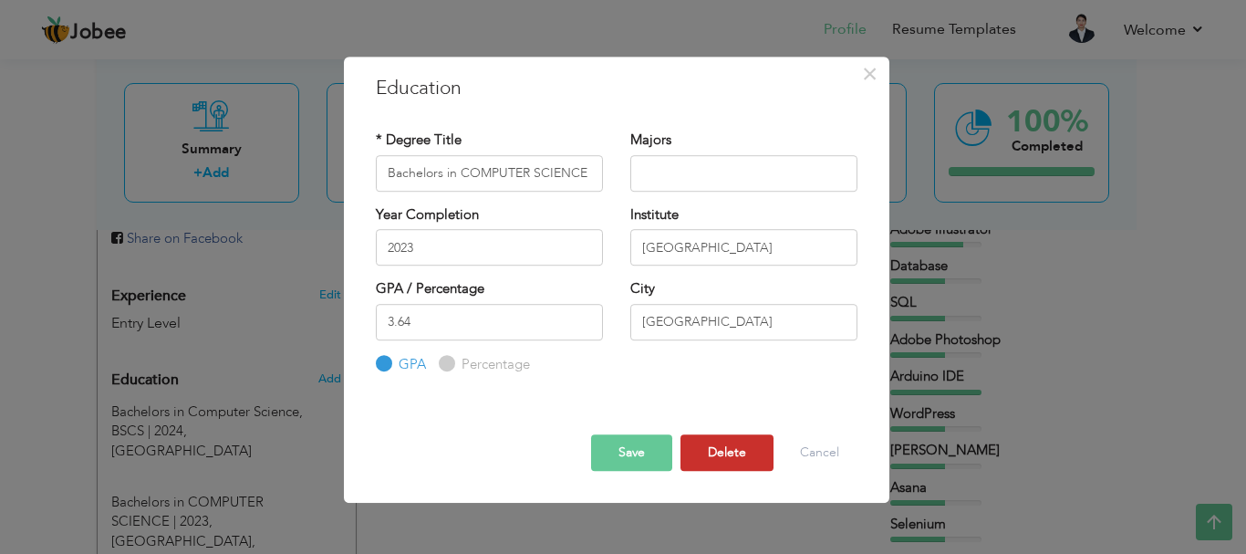
click at [721, 455] on button "Delete" at bounding box center [726, 452] width 93 height 36
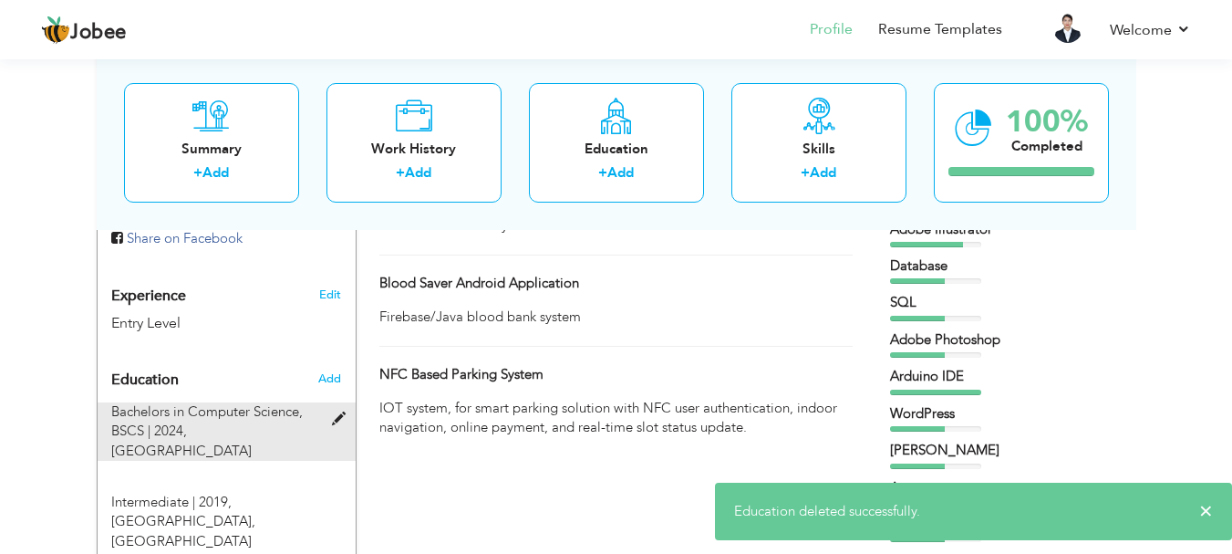
click at [338, 412] on span at bounding box center [343, 419] width 23 height 14
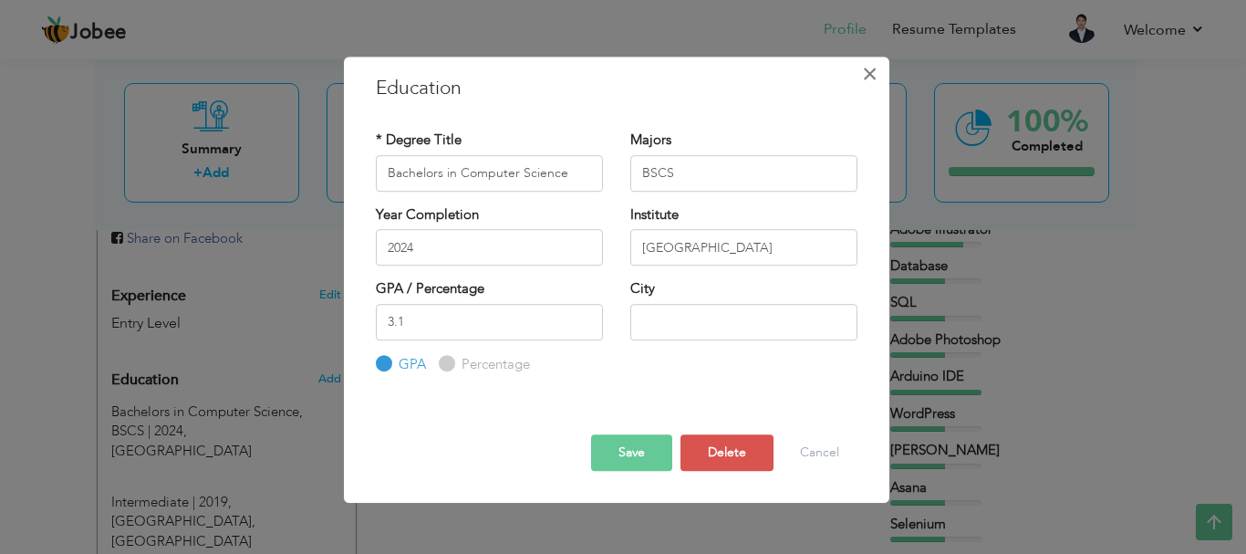
click at [867, 78] on span "×" at bounding box center [870, 73] width 16 height 33
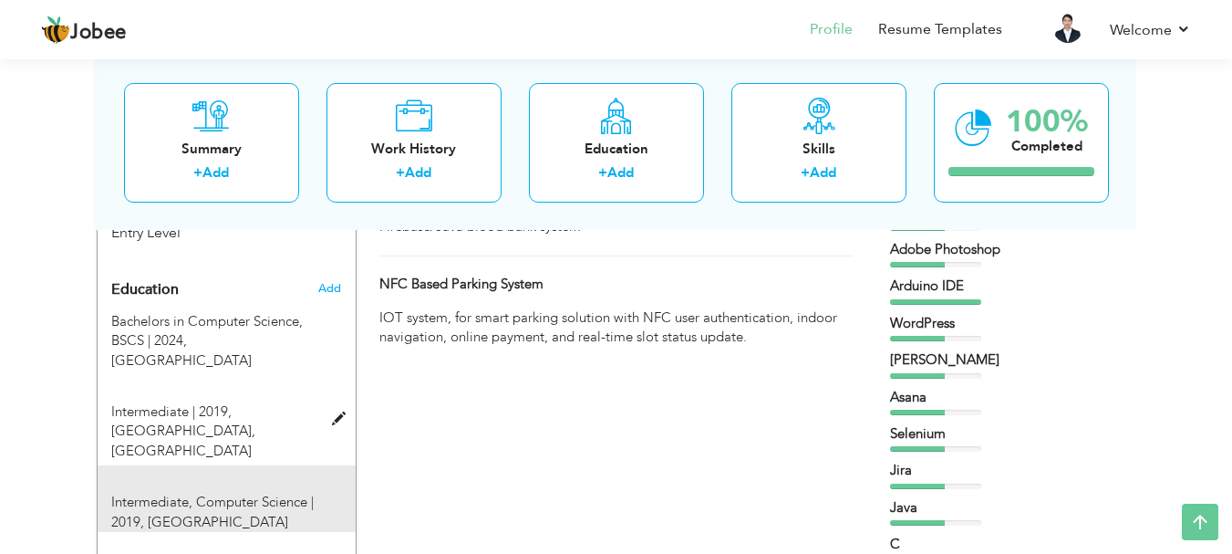
scroll to position [798, 0]
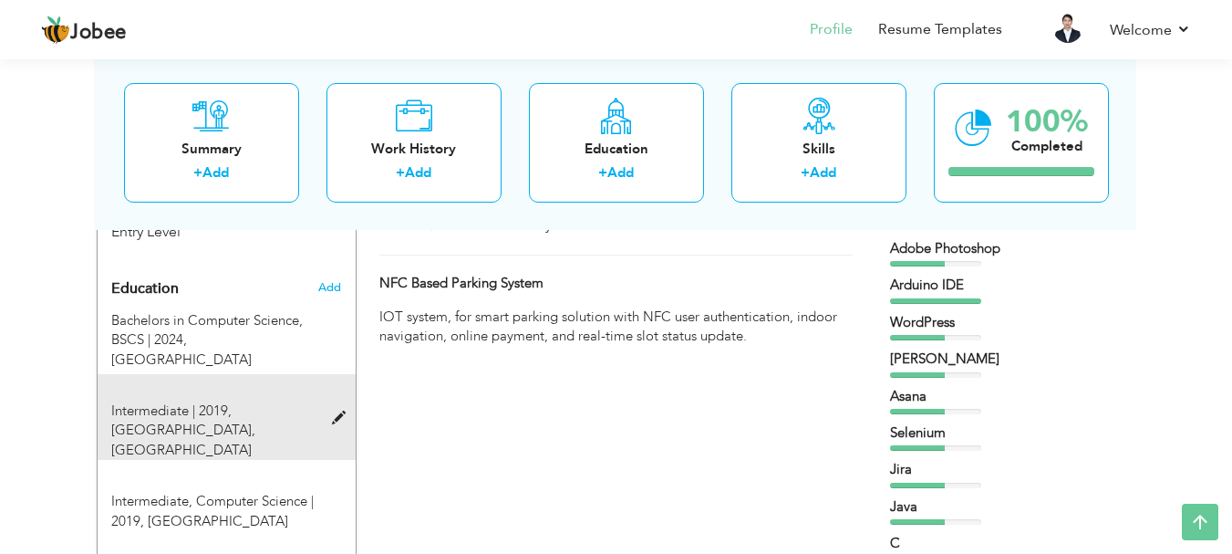
click at [338, 411] on span at bounding box center [343, 418] width 23 height 14
type input "Intermediate"
type input "2019"
type input "St. Patrick's College"
type input "65"
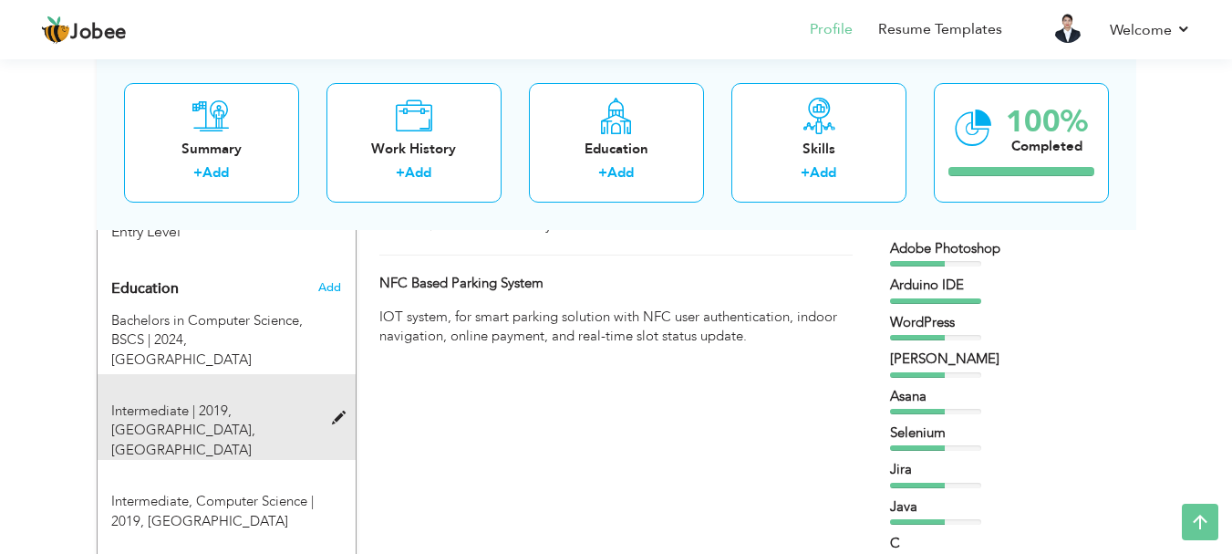
radio input "false"
radio input "true"
type input "[GEOGRAPHIC_DATA]"
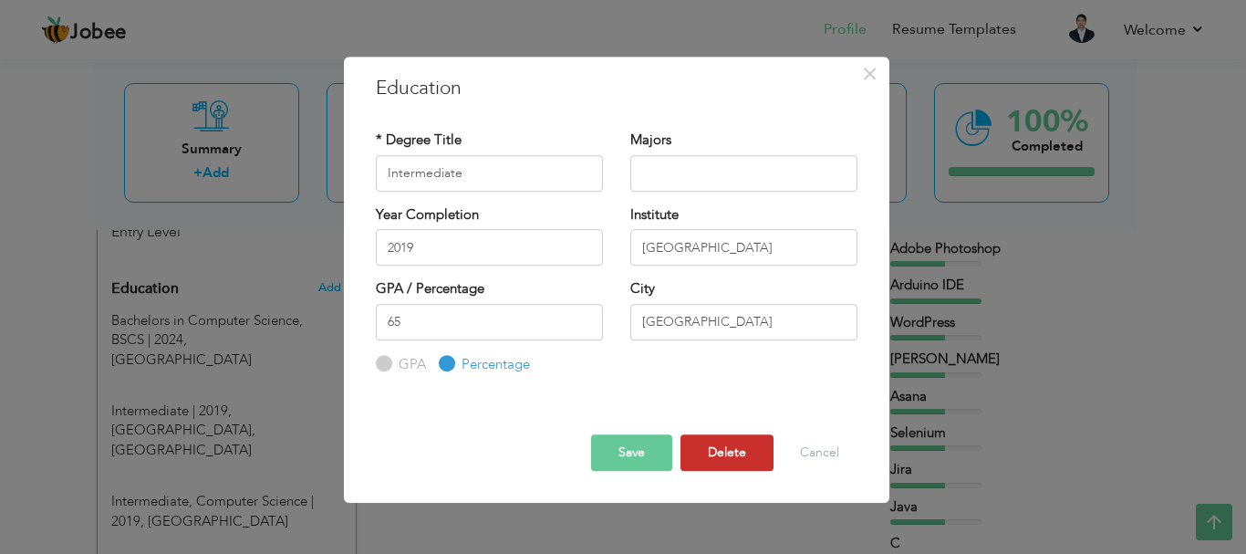
click at [721, 461] on button "Delete" at bounding box center [726, 452] width 93 height 36
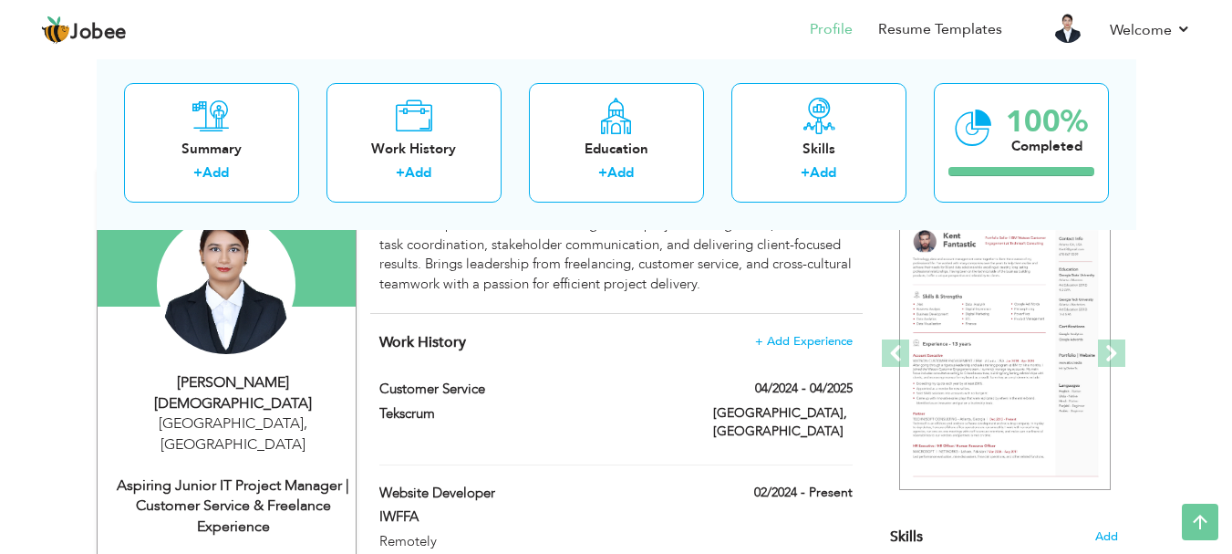
scroll to position [0, 0]
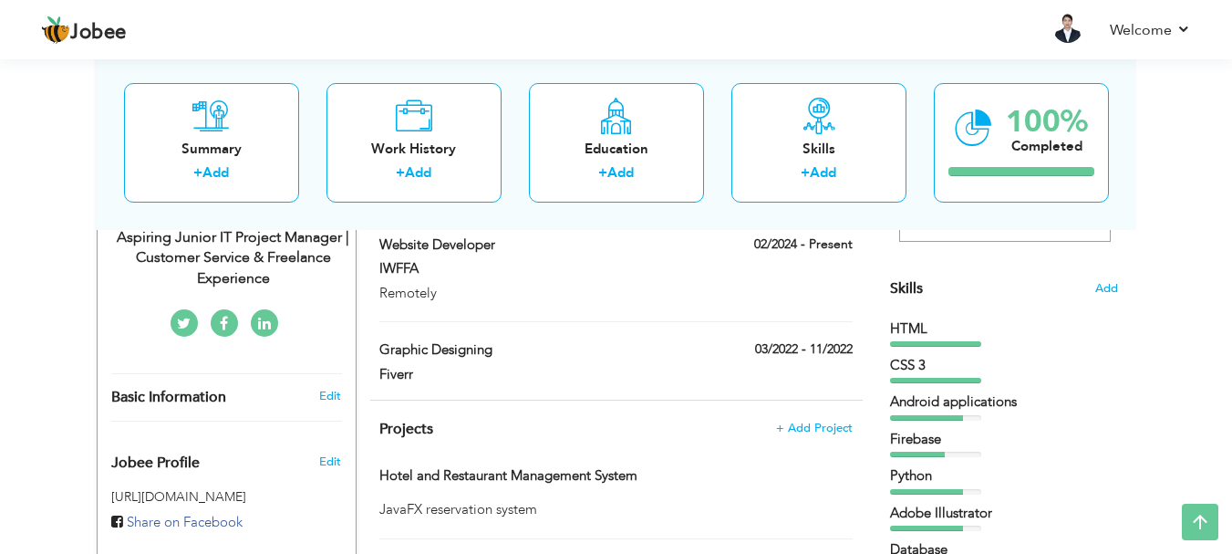
scroll to position [730, 0]
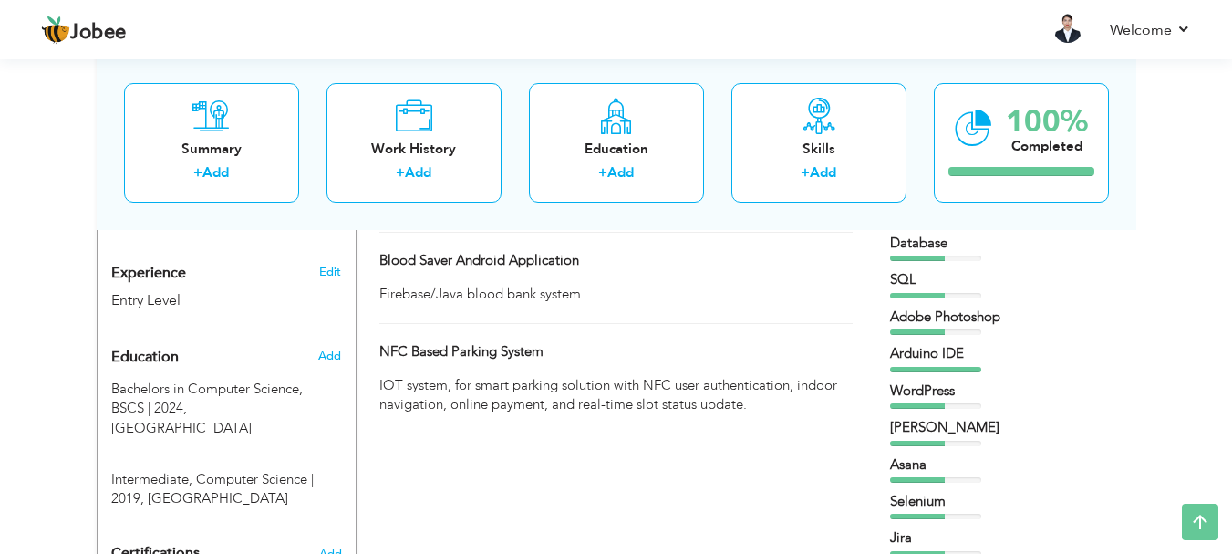
click at [1200, 460] on div "View Resume Export PDF Profile Summary Public Link Experience Education Awards …" at bounding box center [616, 183] width 1232 height 1717
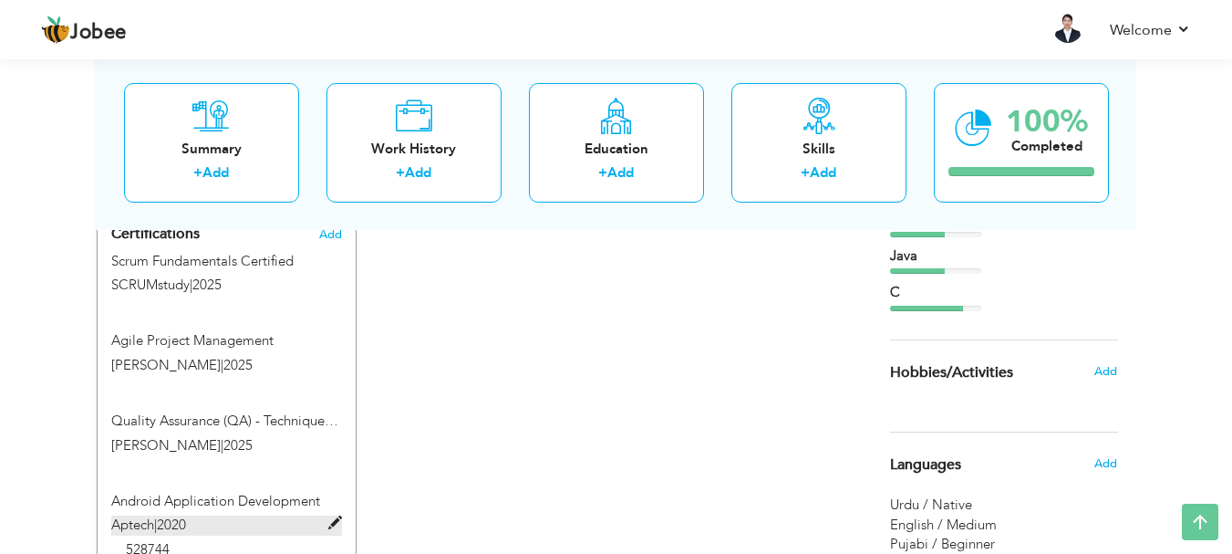
scroll to position [1218, 0]
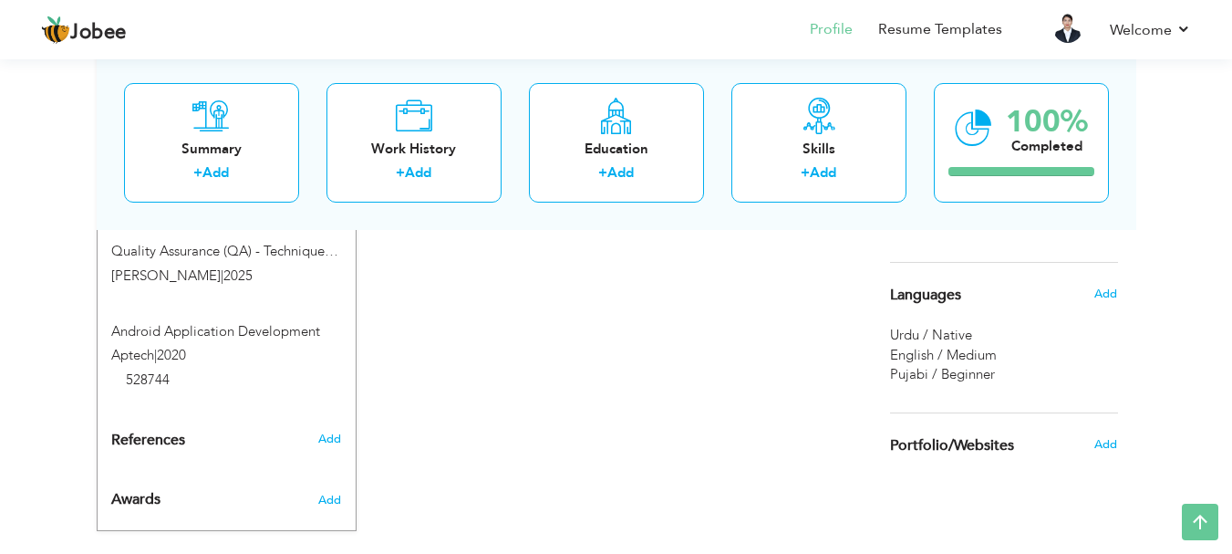
click at [317, 473] on div "Add" at bounding box center [333, 495] width 43 height 44
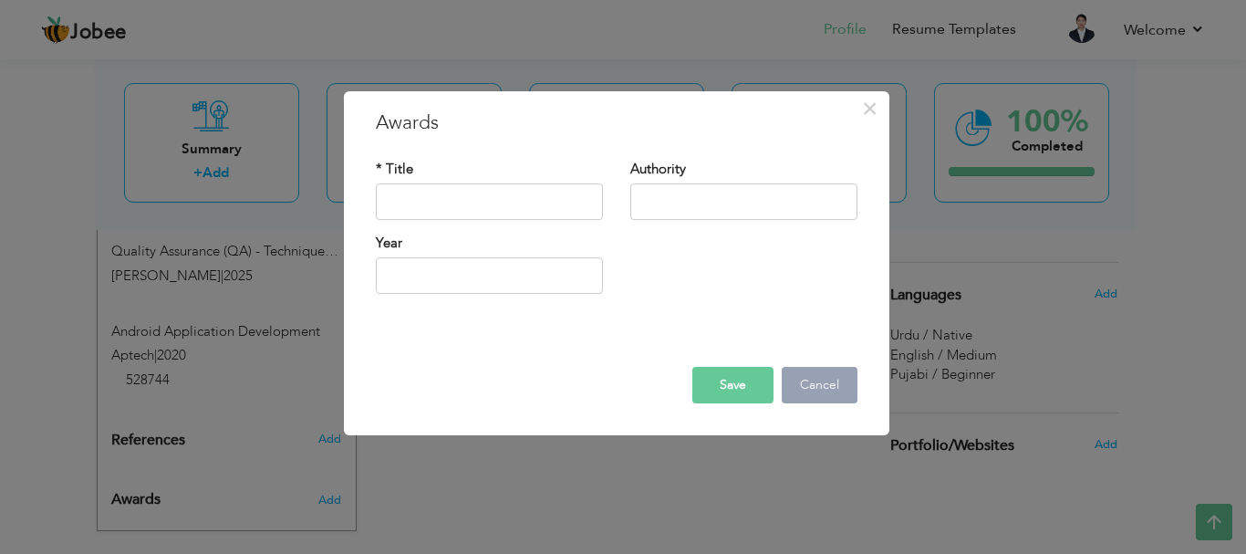
click at [823, 389] on button "Cancel" at bounding box center [820, 385] width 76 height 36
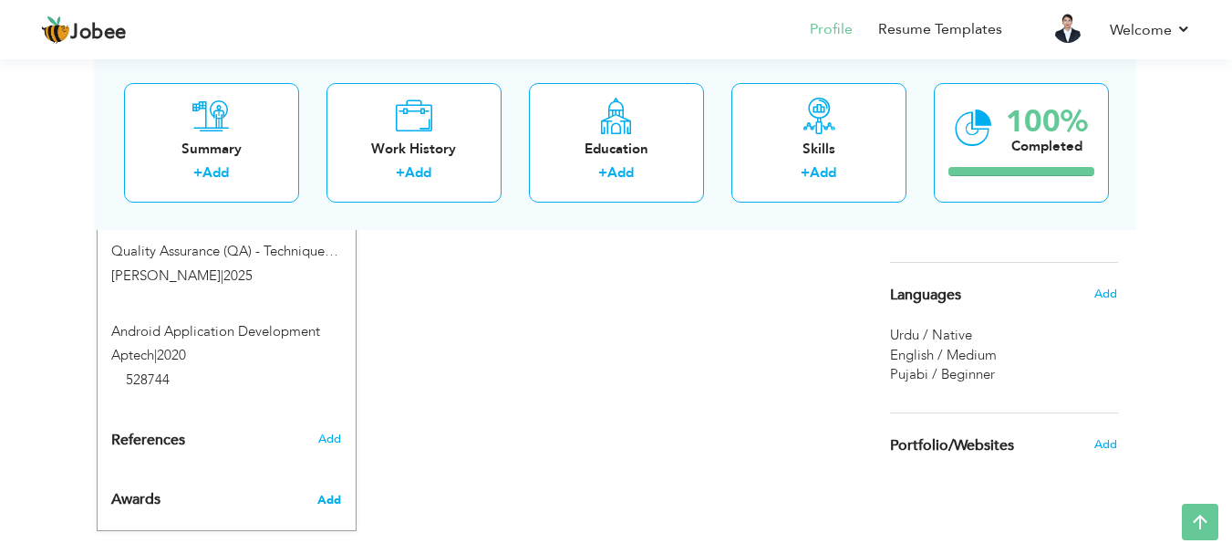
click at [323, 492] on span "Add" at bounding box center [329, 500] width 24 height 16
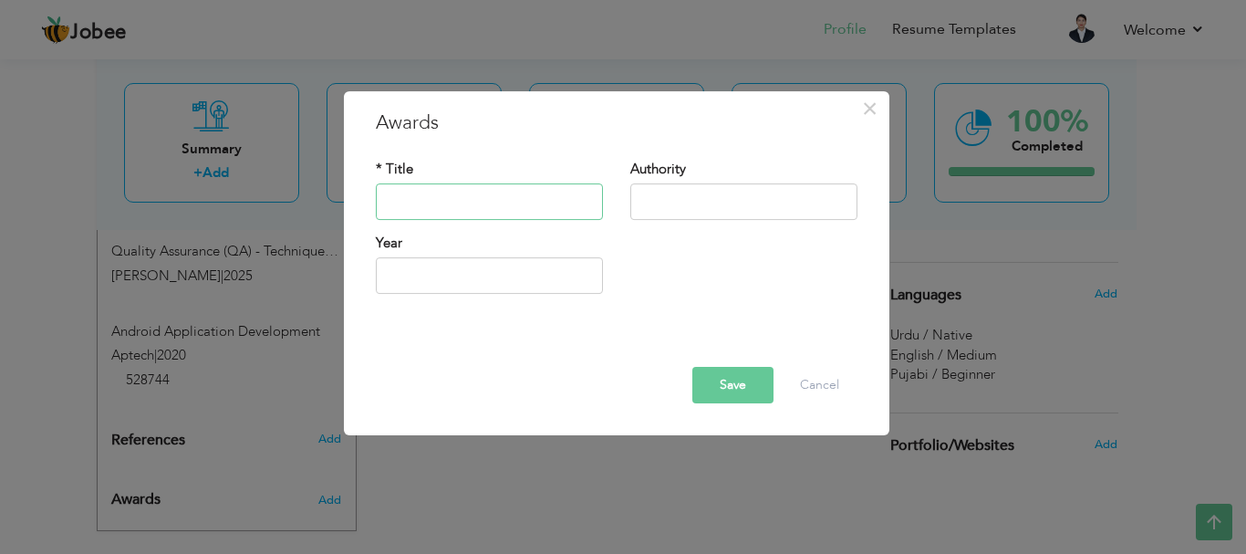
click at [461, 200] on input "text" at bounding box center [489, 201] width 227 height 36
click at [871, 112] on span "×" at bounding box center [870, 108] width 16 height 33
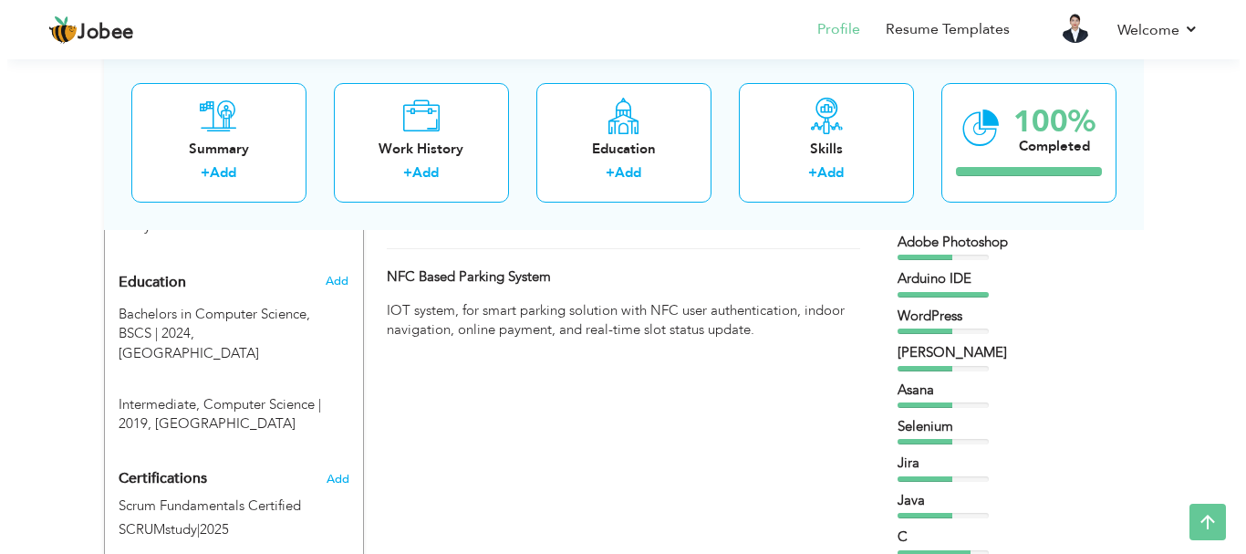
scroll to position [762, 0]
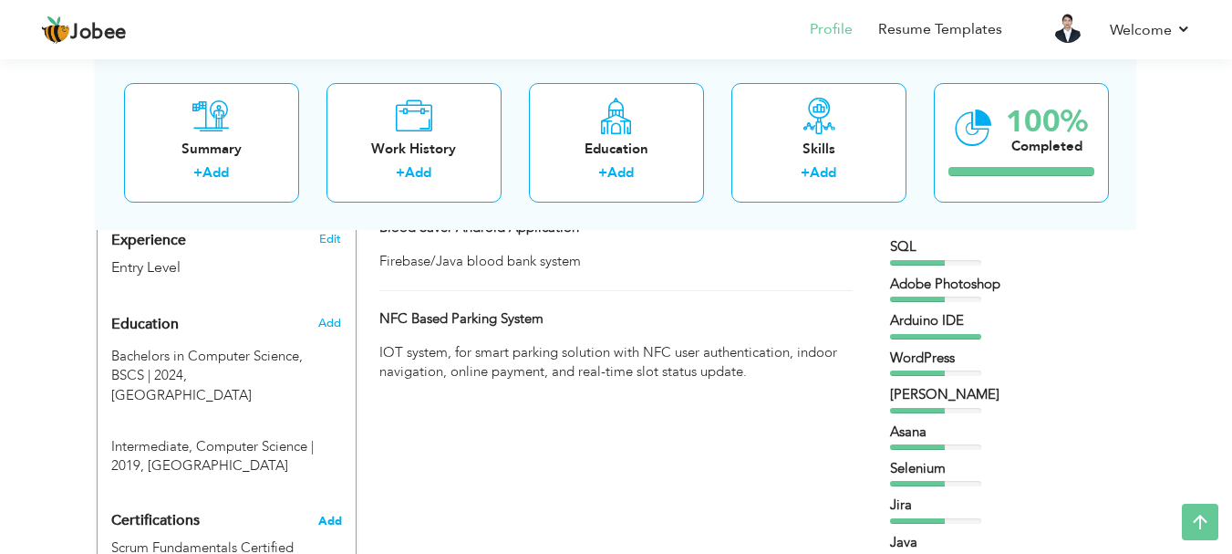
click at [328, 514] on span "Add" at bounding box center [330, 520] width 24 height 13
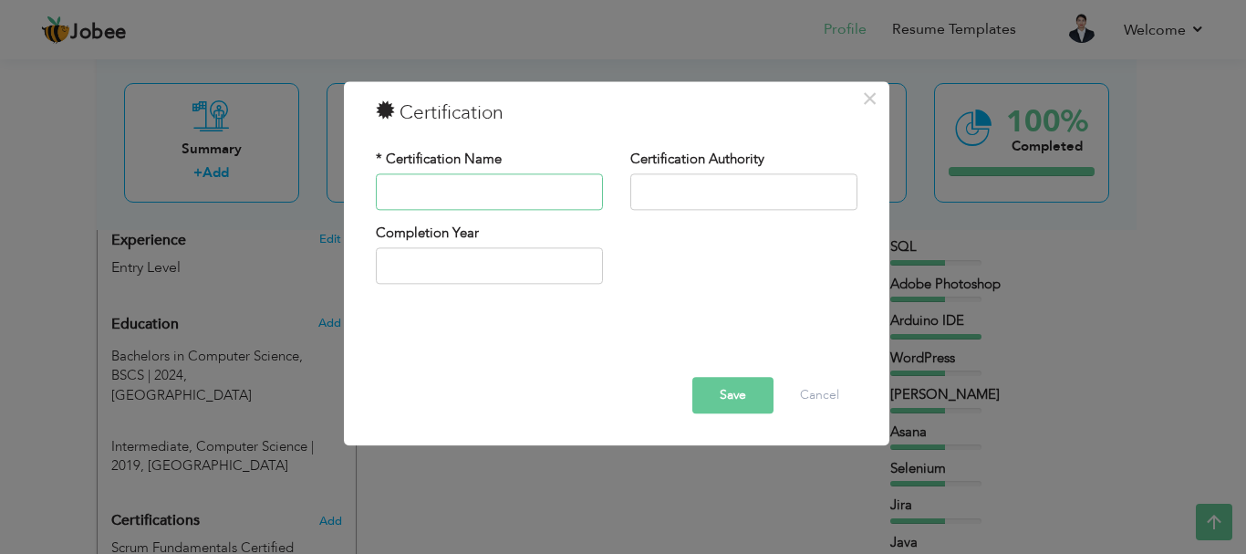
click at [427, 198] on input "text" at bounding box center [489, 191] width 227 height 36
paste input "o 6-Month Incubation Program Graduate"
click at [423, 189] on input "o 6-Month Incubation Program Graduate" at bounding box center [489, 191] width 227 height 36
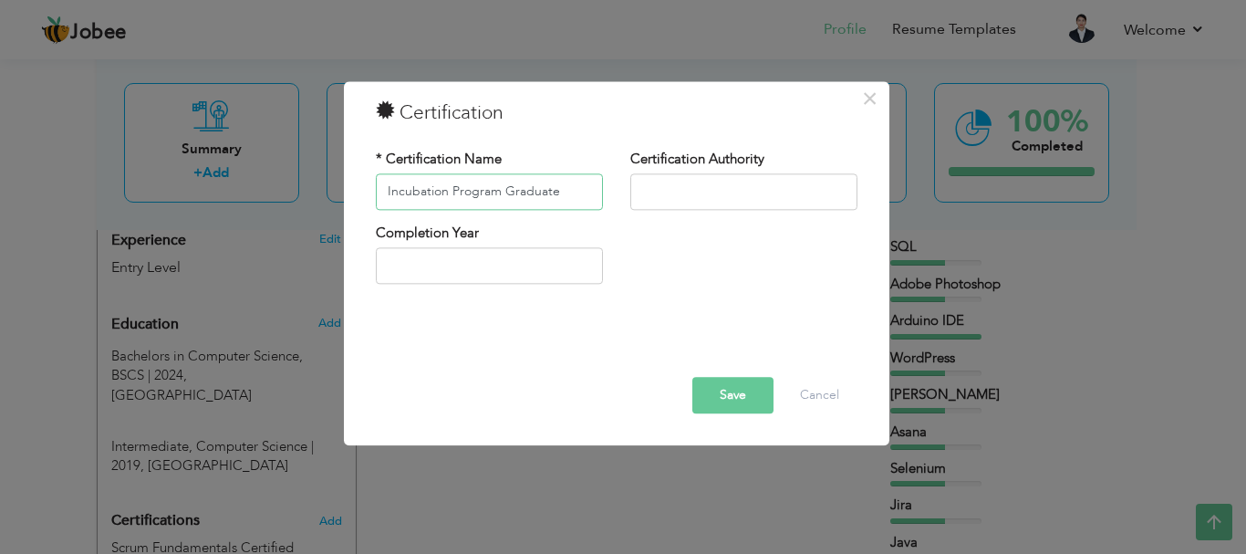
type input "Incubation Program Graduate"
click at [669, 214] on div "Certification Authority" at bounding box center [743, 187] width 254 height 74
click at [672, 186] on input "text" at bounding box center [743, 191] width 227 height 36
paste input "IU CORE 2nd Cohort, 2025"
drag, startPoint x: 805, startPoint y: 187, endPoint x: 763, endPoint y: 186, distance: 42.0
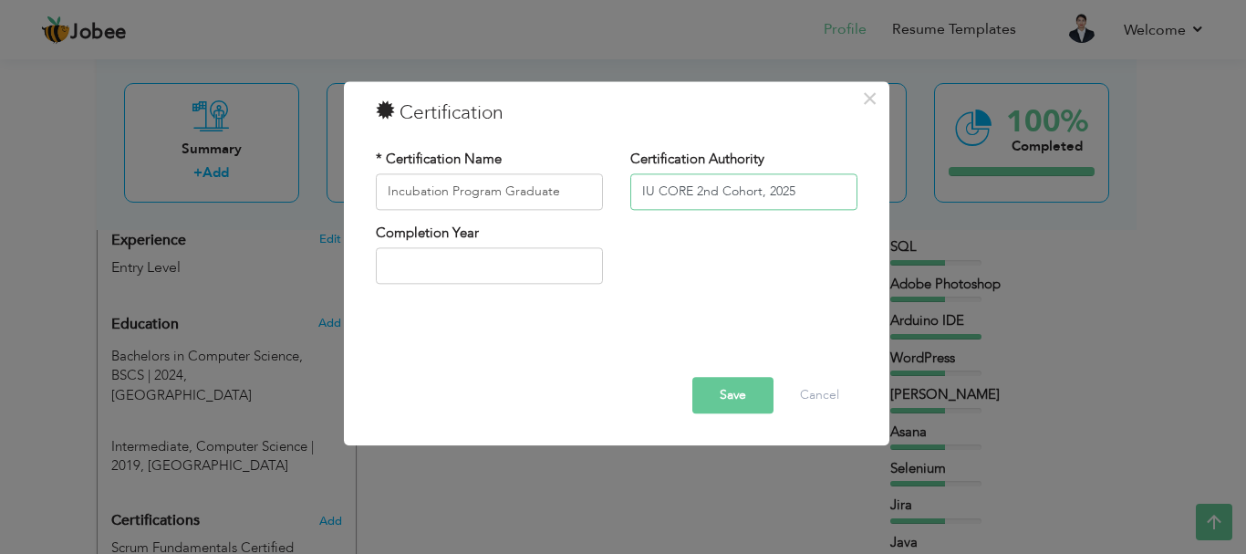
click at [763, 186] on input "IU CORE 2nd Cohort, 2025" at bounding box center [743, 191] width 227 height 36
type input "IU CORE 2nd Cohort"
type input "2025"
drag, startPoint x: 497, startPoint y: 294, endPoint x: 464, endPoint y: 255, distance: 50.4
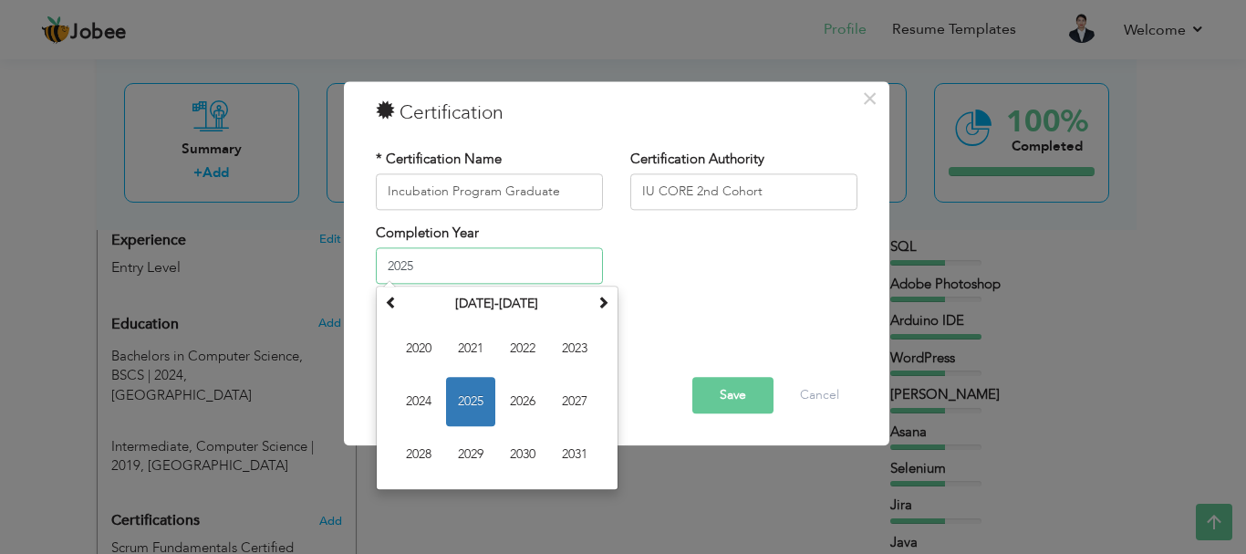
drag, startPoint x: 464, startPoint y: 255, endPoint x: 431, endPoint y: 264, distance: 33.8
click at [431, 264] on input "2025" at bounding box center [489, 266] width 227 height 36
click at [483, 404] on span "2025" at bounding box center [470, 402] width 49 height 49
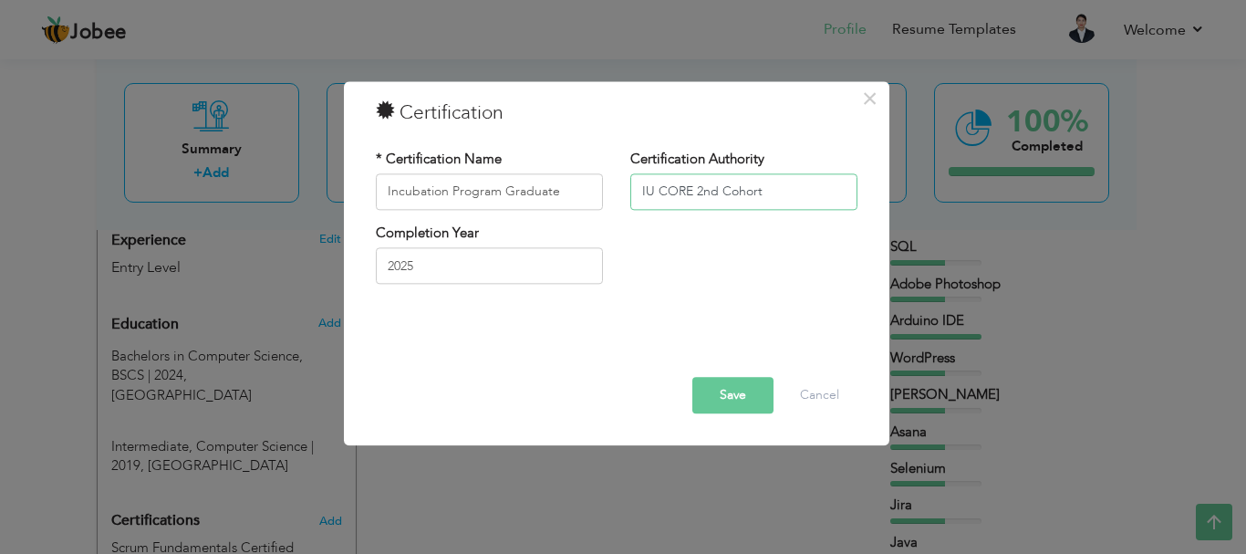
click at [692, 196] on input "IU CORE 2nd Cohort" at bounding box center [743, 191] width 227 height 36
type input "IU CORE, 2nd Cohort"
click at [736, 390] on button "Save" at bounding box center [732, 395] width 81 height 36
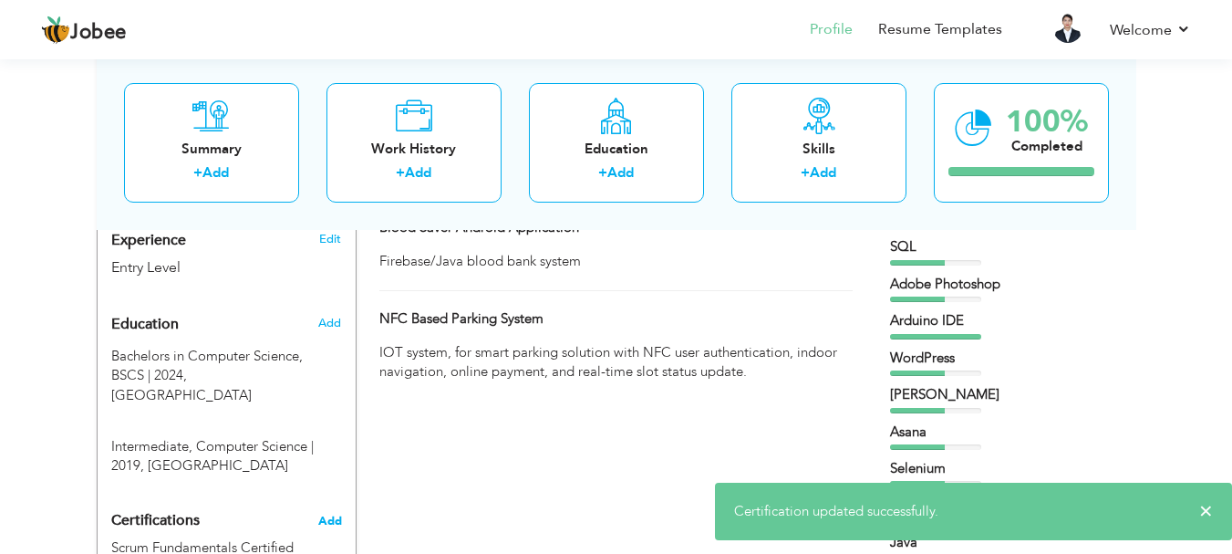
click at [331, 514] on span "Add" at bounding box center [330, 520] width 24 height 13
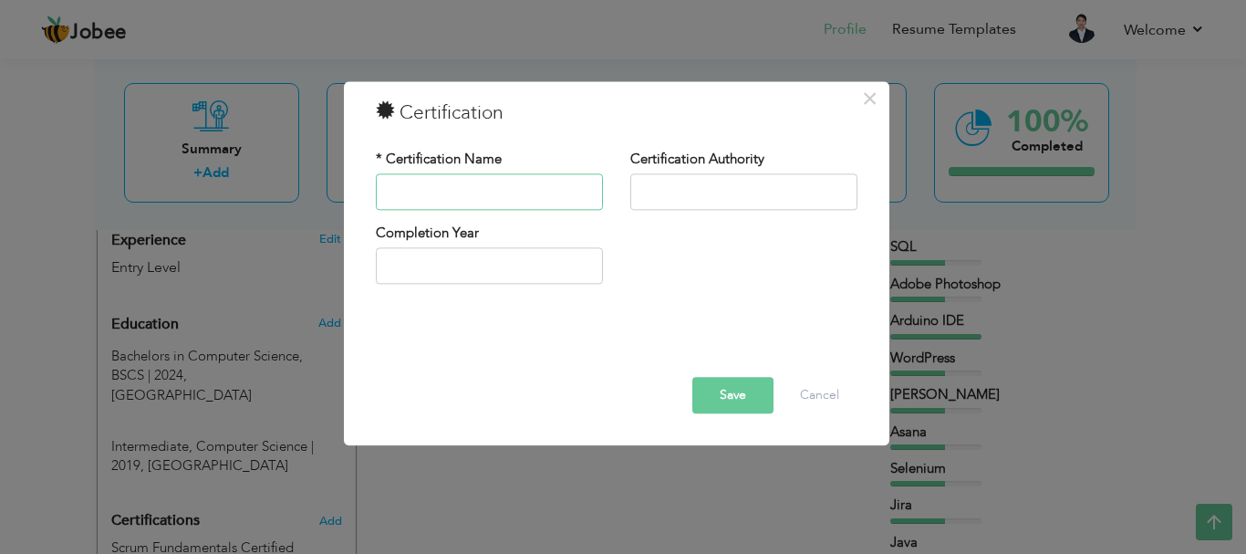
click at [420, 202] on input "text" at bounding box center [489, 191] width 227 height 36
paste input "o START-it-UP Entrepreneurial Bootcamp"
type input "o START-it-UP Entrepreneurial Bootcamp"
click at [741, 210] on div "Certification Authority" at bounding box center [743, 180] width 227 height 60
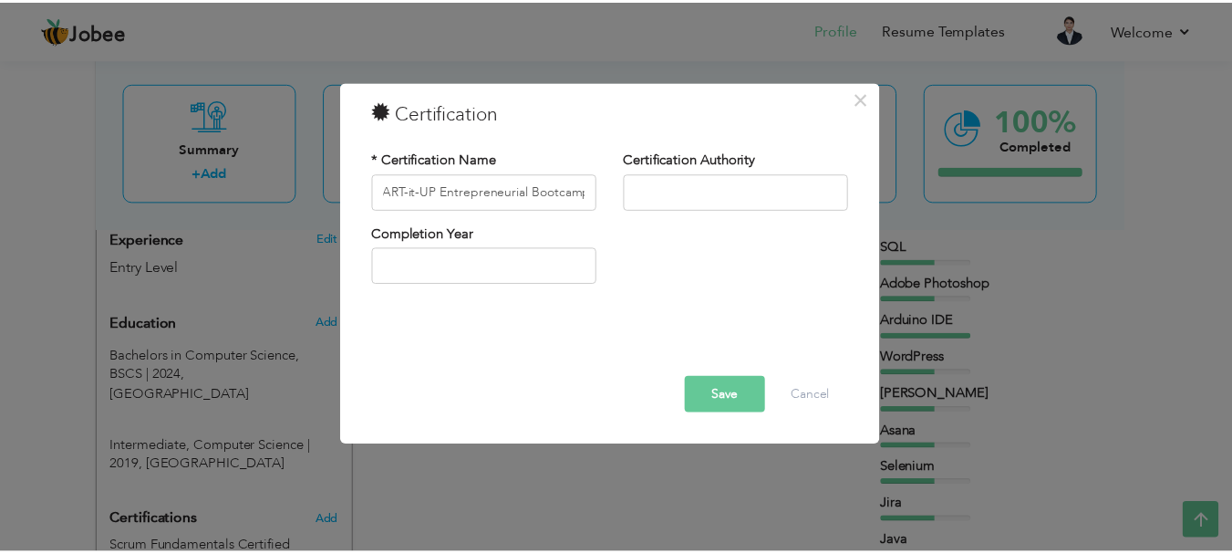
scroll to position [0, 0]
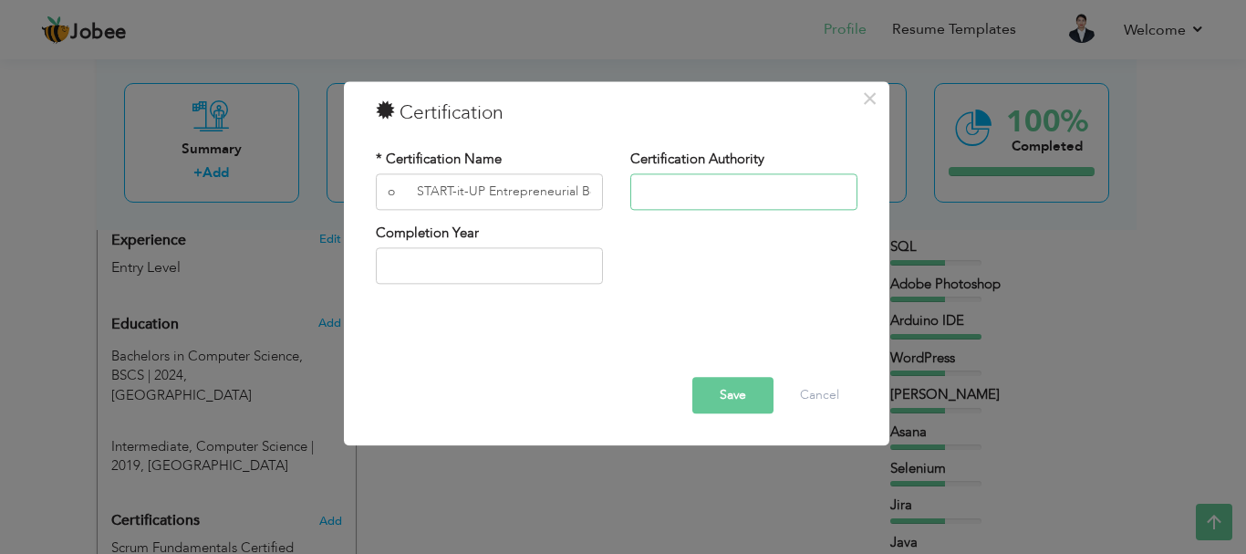
click at [733, 194] on input "text" at bounding box center [743, 191] width 227 height 36
click at [759, 201] on input "text" at bounding box center [743, 191] width 227 height 36
paste input "Lincoln Corner Karachi, 2024"
drag, startPoint x: 815, startPoint y: 196, endPoint x: 789, endPoint y: 190, distance: 27.2
click at [789, 190] on input "Lincoln Corner Karachi, 2024" at bounding box center [743, 191] width 227 height 36
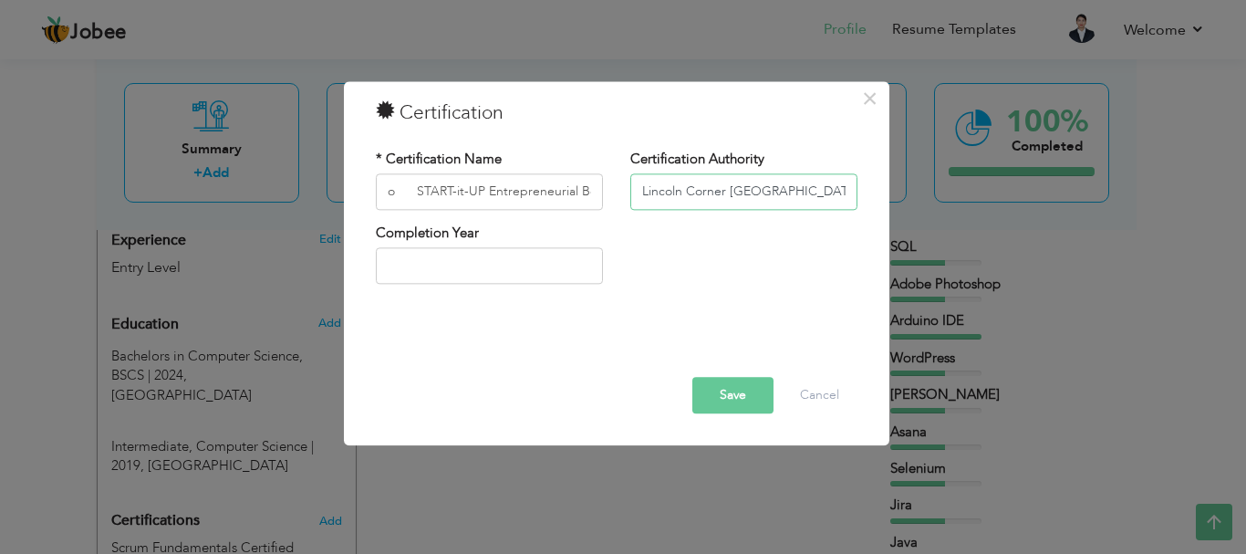
type input "Lincoln Corner [GEOGRAPHIC_DATA]"
click at [465, 272] on input "text" at bounding box center [489, 266] width 227 height 36
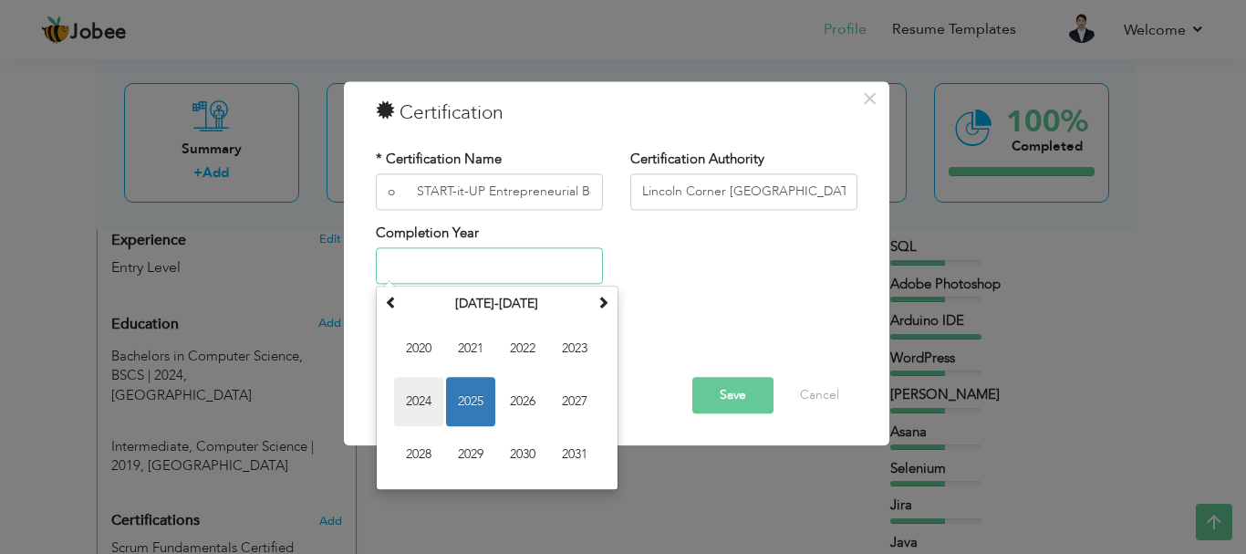
click at [422, 409] on span "2024" at bounding box center [418, 402] width 49 height 49
type input "2024"
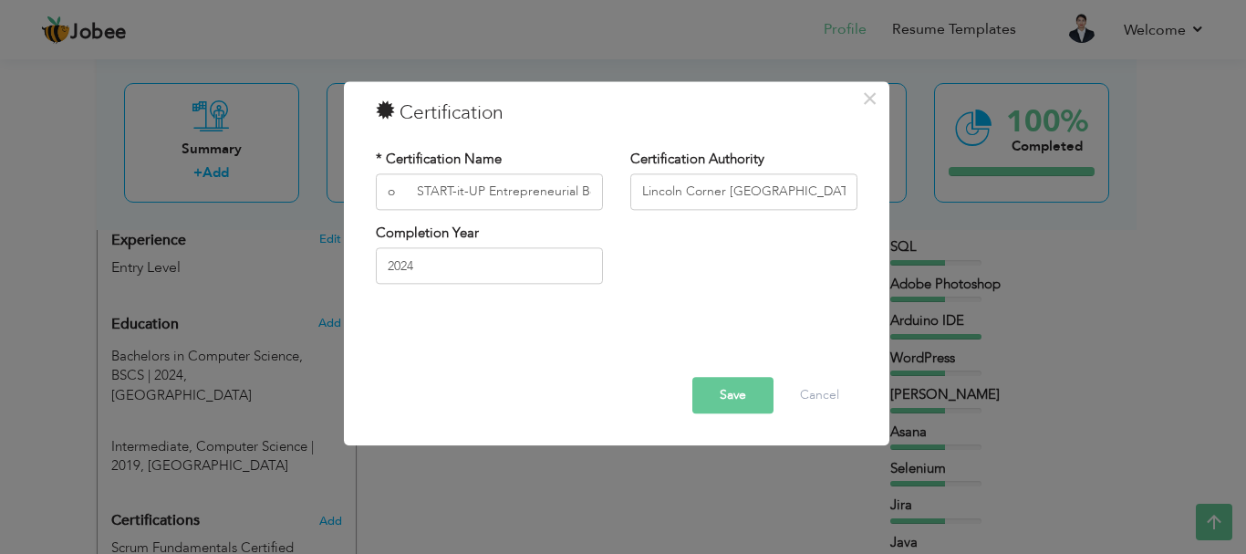
click at [733, 399] on button "Save" at bounding box center [732, 395] width 81 height 36
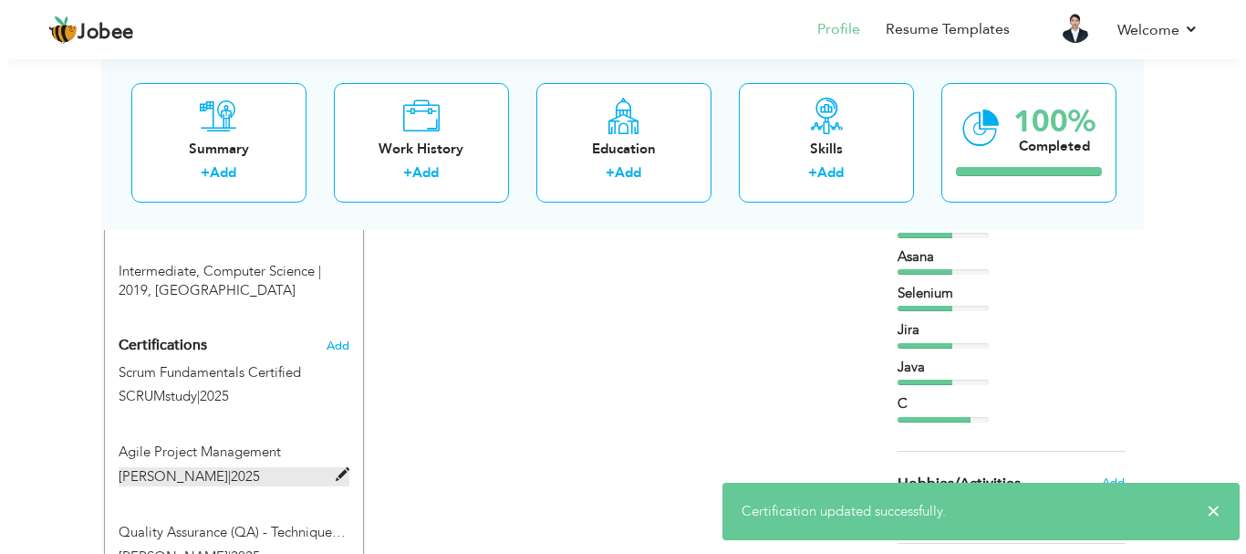
scroll to position [945, 0]
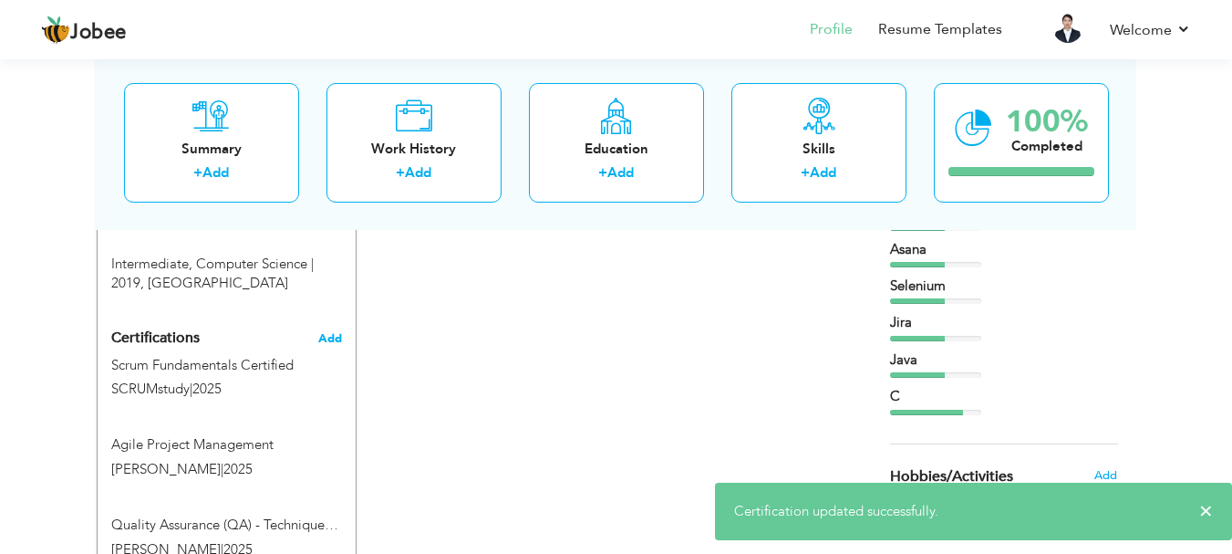
click at [329, 332] on span "Add" at bounding box center [330, 338] width 24 height 13
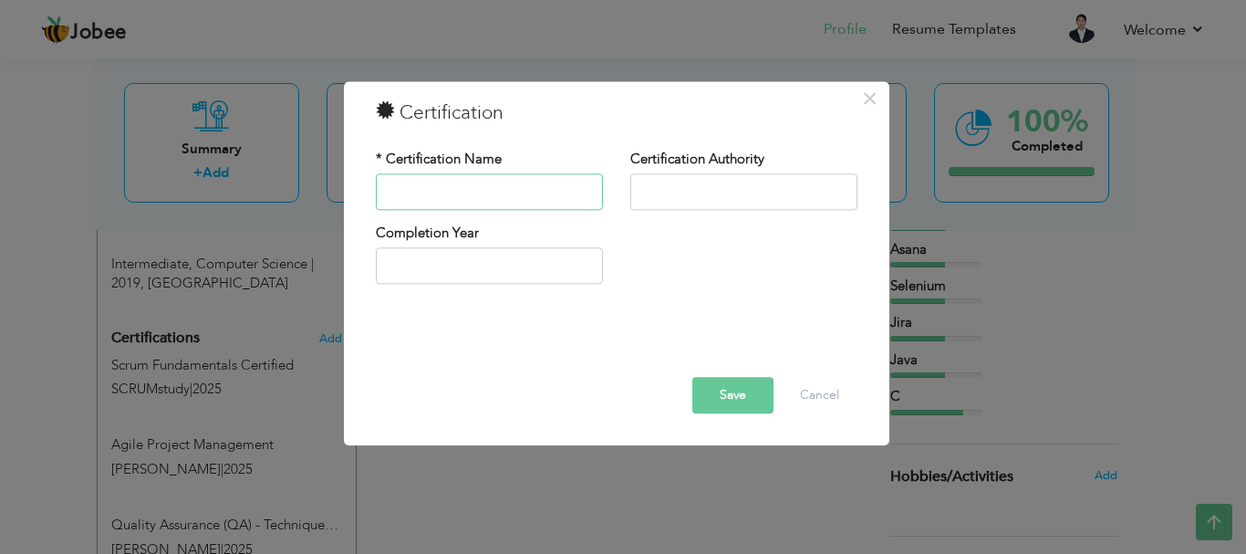
click at [445, 184] on input "text" at bounding box center [489, 191] width 227 height 36
paste input "o Rotary Youth Leadership Awards (RYLA)"
drag, startPoint x: 403, startPoint y: 192, endPoint x: 354, endPoint y: 192, distance: 49.2
click at [354, 192] on div "× Certification * Certification Name o Rotary Youth Leadership Awards (RYLA) Ce…" at bounding box center [616, 263] width 545 height 364
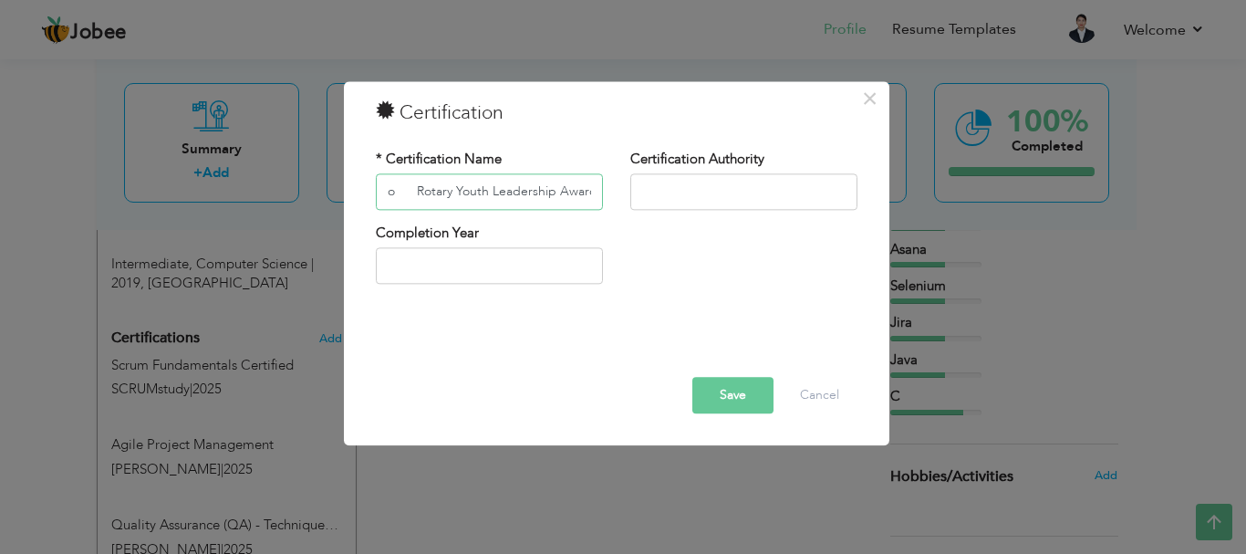
click at [411, 191] on input "o Rotary Youth Leadership Awards (RYLA)" at bounding box center [489, 191] width 227 height 36
drag, startPoint x: 423, startPoint y: 197, endPoint x: 385, endPoint y: 192, distance: 38.6
click at [385, 192] on input "Rotary Youth Leadership Awards (RYLA)" at bounding box center [489, 191] width 227 height 36
type input "Rotary Youth Leadership Awards (RYLA)"
click at [716, 191] on input "text" at bounding box center [743, 191] width 227 height 36
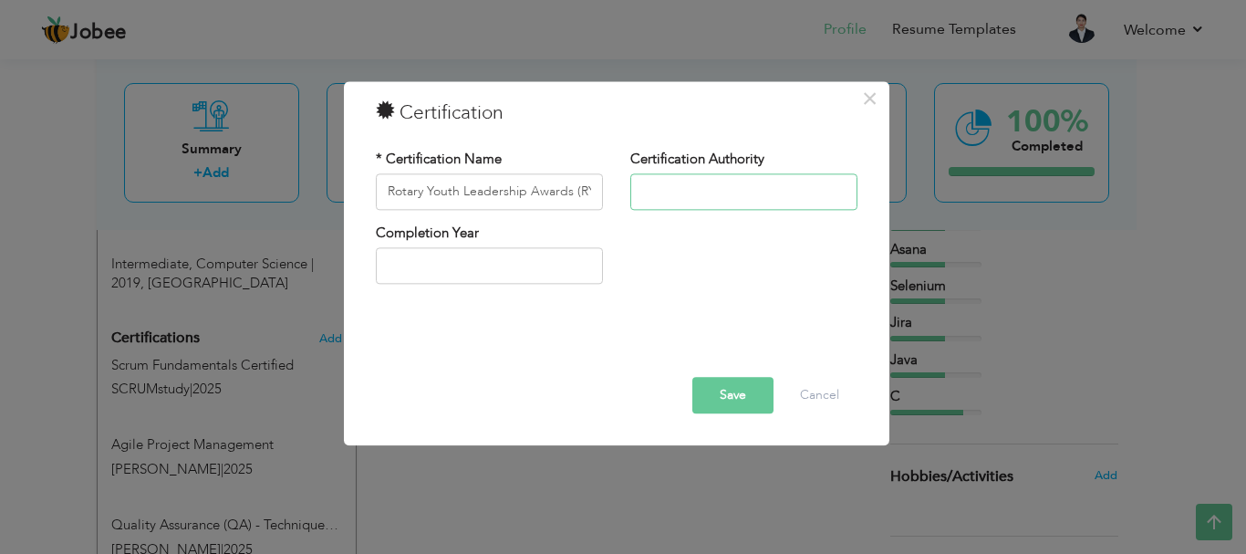
paste input "Rotary"
type input "Rotary [GEOGRAPHIC_DATA]"
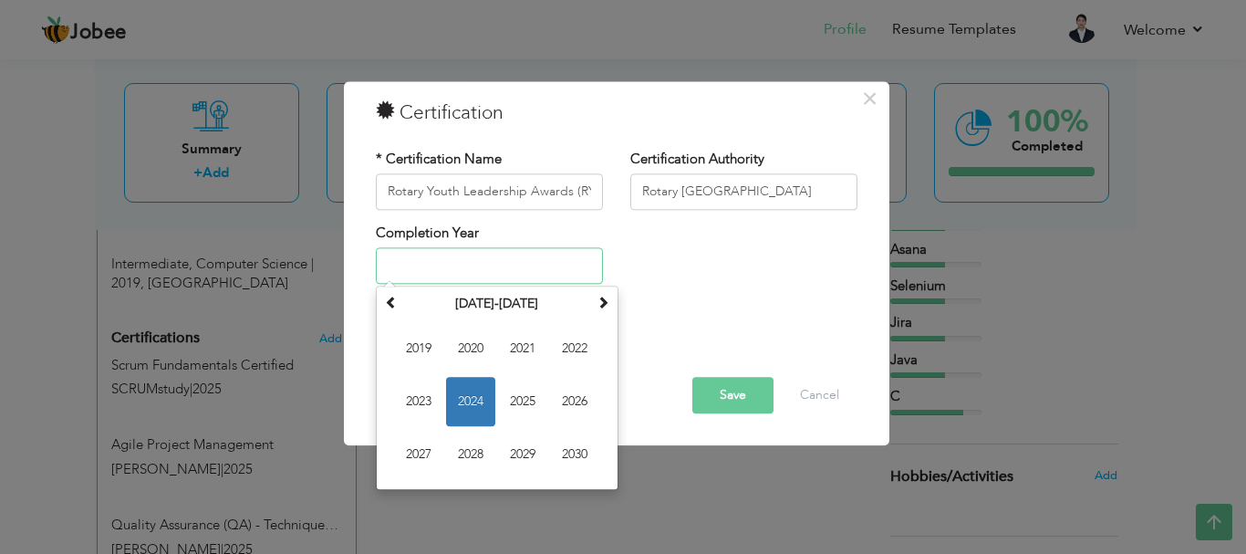
click at [541, 274] on input "text" at bounding box center [489, 266] width 227 height 36
click at [531, 404] on span "2025" at bounding box center [522, 402] width 49 height 49
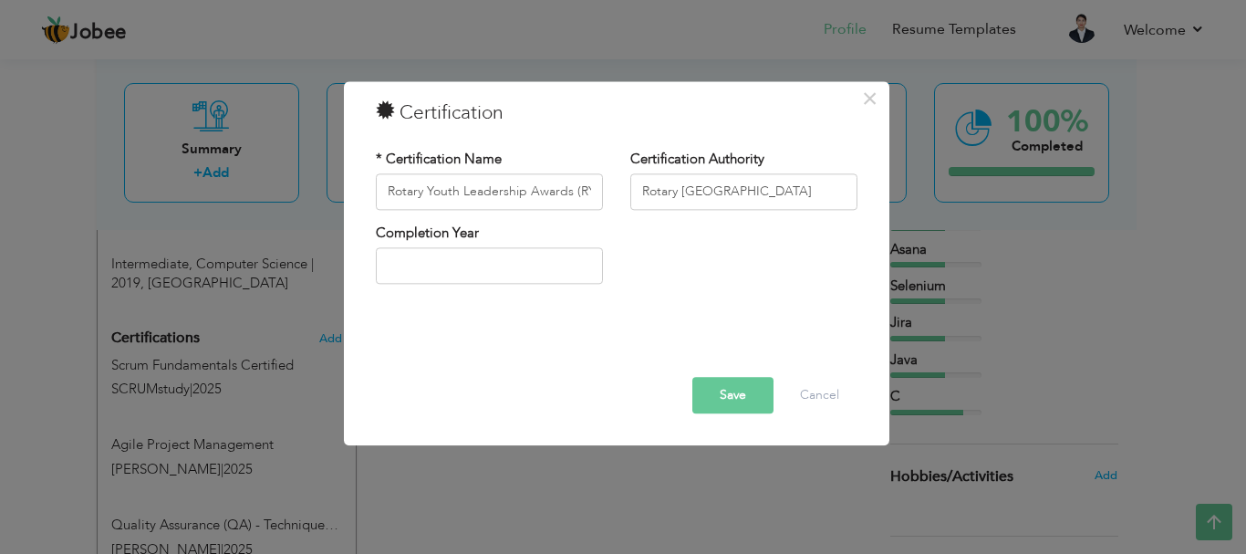
type input "2025"
click at [744, 389] on button "Save" at bounding box center [732, 395] width 81 height 36
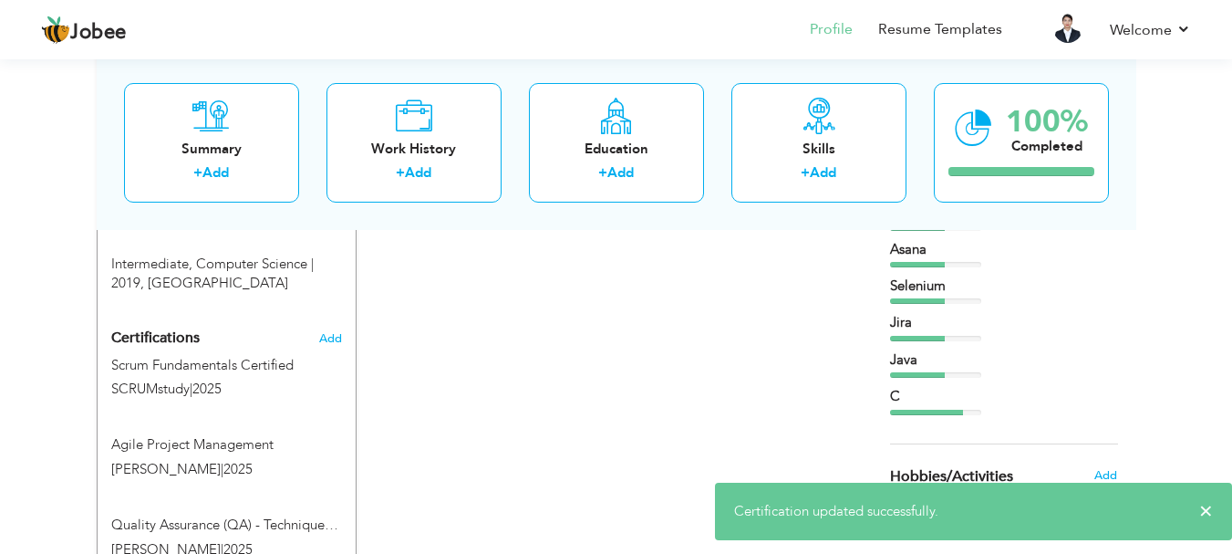
click at [311, 330] on h4 "Certifications Add" at bounding box center [226, 338] width 231 height 16
click at [334, 332] on span "Add" at bounding box center [330, 338] width 24 height 13
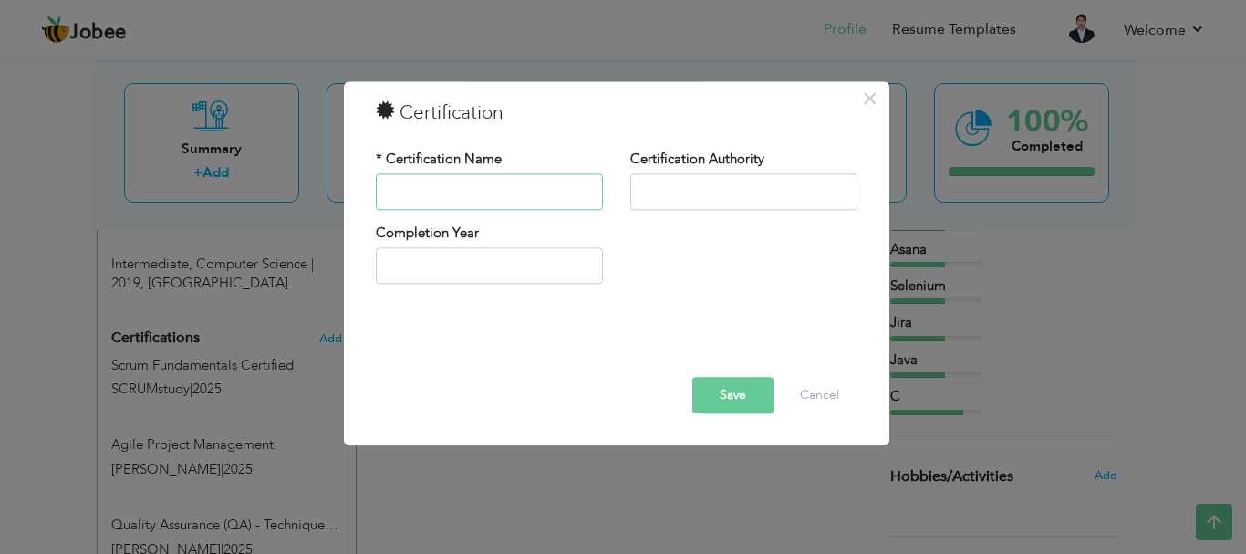
click at [482, 194] on input "text" at bounding box center [489, 191] width 227 height 36
paste input "o Exhibitor, 4th Sindh Research & Technology Showcase,"
type input "4th Sindh Research & Technology Showcase"
click at [724, 184] on input "text" at bounding box center [743, 191] width 227 height 36
click at [630, 231] on div "Completion Year" at bounding box center [616, 260] width 509 height 74
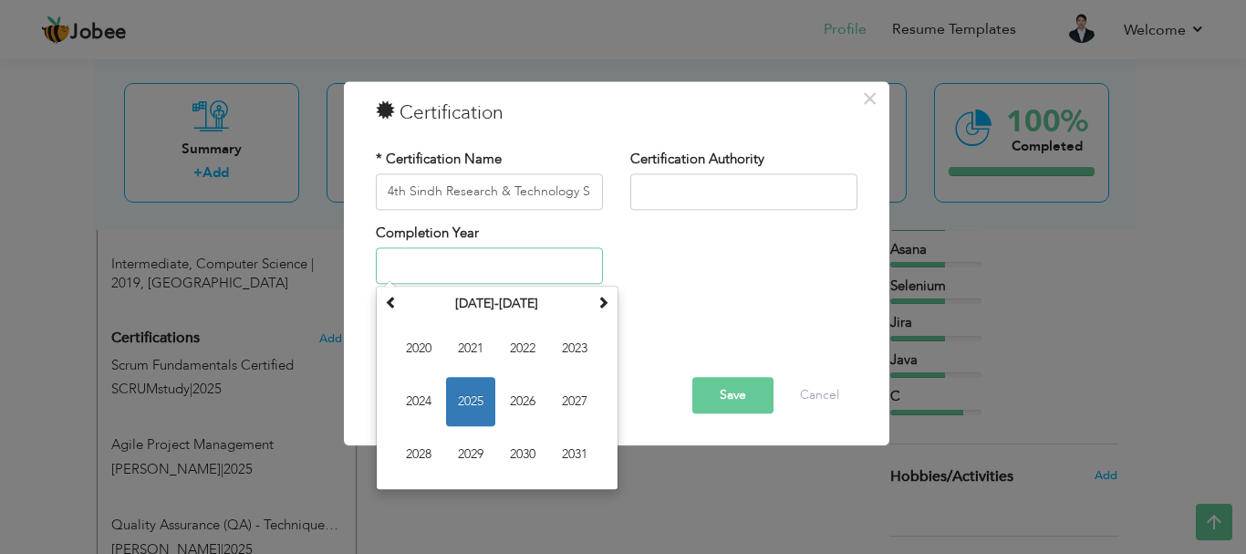
click at [490, 263] on input "text" at bounding box center [489, 266] width 227 height 36
click at [487, 391] on span "2025" at bounding box center [470, 402] width 49 height 49
type input "2025"
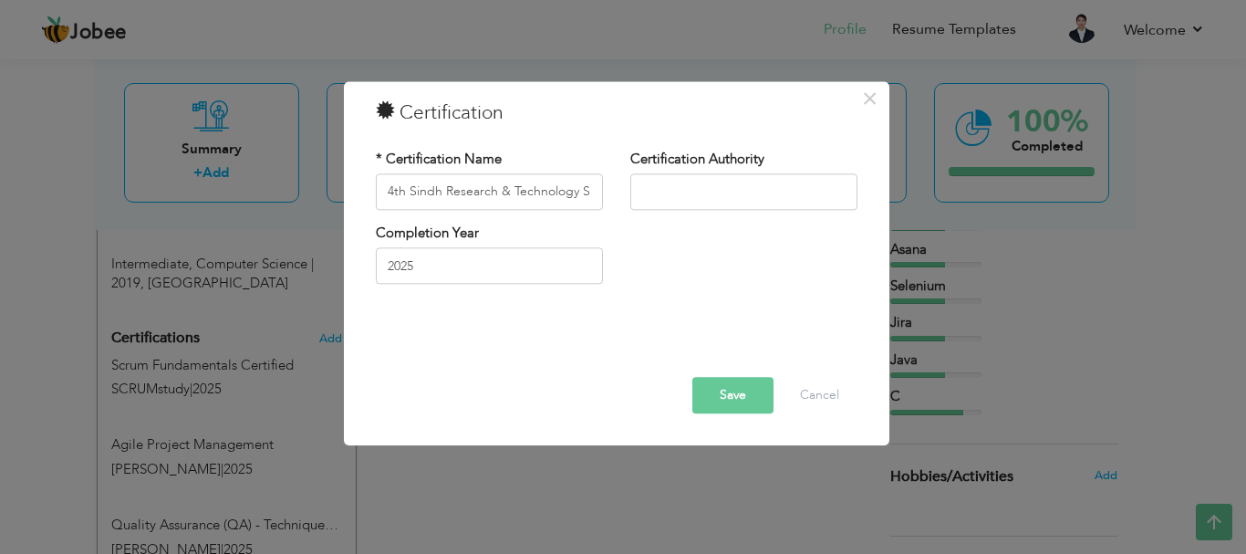
click at [722, 386] on button "Save" at bounding box center [732, 395] width 81 height 36
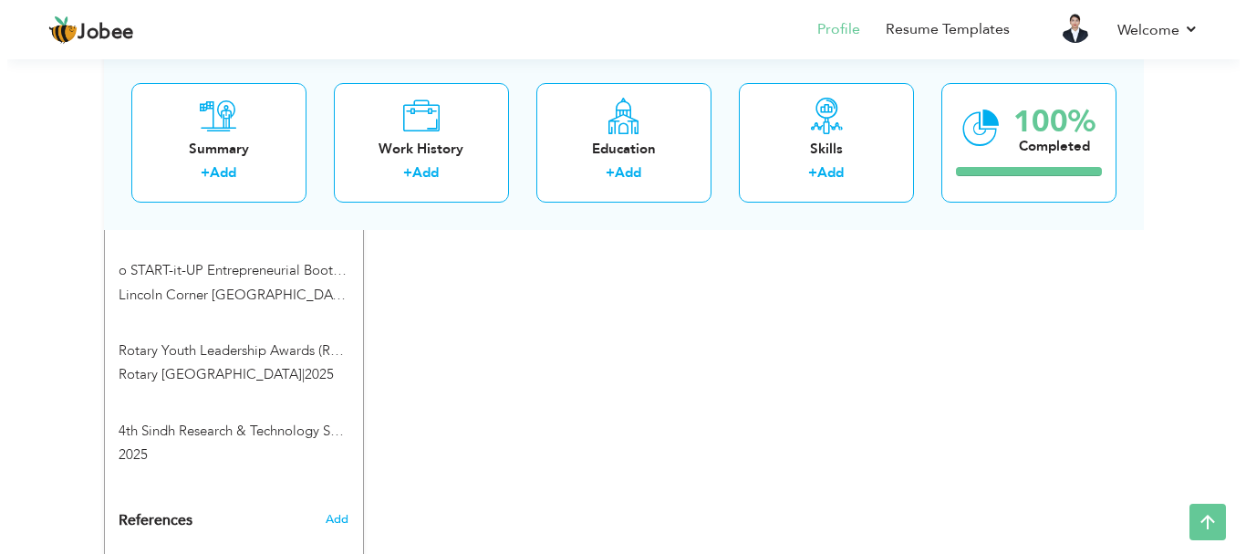
scroll to position [1504, 0]
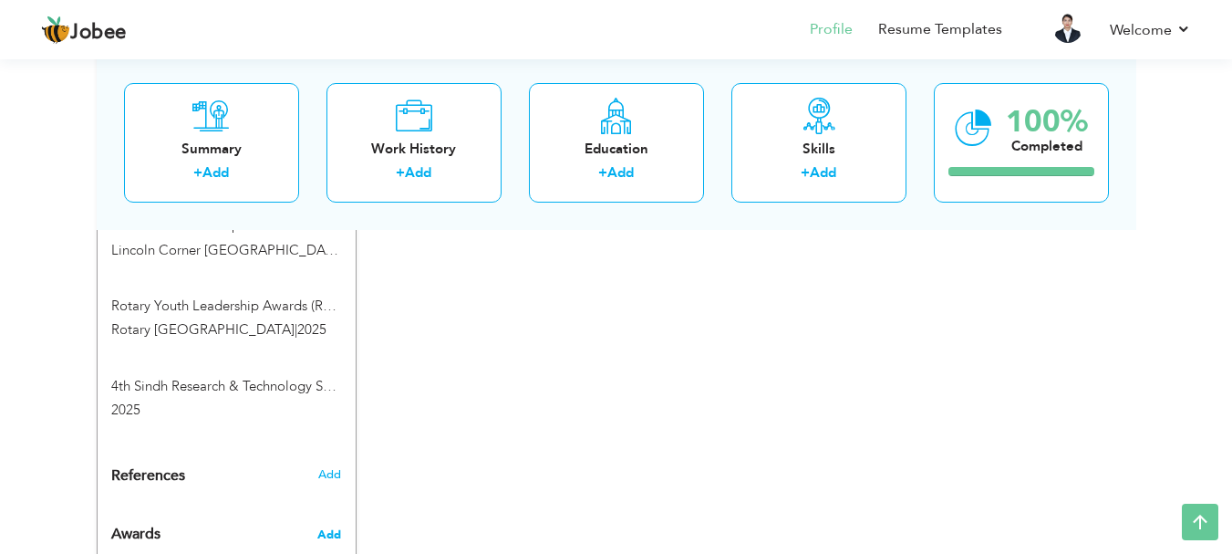
click at [337, 526] on span "Add" at bounding box center [329, 534] width 24 height 16
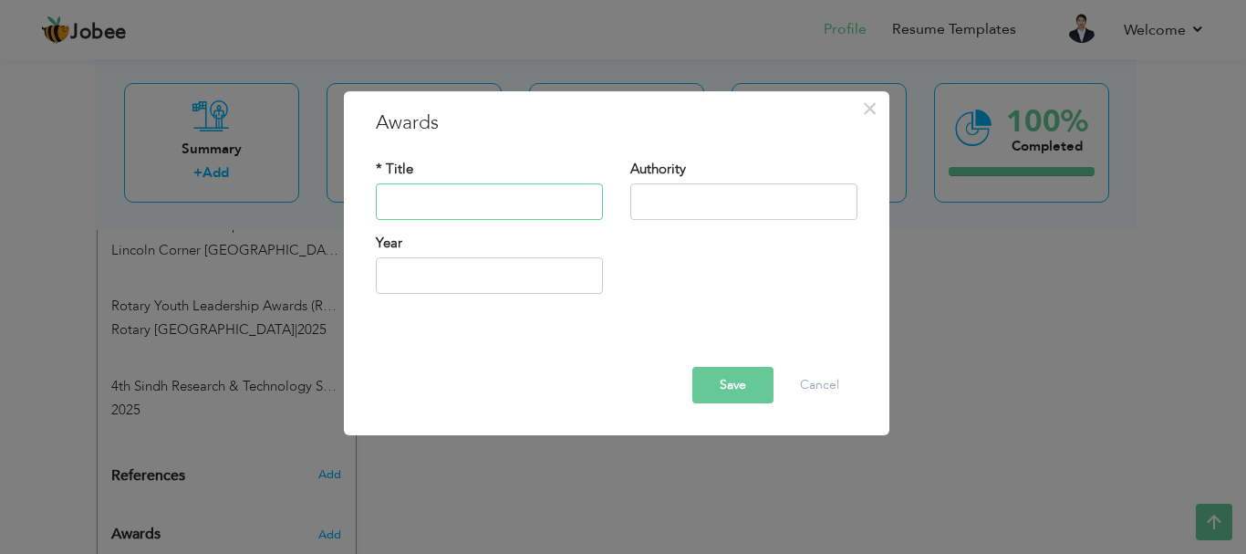
click at [461, 202] on input "text" at bounding box center [489, 201] width 227 height 36
paste input "o MVP Player"
click at [414, 202] on input "o MVP Player" at bounding box center [489, 201] width 227 height 36
type input "MVP Player"
click at [706, 208] on input "text" at bounding box center [743, 201] width 227 height 36
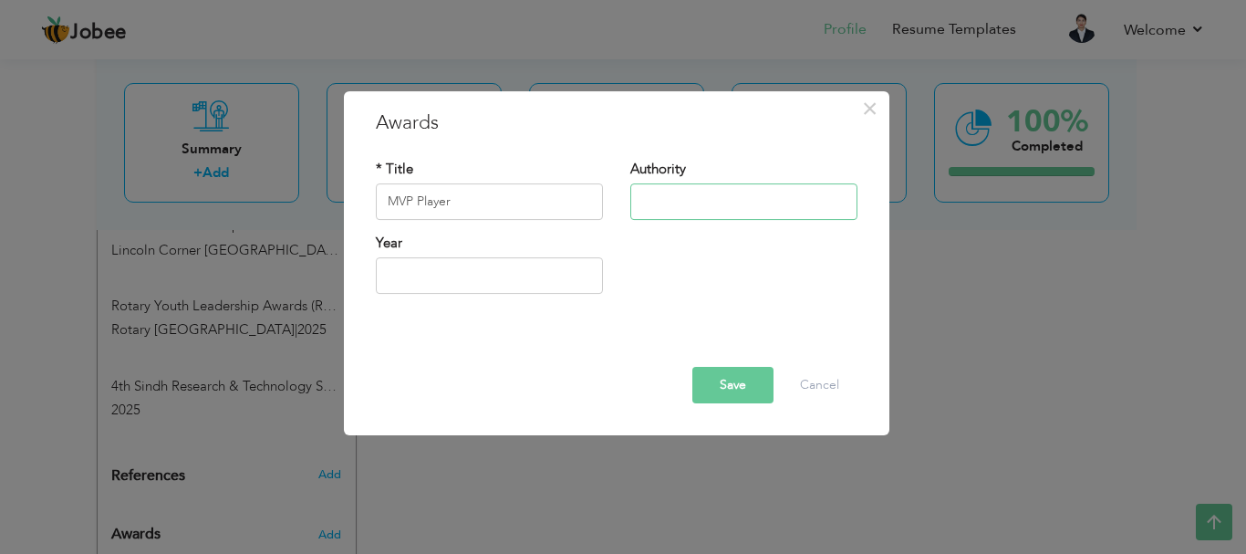
paste input ", 1st All Pakistan Women Flag Football Championship"
type input ", 1st All Pakistan Women Flag Football Championship"
click at [445, 316] on div "* Title MVP Player Authority , 1st All Pakistan Women Flag Football Championshi…" at bounding box center [616, 234] width 509 height 176
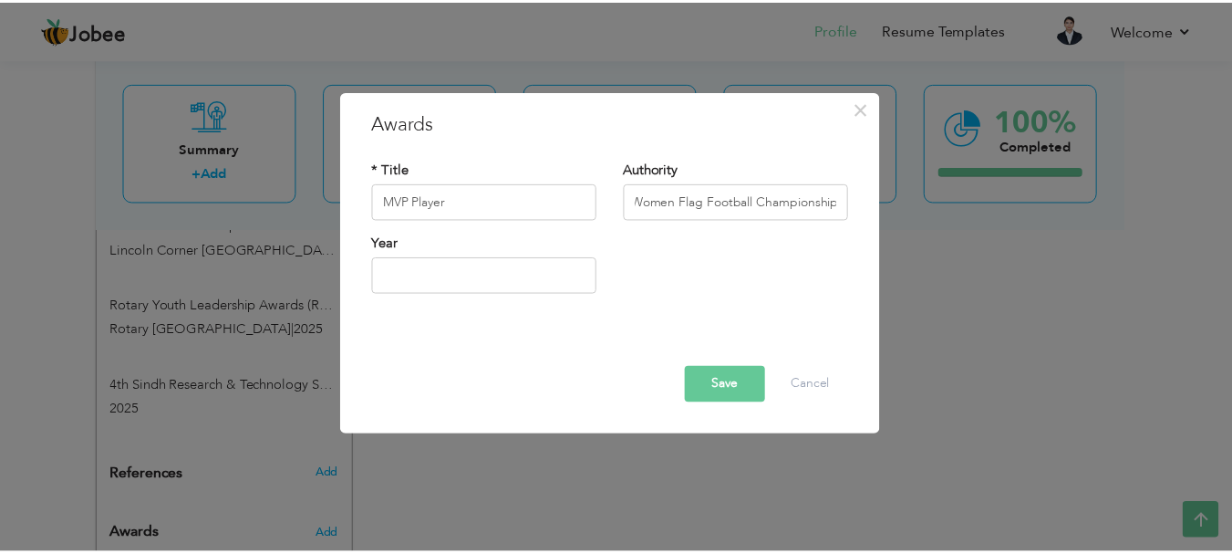
scroll to position [0, 0]
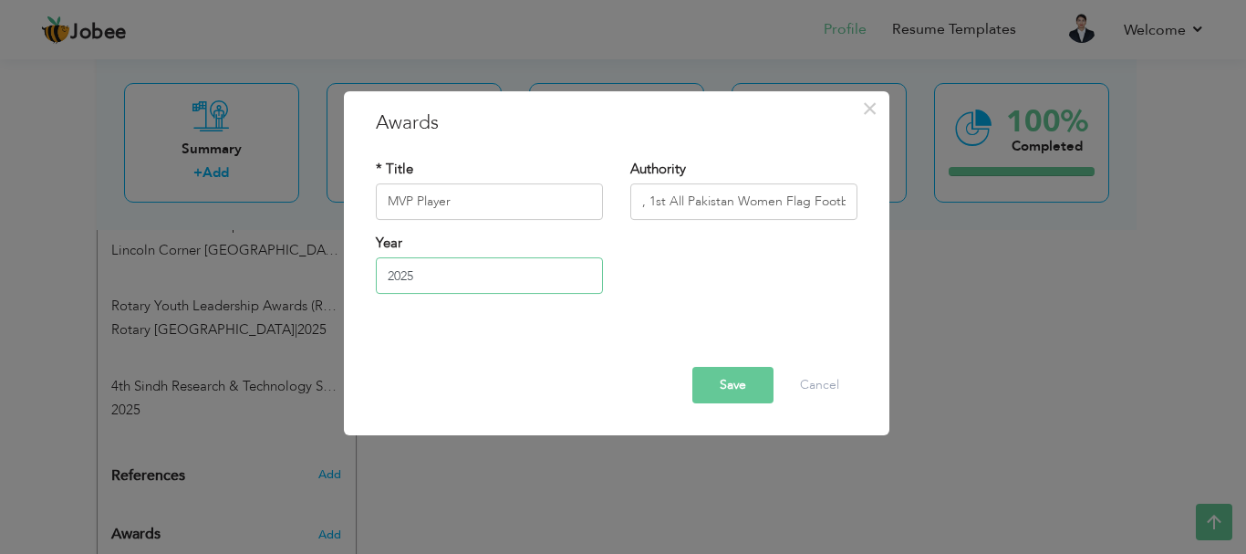
click at [447, 289] on input "2025" at bounding box center [489, 275] width 227 height 36
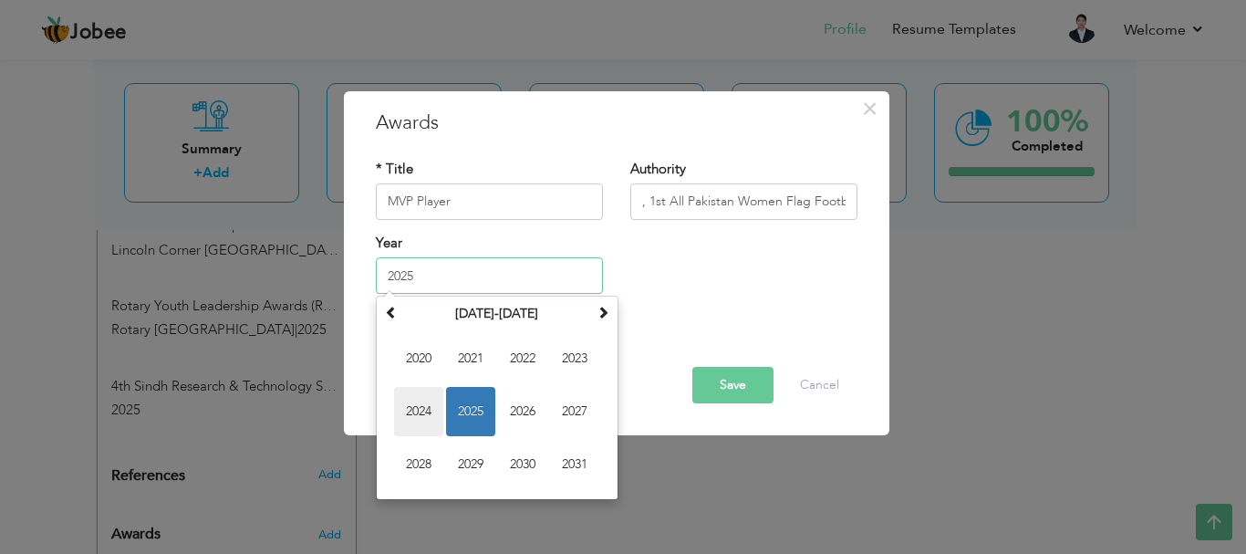
click at [421, 394] on span "2024" at bounding box center [418, 411] width 49 height 49
type input "2024"
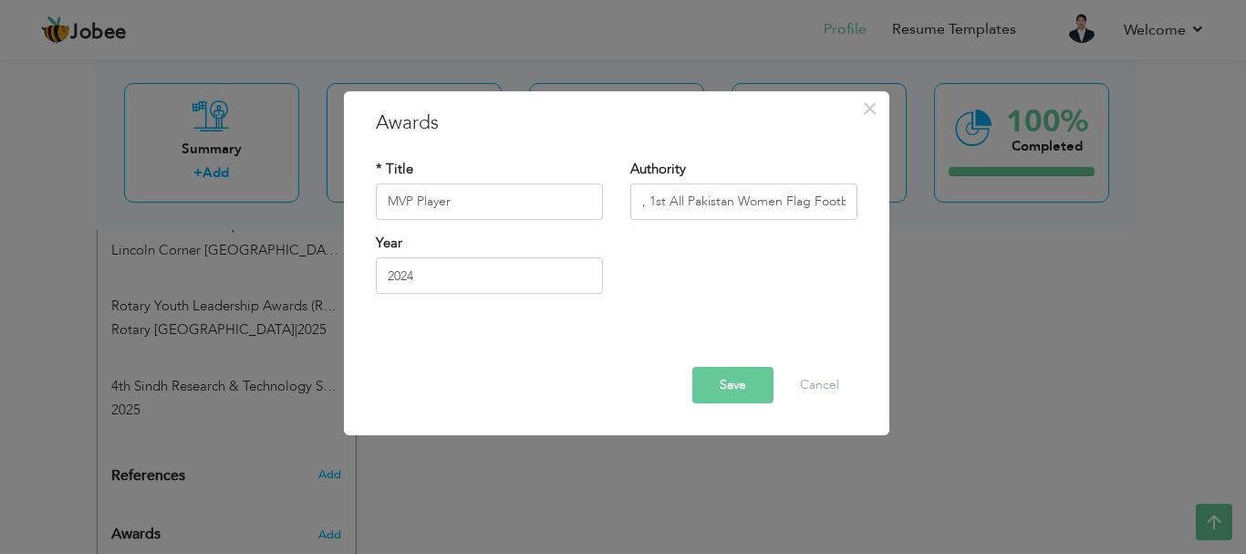
click at [738, 383] on button "Save" at bounding box center [732, 385] width 81 height 36
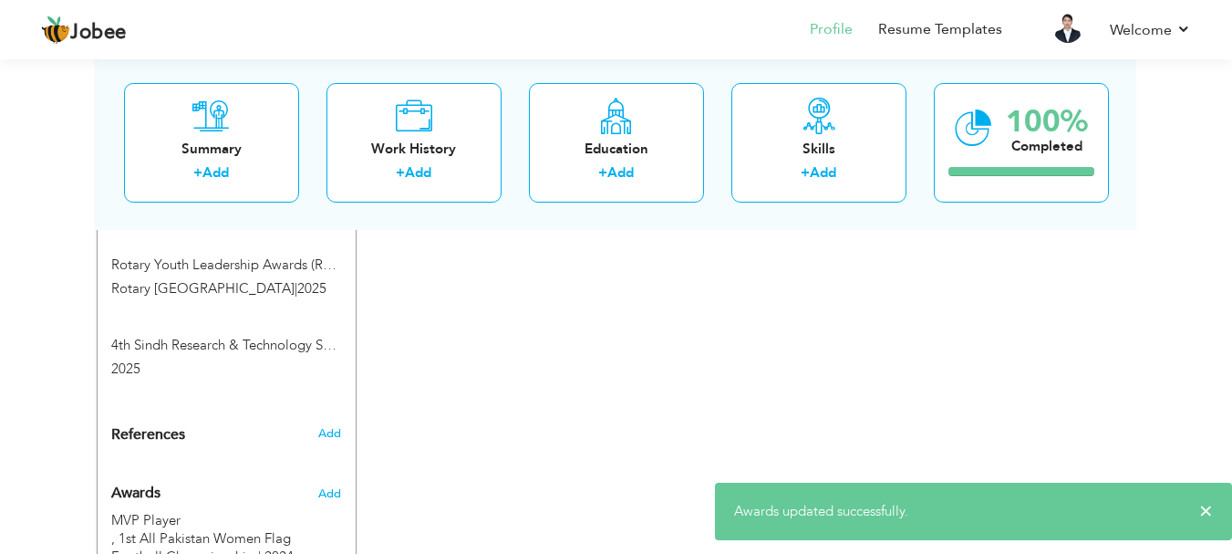
scroll to position [1561, 0]
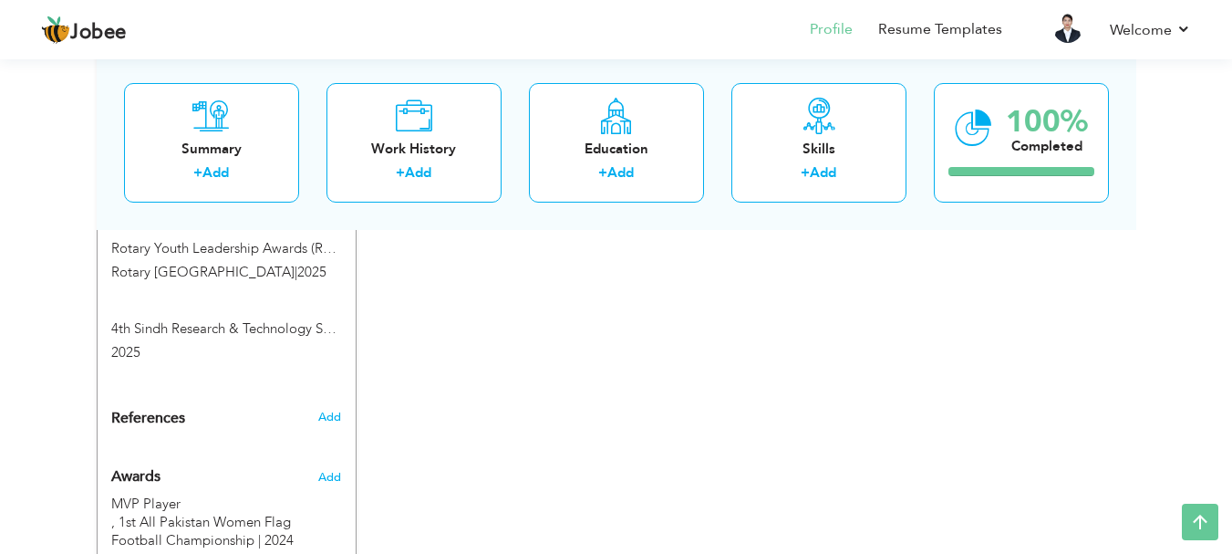
click at [344, 451] on div "Add" at bounding box center [333, 473] width 43 height 44
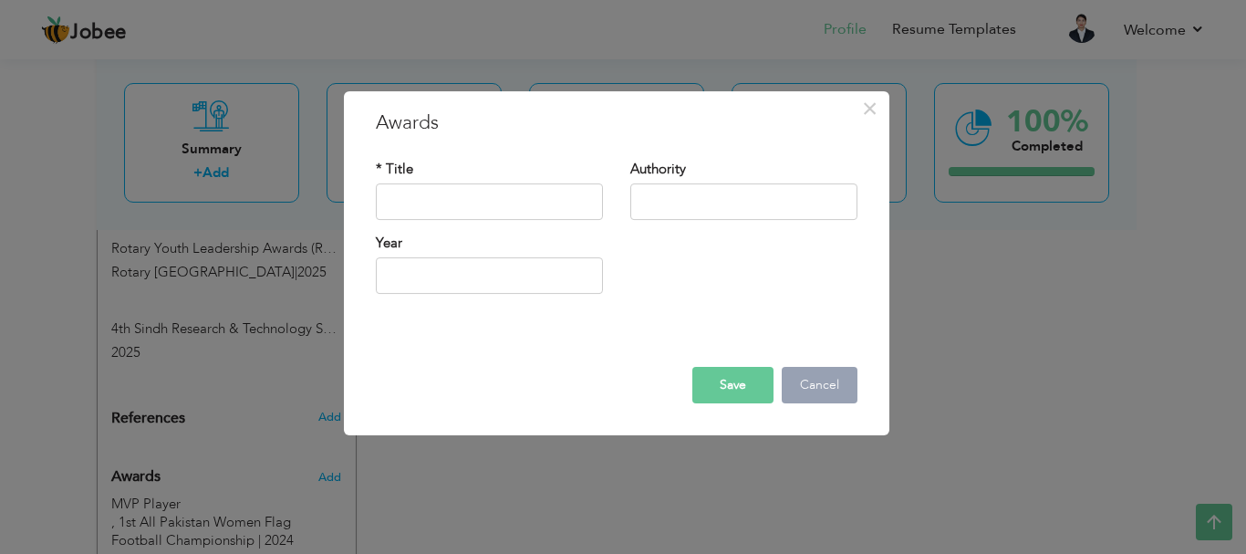
click at [806, 391] on button "Cancel" at bounding box center [820, 385] width 76 height 36
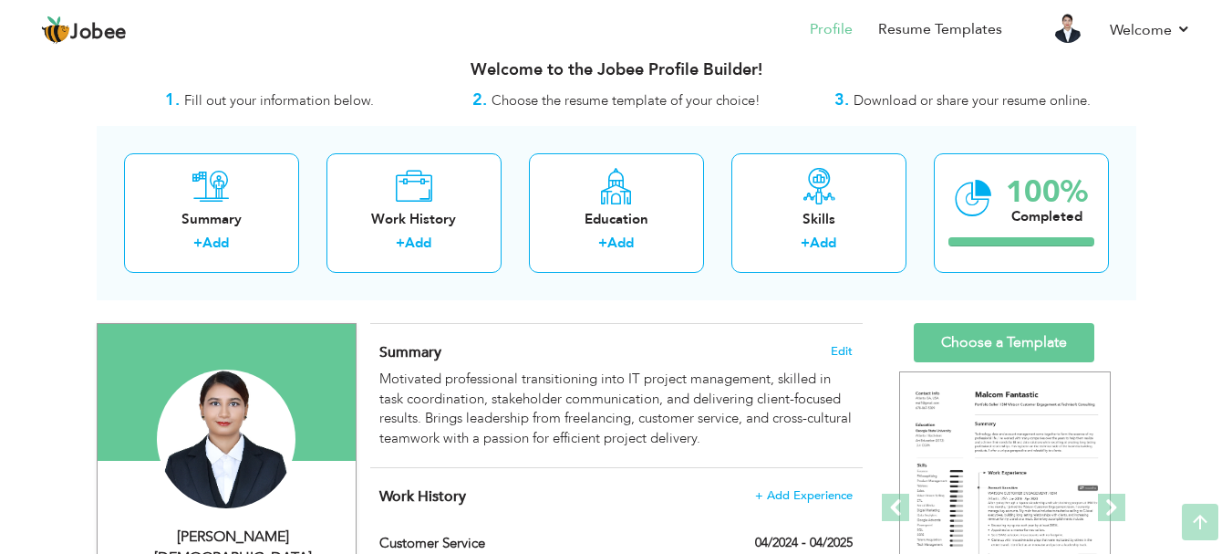
scroll to position [0, 0]
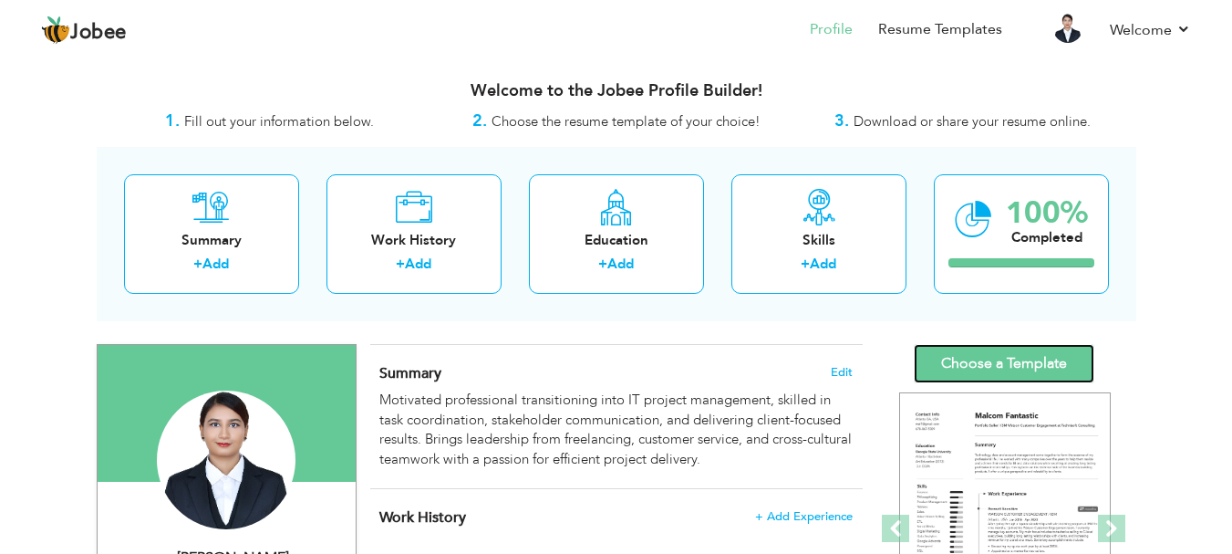
click at [941, 369] on link "Choose a Template" at bounding box center [1004, 363] width 181 height 39
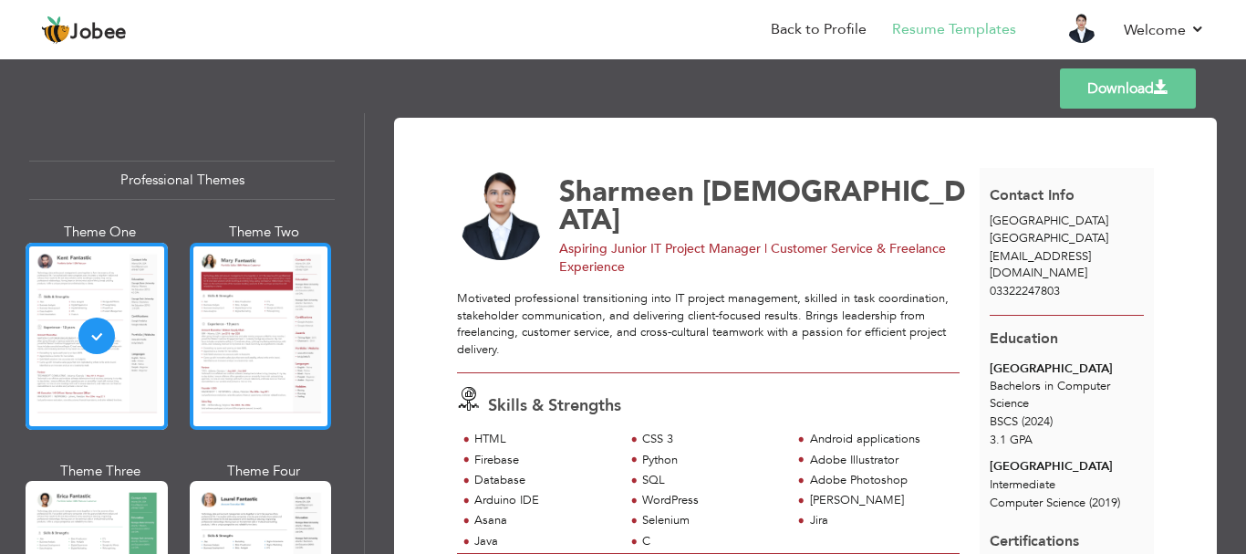
click at [292, 335] on div at bounding box center [261, 336] width 142 height 187
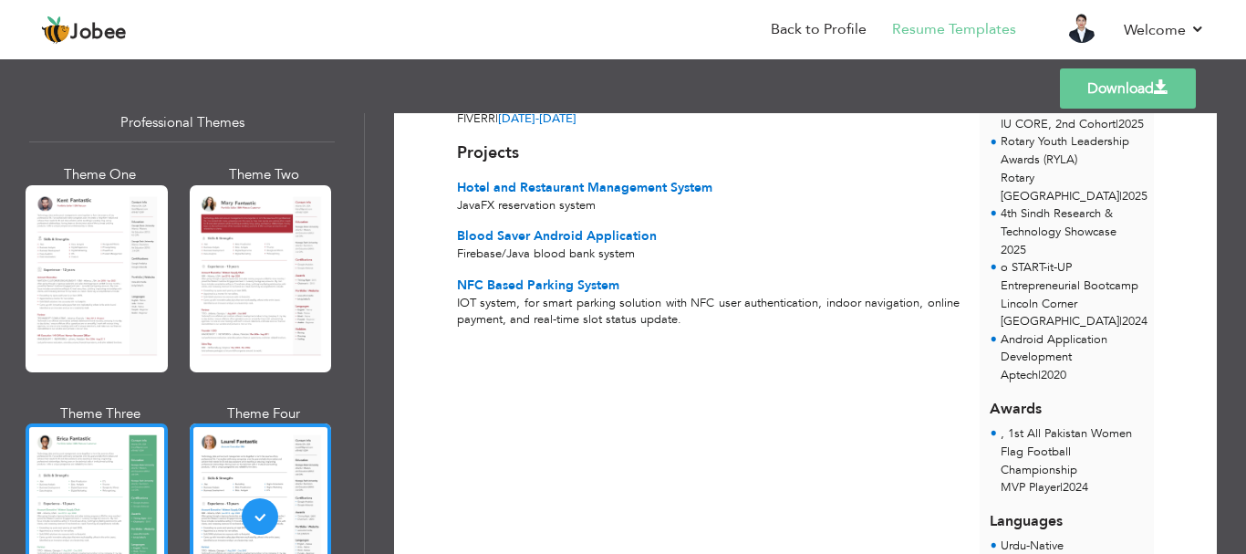
scroll to position [365, 0]
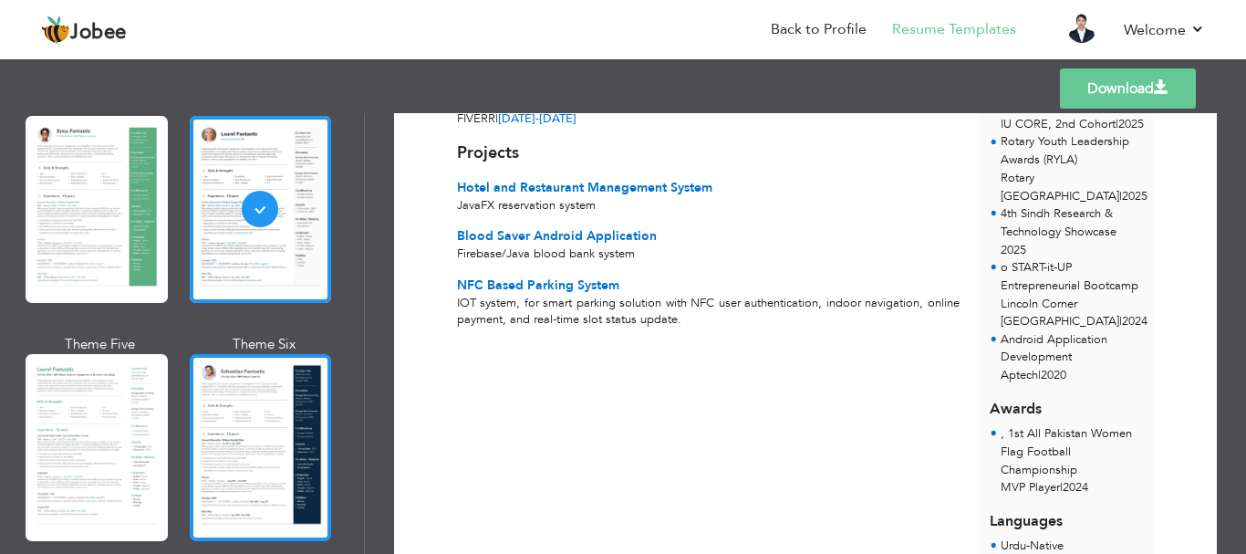
click at [211, 484] on div at bounding box center [261, 447] width 142 height 187
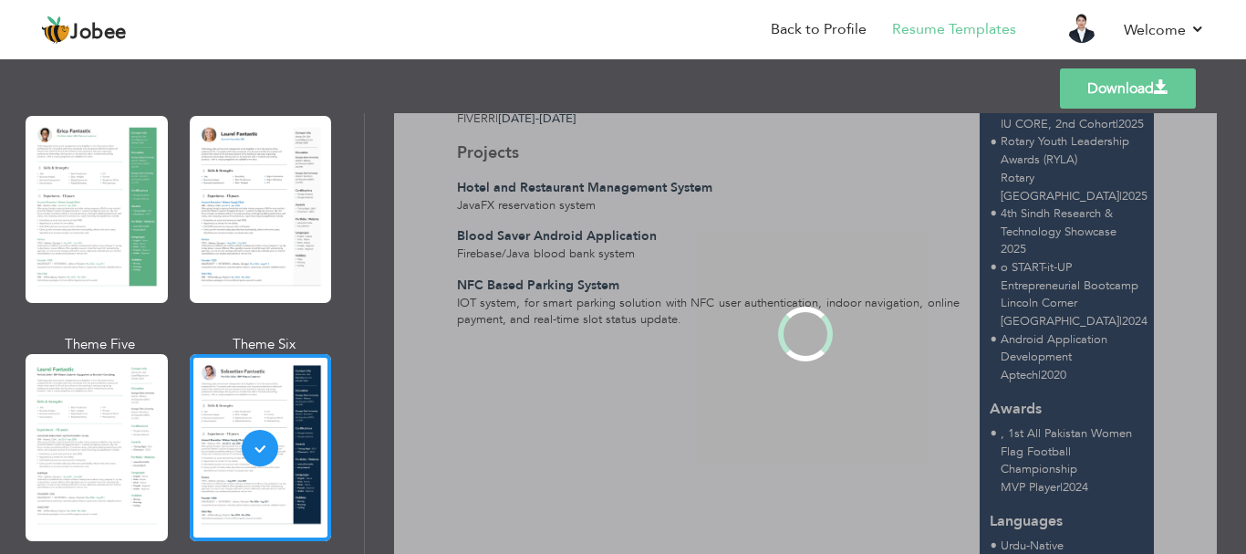
scroll to position [0, 0]
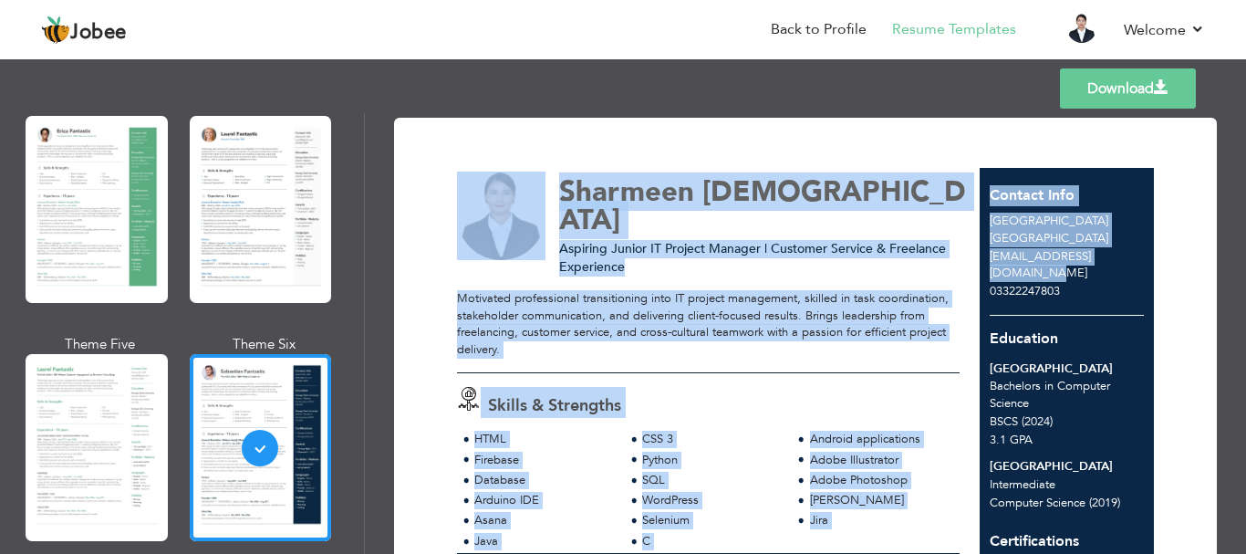
drag, startPoint x: 1143, startPoint y: 281, endPoint x: 1170, endPoint y: 281, distance: 27.4
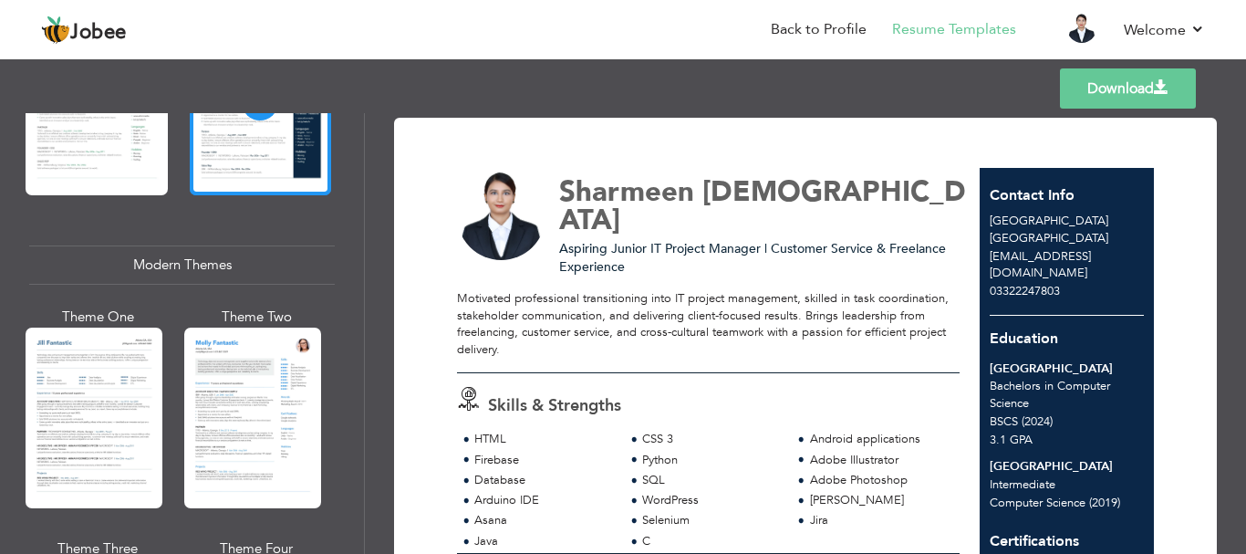
scroll to position [730, 0]
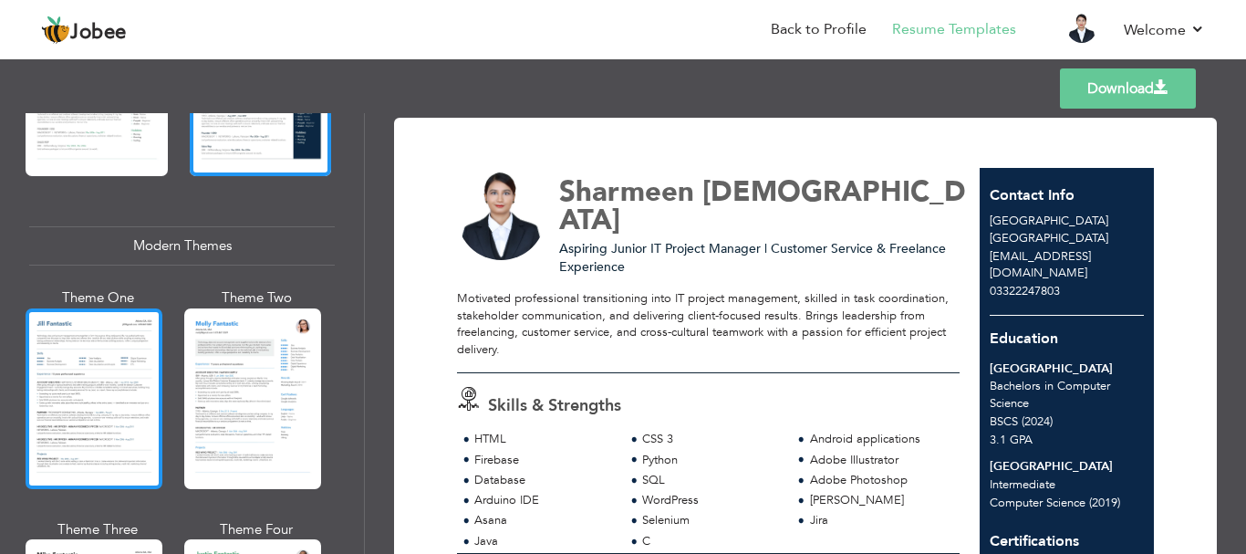
click at [123, 389] on div at bounding box center [94, 398] width 137 height 181
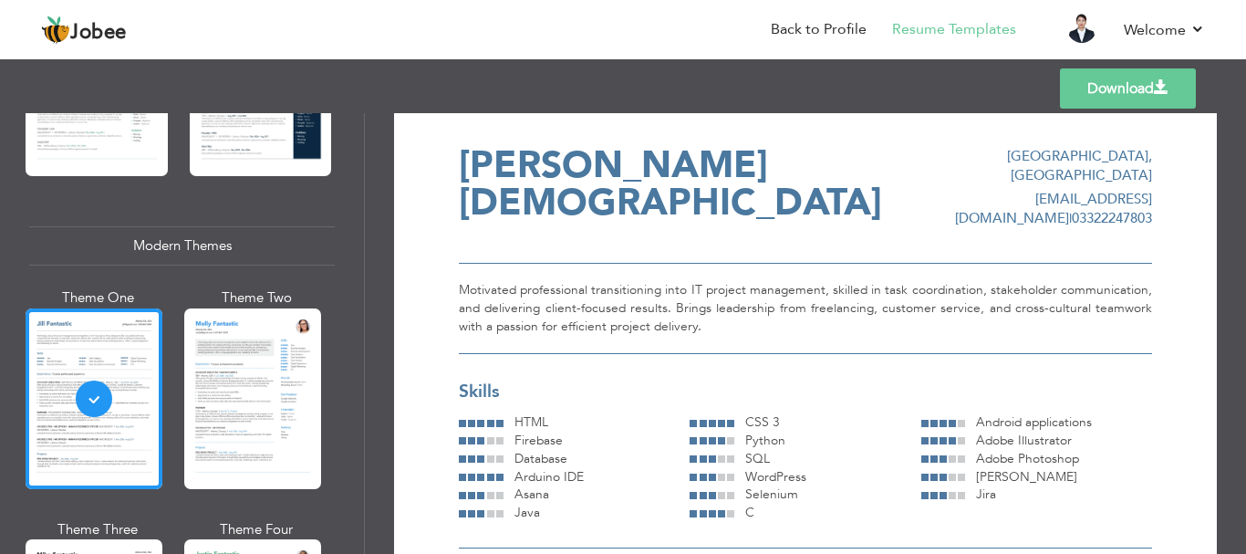
scroll to position [0, 0]
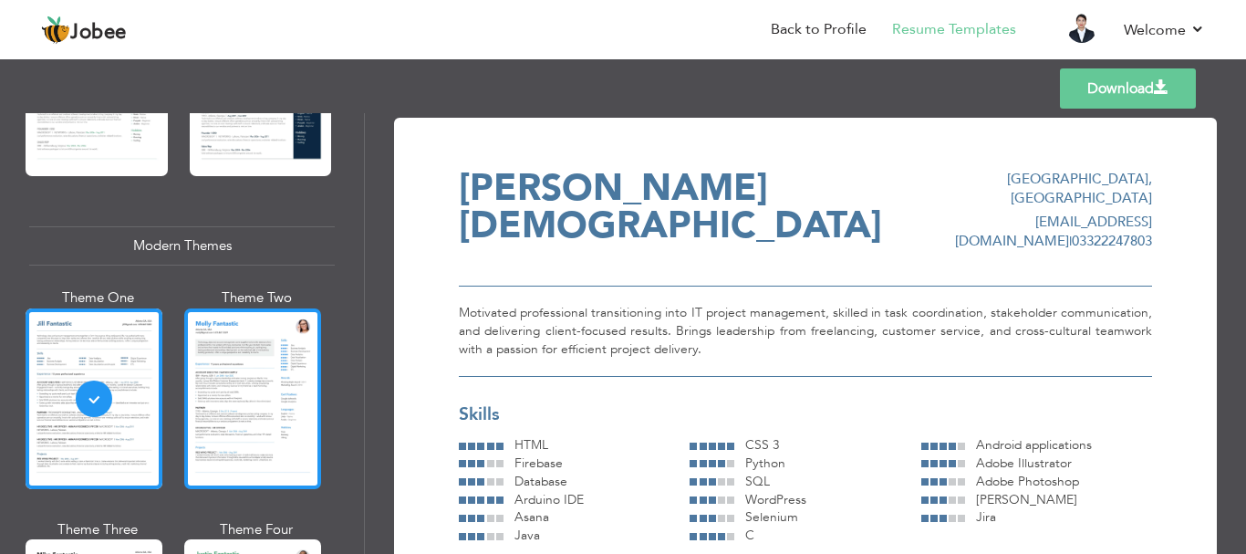
click at [272, 455] on div at bounding box center [252, 398] width 137 height 181
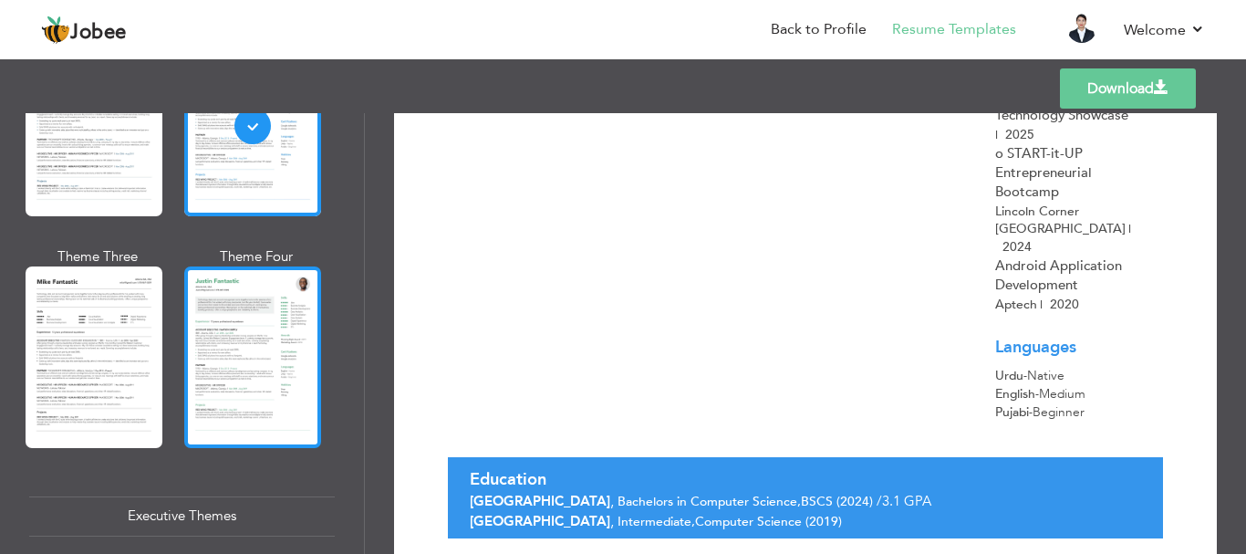
scroll to position [1003, 0]
click at [282, 337] on div at bounding box center [252, 355] width 137 height 181
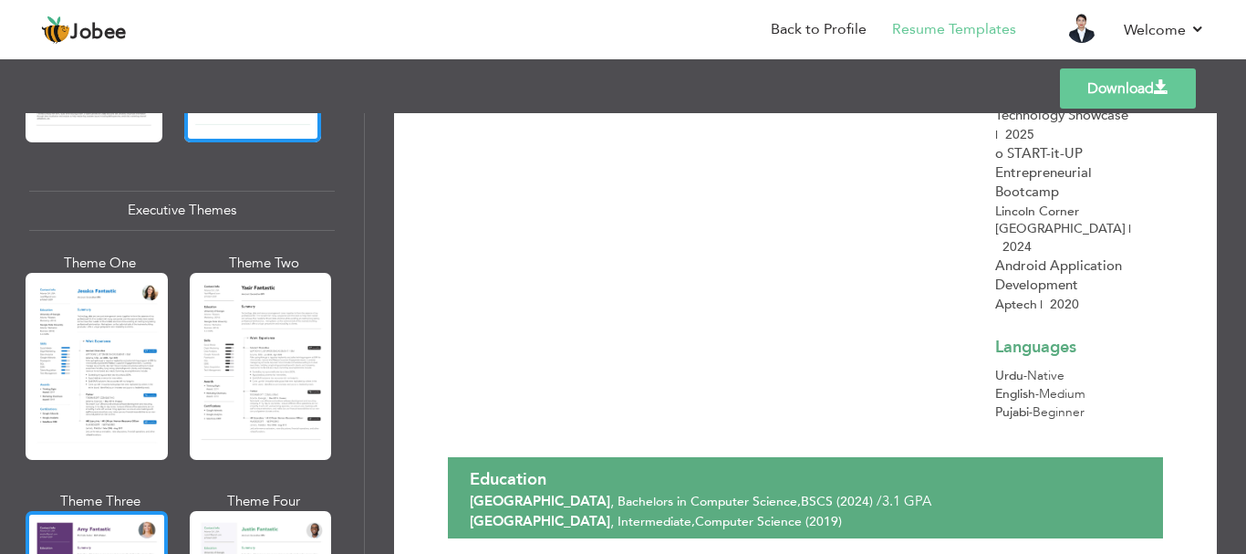
scroll to position [1277, 0]
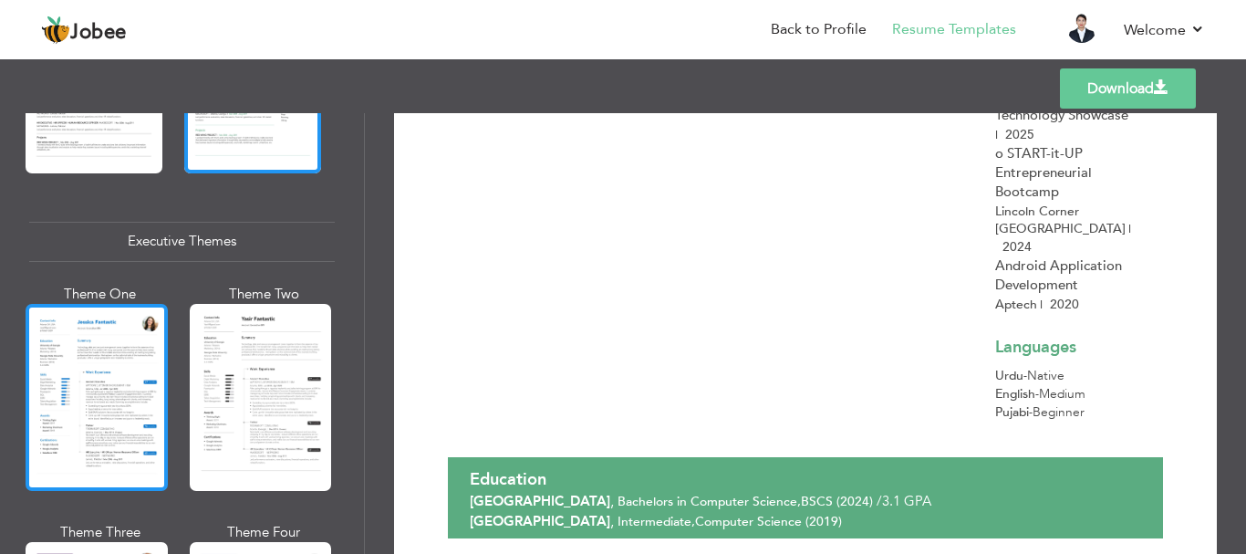
click at [85, 387] on div at bounding box center [97, 397] width 142 height 187
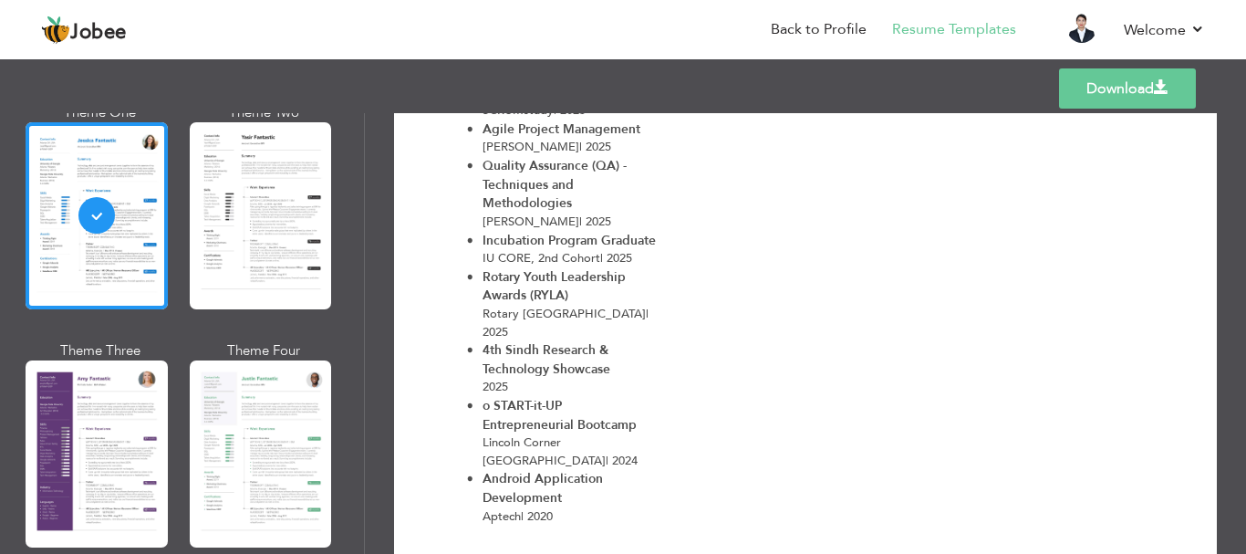
scroll to position [911, 0]
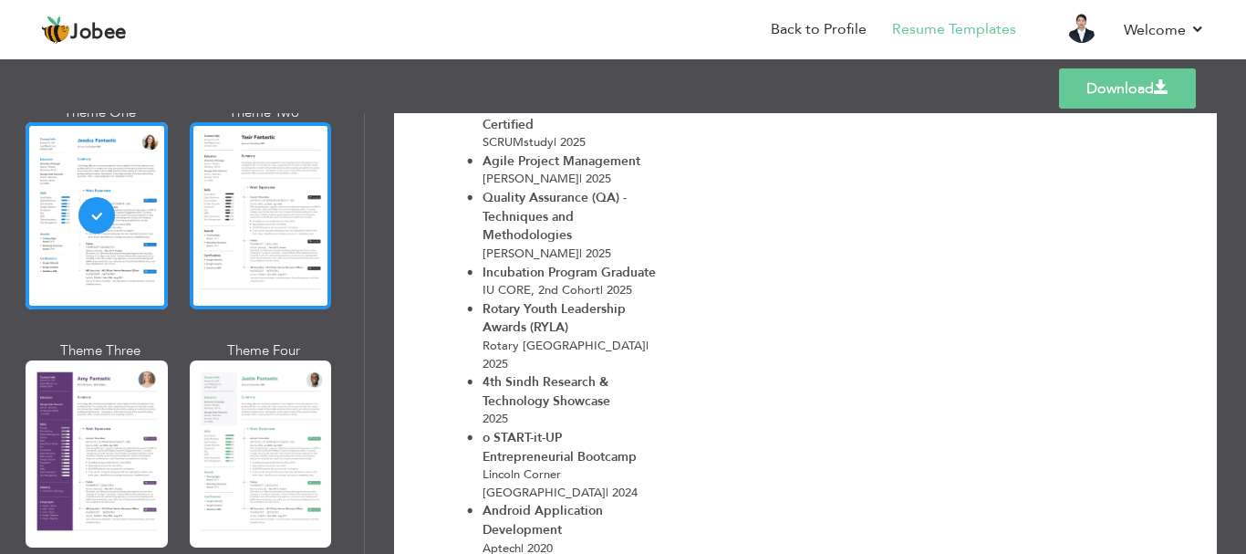
click at [221, 259] on div at bounding box center [261, 215] width 142 height 187
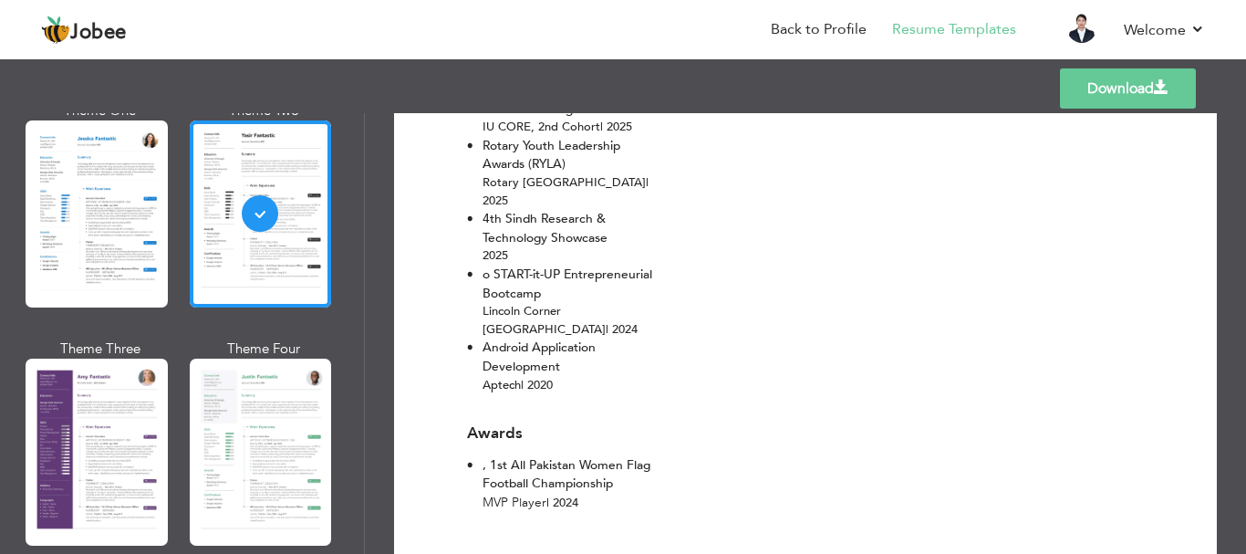
scroll to position [1062, 0]
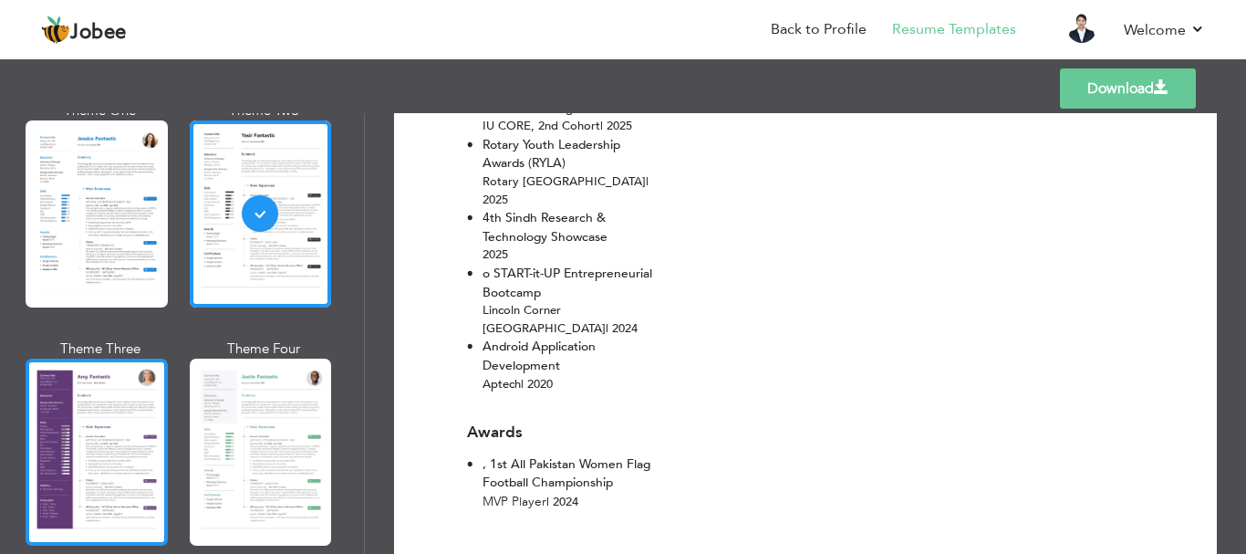
click at [134, 424] on div at bounding box center [97, 451] width 142 height 187
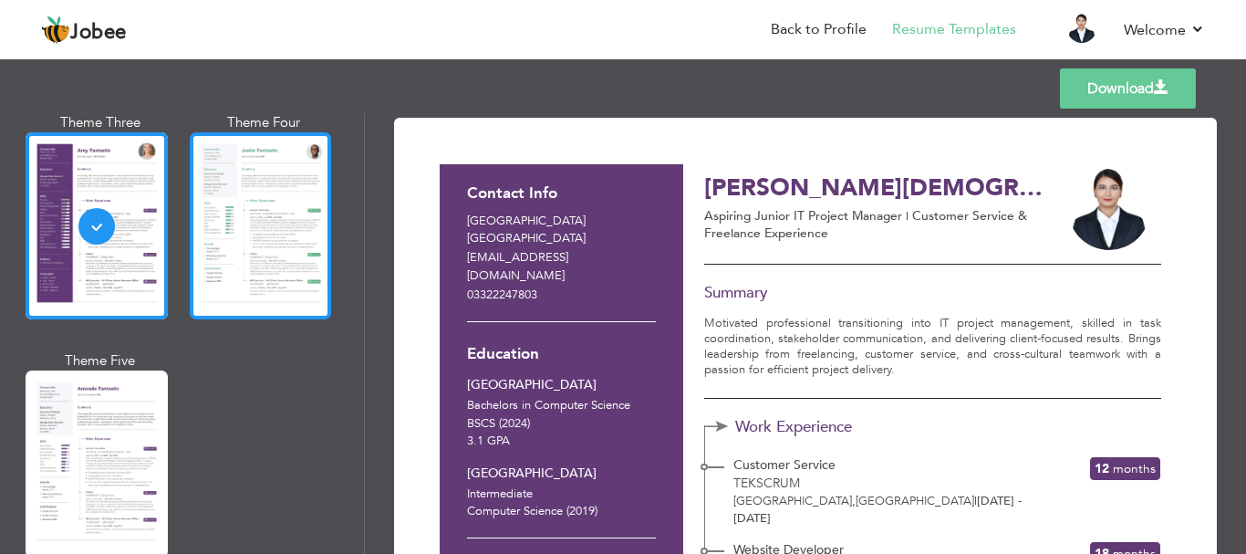
scroll to position [1825, 0]
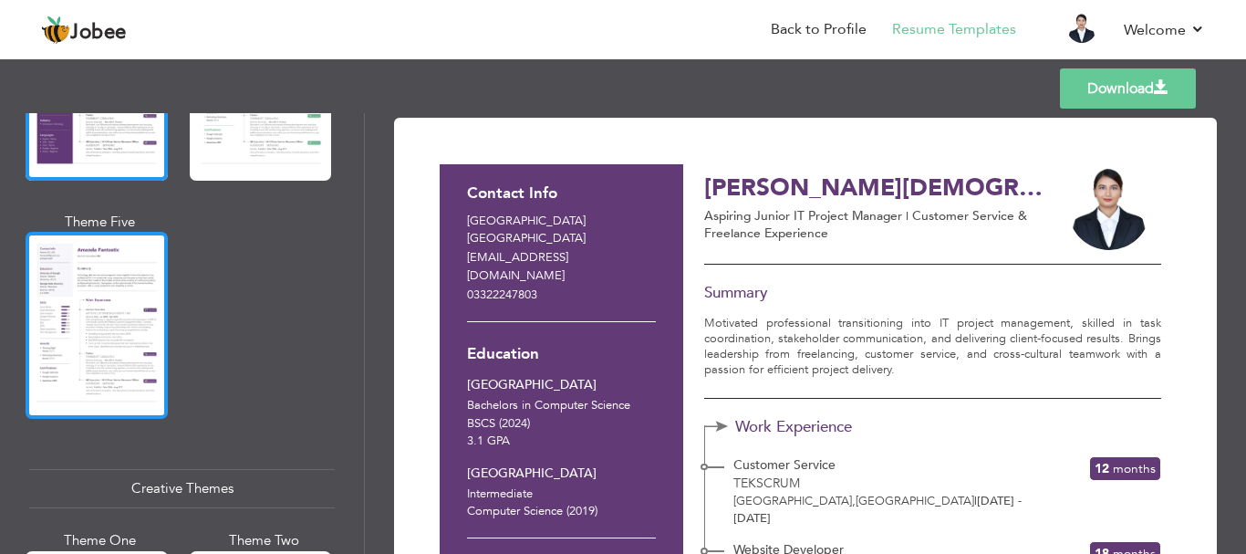
drag, startPoint x: 149, startPoint y: 331, endPoint x: 135, endPoint y: 330, distance: 13.7
click at [135, 330] on div at bounding box center [97, 325] width 142 height 187
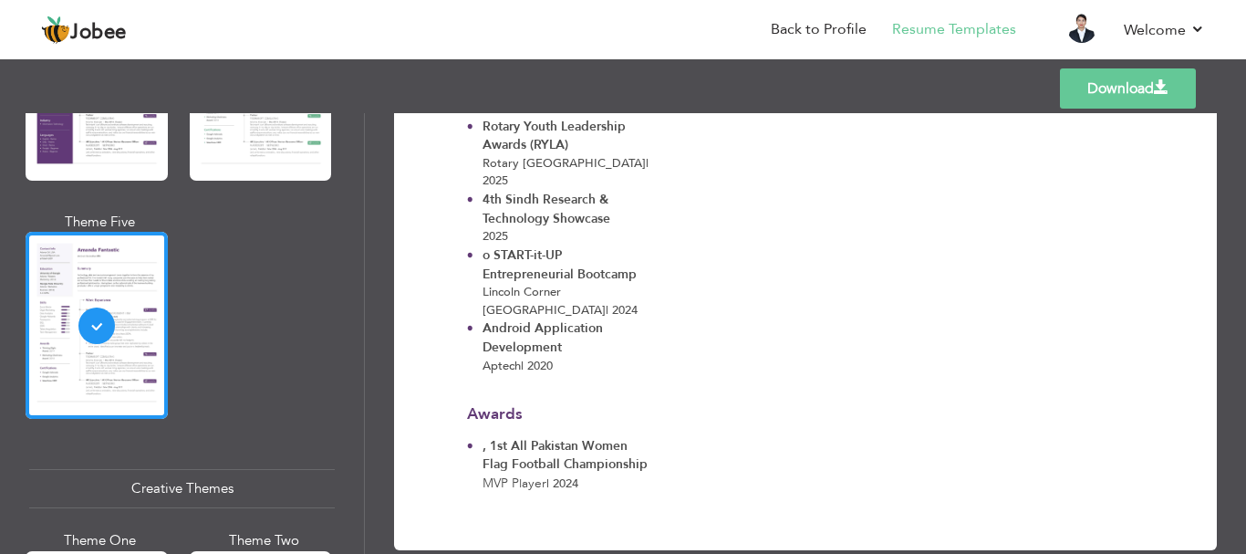
scroll to position [2190, 0]
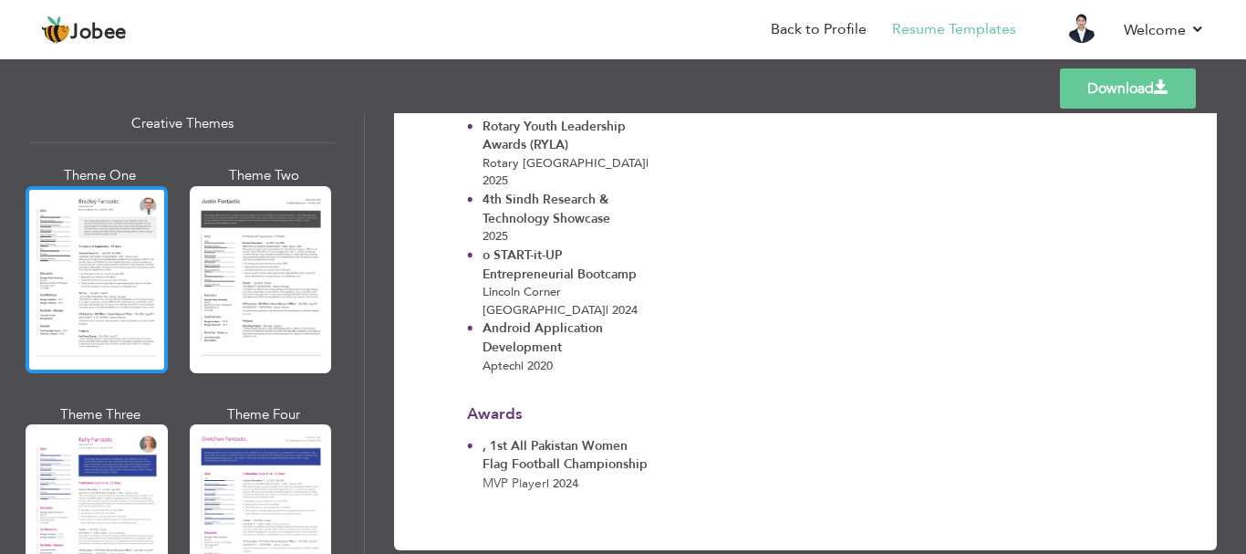
click at [127, 327] on div at bounding box center [97, 279] width 142 height 187
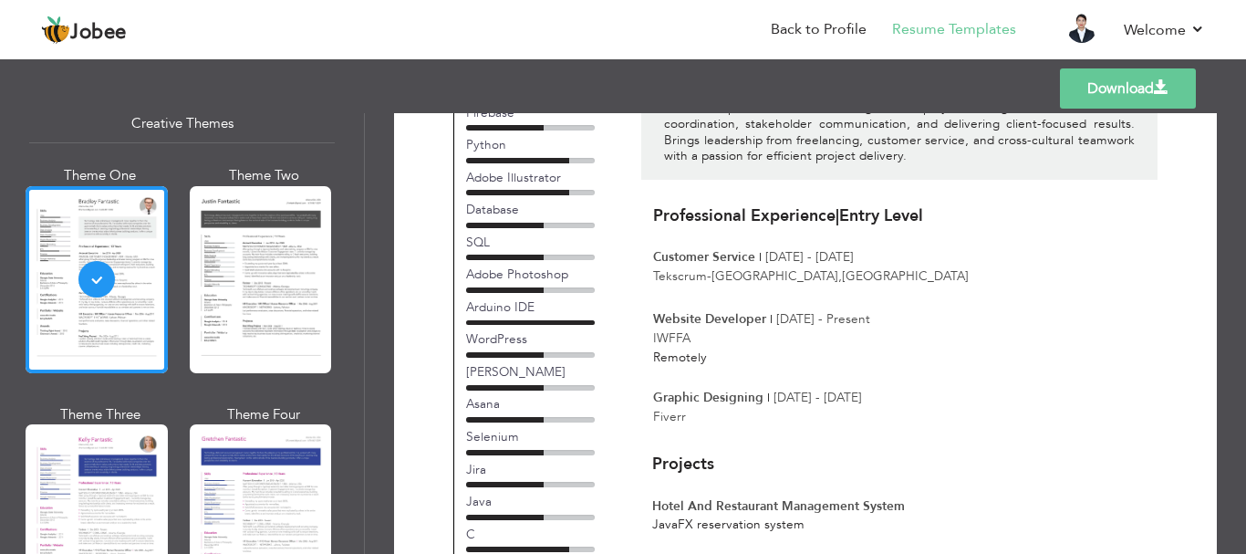
scroll to position [0, 0]
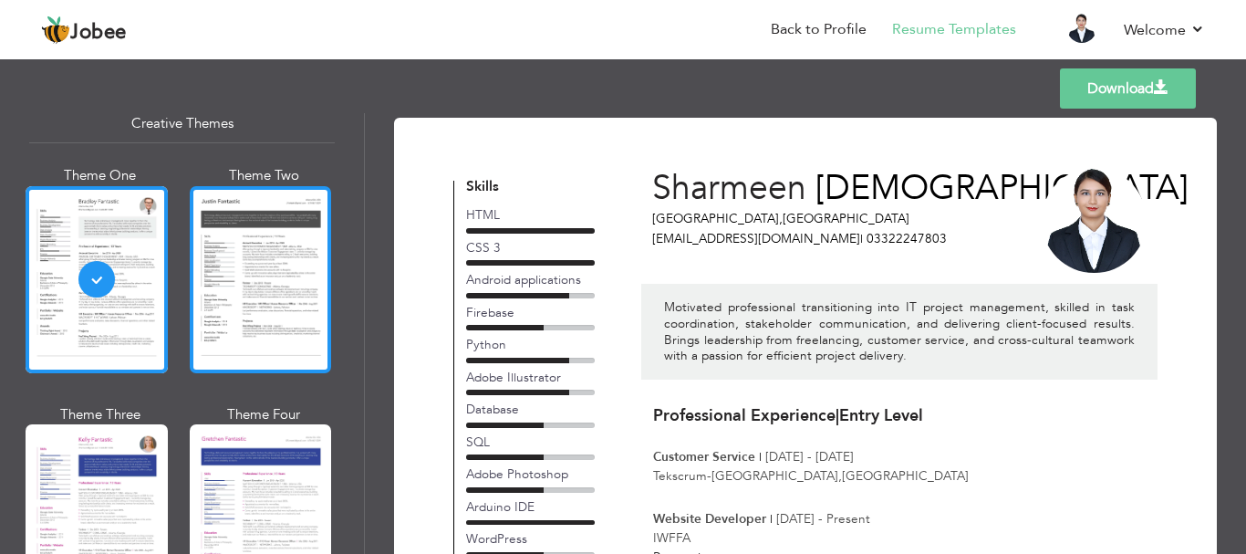
click at [248, 329] on div at bounding box center [261, 279] width 142 height 187
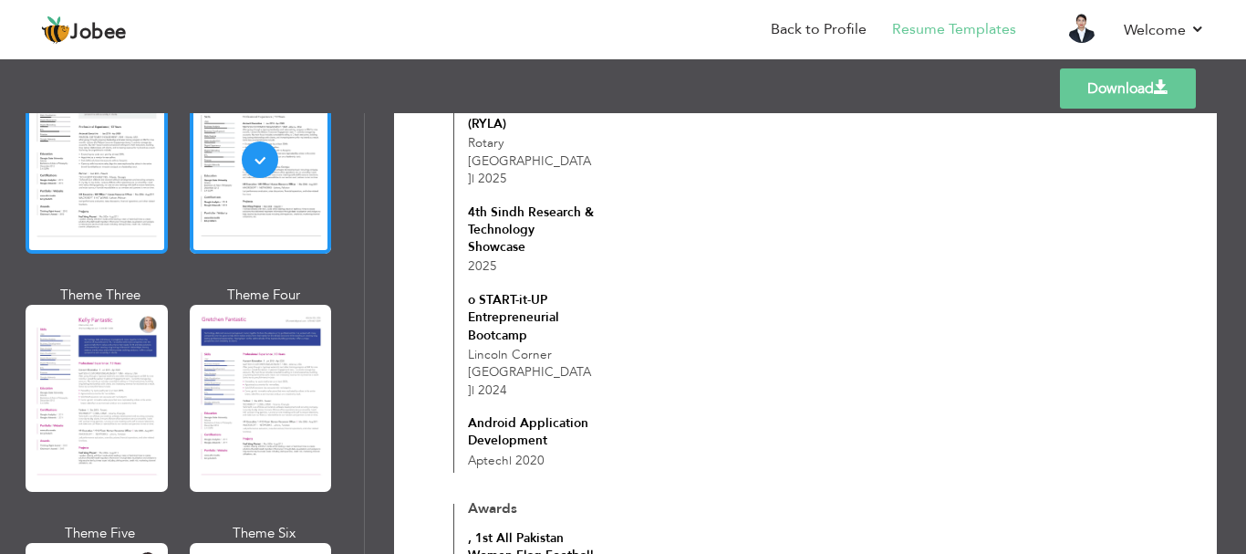
scroll to position [2463, 0]
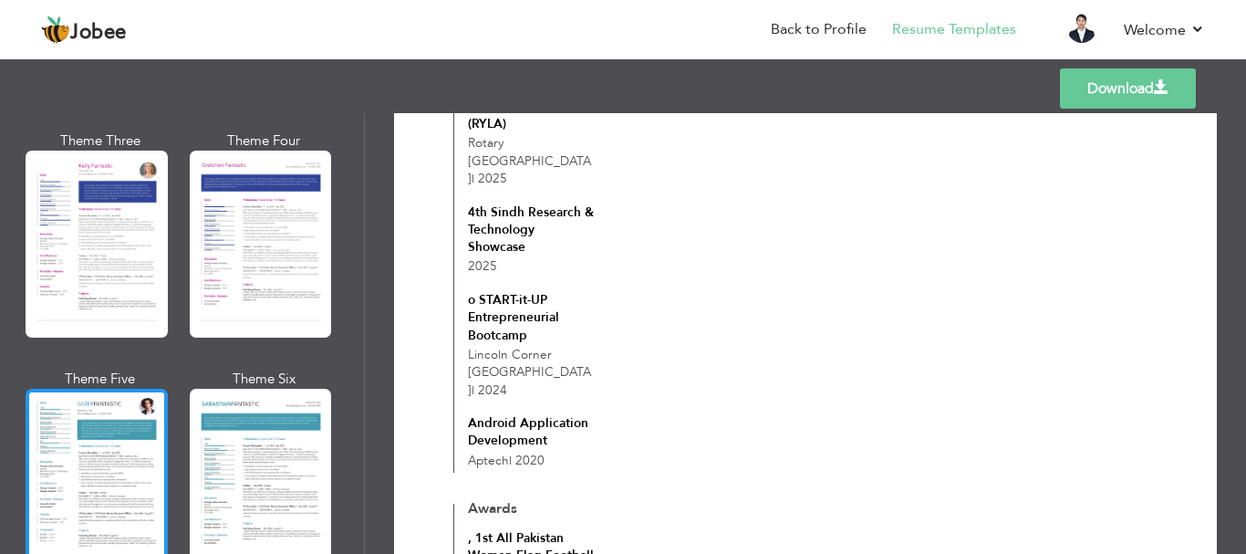
click at [116, 429] on div at bounding box center [97, 482] width 142 height 187
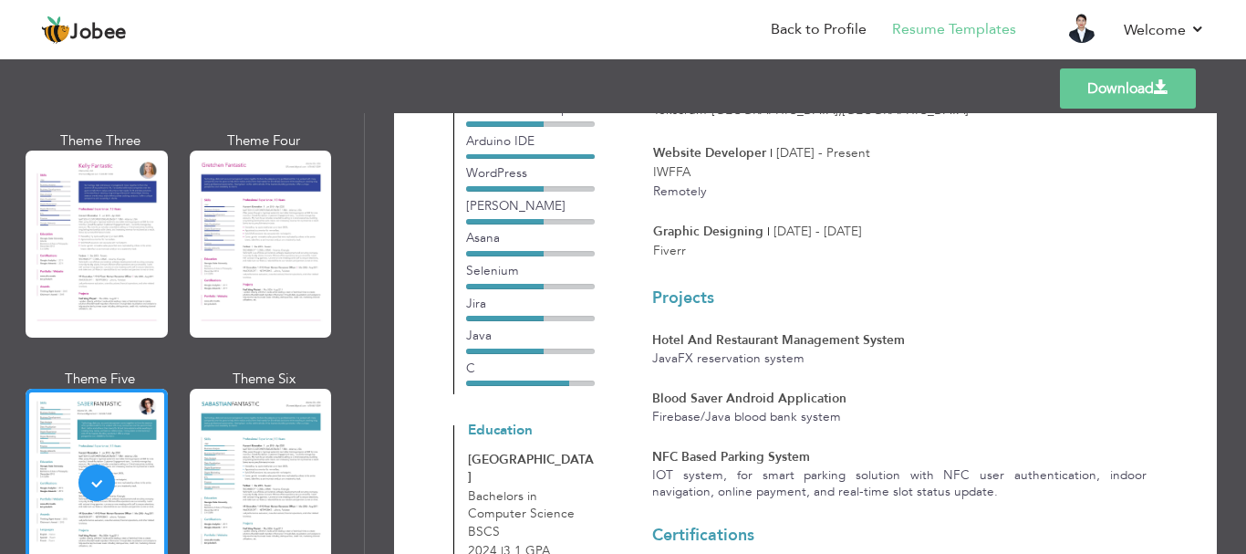
scroll to position [275, 0]
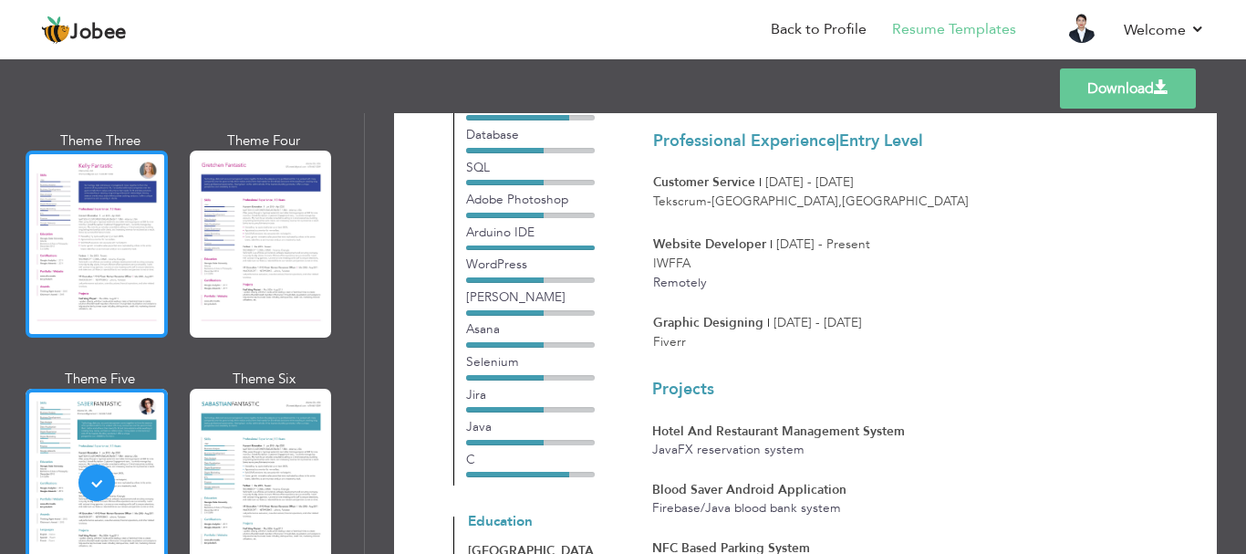
click at [106, 206] on div at bounding box center [97, 243] width 142 height 187
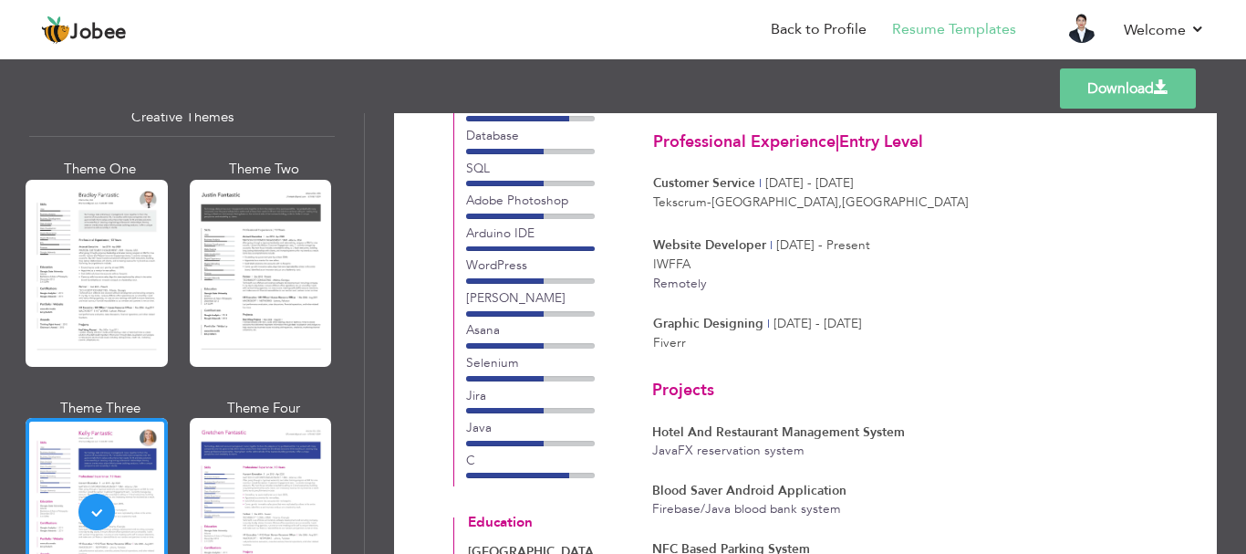
scroll to position [2190, 0]
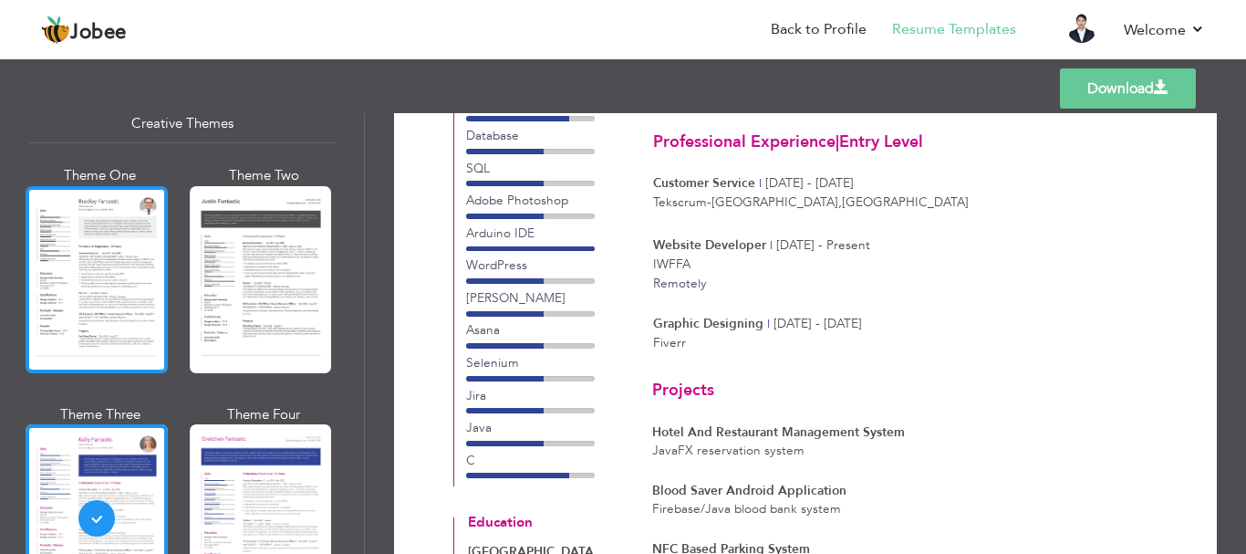
click at [135, 267] on div at bounding box center [97, 279] width 142 height 187
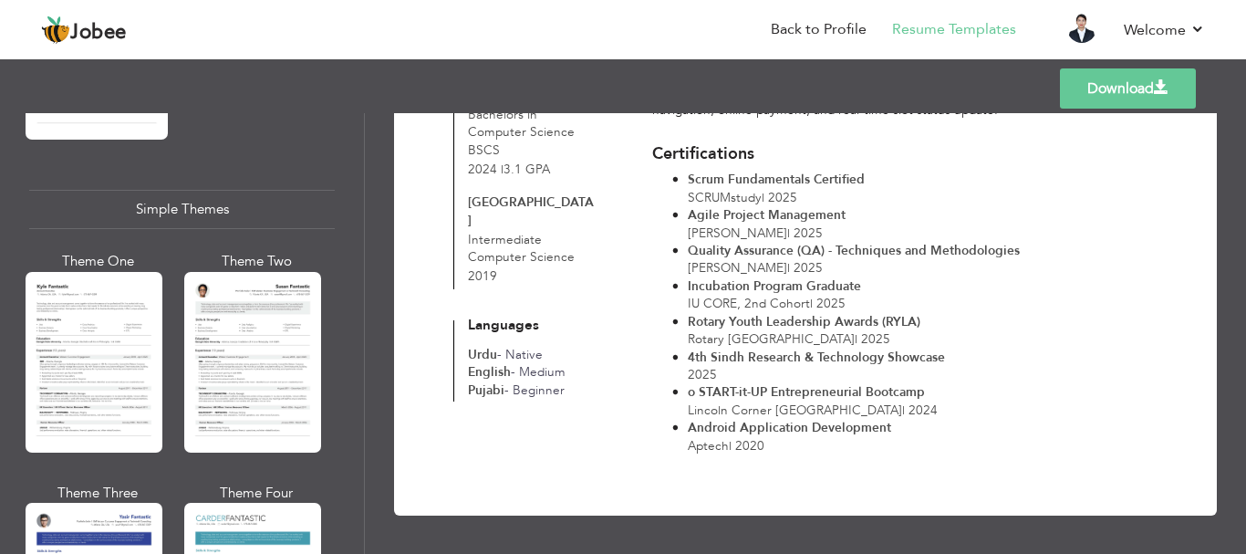
scroll to position [3095, 0]
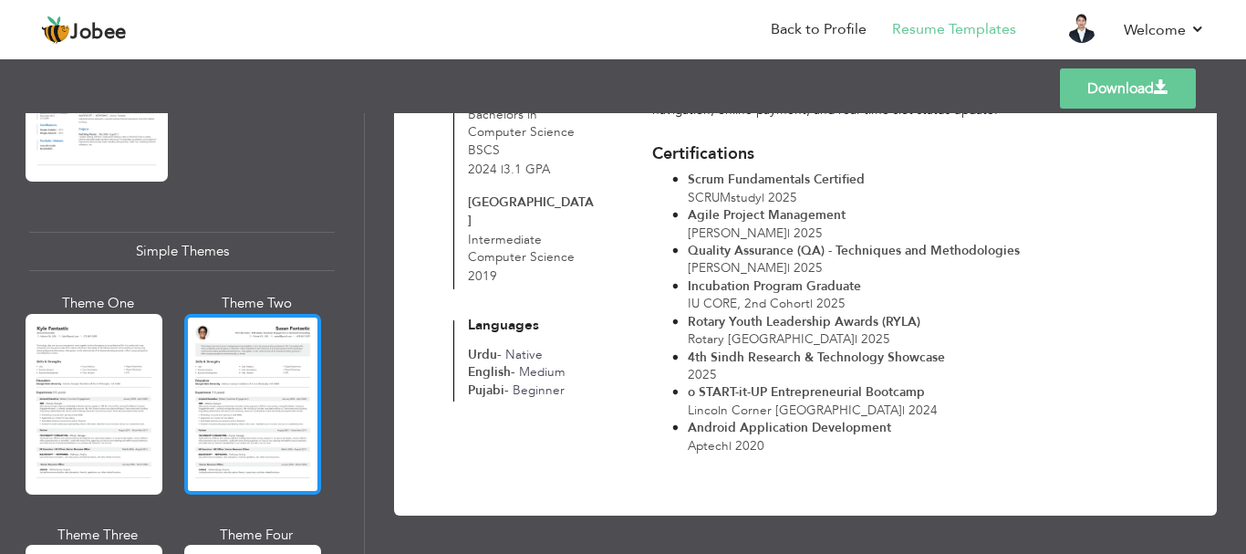
click at [212, 371] on div at bounding box center [252, 404] width 137 height 181
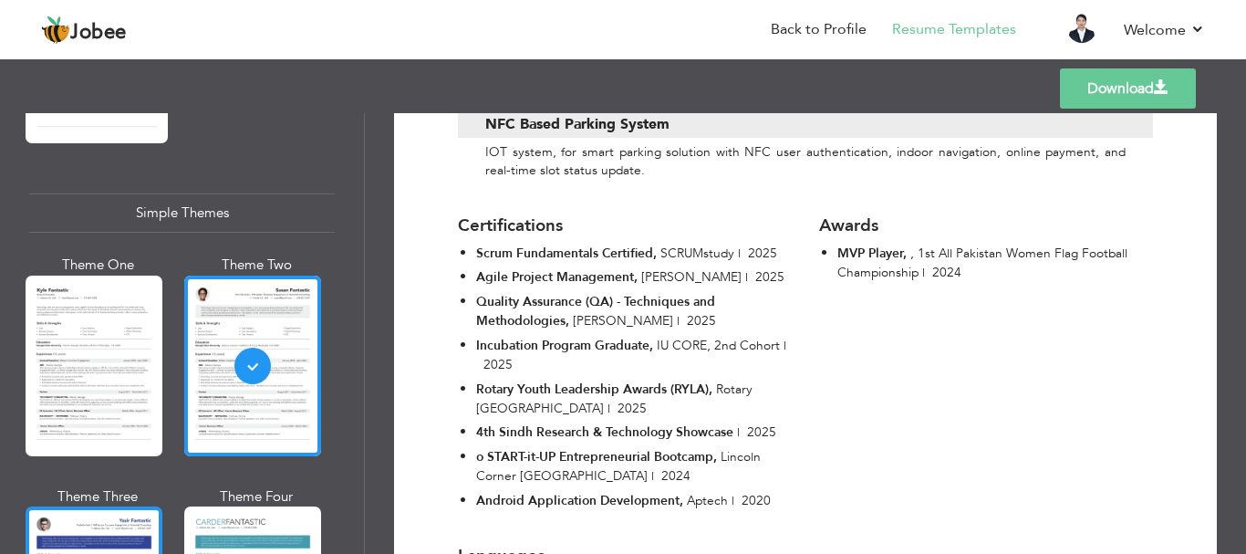
scroll to position [3004, 0]
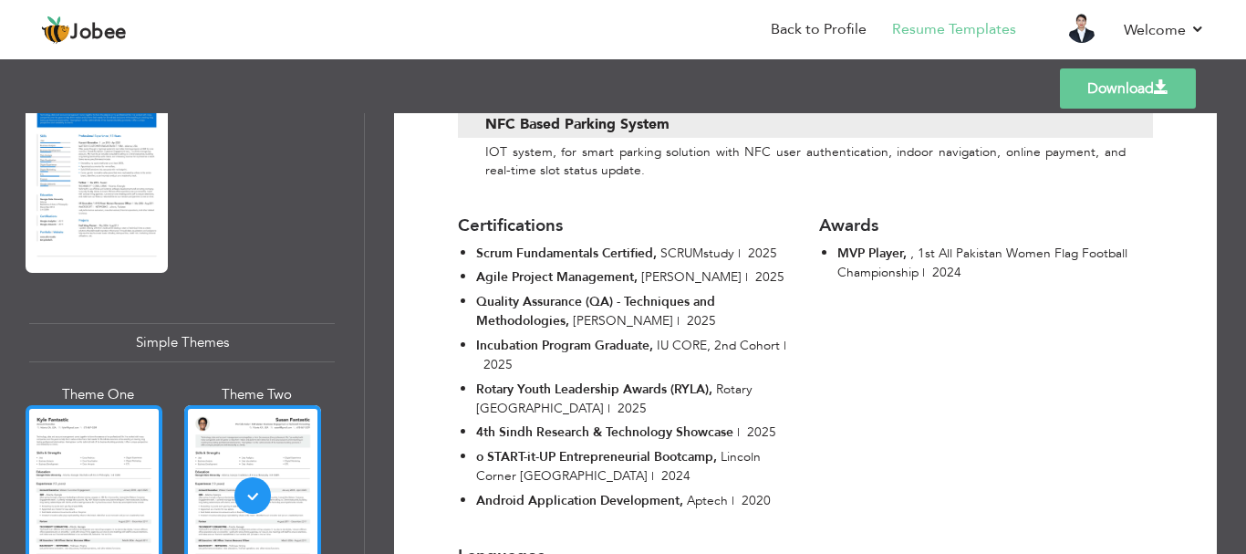
click at [111, 430] on div at bounding box center [94, 495] width 137 height 181
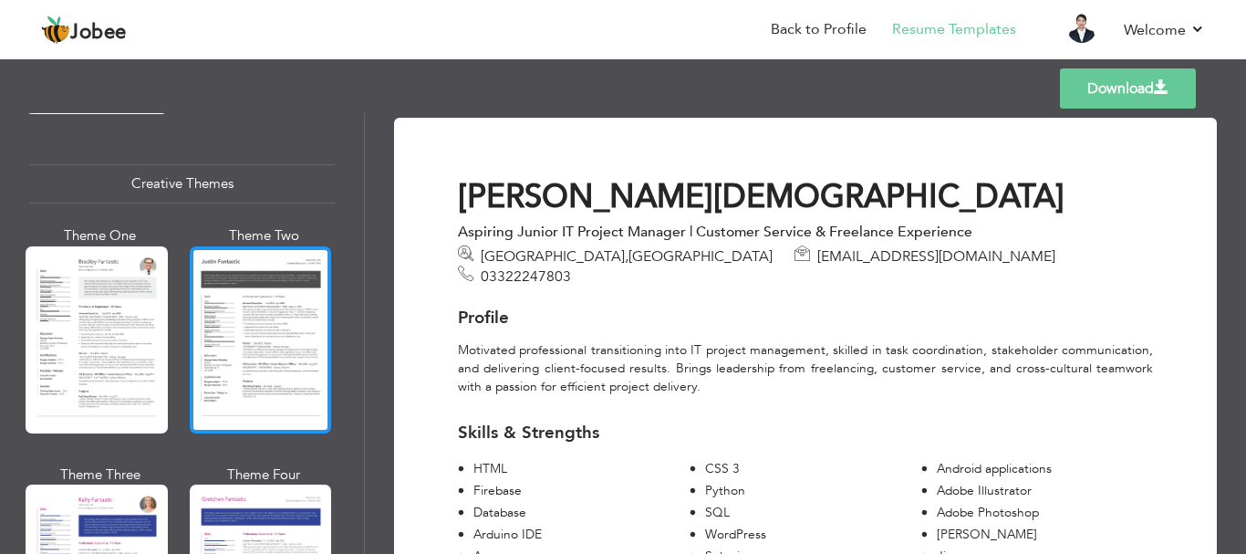
scroll to position [2183, 0]
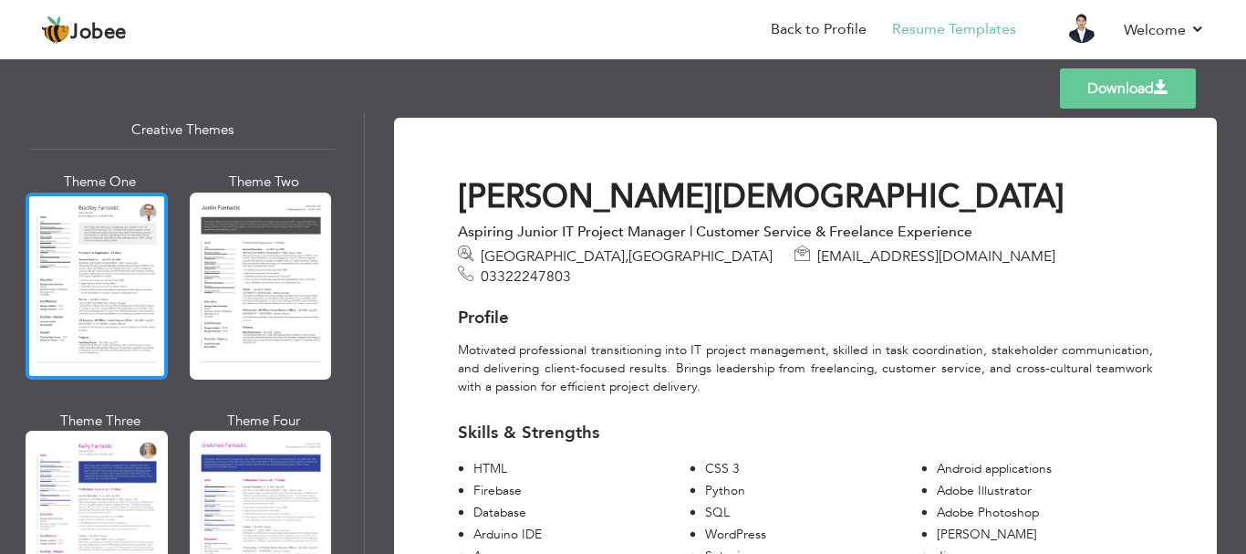
click at [49, 284] on div at bounding box center [97, 285] width 142 height 187
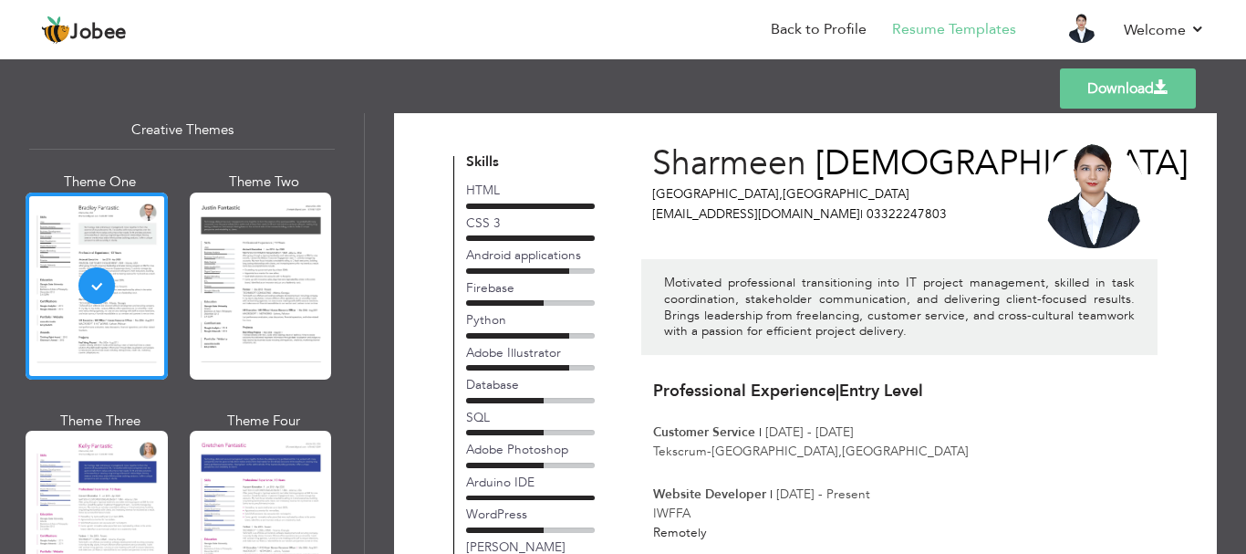
scroll to position [0, 0]
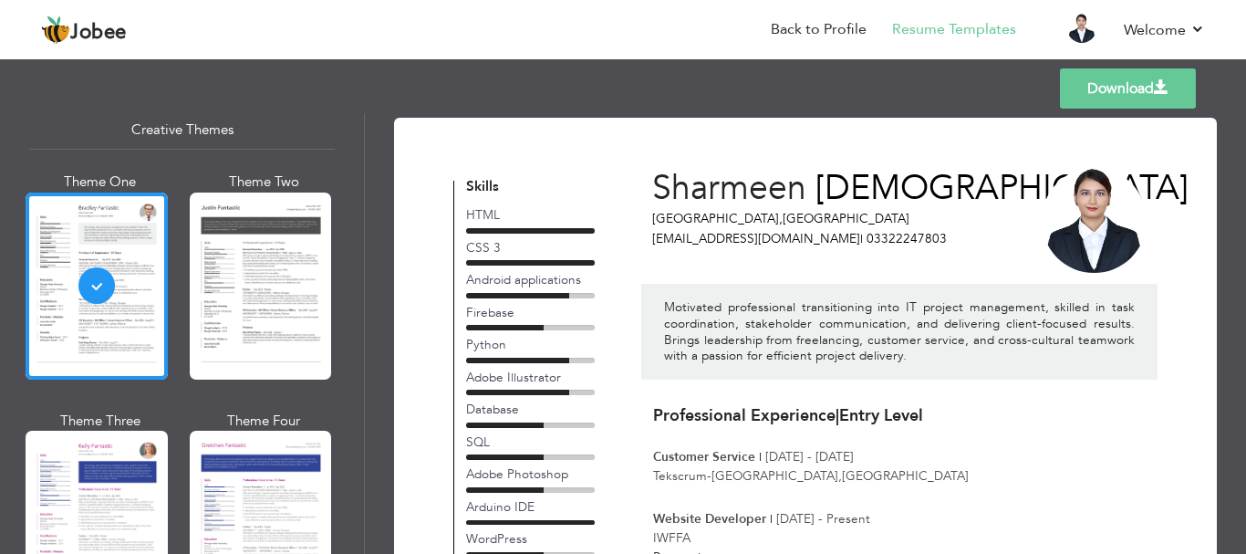
click at [1098, 87] on link "Download" at bounding box center [1128, 88] width 136 height 40
click at [972, 28] on link "Resume Templates" at bounding box center [954, 29] width 124 height 21
click at [840, 25] on link "Back to Profile" at bounding box center [819, 29] width 96 height 21
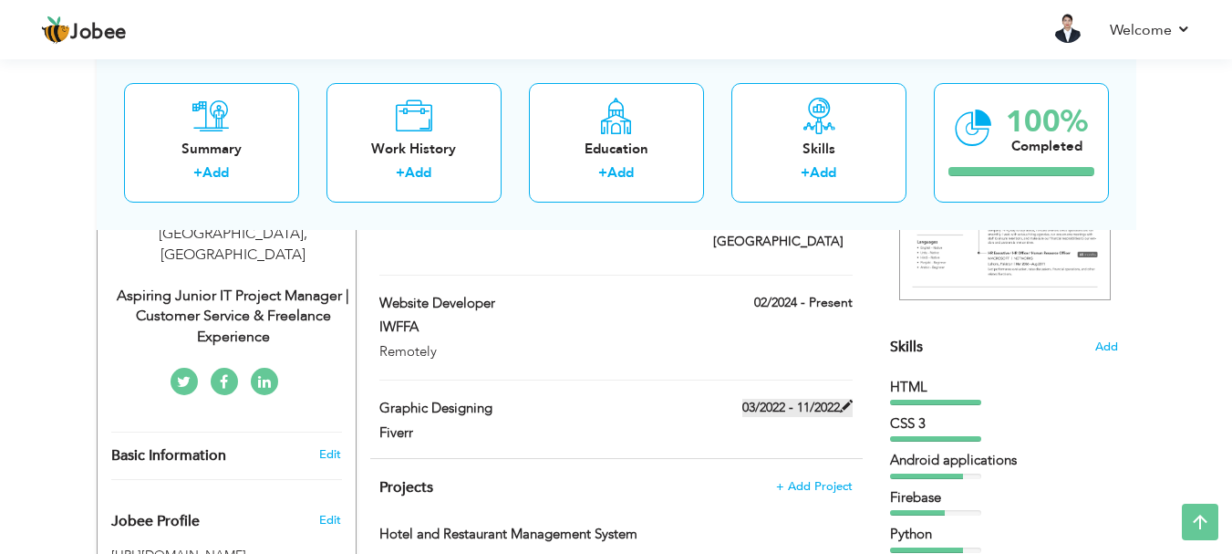
click at [832, 399] on label "03/2022 - 11/2022" at bounding box center [797, 408] width 110 height 18
type input "Graphic Designing"
type input "Fiverr"
type input "03/2022"
type input "11/2022"
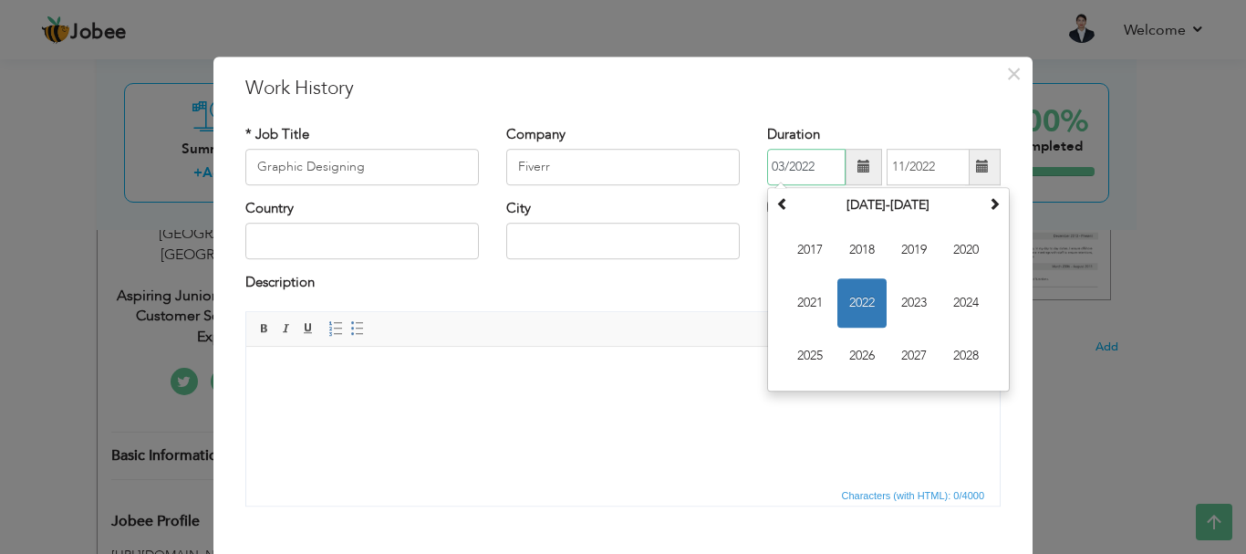
click at [806, 169] on input "03/2022" at bounding box center [806, 167] width 78 height 36
click at [951, 255] on span "2020" at bounding box center [965, 249] width 49 height 49
click at [696, 401] on html at bounding box center [622, 374] width 753 height 56
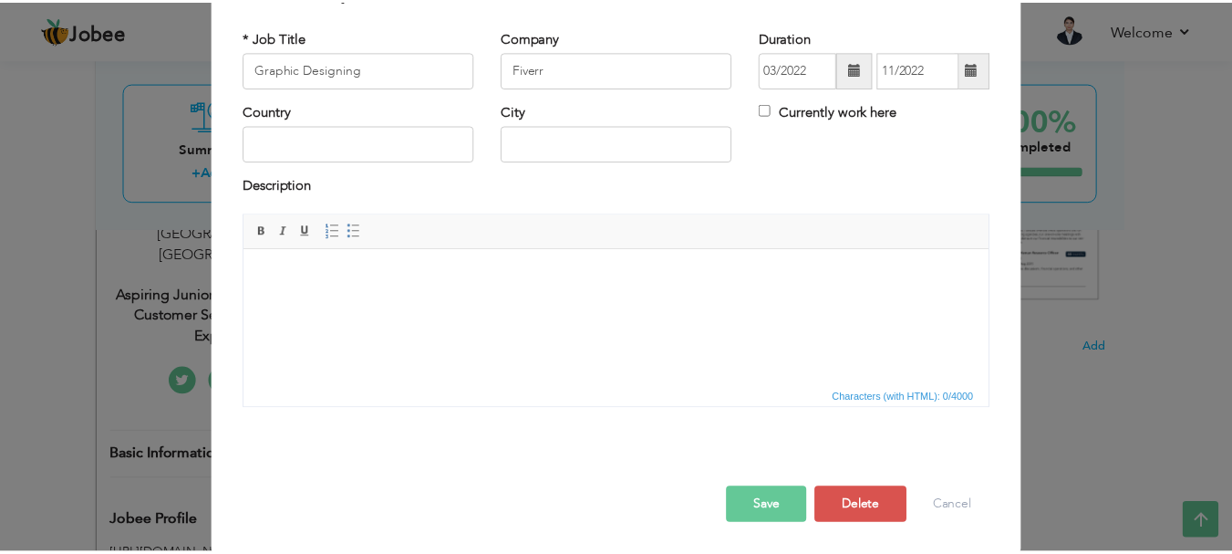
scroll to position [100, 0]
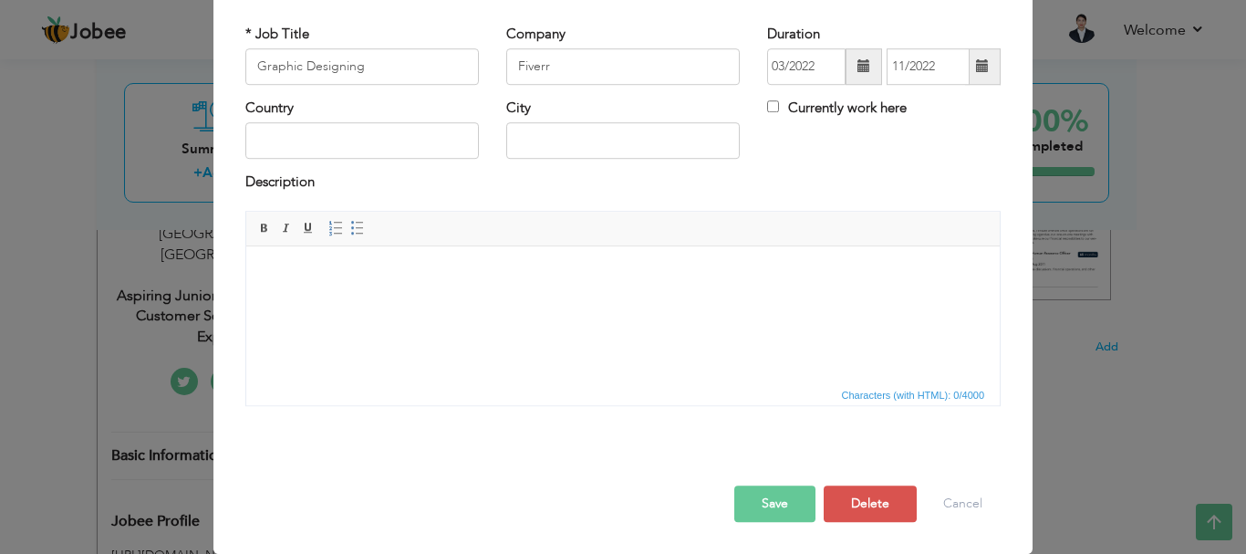
click at [761, 507] on button "Save" at bounding box center [774, 503] width 81 height 36
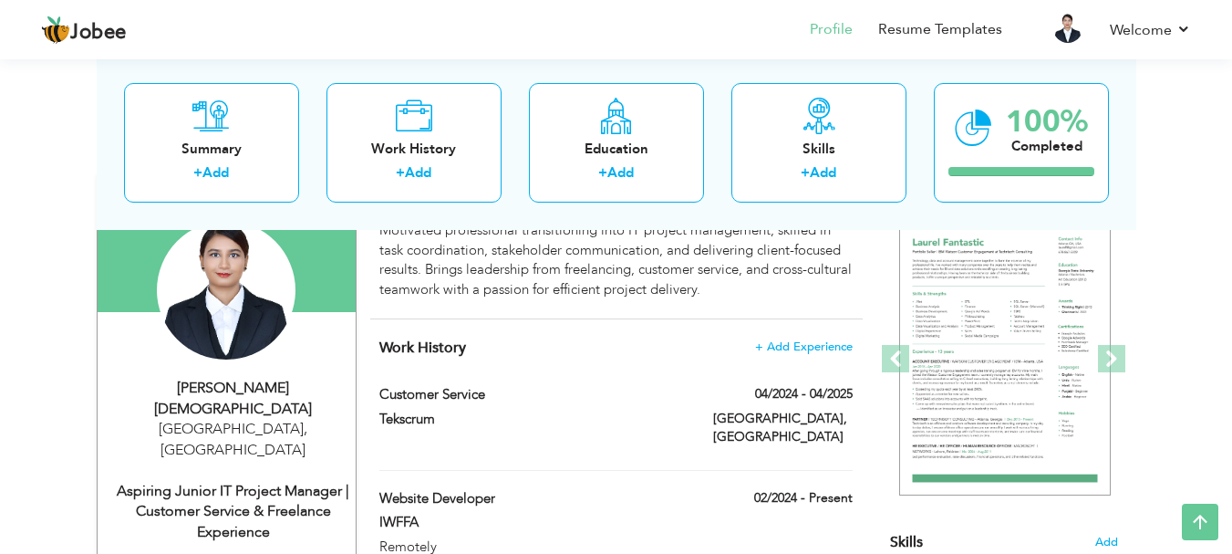
scroll to position [0, 0]
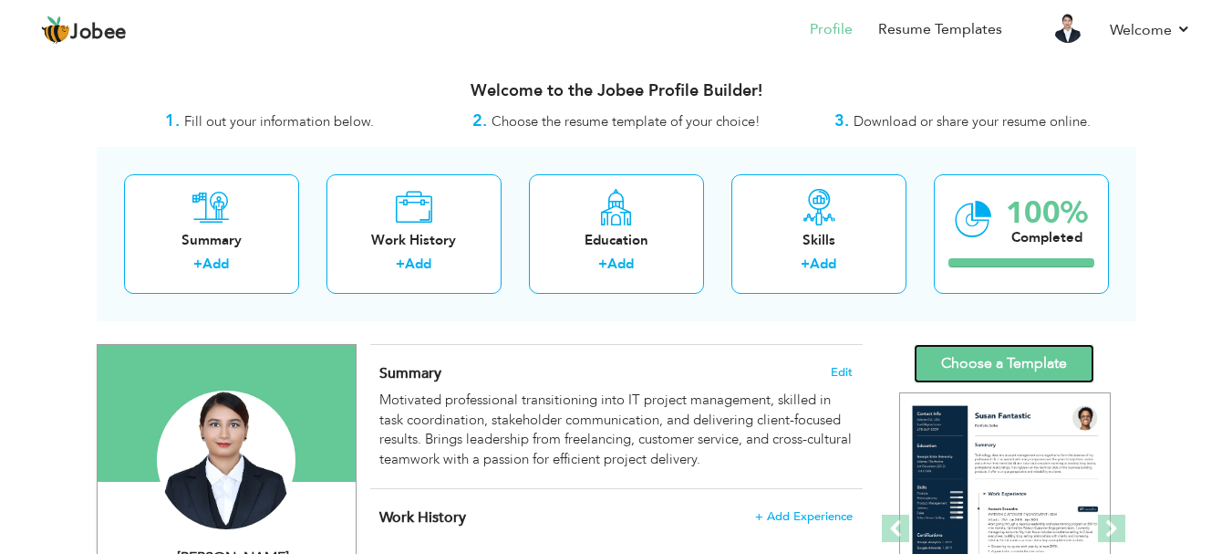
click at [1028, 353] on link "Choose a Template" at bounding box center [1004, 363] width 181 height 39
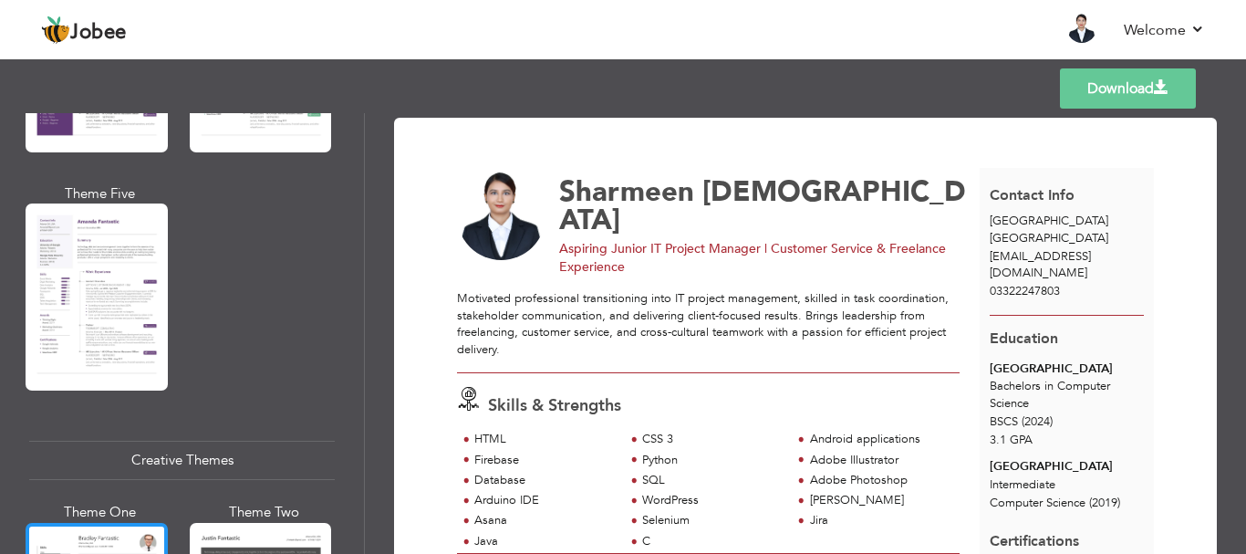
scroll to position [2006, 0]
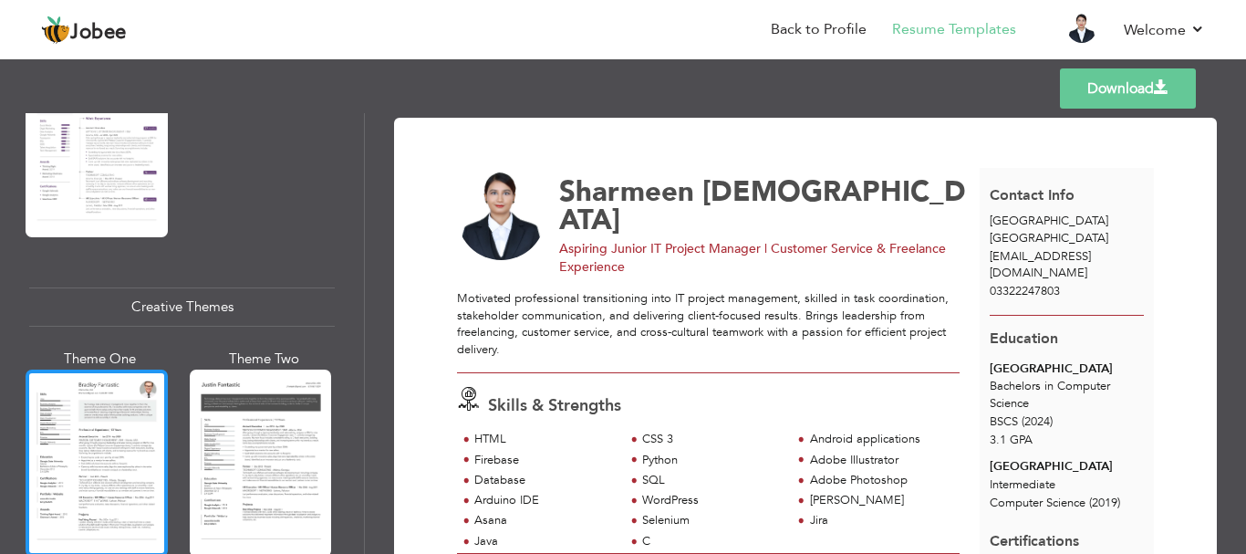
click at [100, 430] on div at bounding box center [97, 462] width 142 height 187
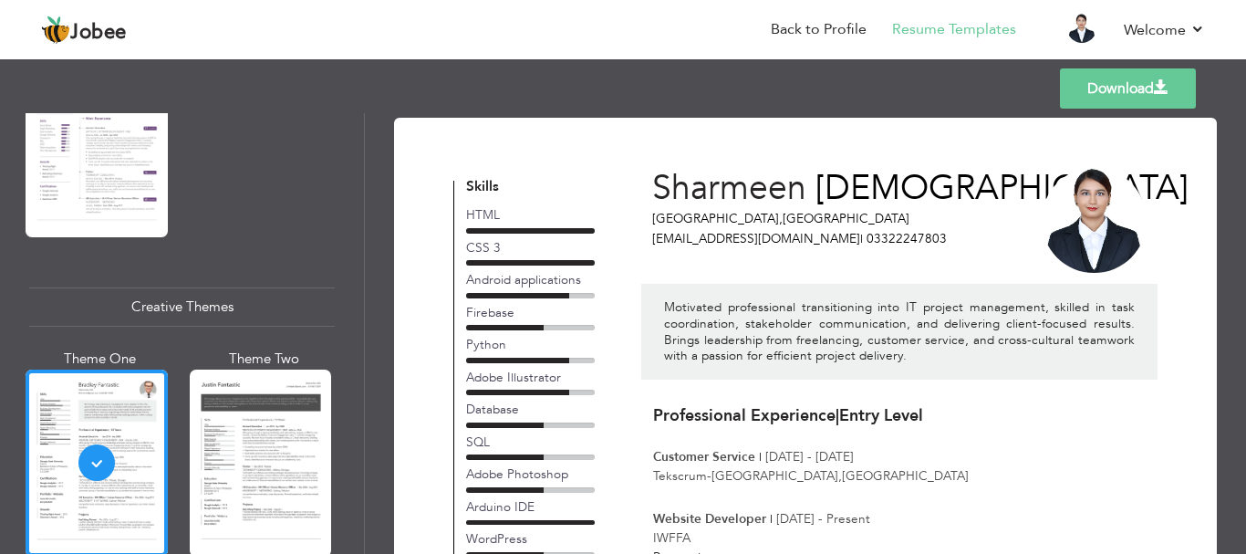
scroll to position [1824, 0]
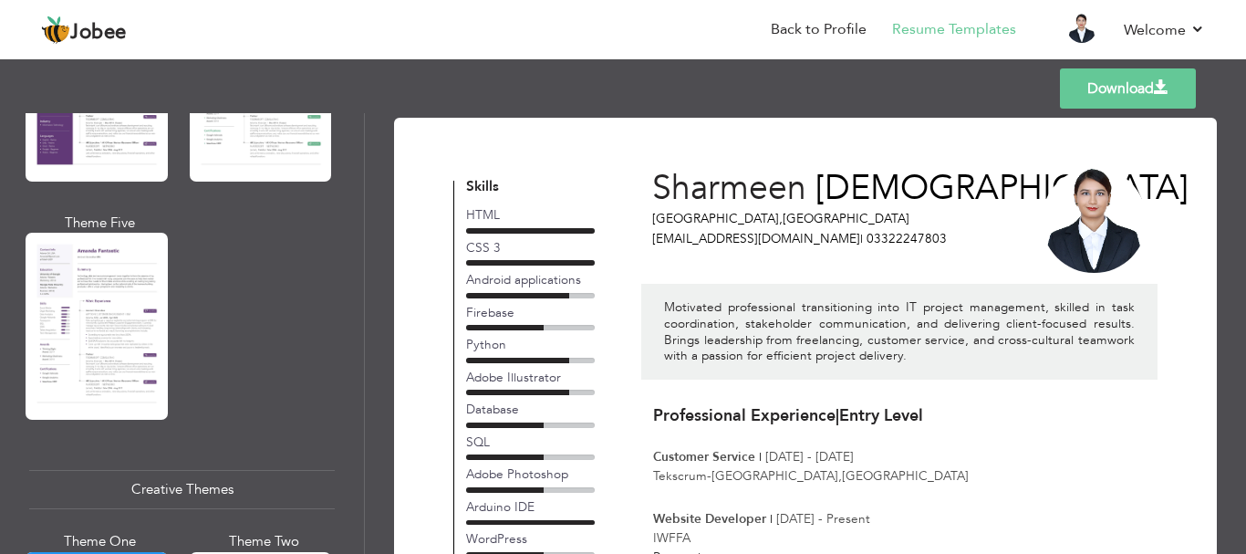
click at [101, 298] on div at bounding box center [97, 326] width 142 height 187
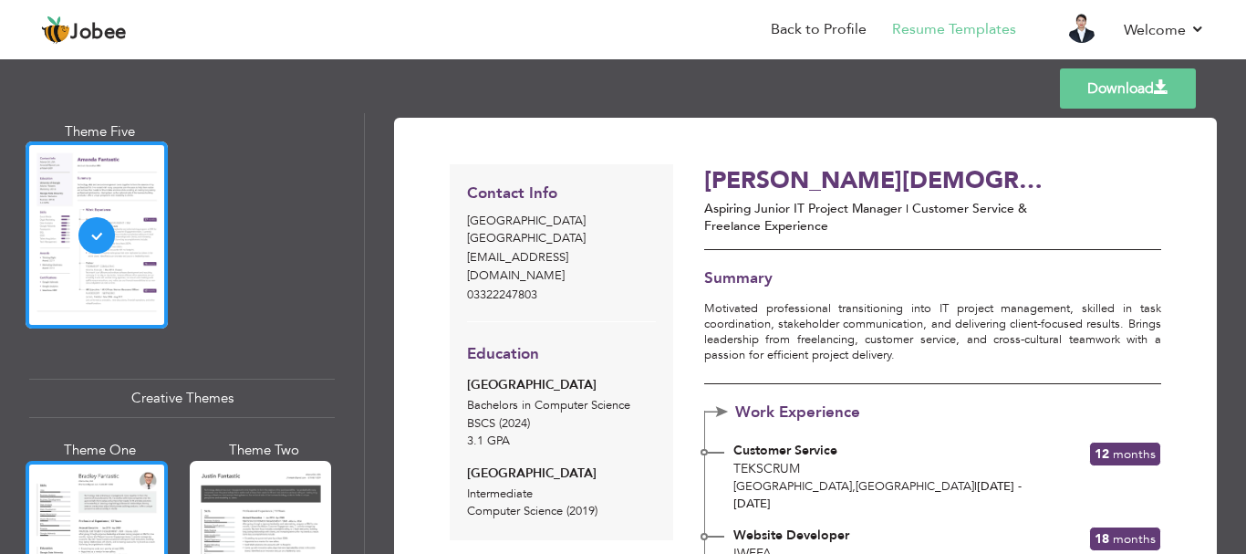
scroll to position [2098, 0]
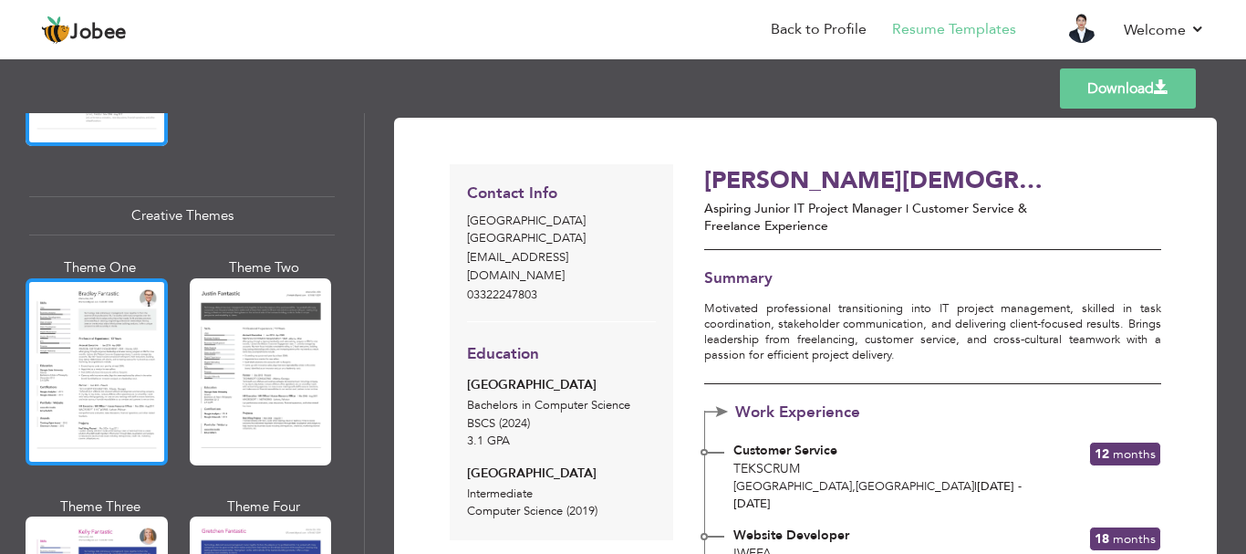
click at [67, 381] on div at bounding box center [97, 371] width 142 height 187
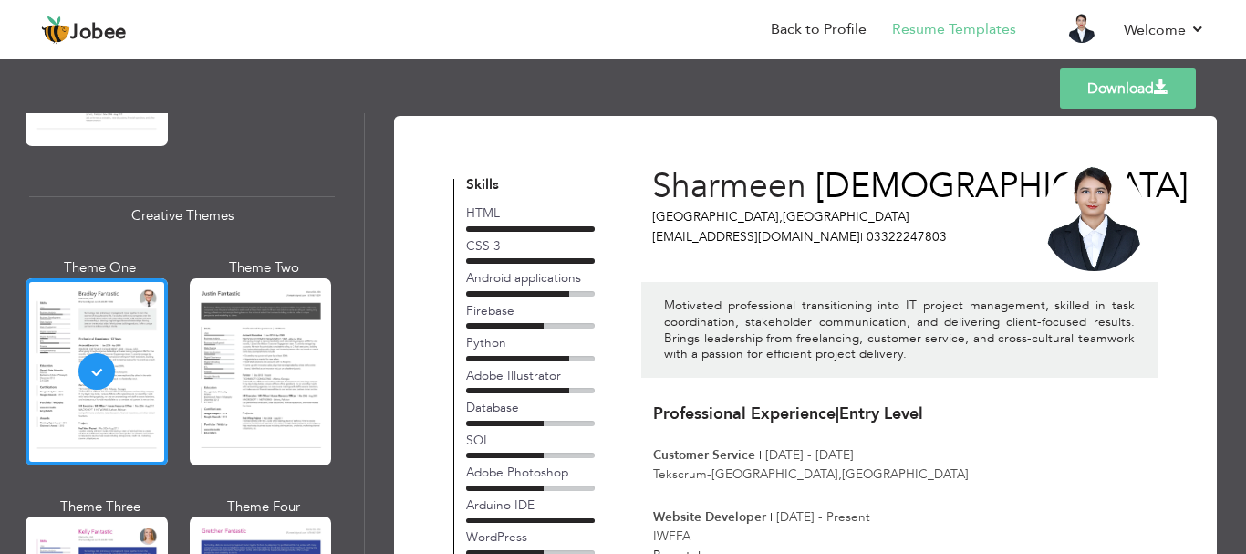
scroll to position [0, 0]
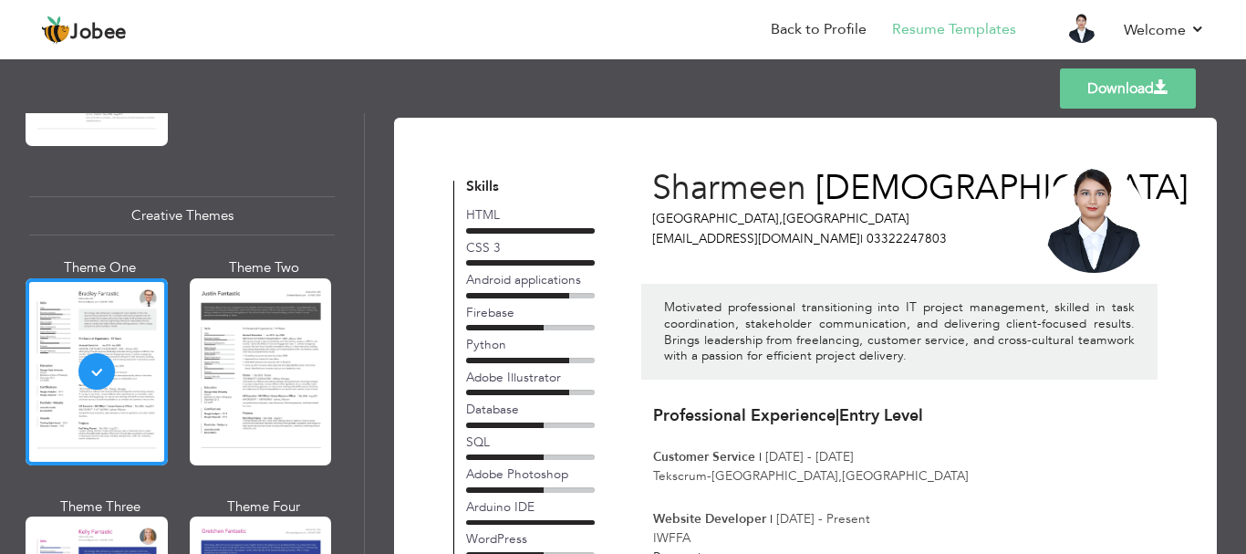
click at [1081, 100] on link "Download" at bounding box center [1128, 88] width 136 height 40
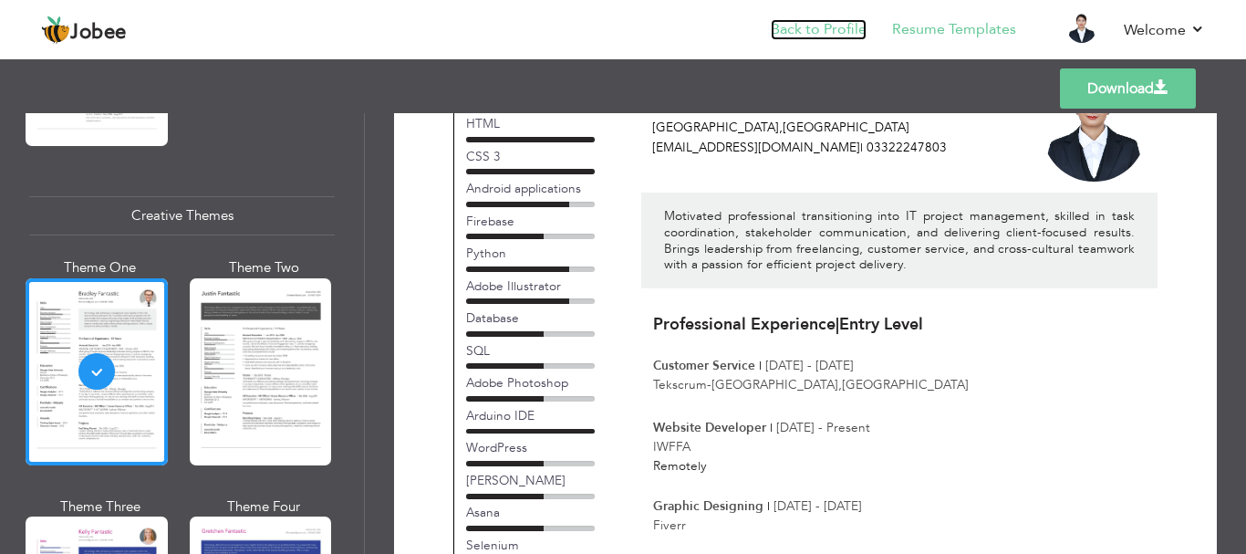
click at [793, 34] on link "Back to Profile" at bounding box center [819, 29] width 96 height 21
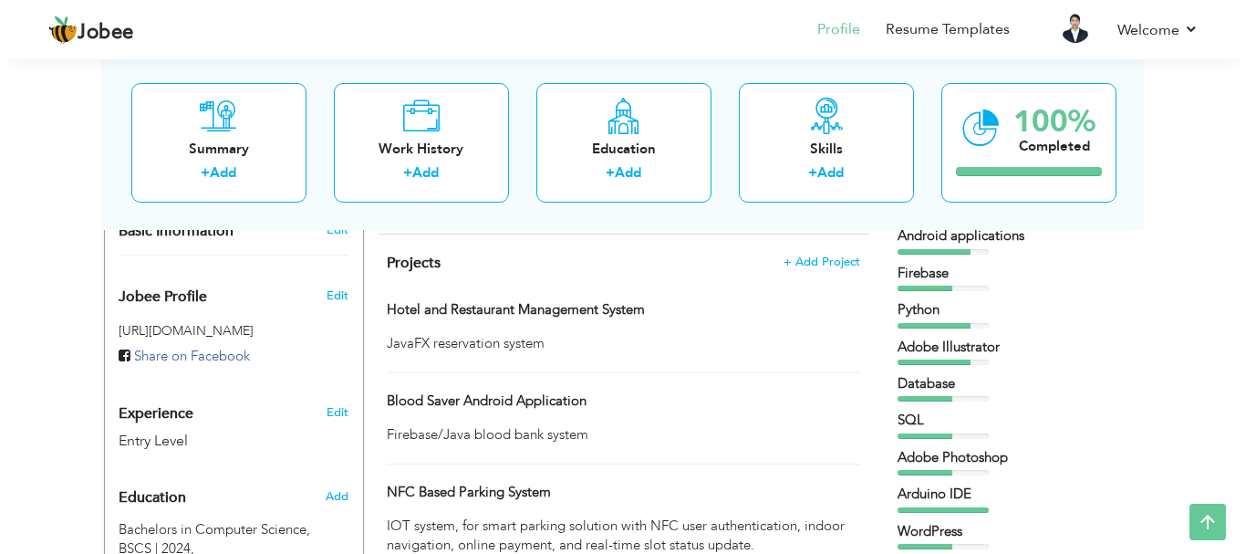
scroll to position [456, 0]
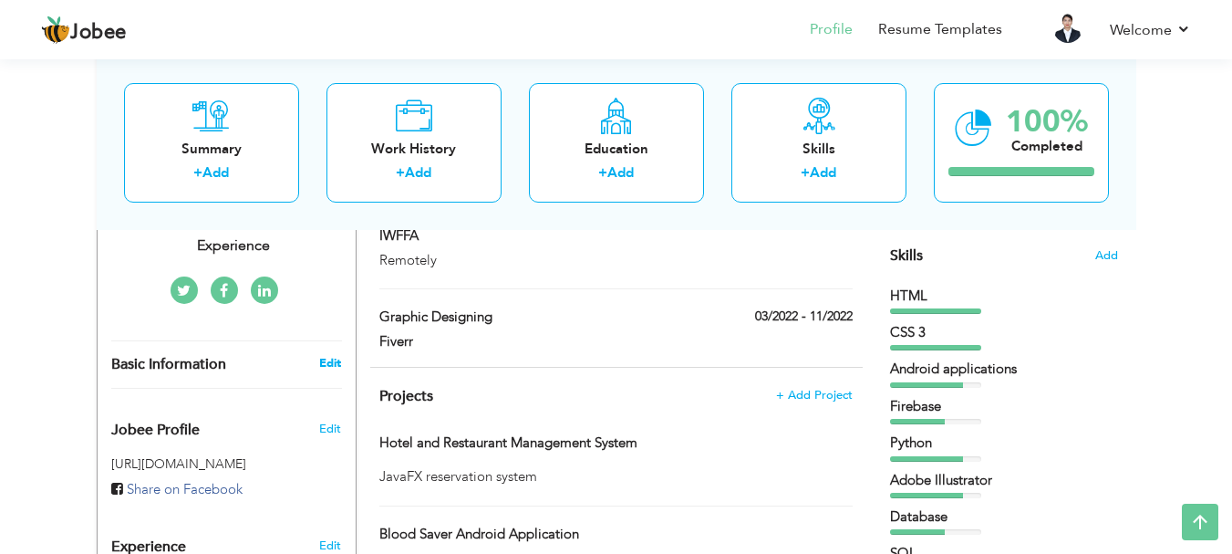
click at [339, 355] on link "Edit" at bounding box center [330, 363] width 22 height 16
type input "Sharmeen"
type input "[DEMOGRAPHIC_DATA]"
type input "03322247803"
select select "number:166"
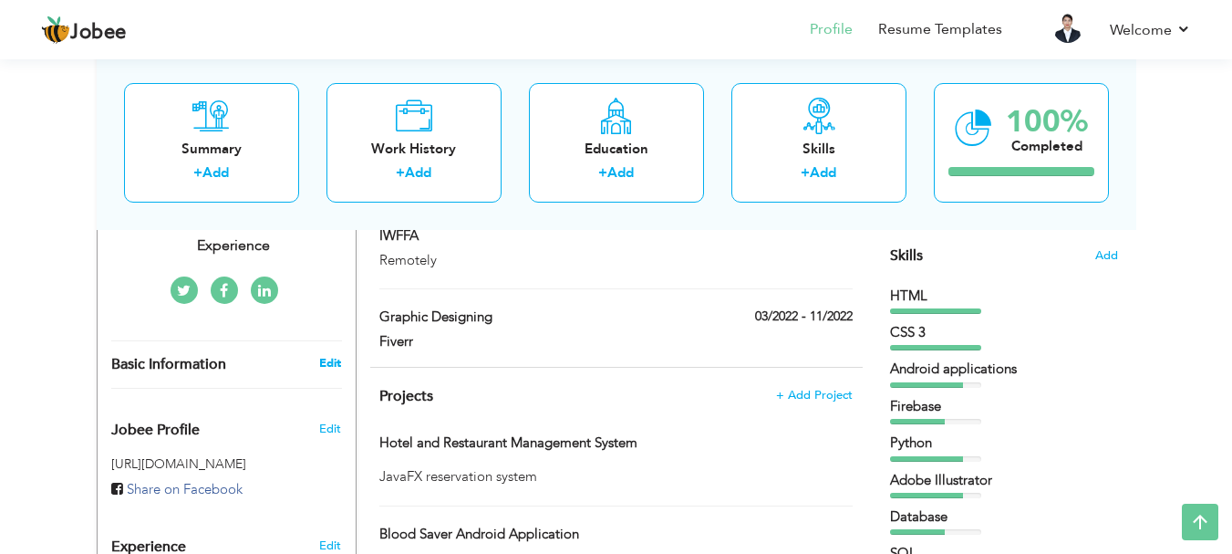
type input "[GEOGRAPHIC_DATA]"
select select "number:1"
type input "Aspiring Junior IT Project Manager | Customer Service & Freelance Experience"
type input "[URL][DOMAIN_NAME][PERSON_NAME]"
type input "[URL][DOMAIN_NAME]"
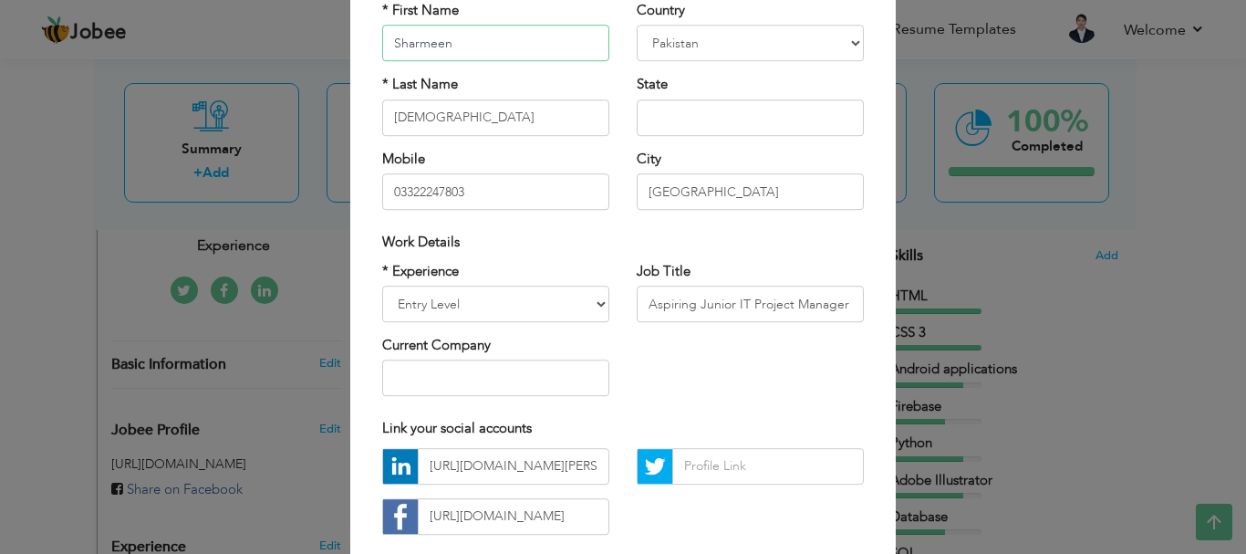
scroll to position [182, 0]
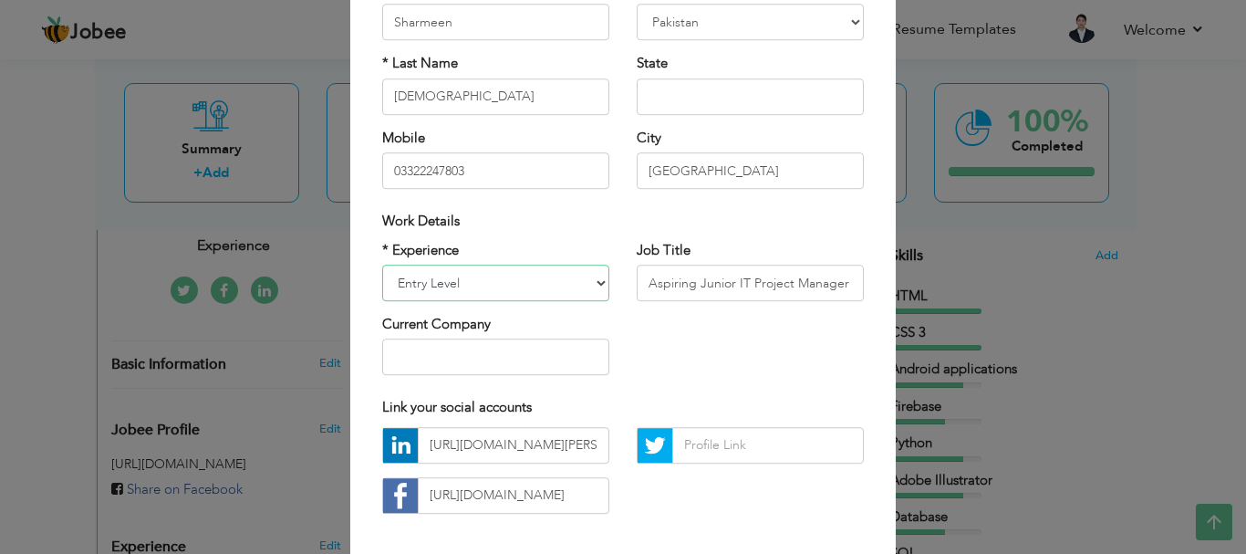
click at [577, 282] on select "Entry Level Less than 1 Year 1 Year 2 Years 3 Years 4 Years 5 Years 6 Years 7 Y…" at bounding box center [495, 282] width 227 height 36
click at [382, 264] on select "Entry Level Less than 1 Year 1 Year 2 Years 3 Years 4 Years 5 Years 6 Years 7 Y…" at bounding box center [495, 282] width 227 height 36
click at [574, 289] on select "Entry Level Less than 1 Year 1 Year 2 Years 3 Years 4 Years 5 Years 6 Years 7 Y…" at bounding box center [495, 282] width 227 height 36
click at [382, 264] on select "Entry Level Less than 1 Year 1 Year 2 Years 3 Years 4 Years 5 Years 6 Years 7 Y…" at bounding box center [495, 282] width 227 height 36
click at [557, 274] on select "Entry Level Less than 1 Year 1 Year 2 Years 3 Years 4 Years 5 Years 6 Years 7 Y…" at bounding box center [495, 282] width 227 height 36
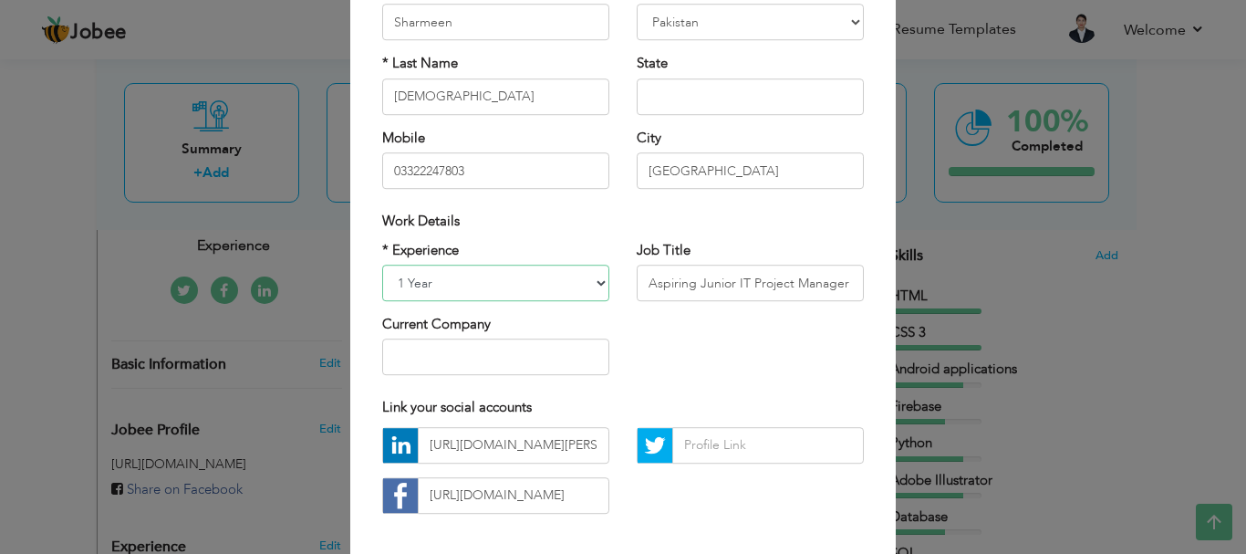
click at [382, 264] on select "Entry Level Less than 1 Year 1 Year 2 Years 3 Years 4 Years 5 Years 6 Years 7 Y…" at bounding box center [495, 282] width 227 height 36
click at [578, 291] on select "Entry Level Less than 1 Year 1 Year 2 Years 3 Years 4 Years 5 Years 6 Years 7 Y…" at bounding box center [495, 282] width 227 height 36
click at [584, 292] on select "Entry Level Less than 1 Year 1 Year 2 Years 3 Years 4 Years 5 Years 6 Years 7 Y…" at bounding box center [495, 282] width 227 height 36
select select "number:4"
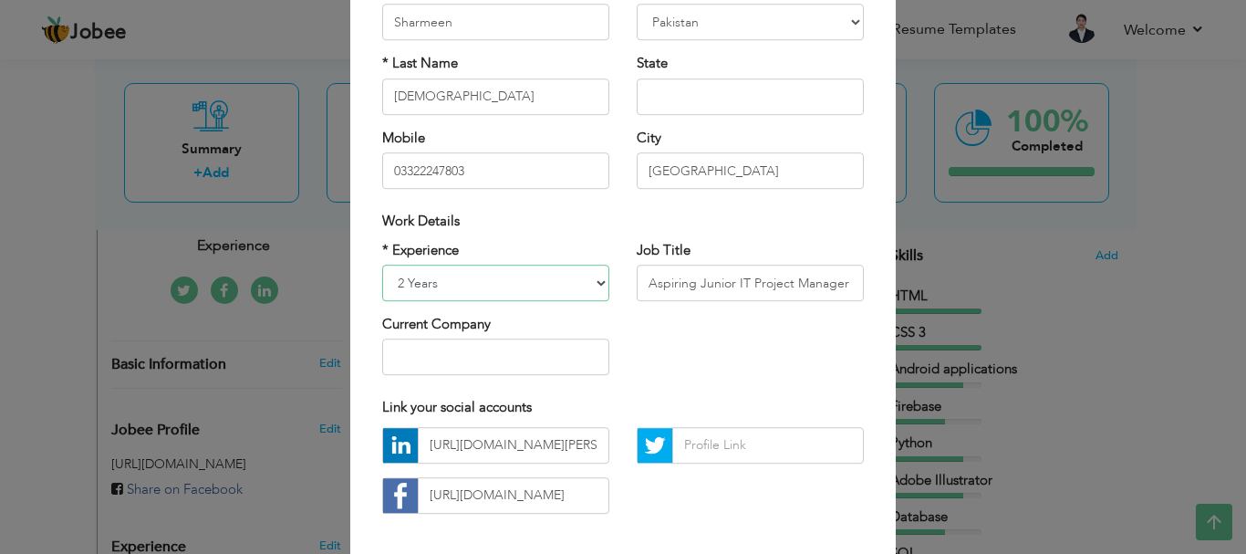
click at [382, 264] on select "Entry Level Less than 1 Year 1 Year 2 Years 3 Years 4 Years 5 Years 6 Years 7 Y…" at bounding box center [495, 282] width 227 height 36
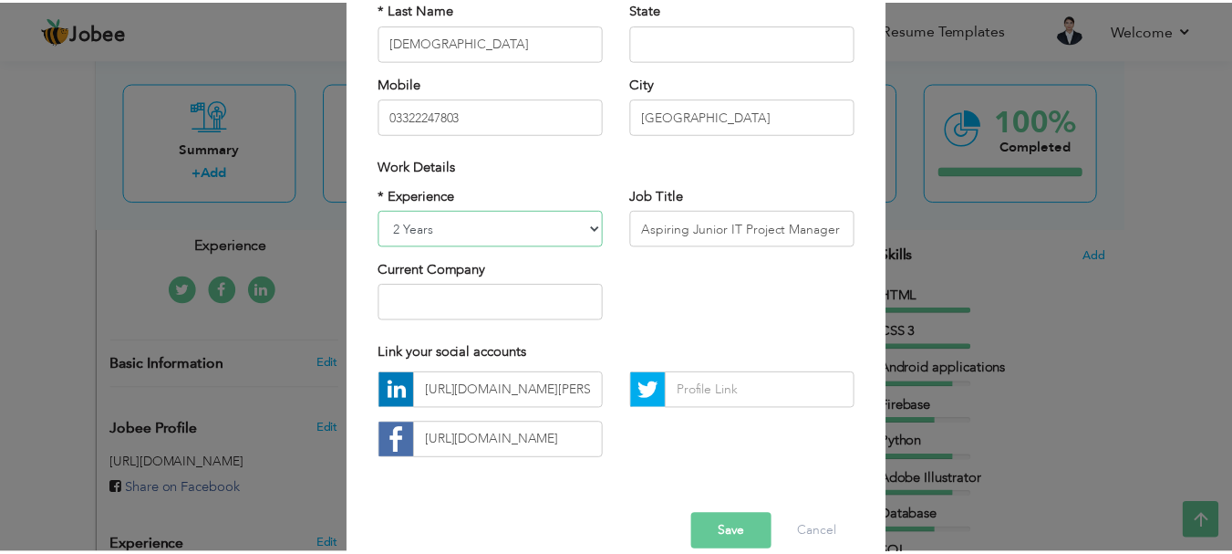
scroll to position [266, 0]
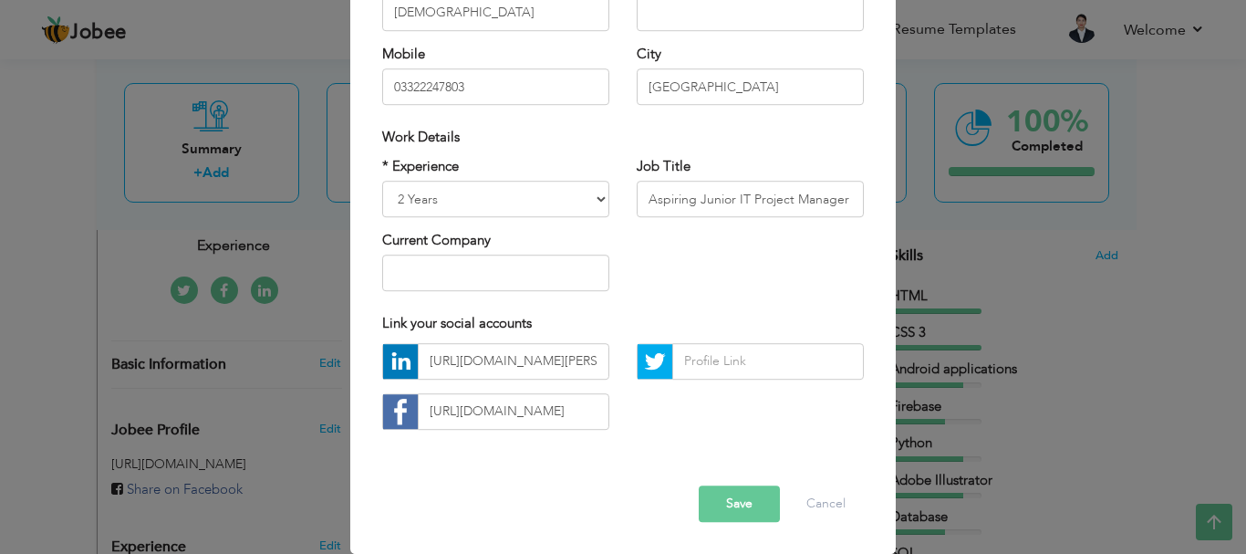
click at [745, 514] on button "Save" at bounding box center [739, 503] width 81 height 36
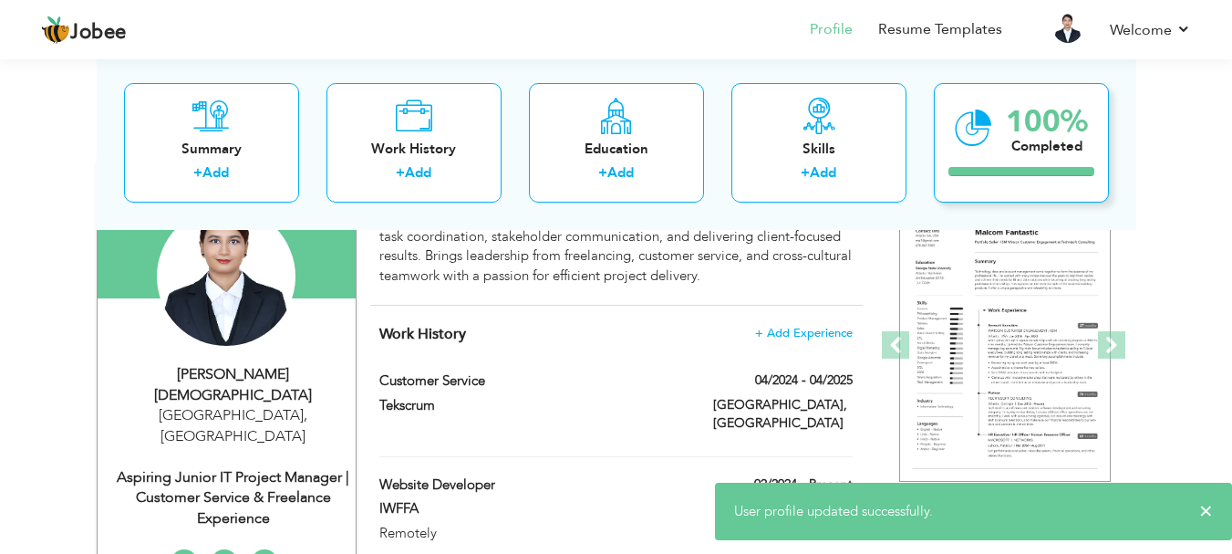
scroll to position [182, 0]
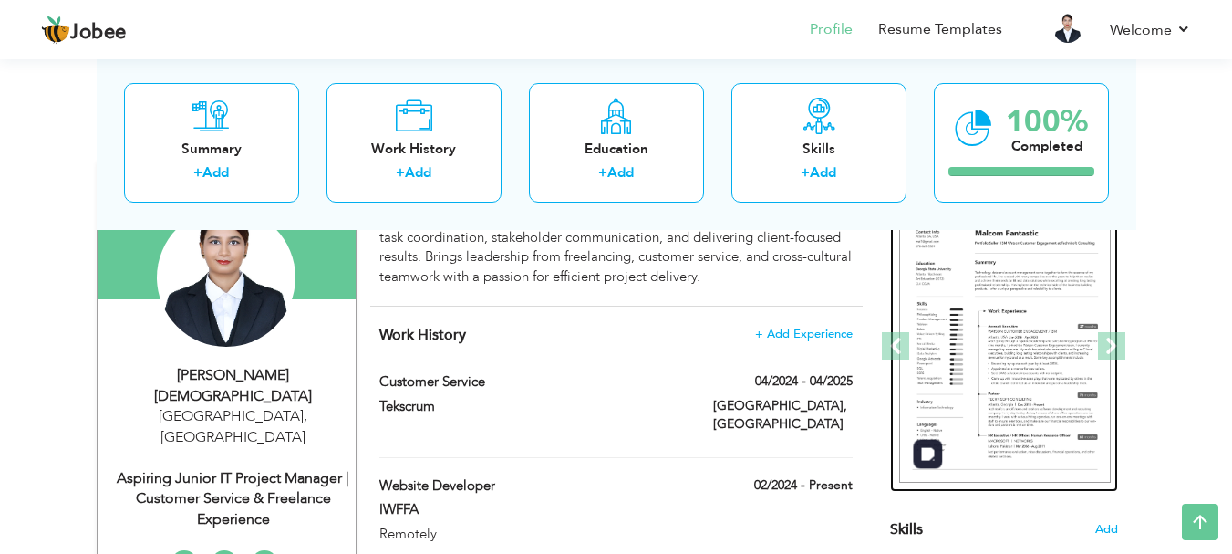
click at [1022, 309] on img at bounding box center [1005, 347] width 212 height 274
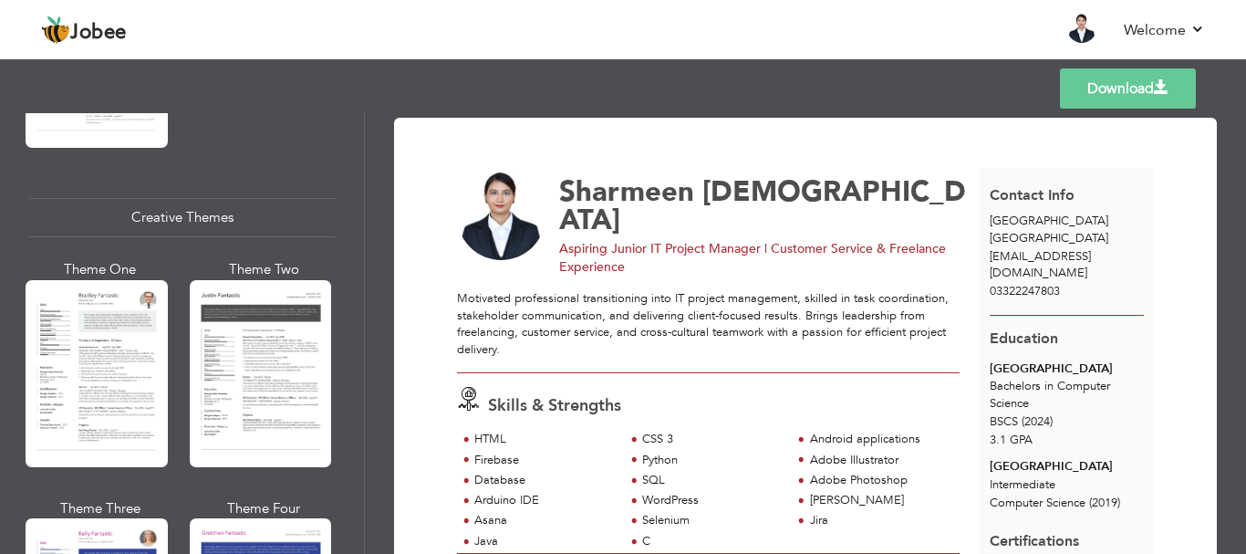
scroll to position [2006, 0]
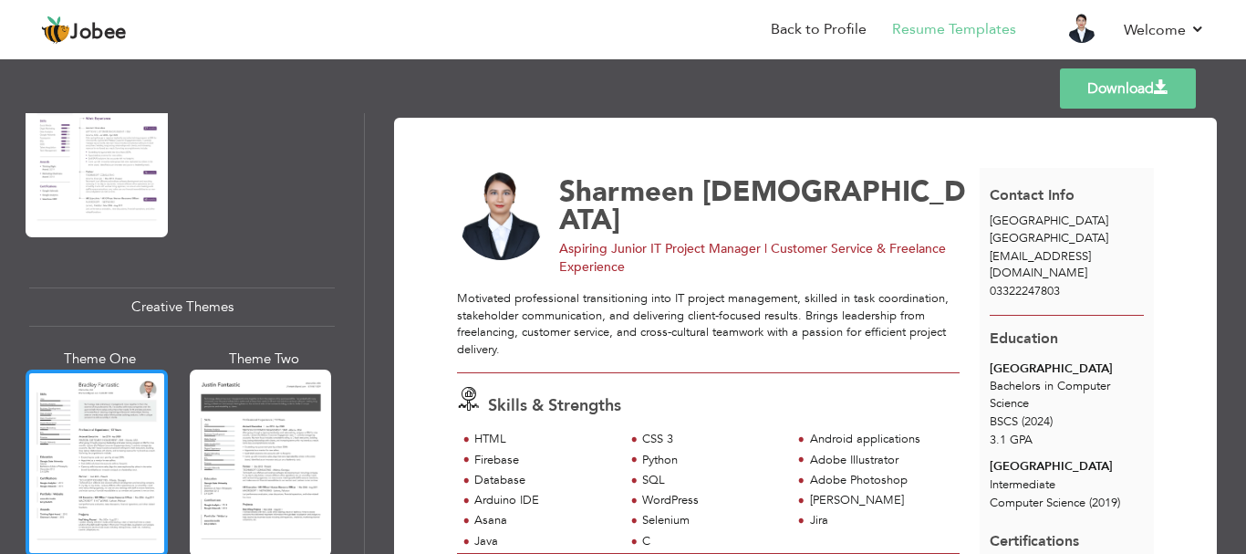
click at [52, 407] on div at bounding box center [97, 462] width 142 height 187
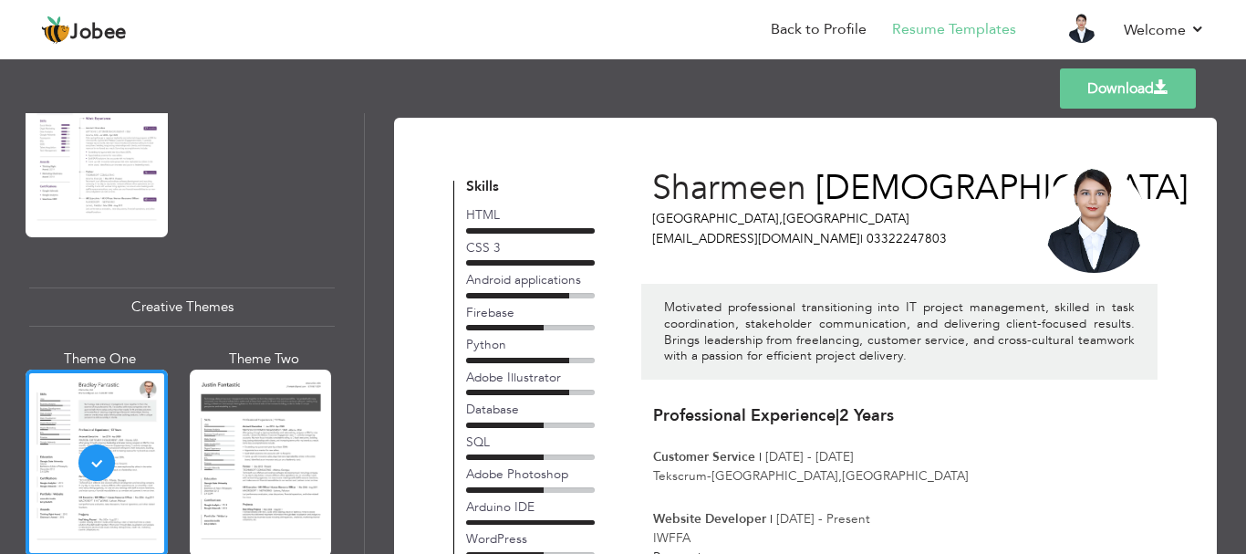
click at [1102, 84] on link "Download" at bounding box center [1128, 88] width 136 height 40
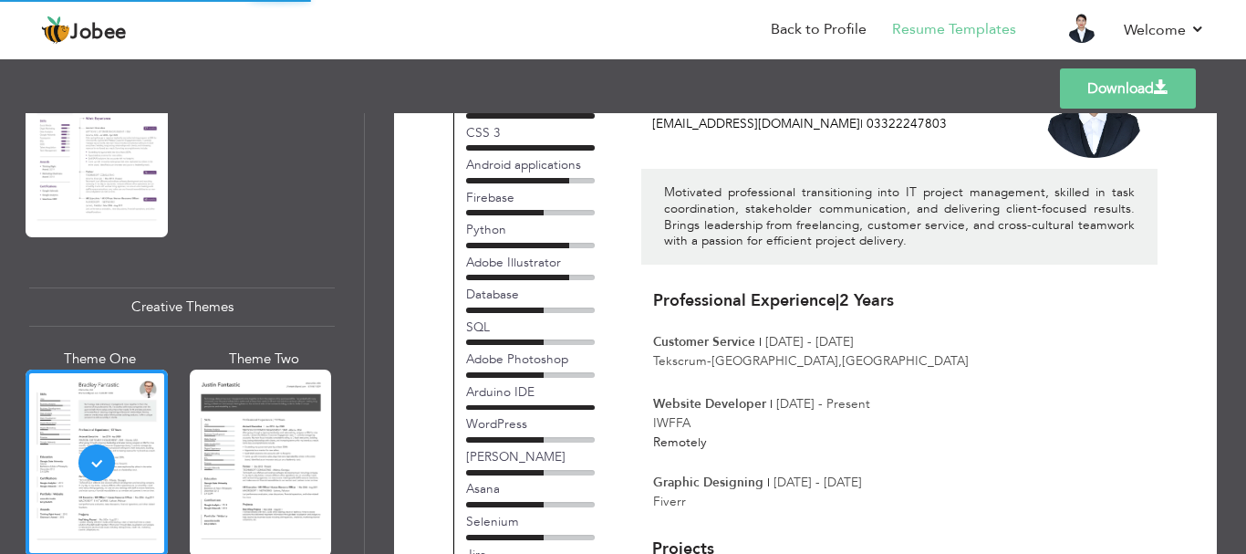
scroll to position [182, 0]
